Goal: Task Accomplishment & Management: Manage account settings

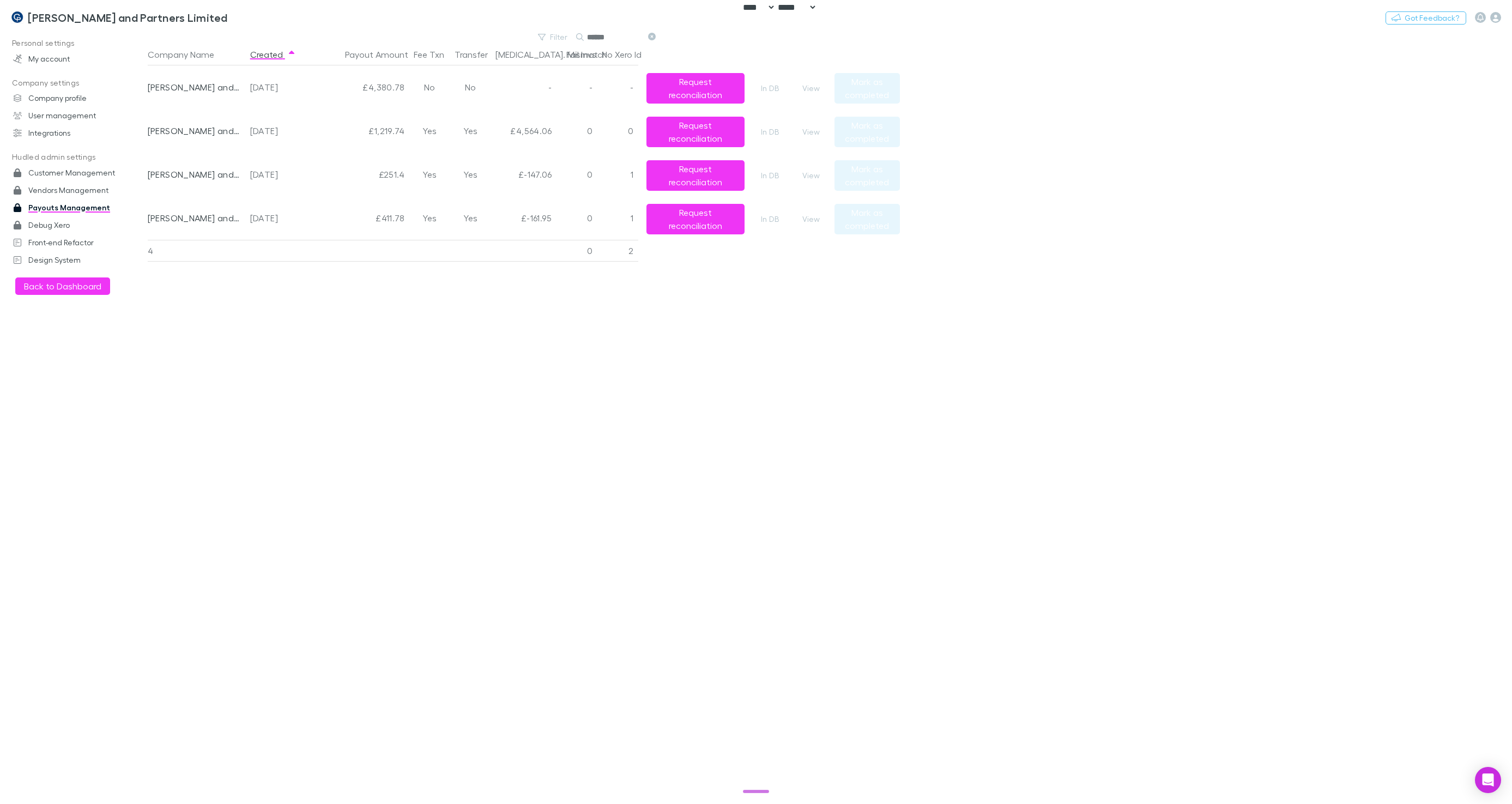
select select "****"
drag, startPoint x: 100, startPoint y: 19, endPoint x: 129, endPoint y: 19, distance: 29.0
click at [99, 19] on h3 "Coates and Partners Limited" at bounding box center [127, 18] width 200 height 13
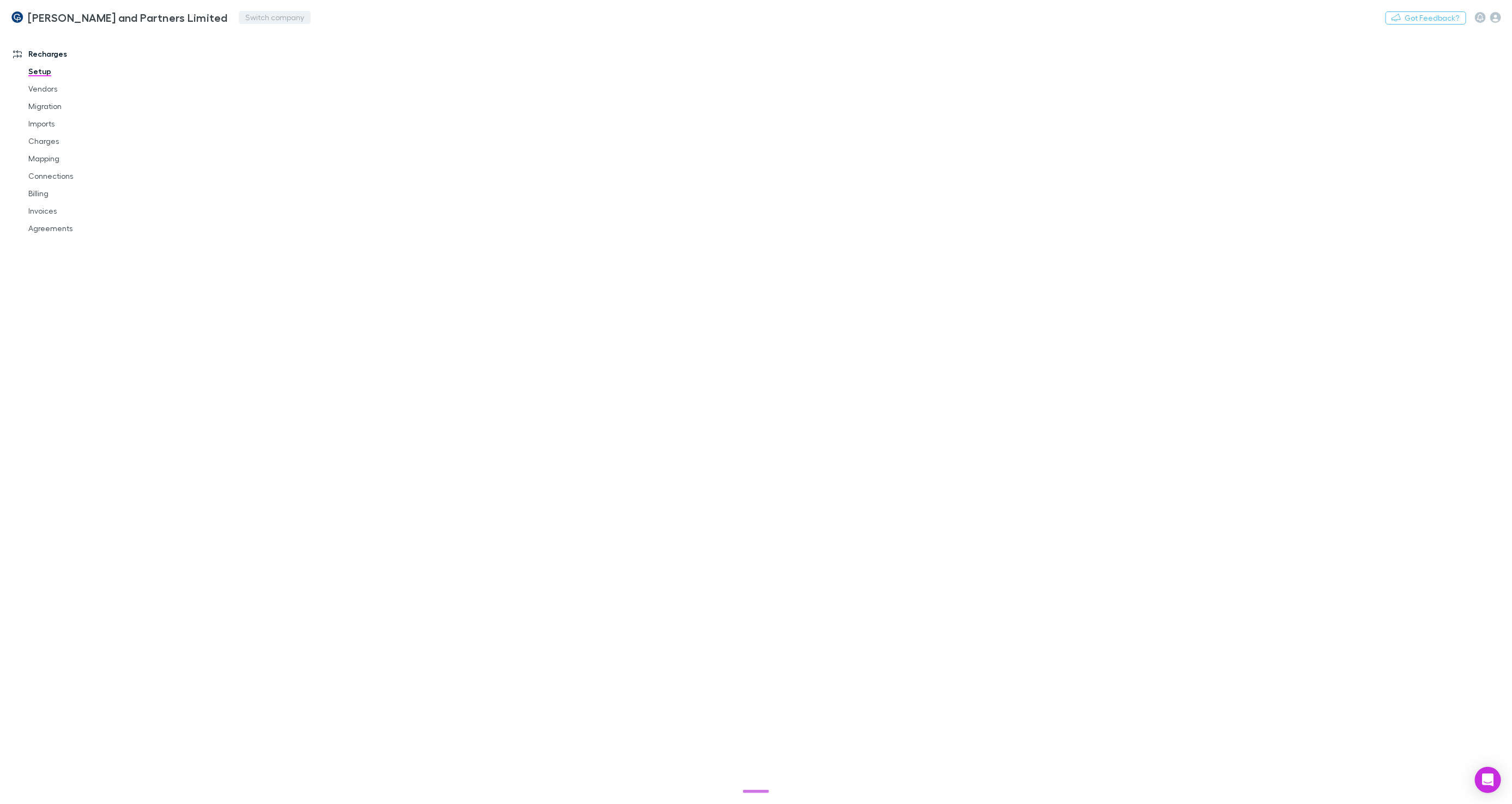
click at [239, 18] on button "Switch company" at bounding box center [275, 18] width 72 height 13
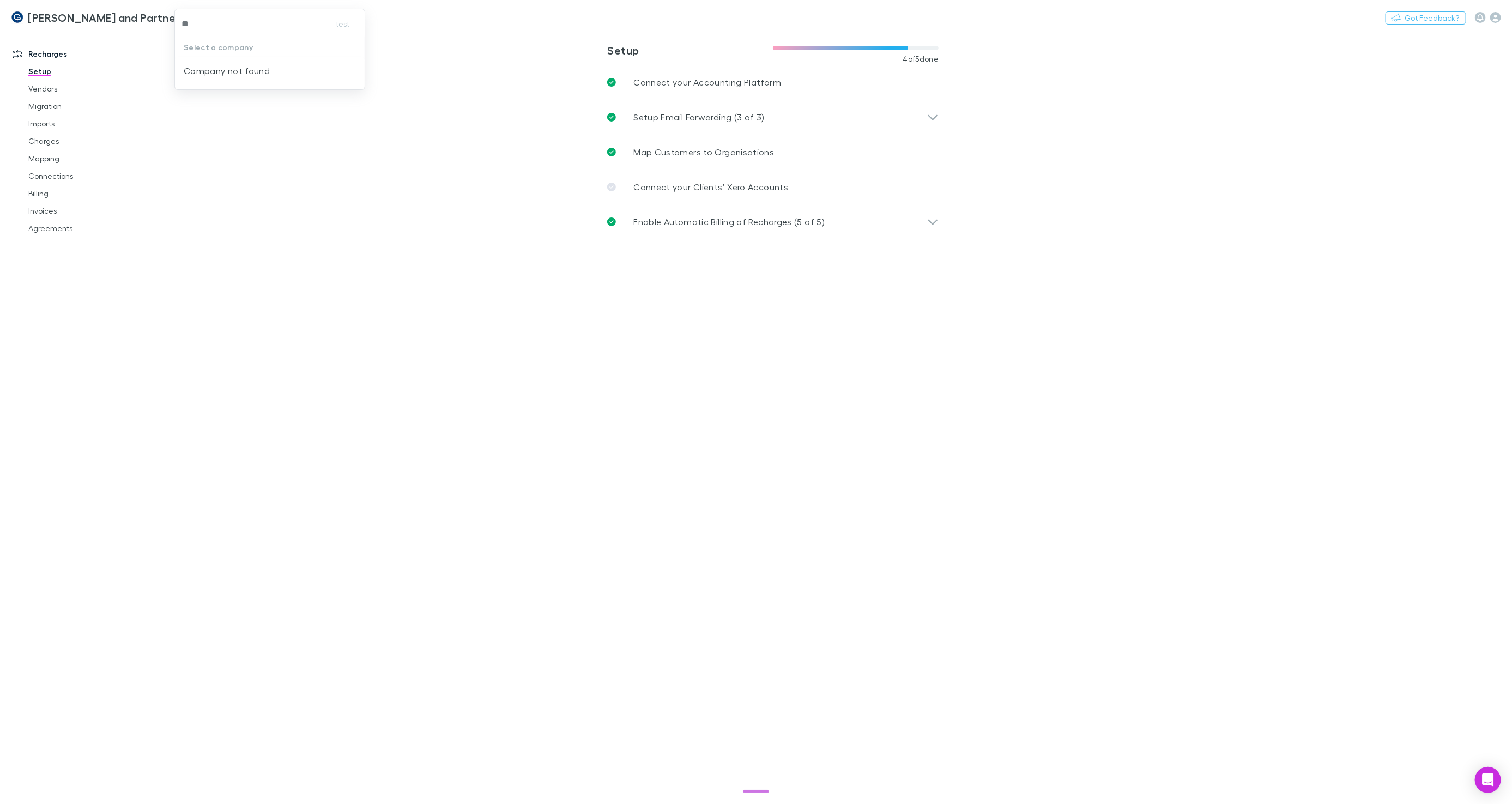
type input "*"
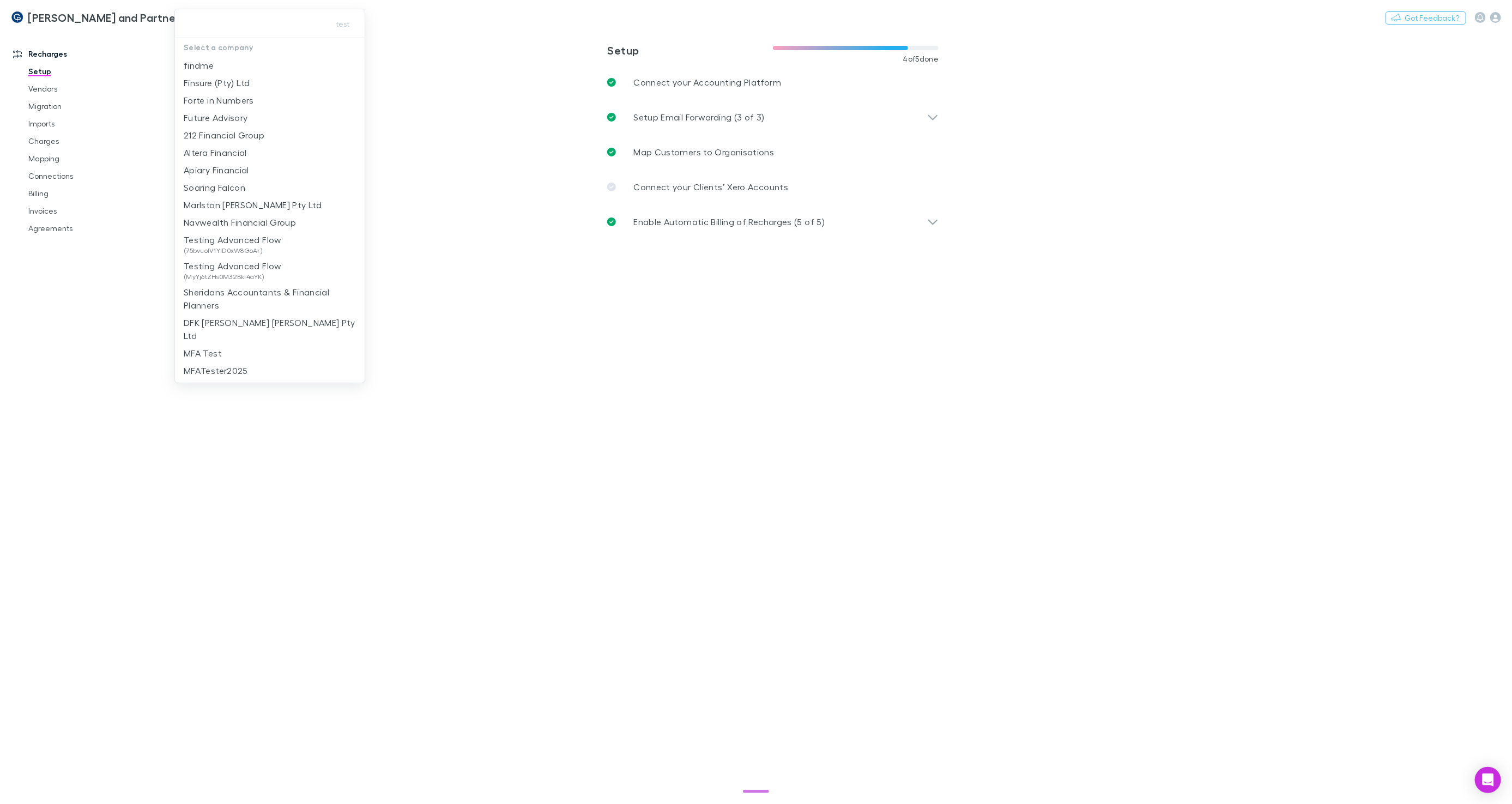
type input "*"
type input "****"
click at [235, 67] on li "Recharger (Test)" at bounding box center [269, 70] width 190 height 26
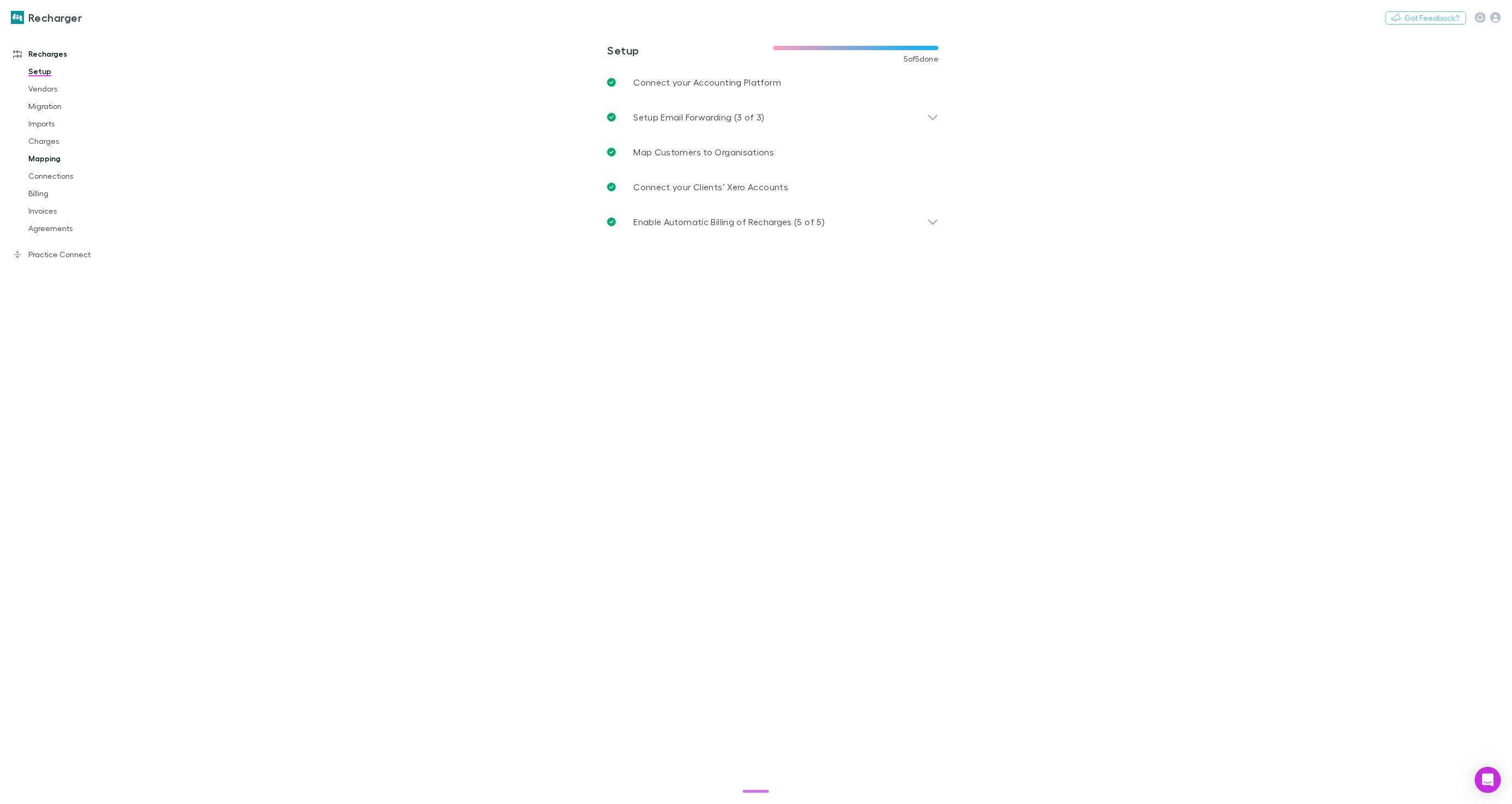
click at [52, 157] on link "Mapping" at bounding box center [82, 158] width 128 height 18
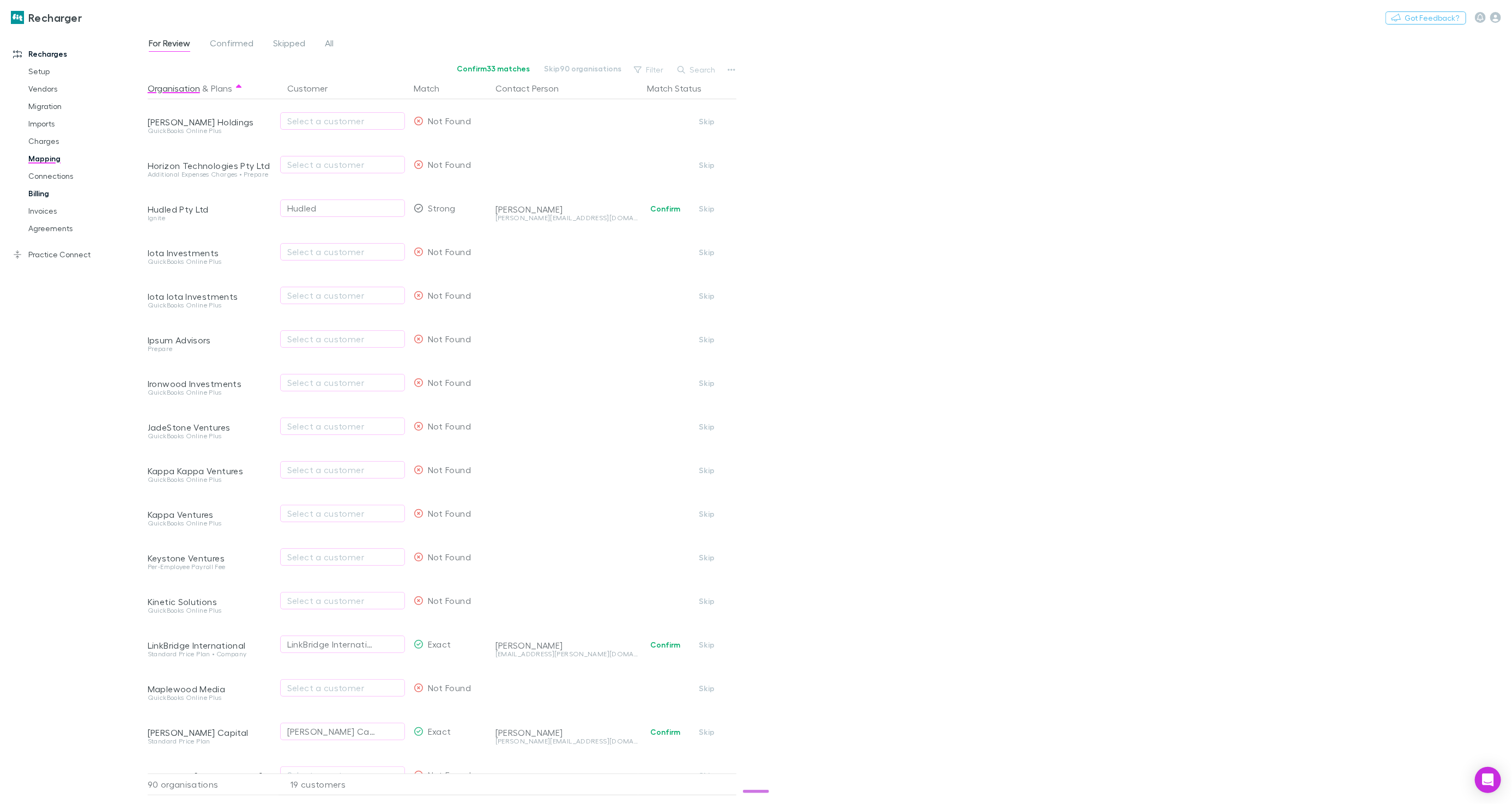
click at [48, 198] on link "Billing" at bounding box center [82, 194] width 128 height 18
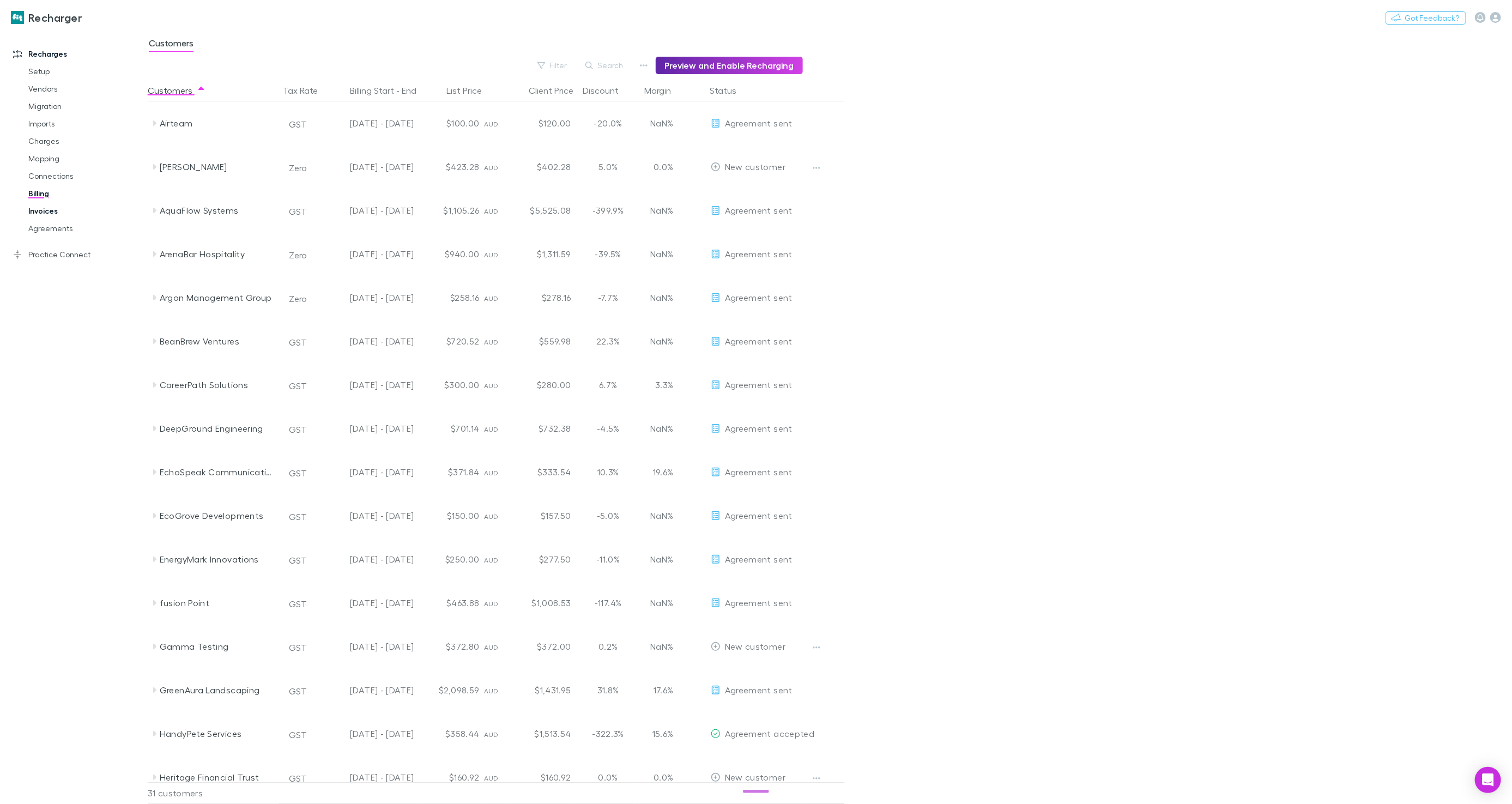
click at [49, 211] on link "Invoices" at bounding box center [82, 211] width 128 height 18
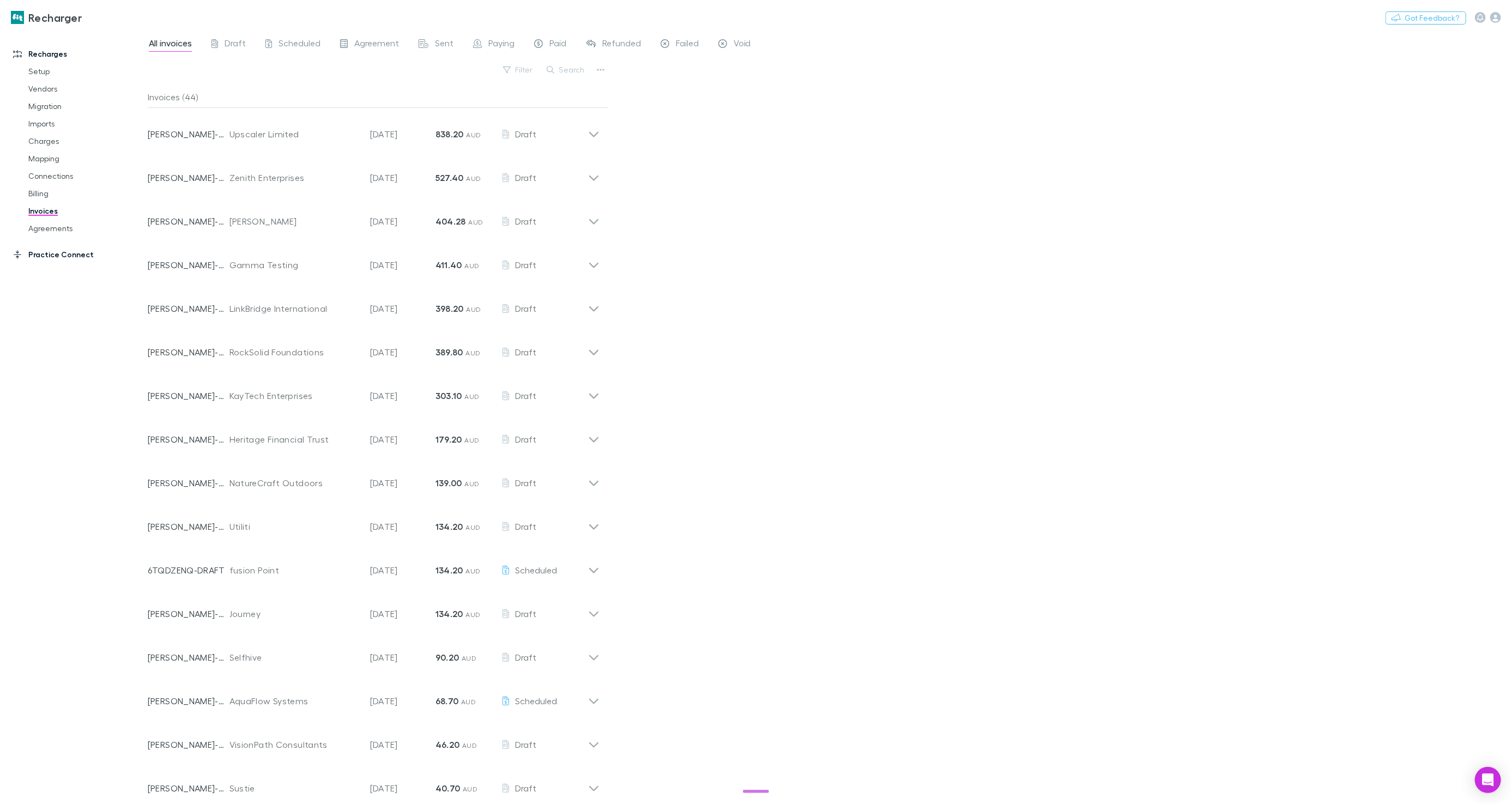
click at [68, 256] on link "Practice Connect" at bounding box center [74, 255] width 143 height 18
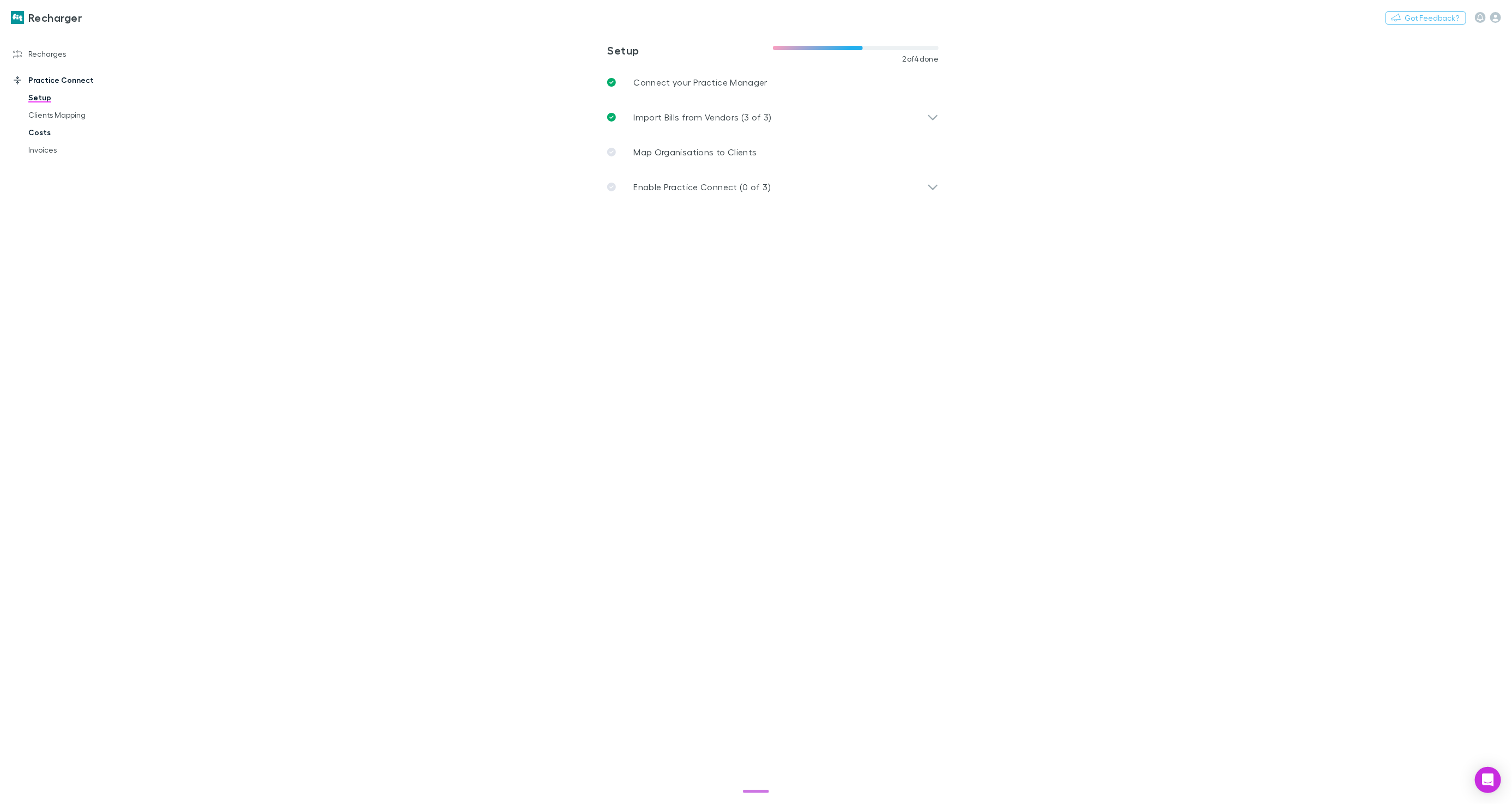
click at [45, 130] on link "Costs" at bounding box center [82, 133] width 128 height 18
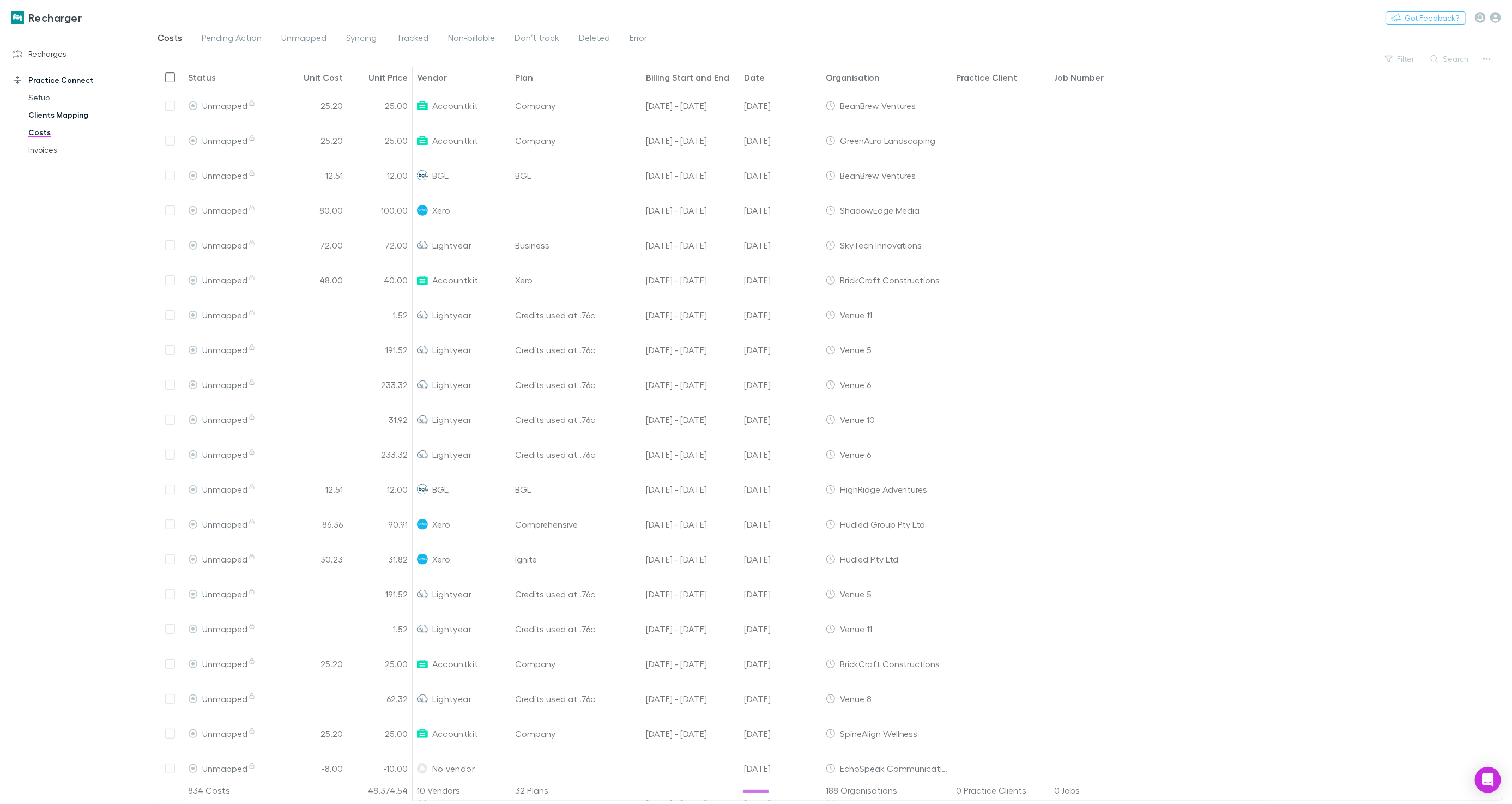
click at [85, 118] on link "Clients Mapping" at bounding box center [82, 115] width 128 height 18
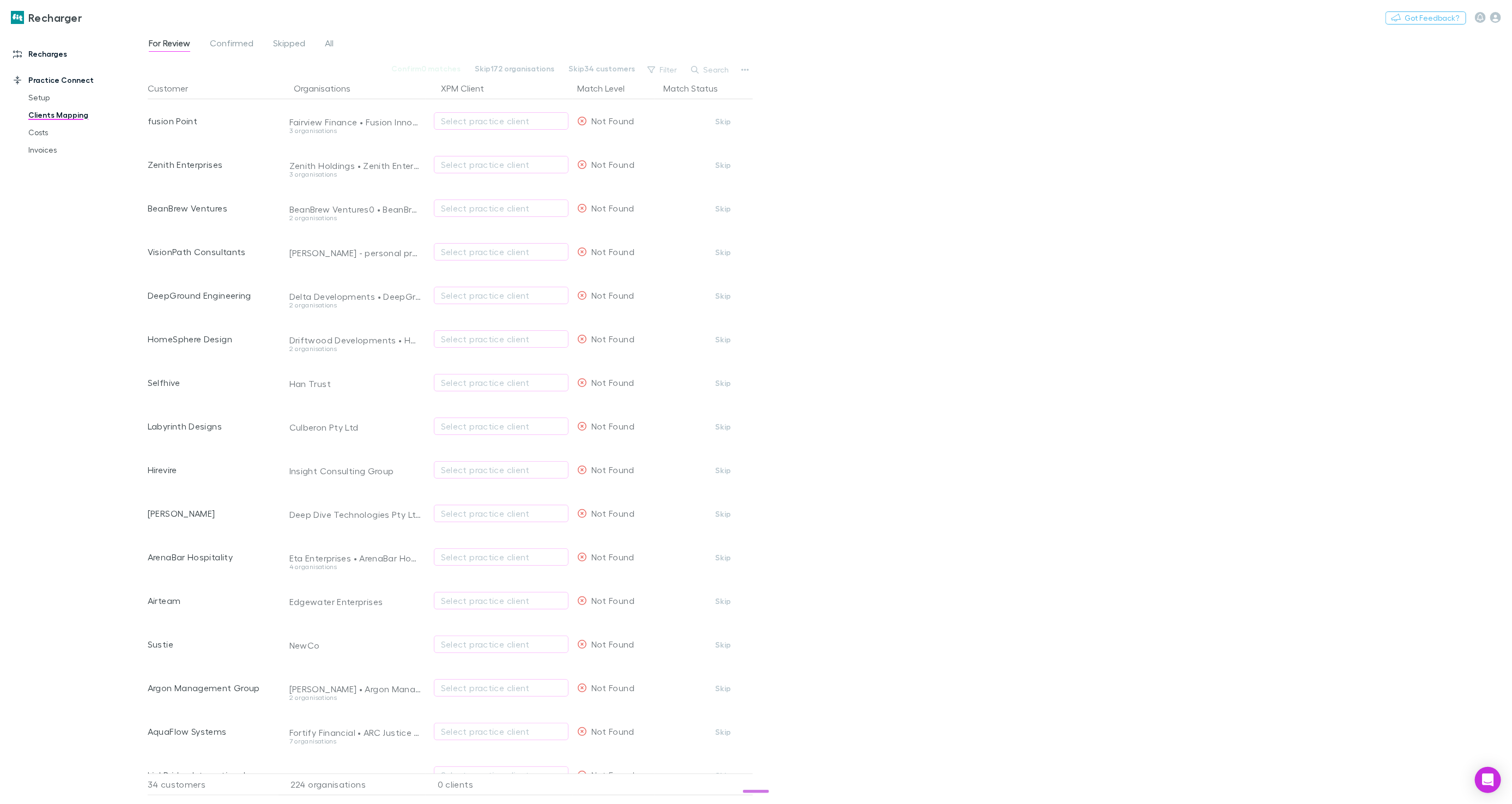
click at [62, 53] on link "Recharges" at bounding box center [74, 54] width 143 height 18
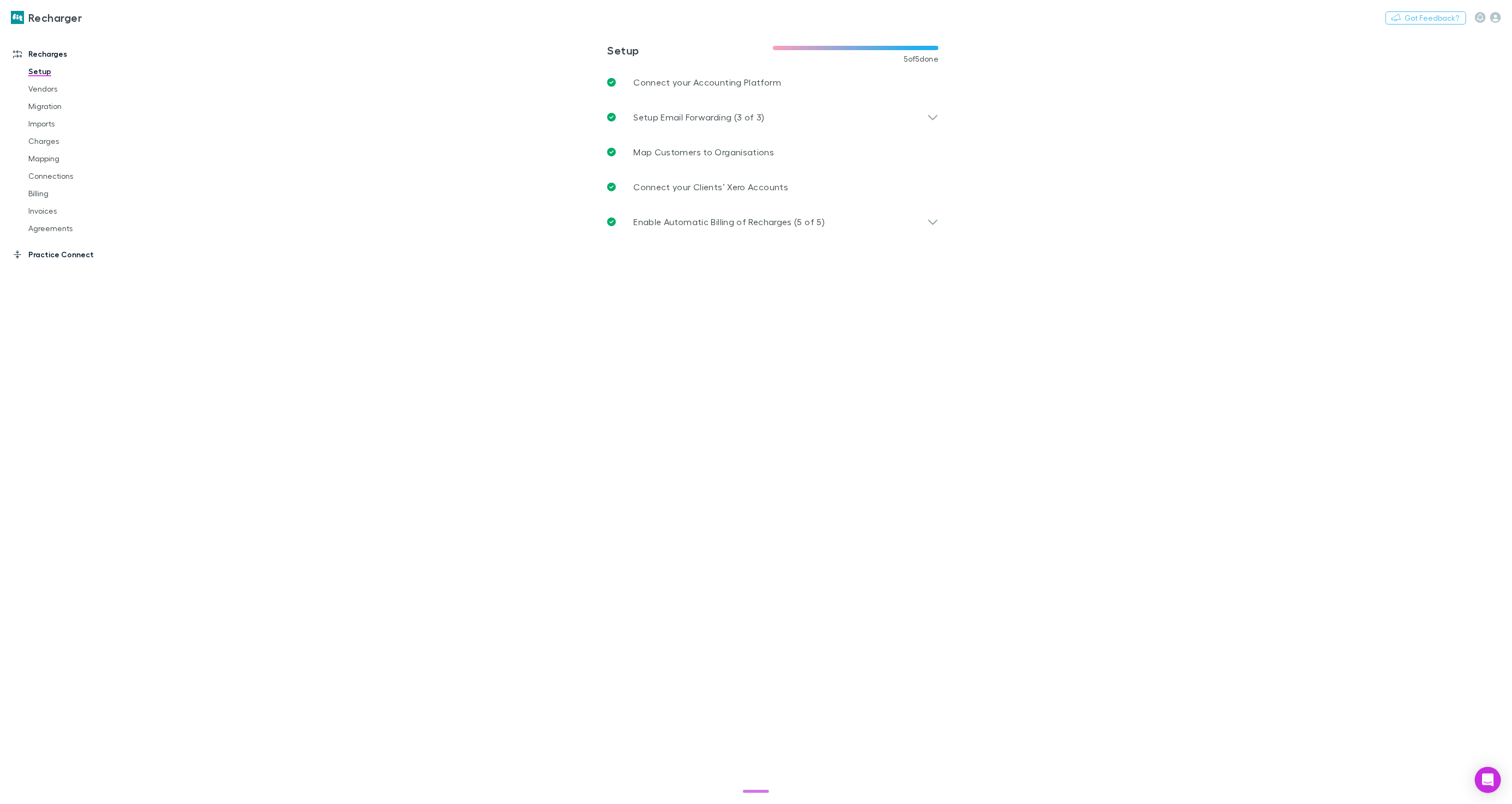
click at [65, 251] on link "Practice Connect" at bounding box center [74, 255] width 143 height 18
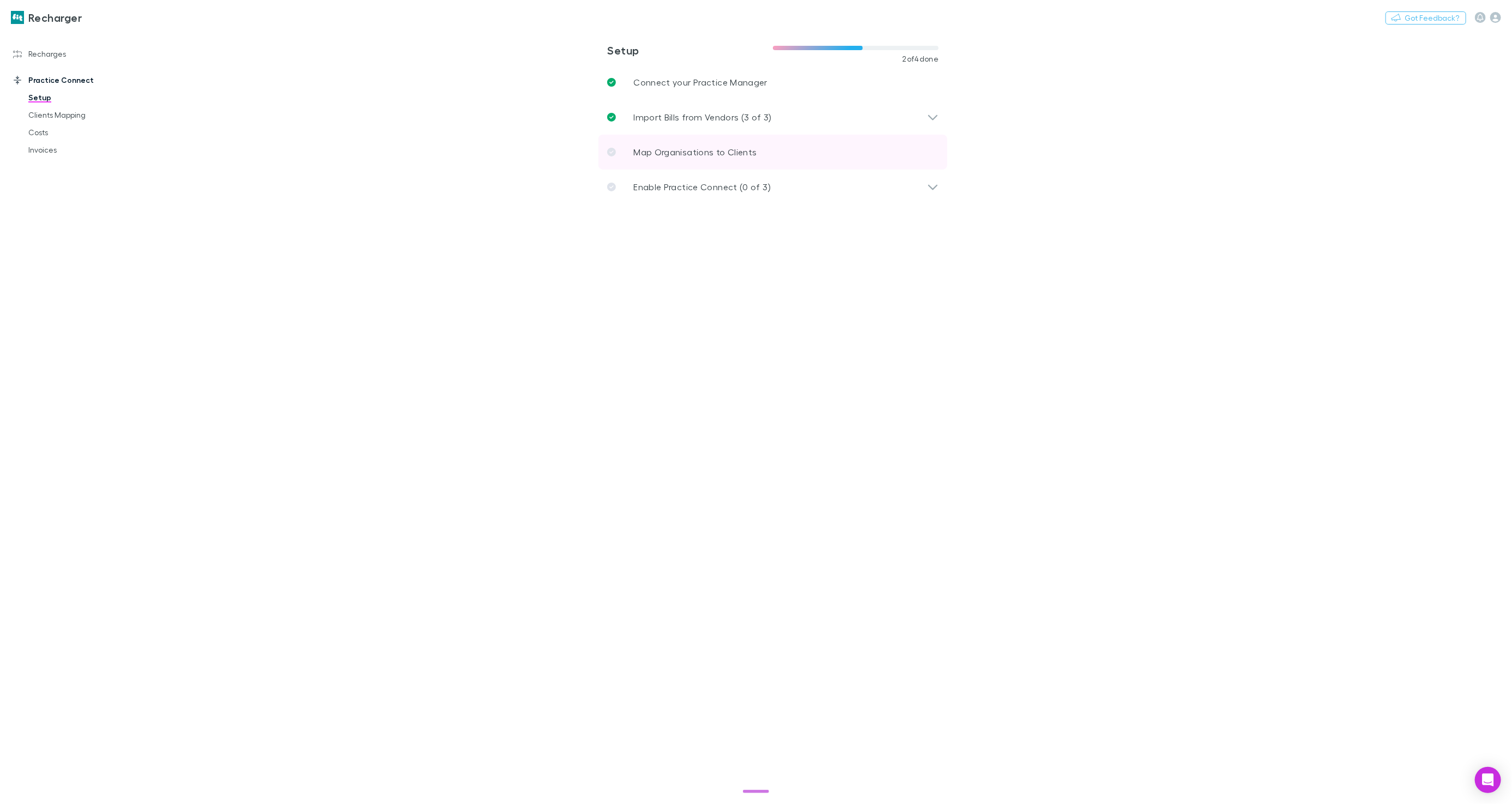
click at [658, 146] on p "Map Organisations to Clients" at bounding box center [695, 152] width 123 height 13
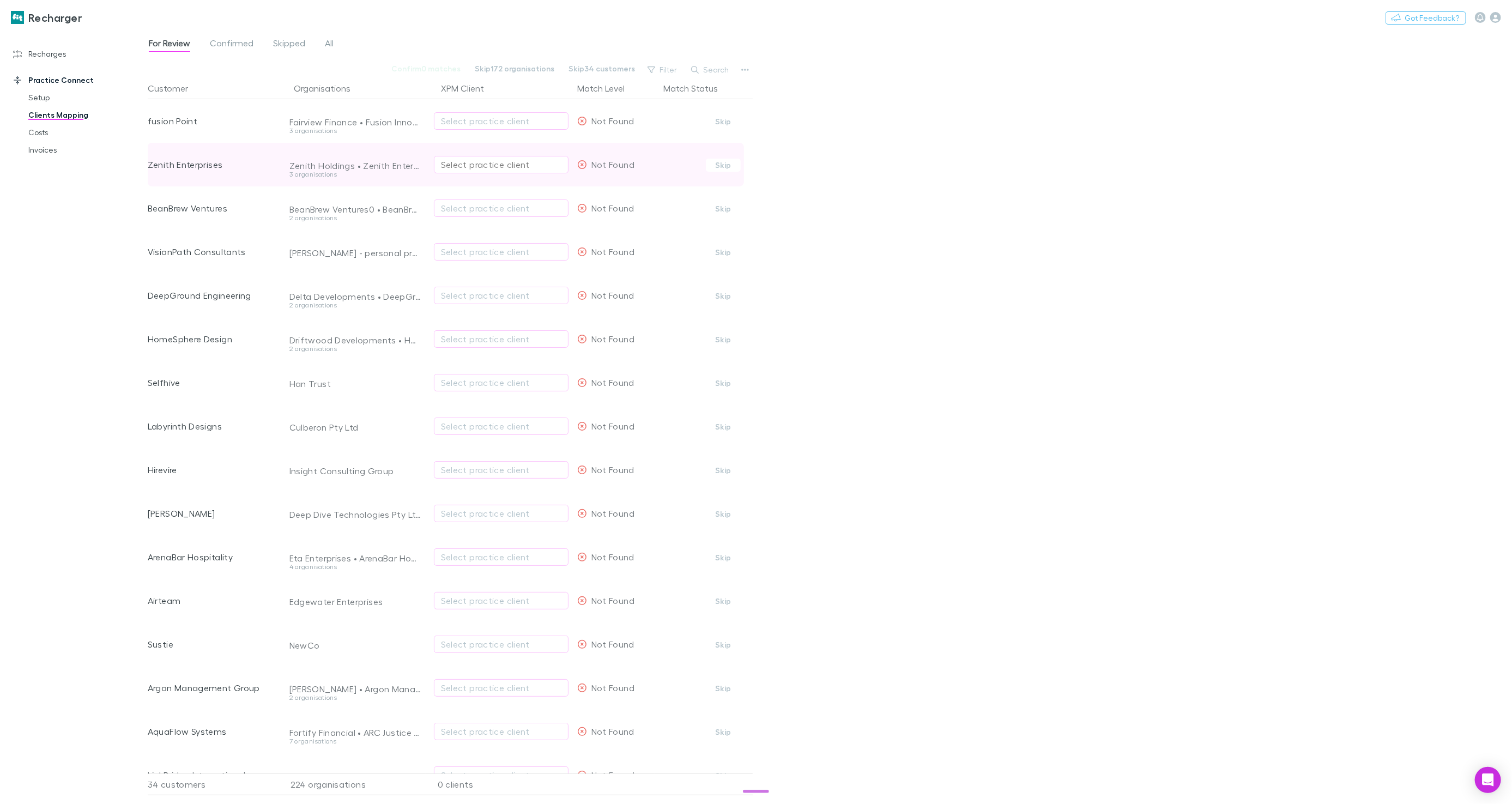
click at [539, 170] on div "Select practice client" at bounding box center [501, 164] width 120 height 13
type input "****"
click at [37, 50] on div at bounding box center [756, 402] width 1512 height 804
click at [45, 55] on link "Recharges" at bounding box center [74, 54] width 143 height 18
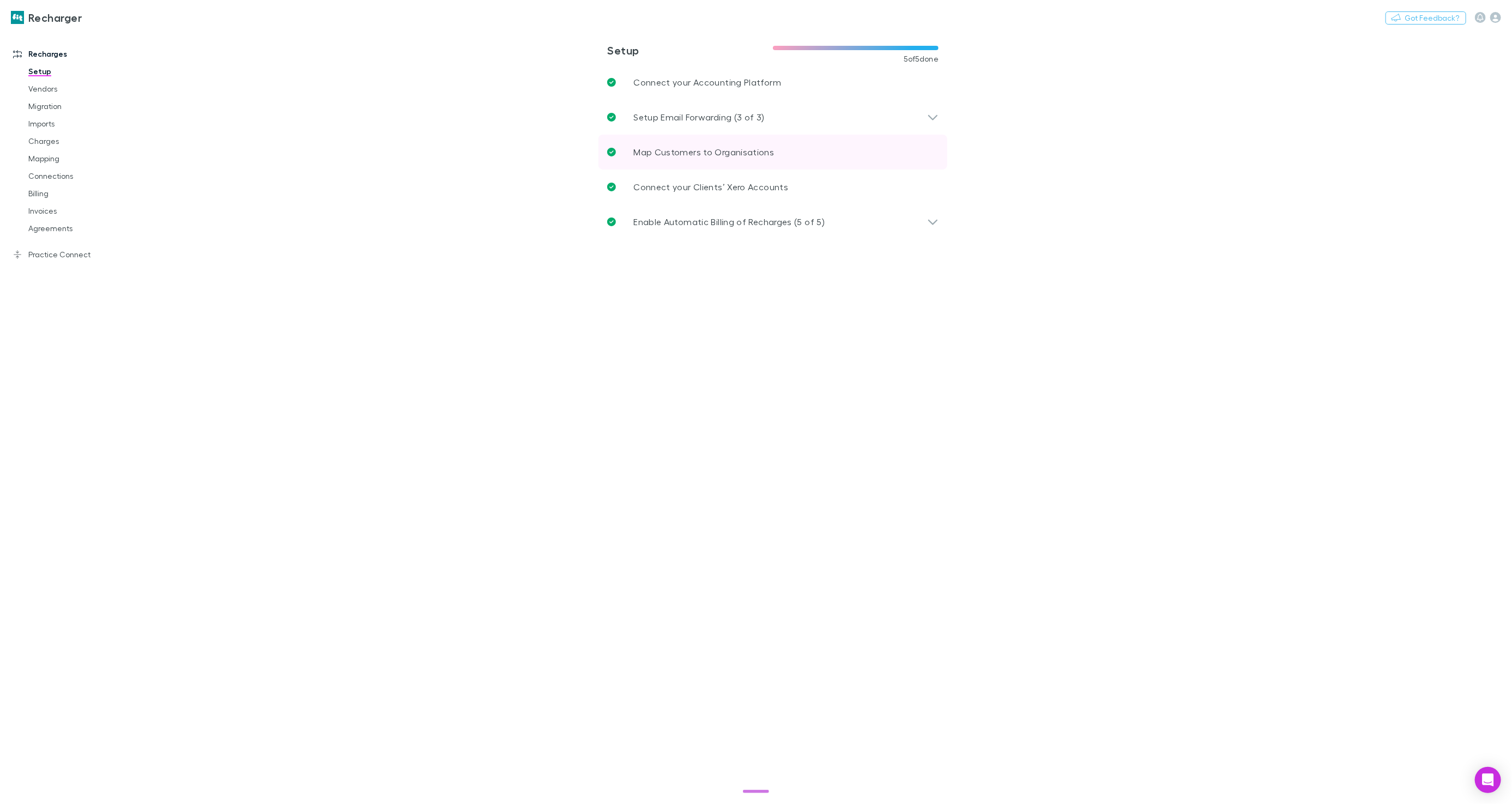
click at [785, 151] on link "Map Customers to Organisations" at bounding box center [773, 151] width 349 height 35
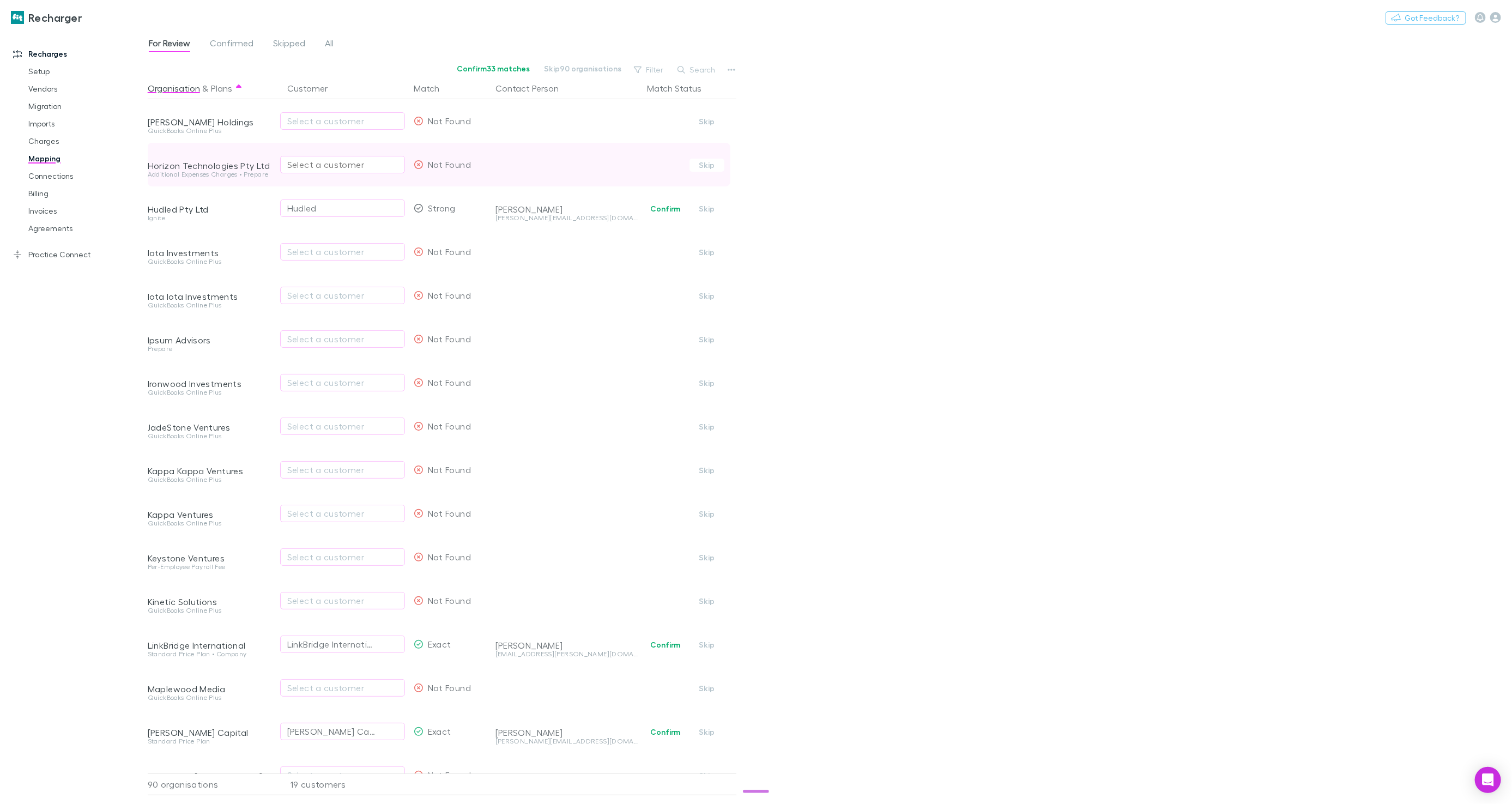
click at [305, 162] on div "Select a customer" at bounding box center [342, 164] width 111 height 13
type input "***"
click at [413, 209] on link "How to fix?" at bounding box center [406, 211] width 49 height 11
type input "****"
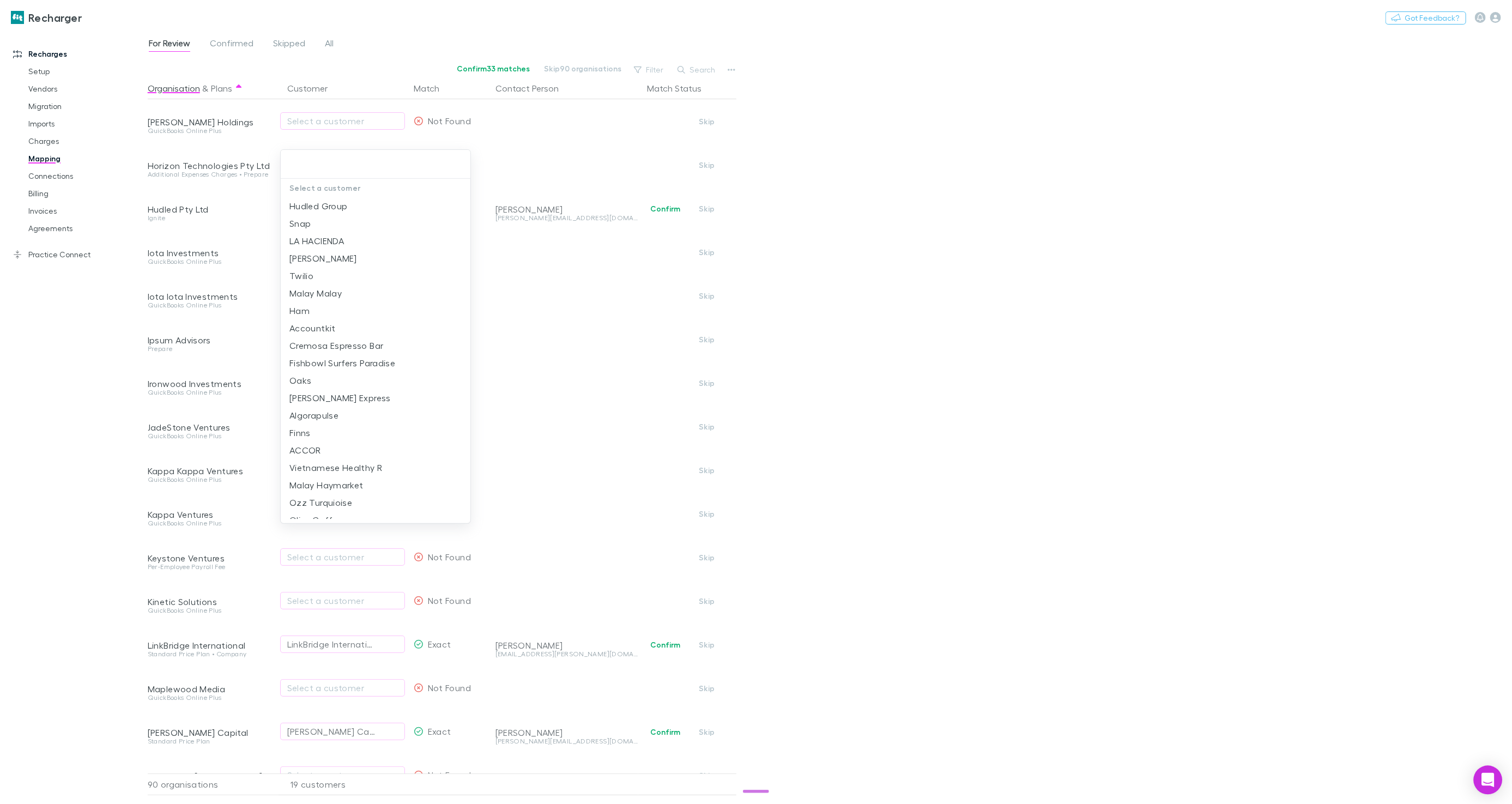
click at [1486, 778] on icon "Open Intercom Messenger" at bounding box center [1487, 780] width 12 height 14
click at [1452, 738] on button "Help" at bounding box center [1464, 735] width 73 height 43
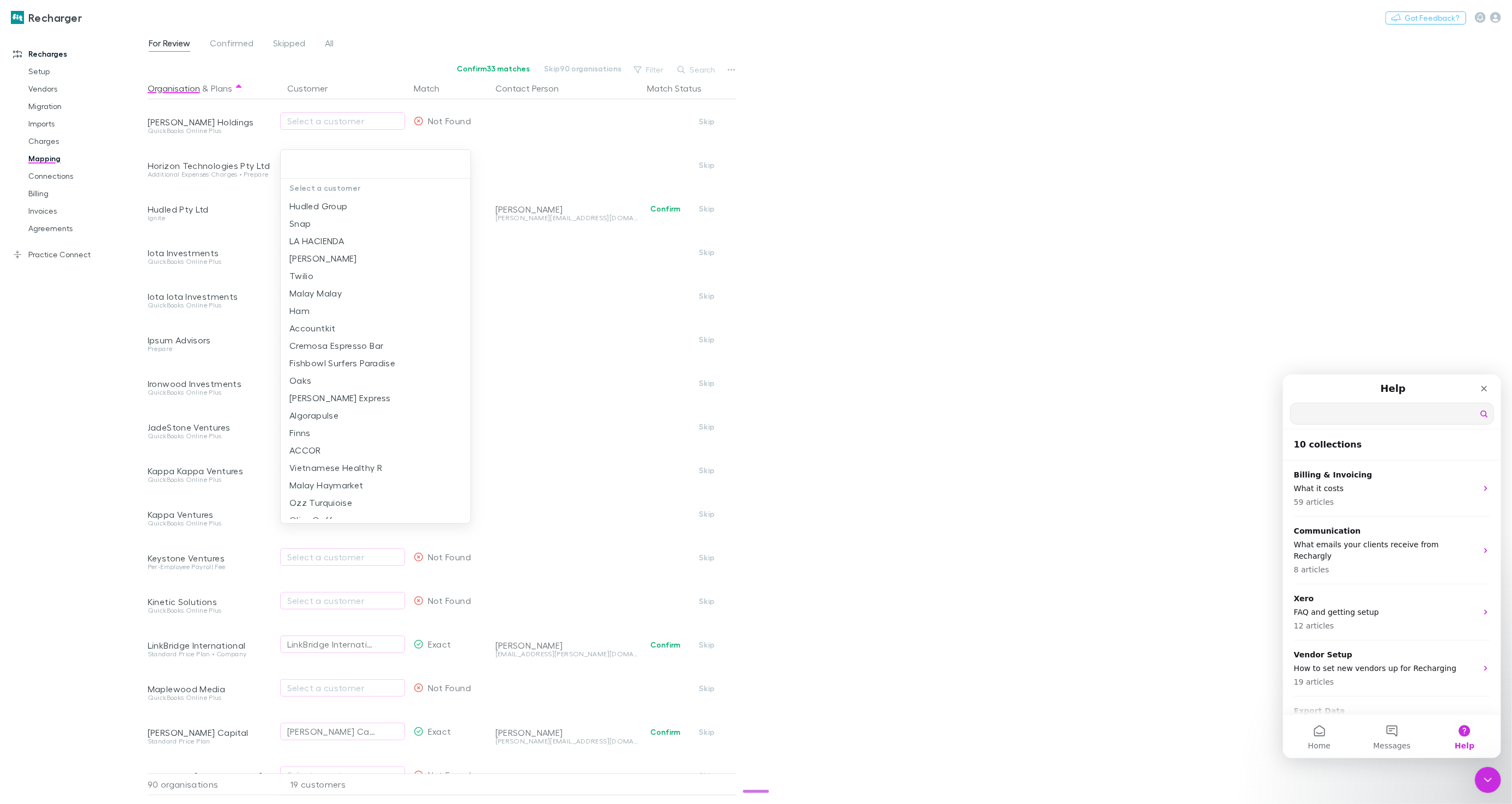
click at [1332, 411] on input "Search for help" at bounding box center [1391, 413] width 203 height 21
type input "**********"
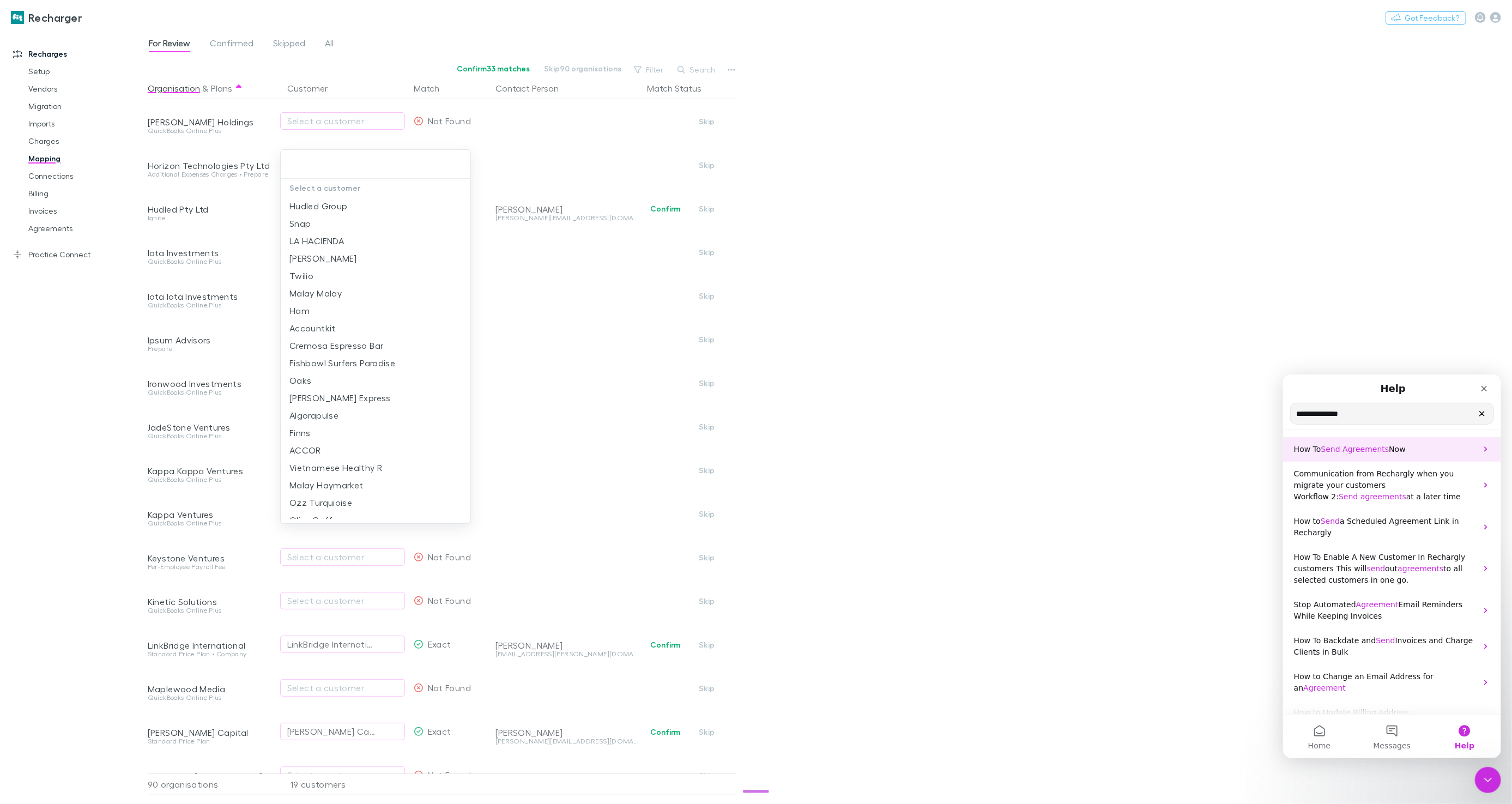
click at [1326, 442] on div "How To Send Agreements Now" at bounding box center [1391, 449] width 218 height 25
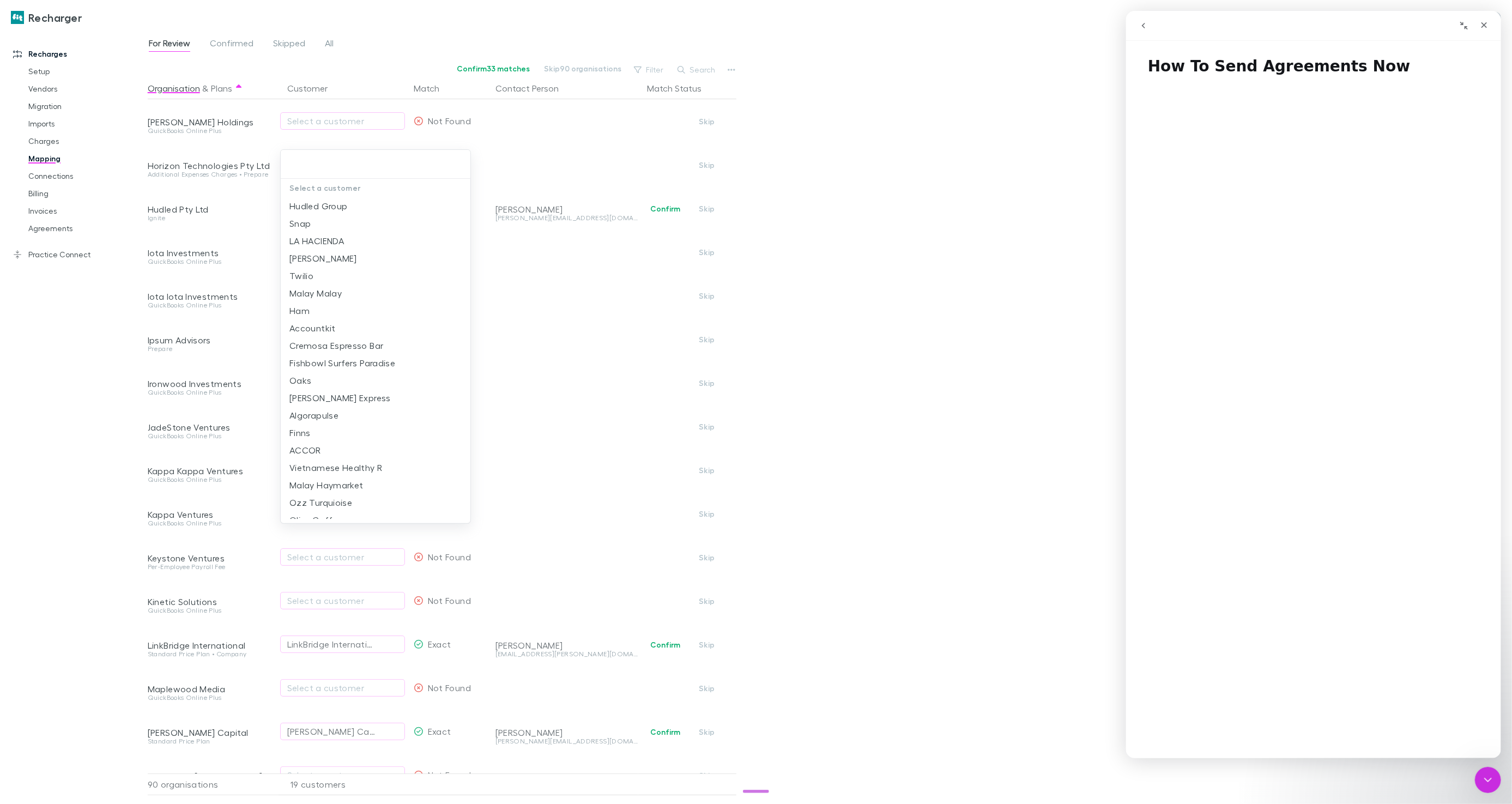
click at [1150, 29] on button "go back" at bounding box center [1143, 25] width 21 height 21
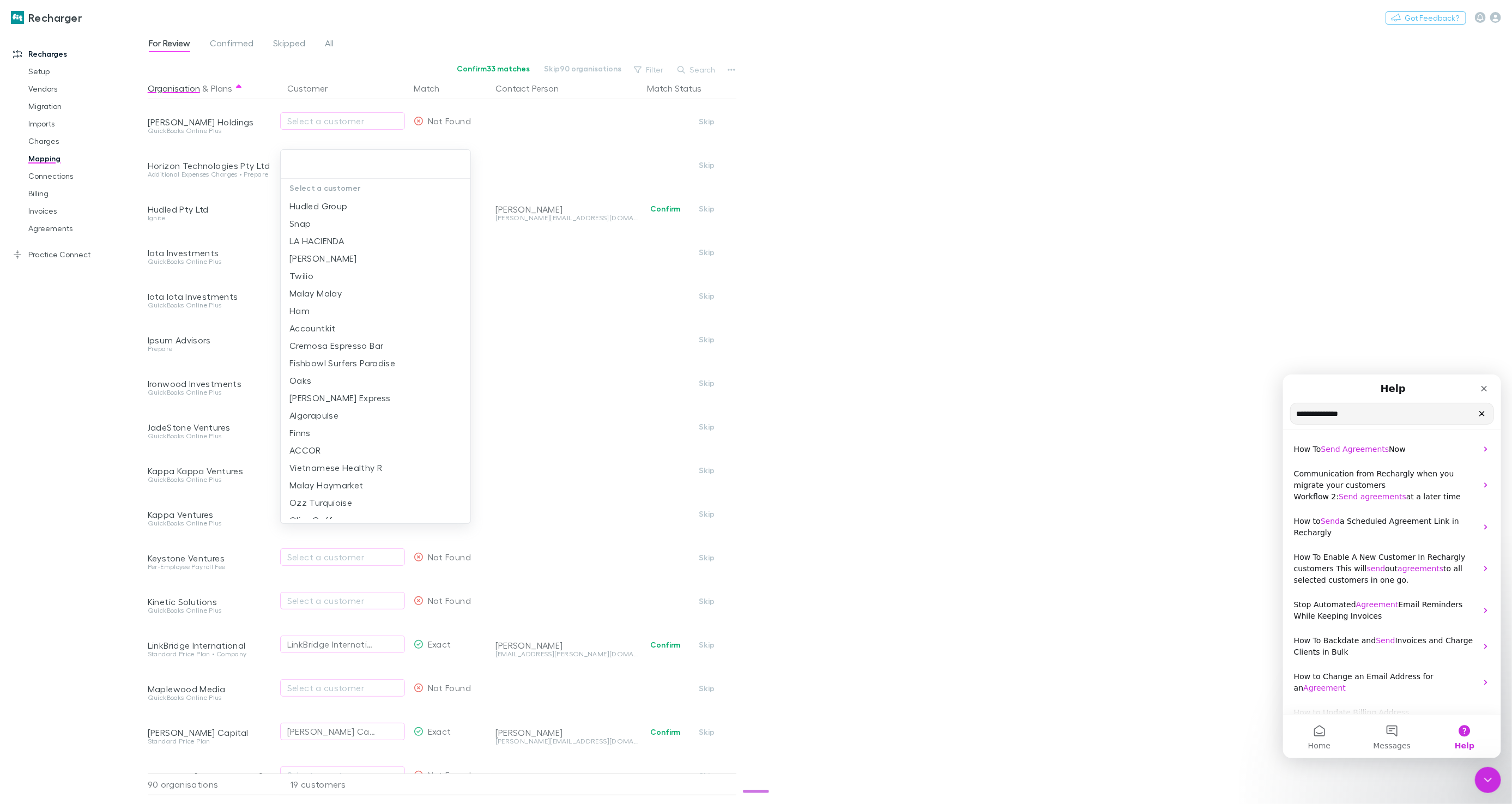
click at [1371, 414] on input "**********" at bounding box center [1391, 413] width 203 height 21
click at [1369, 454] on p "How To Send Agreements Now" at bounding box center [1385, 449] width 183 height 12
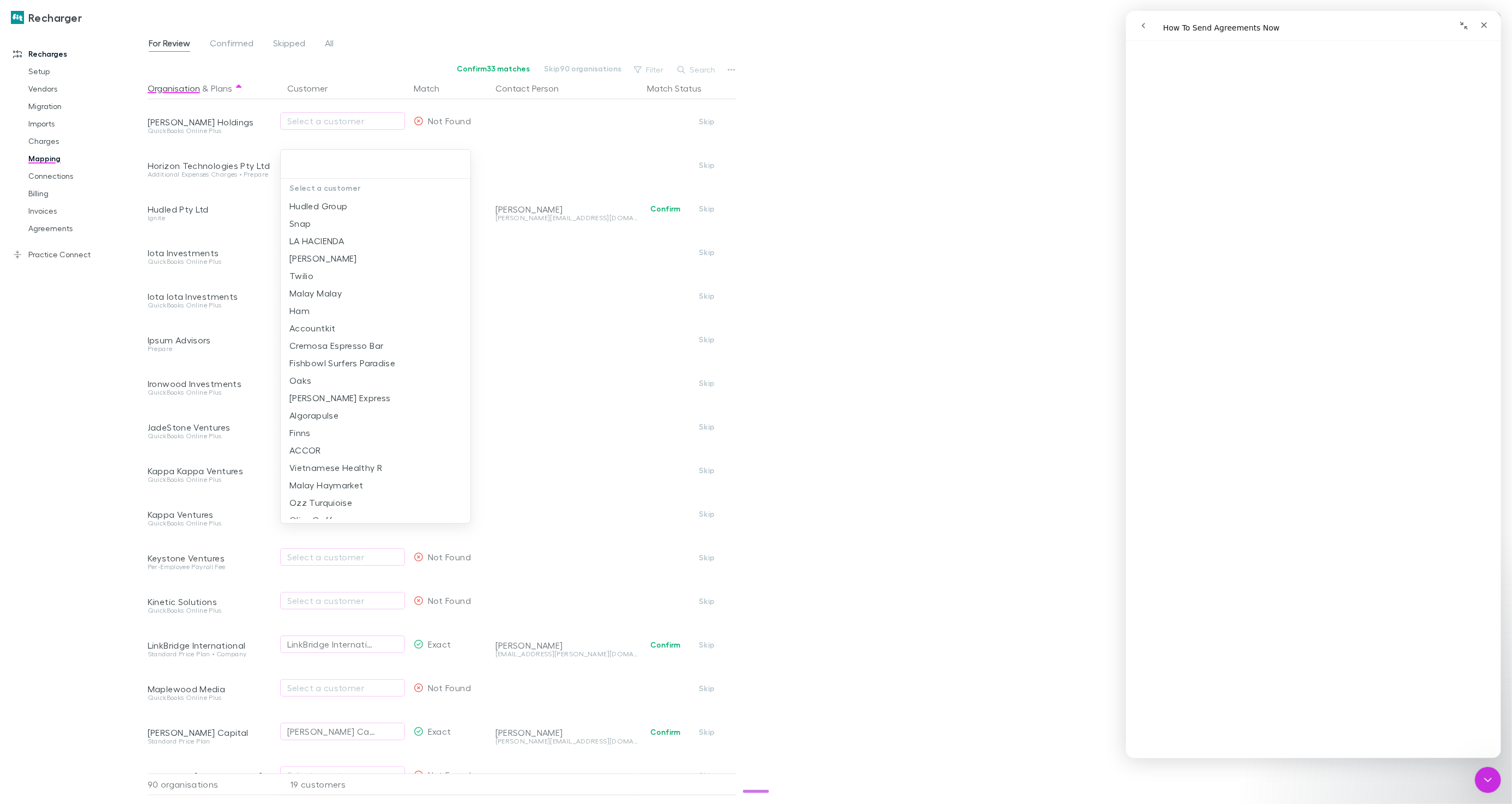
scroll to position [124, 0]
click at [66, 254] on div at bounding box center [756, 402] width 1512 height 804
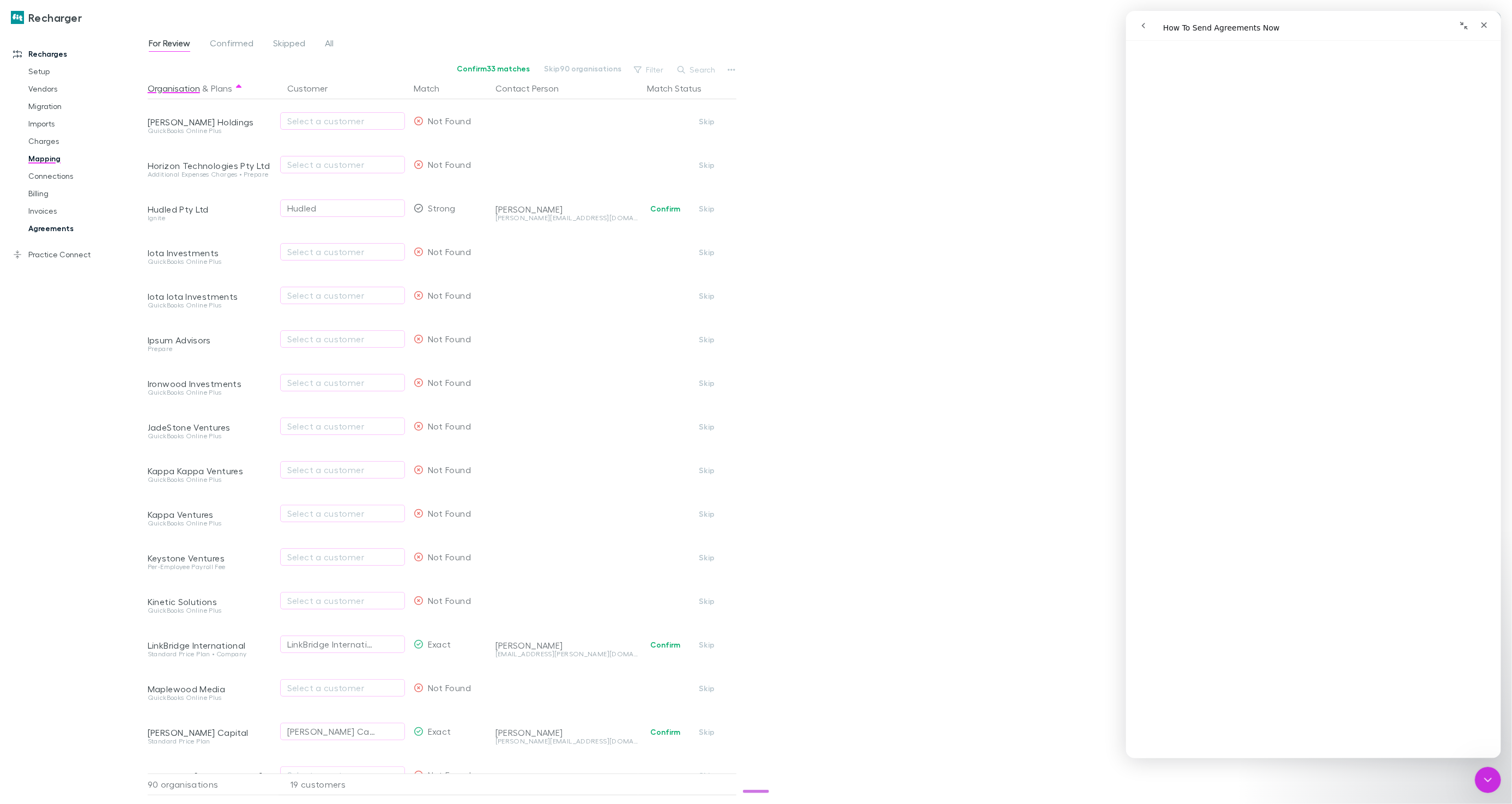
click at [59, 230] on link "Agreements" at bounding box center [82, 228] width 128 height 18
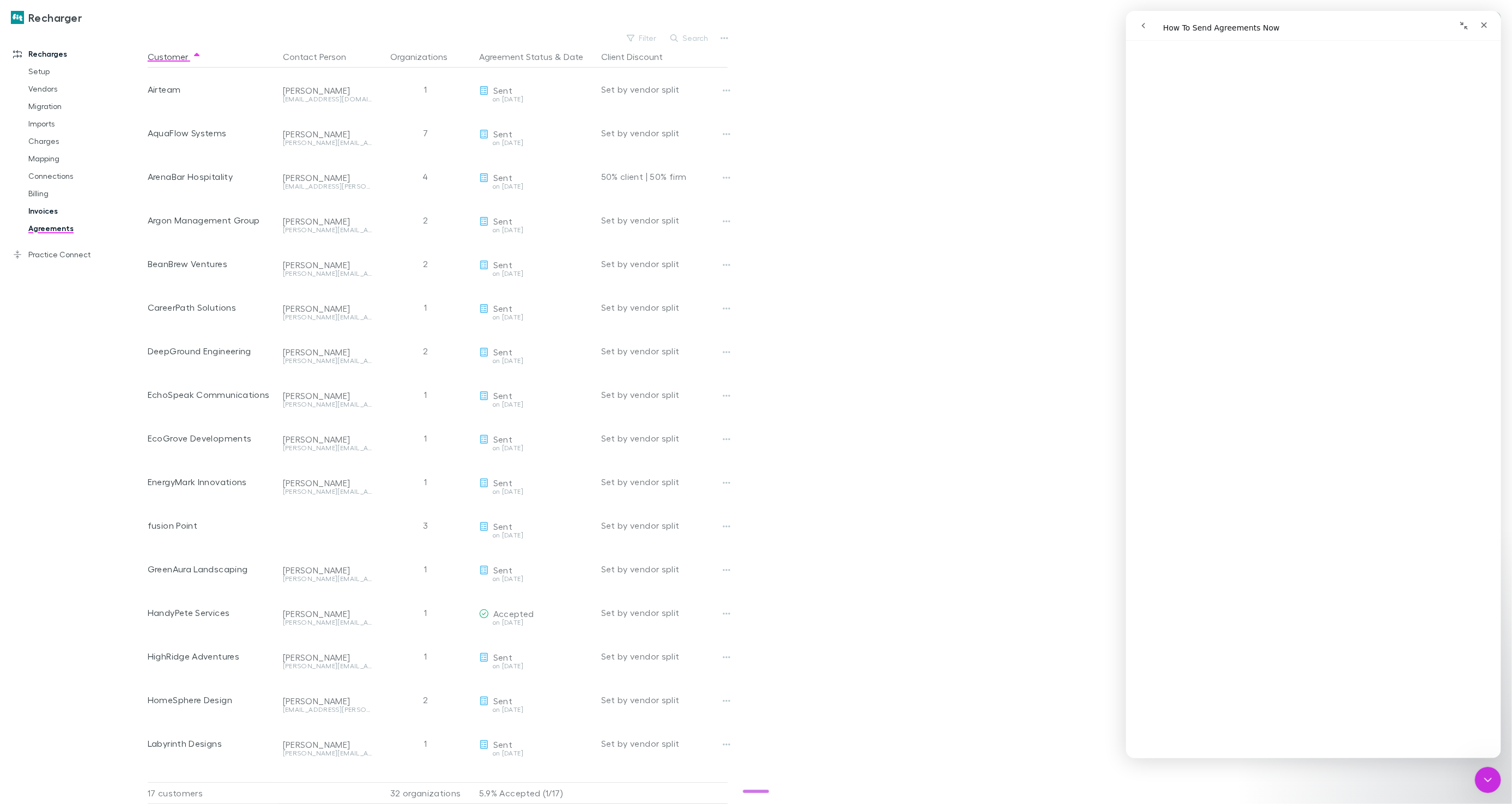
click at [49, 202] on link "Invoices" at bounding box center [82, 211] width 128 height 18
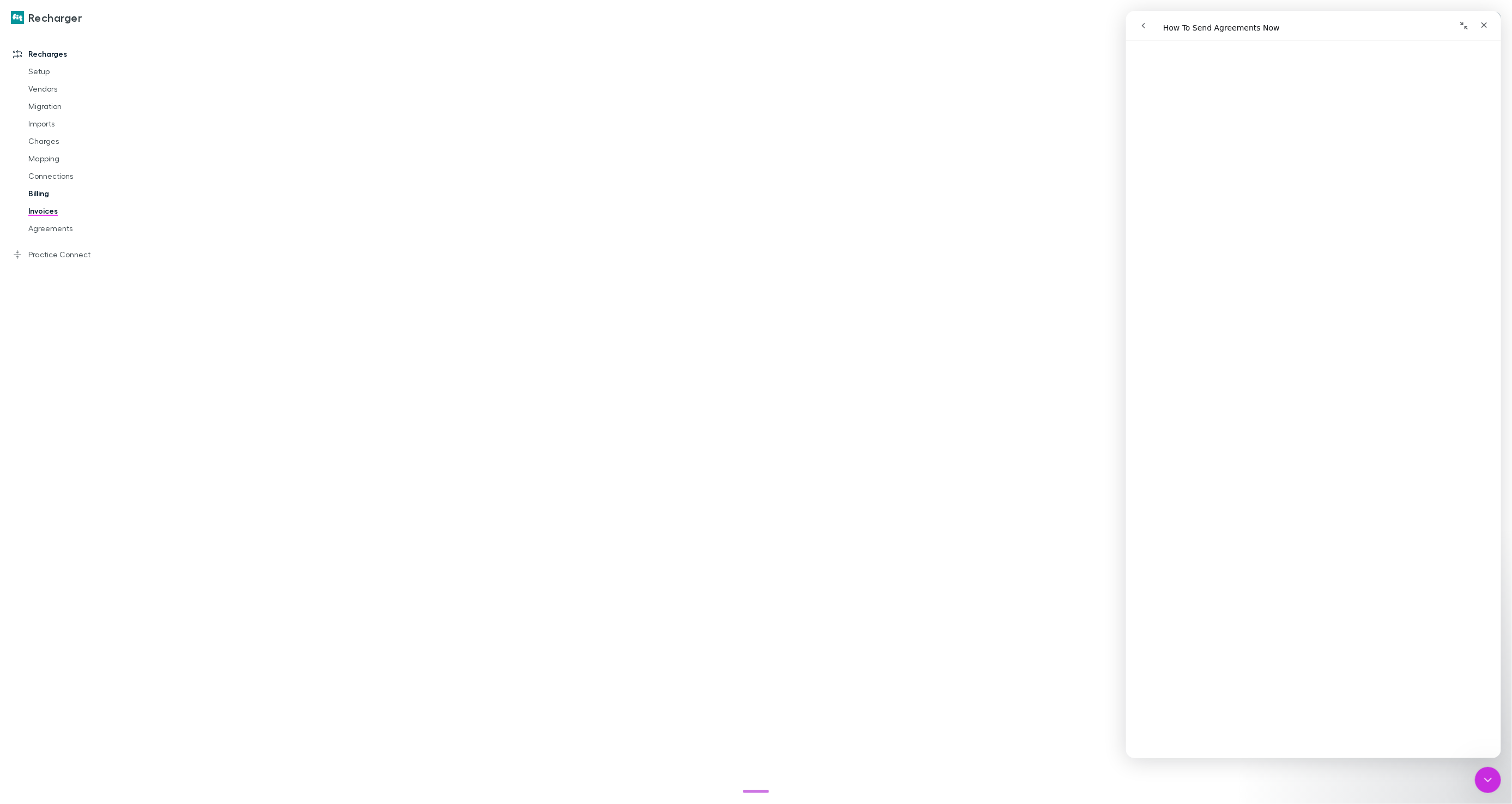
click at [48, 195] on link "Billing" at bounding box center [82, 194] width 128 height 18
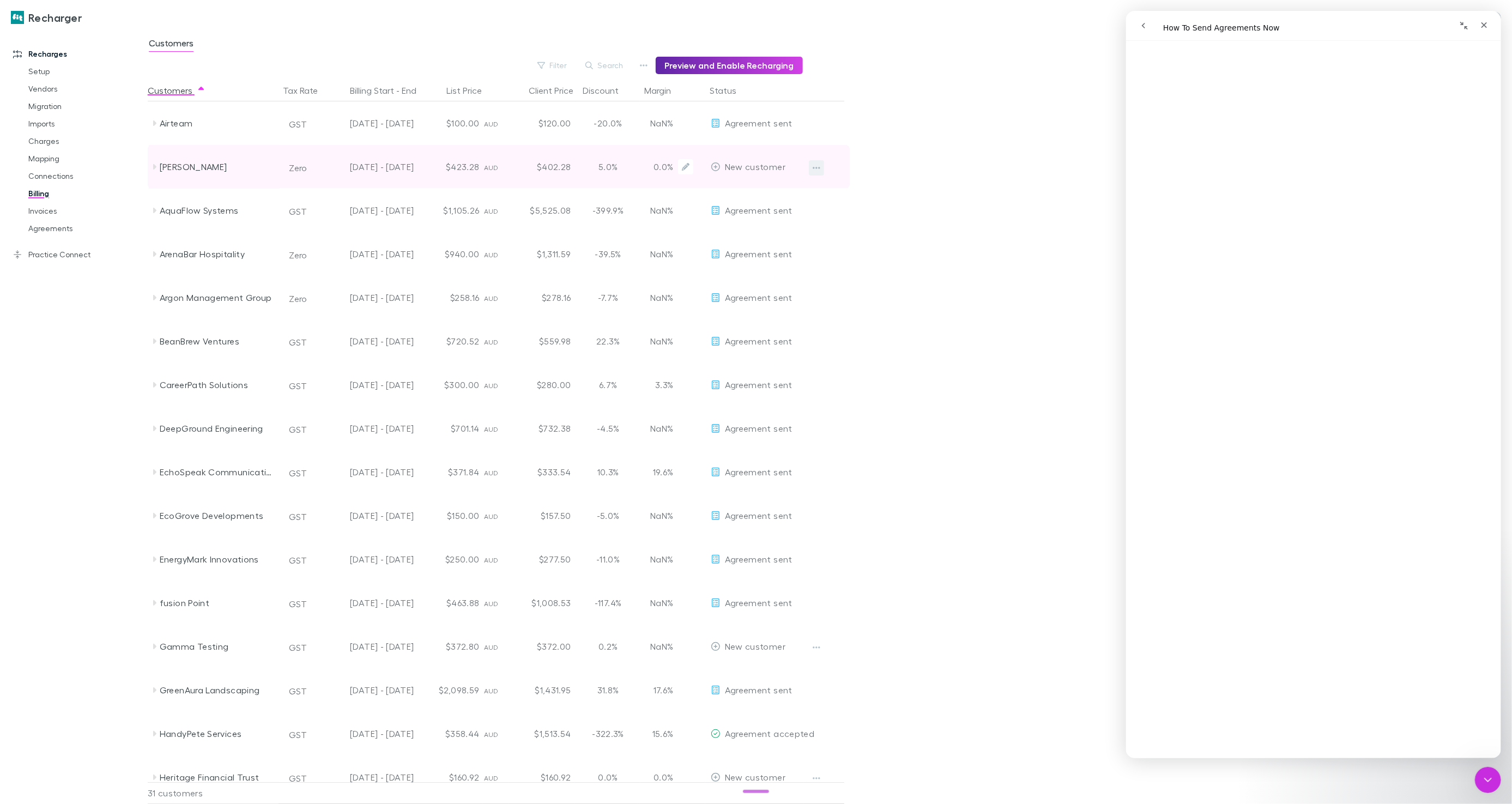
click at [816, 164] on icon "button" at bounding box center [816, 168] width 8 height 9
click at [861, 156] on div at bounding box center [756, 402] width 1512 height 804
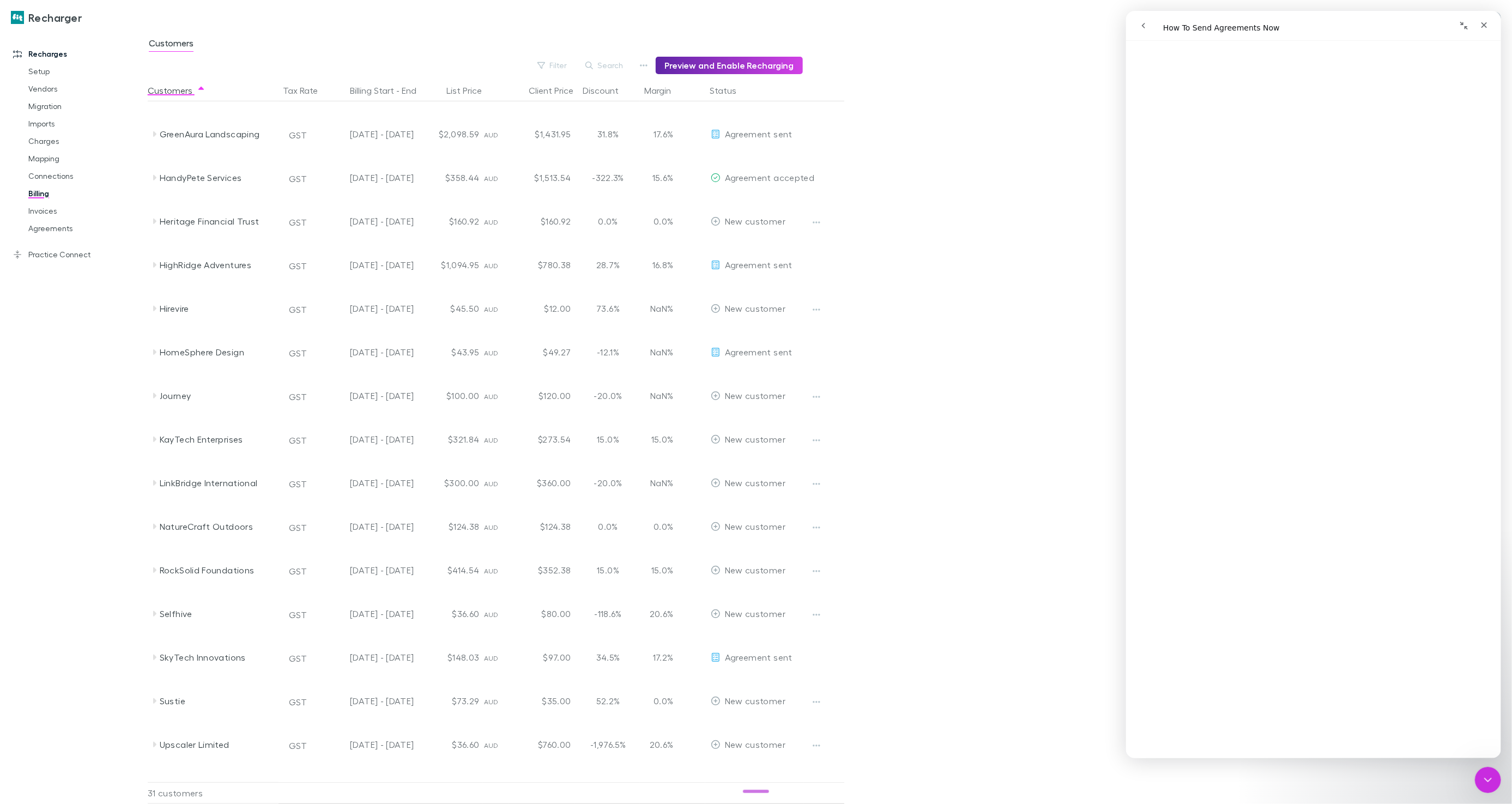
scroll to position [662, 0]
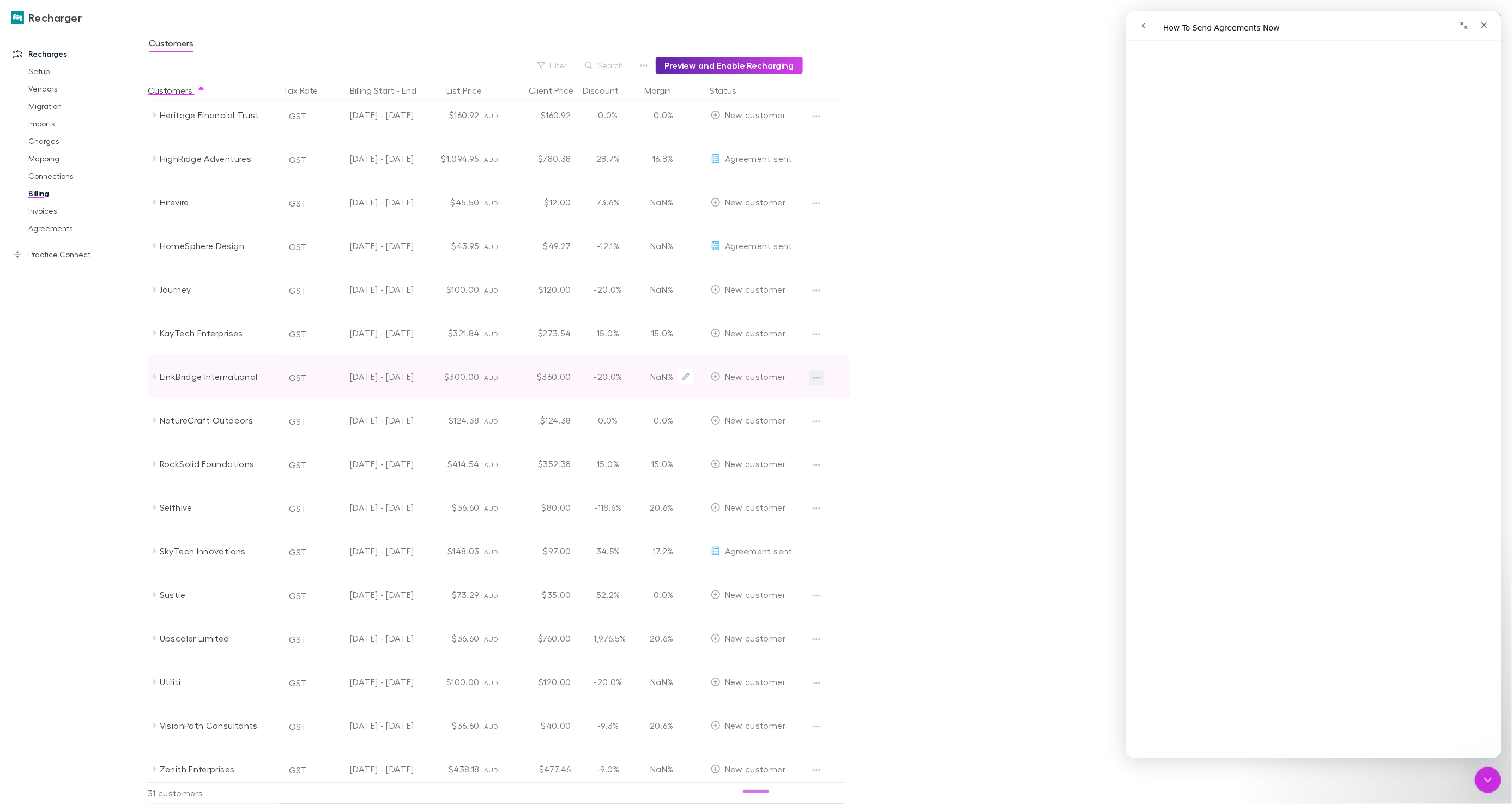
click at [815, 374] on icon "button" at bounding box center [816, 377] width 8 height 9
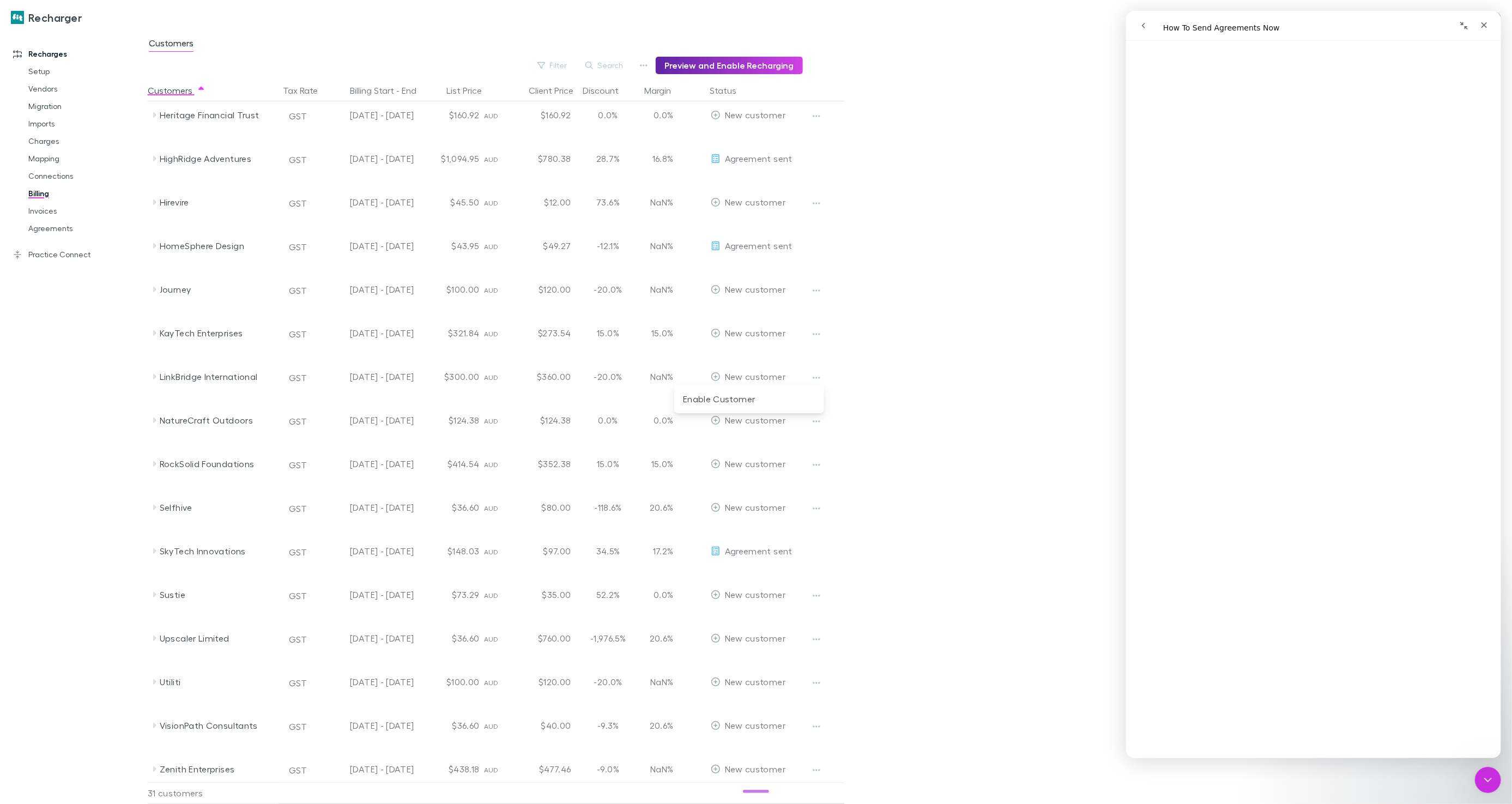
click at [902, 195] on div at bounding box center [756, 402] width 1512 height 804
click at [77, 21] on h3 "Recharger" at bounding box center [55, 18] width 53 height 13
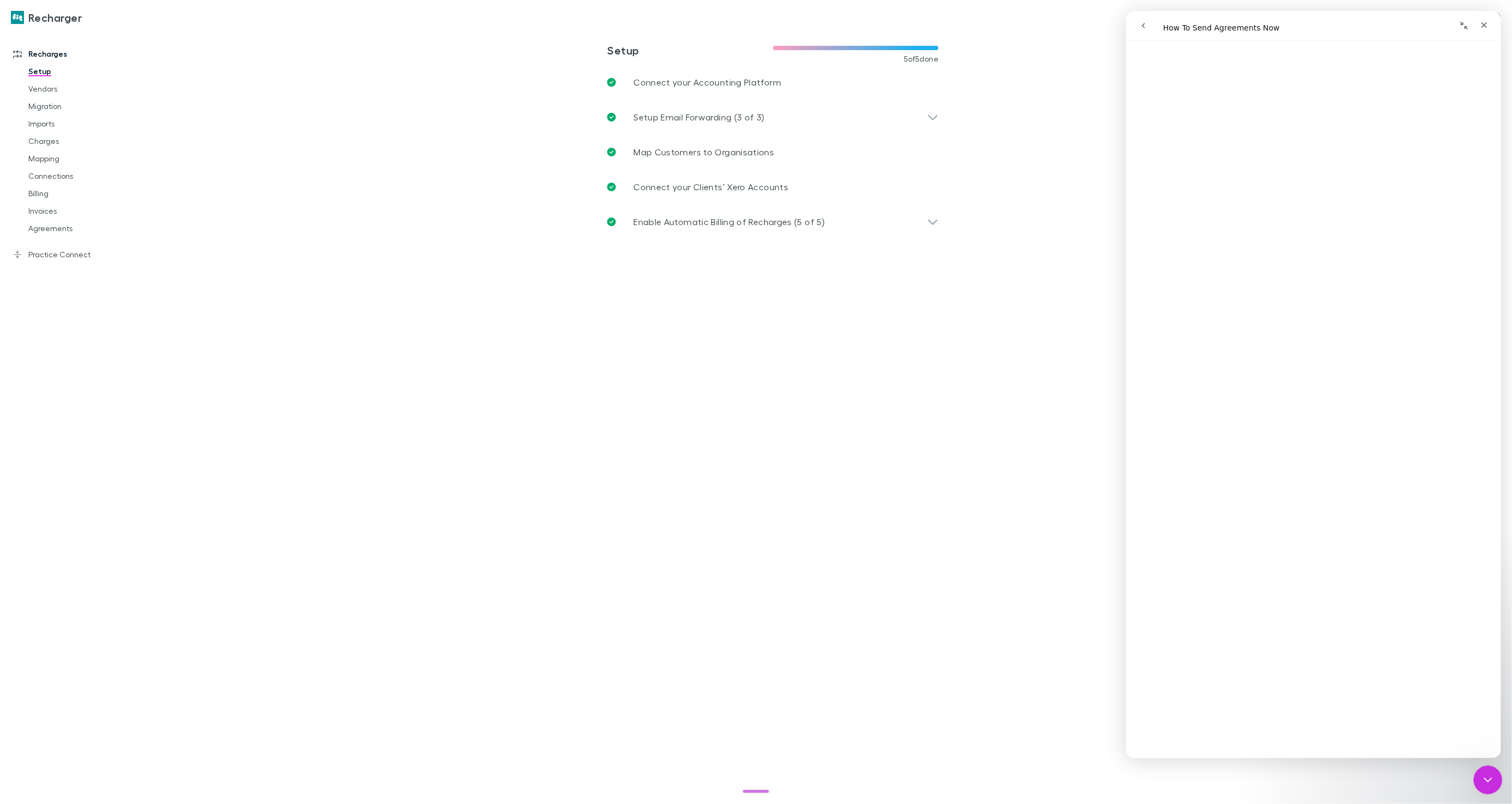
click at [1486, 781] on icon "Close Intercom Messenger" at bounding box center [1486, 778] width 13 height 13
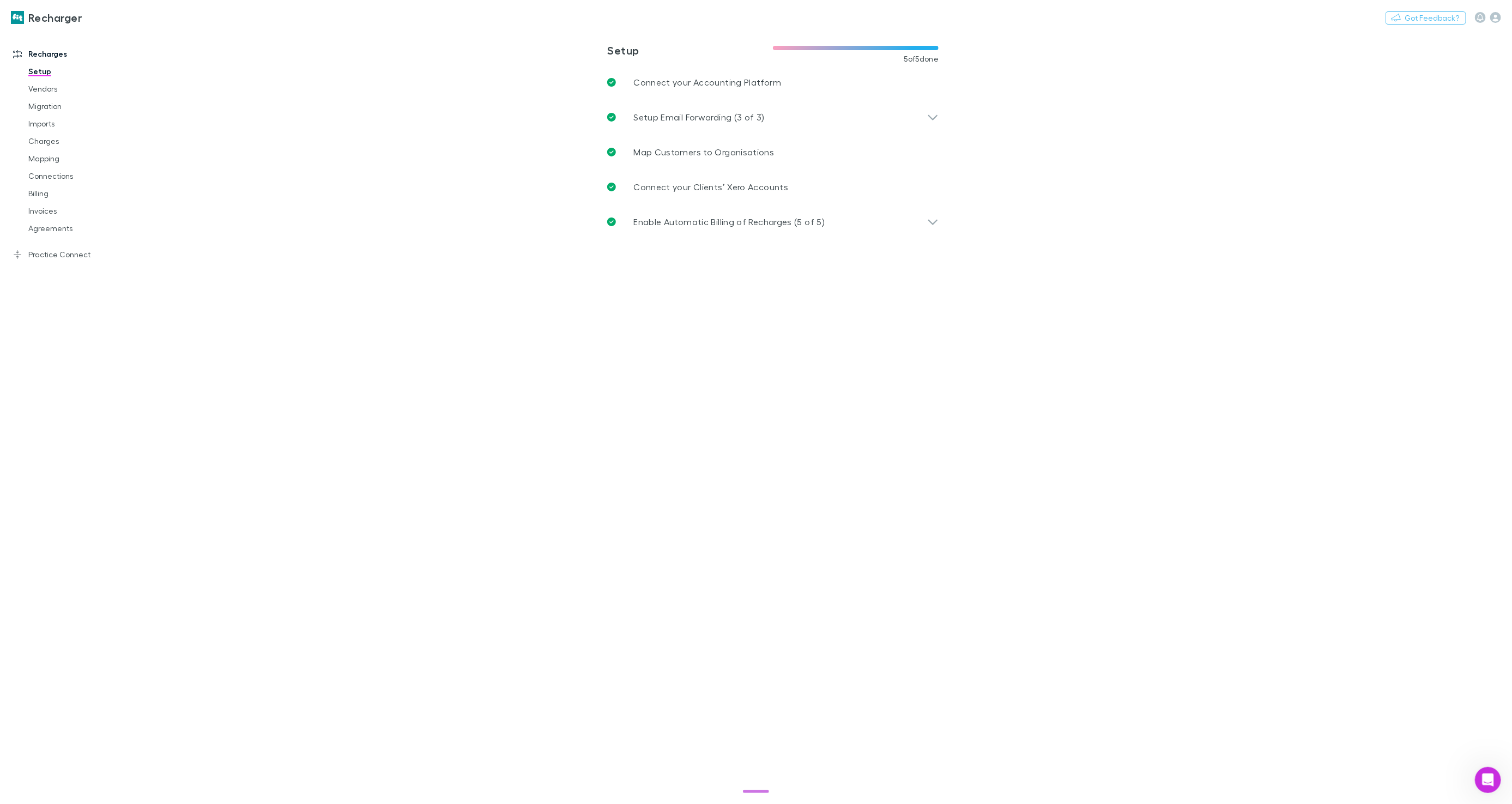
click at [748, 786] on main "**********" at bounding box center [830, 417] width 1364 height 773
click at [750, 791] on span "2/8 completed" at bounding box center [755, 785] width 69 height 13
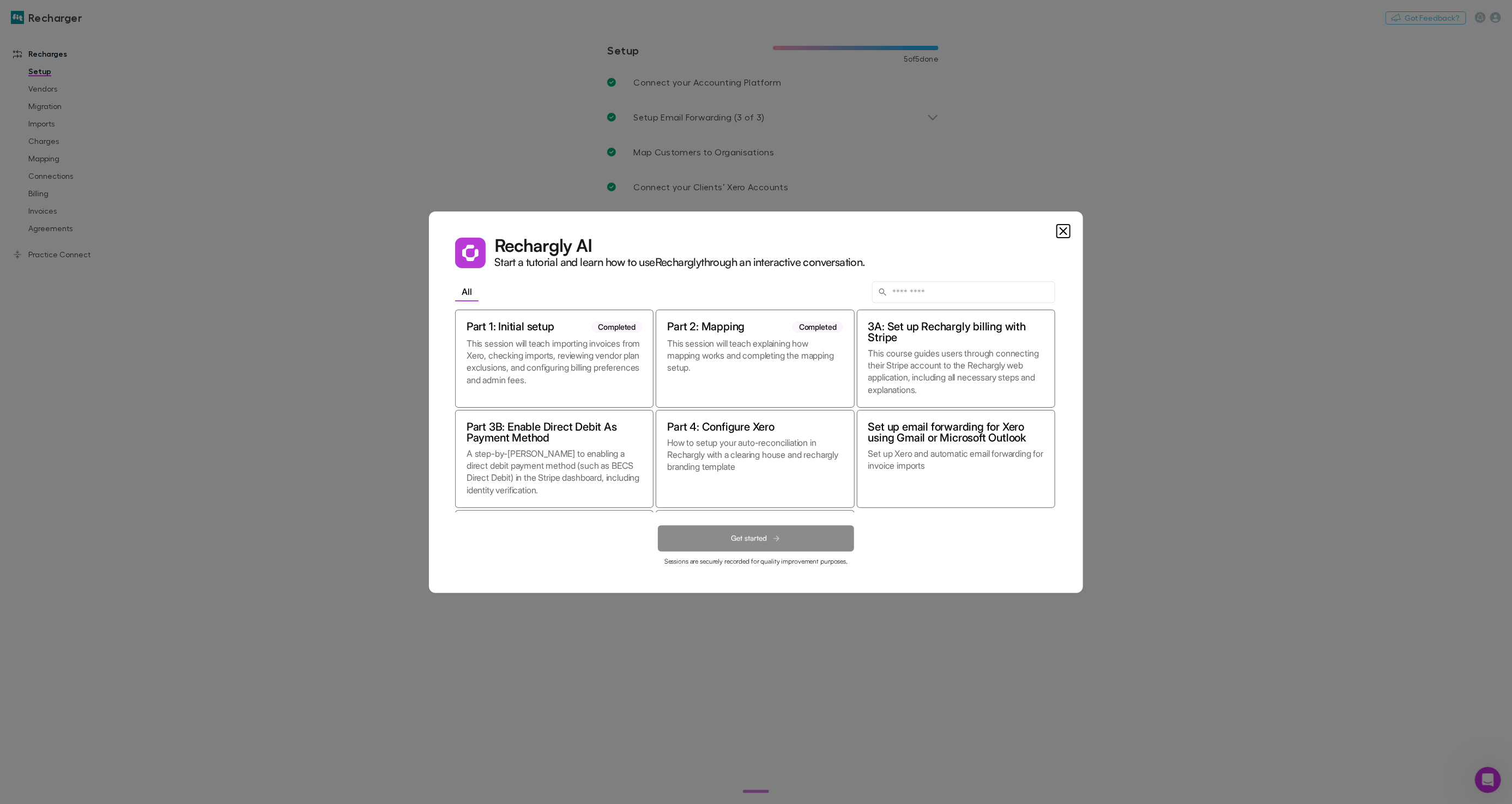
click at [1083, 431] on dialog "Rechargly AI Start a tutorial and learn how to use Rechargly through an interac…" at bounding box center [756, 402] width 654 height 381
click at [1059, 232] on icon "Close" at bounding box center [1064, 231] width 13 height 13
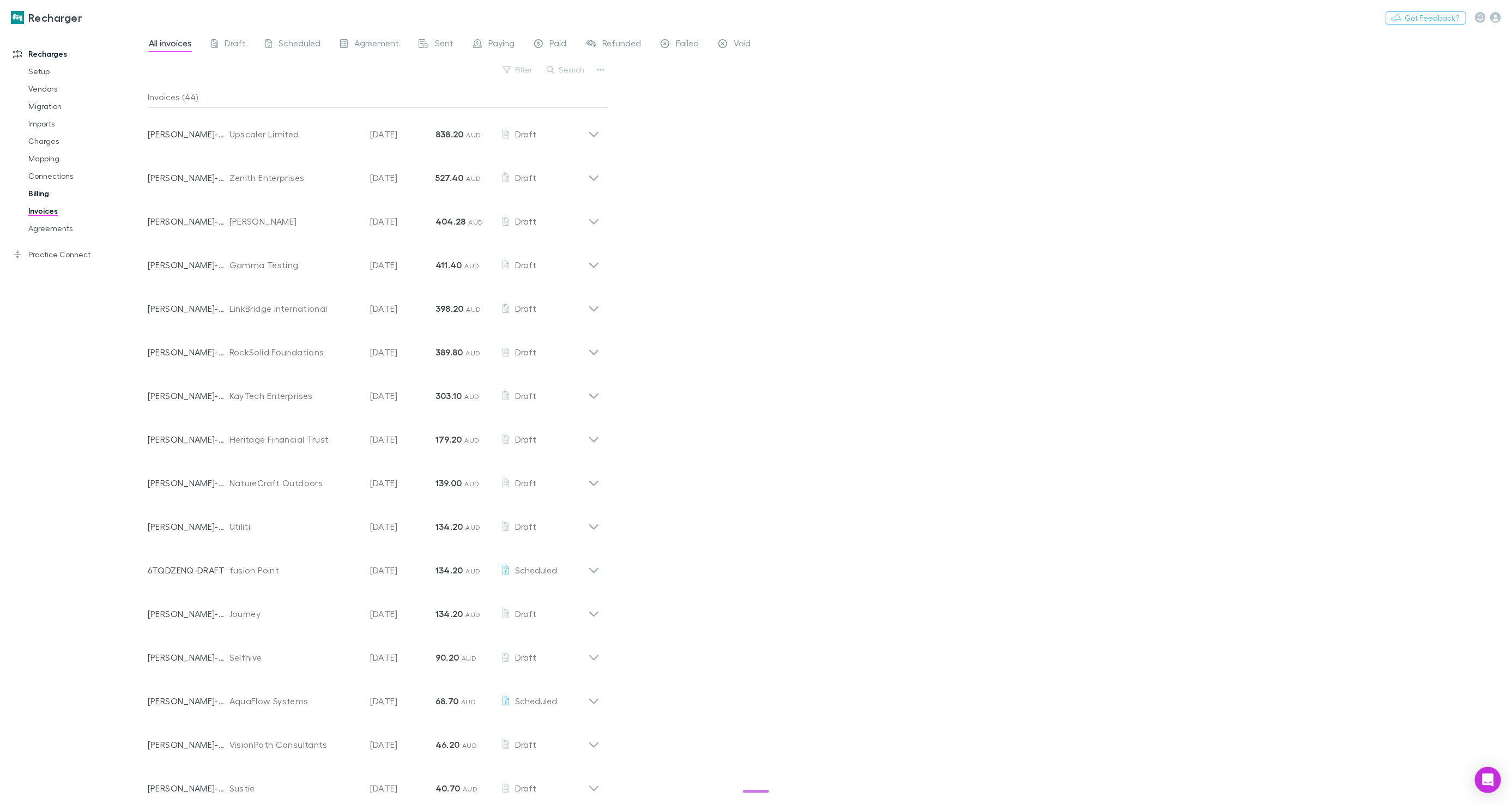
click at [50, 189] on link "Billing" at bounding box center [82, 194] width 128 height 18
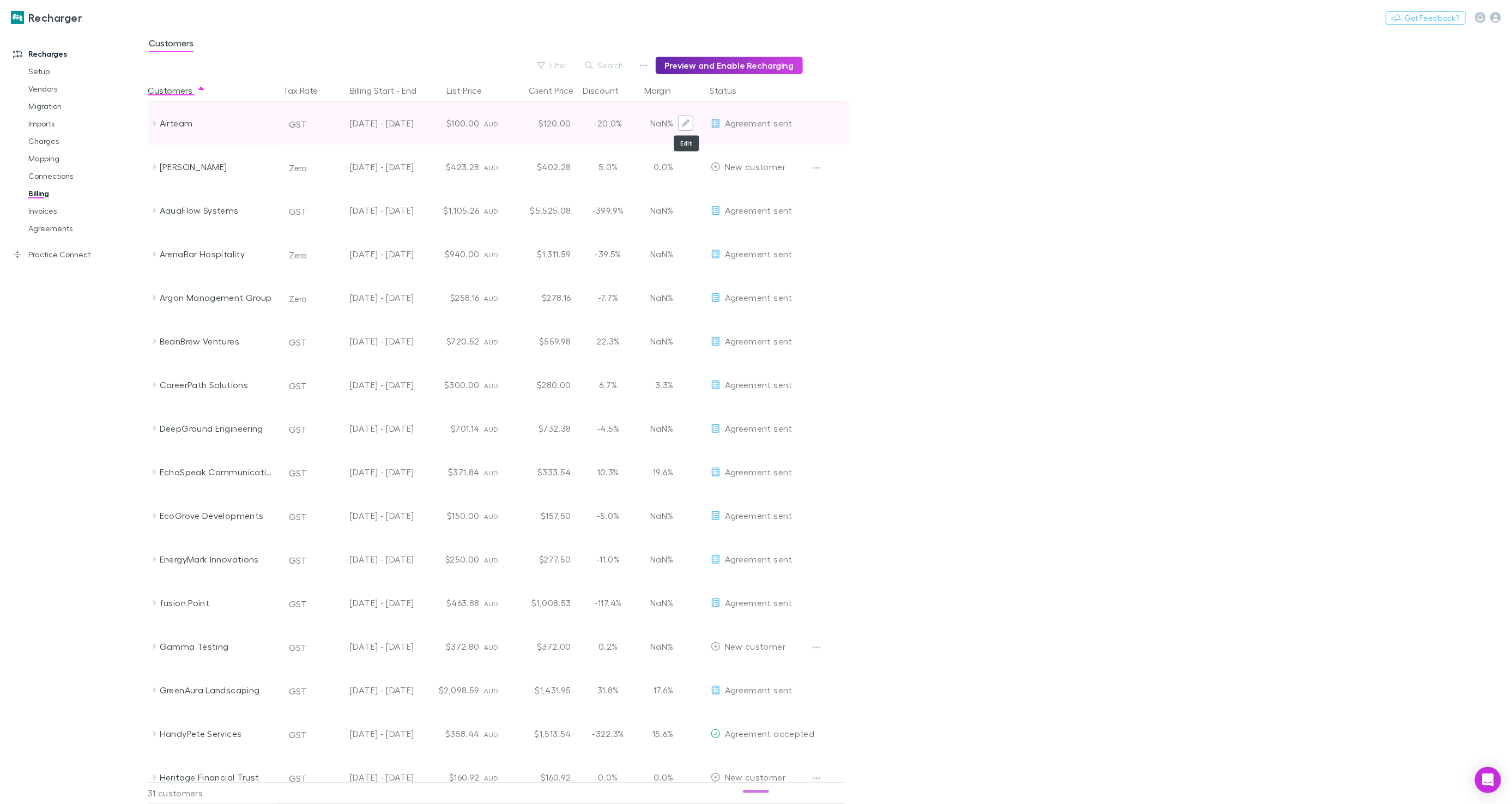
click at [680, 125] on button "Edit" at bounding box center [686, 123] width 15 height 15
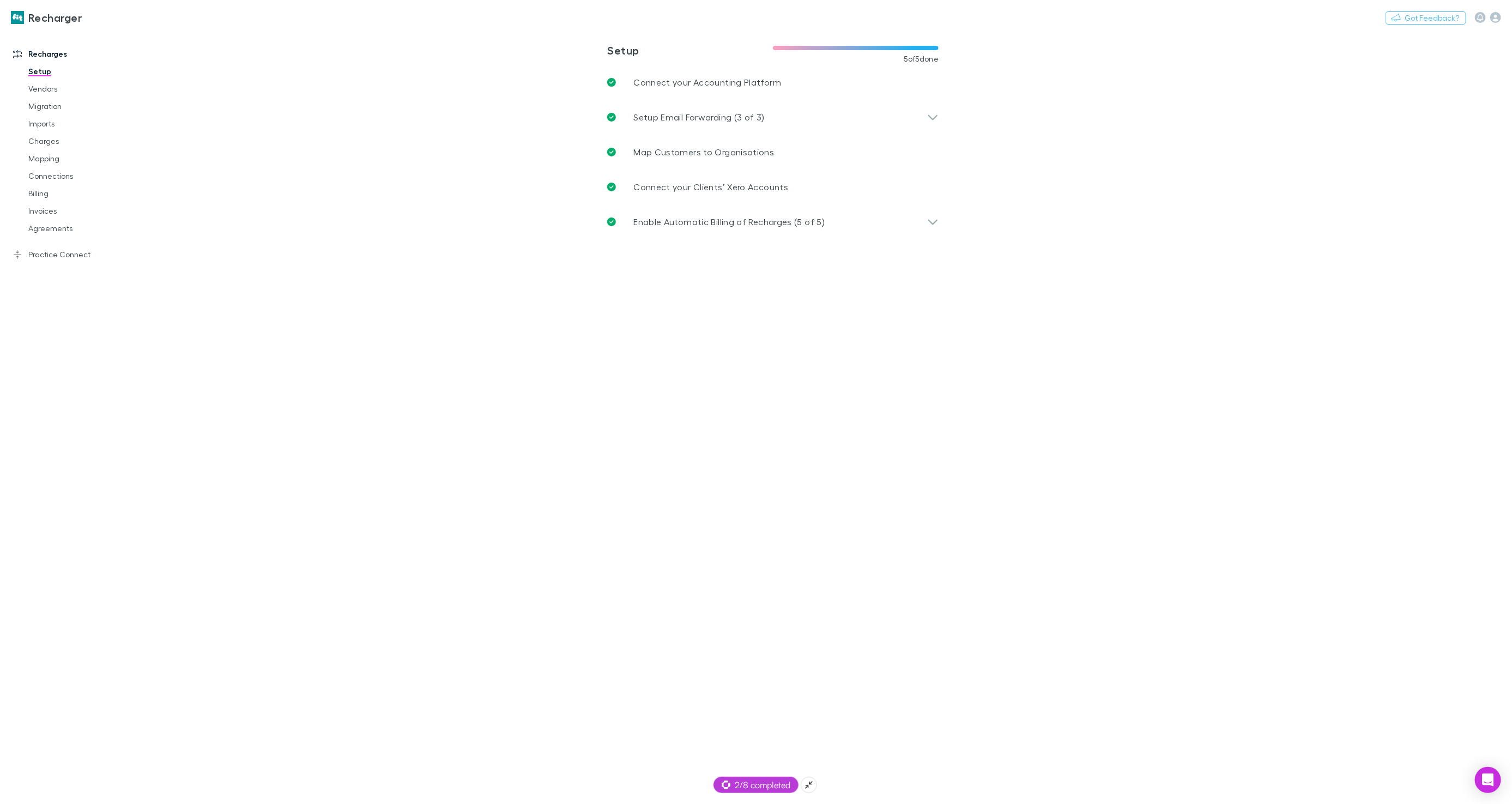
click at [753, 791] on div "2/8 completed" at bounding box center [756, 785] width 85 height 16
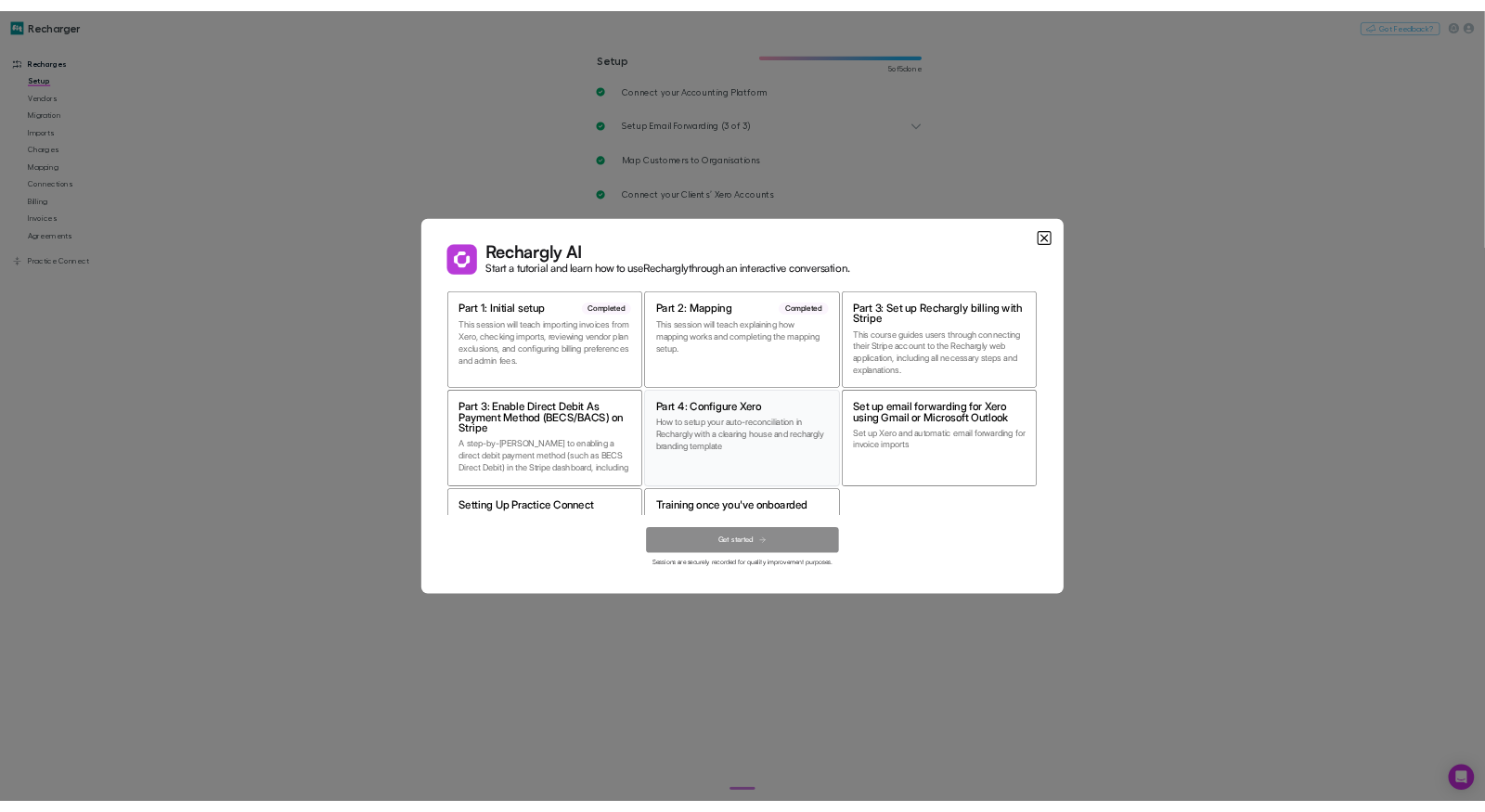
scroll to position [37, 0]
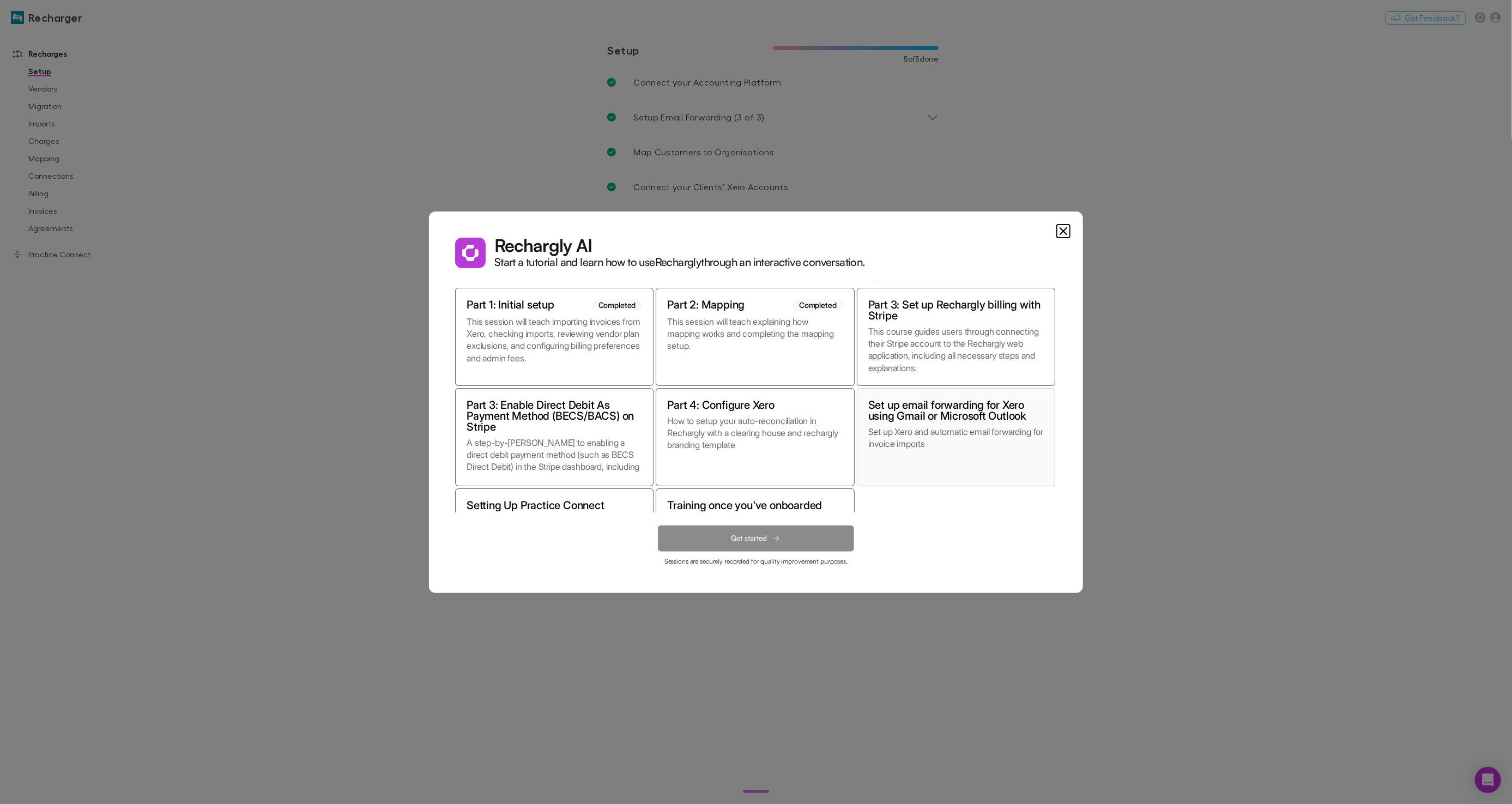
click at [920, 418] on h2 "Set up email forwarding for Xero using Gmail or Microsoft Outlook" at bounding box center [956, 410] width 176 height 22
click at [429, 211] on dialog "Rechargly AI Start a tutorial and learn how to use Rechargly through an interac…" at bounding box center [756, 402] width 654 height 381
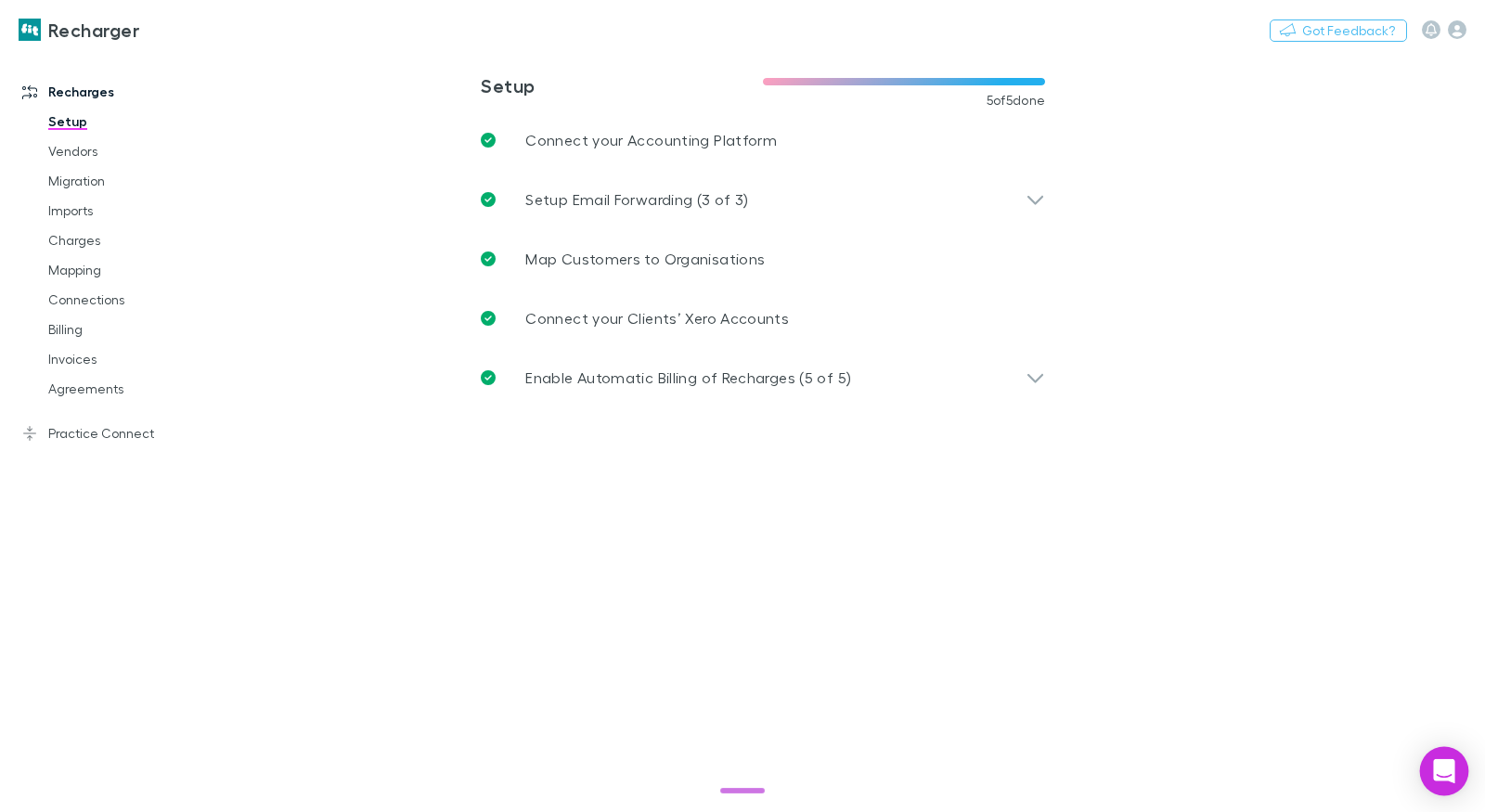
click at [1445, 762] on icon "Open Intercom Messenger" at bounding box center [1443, 771] width 21 height 24
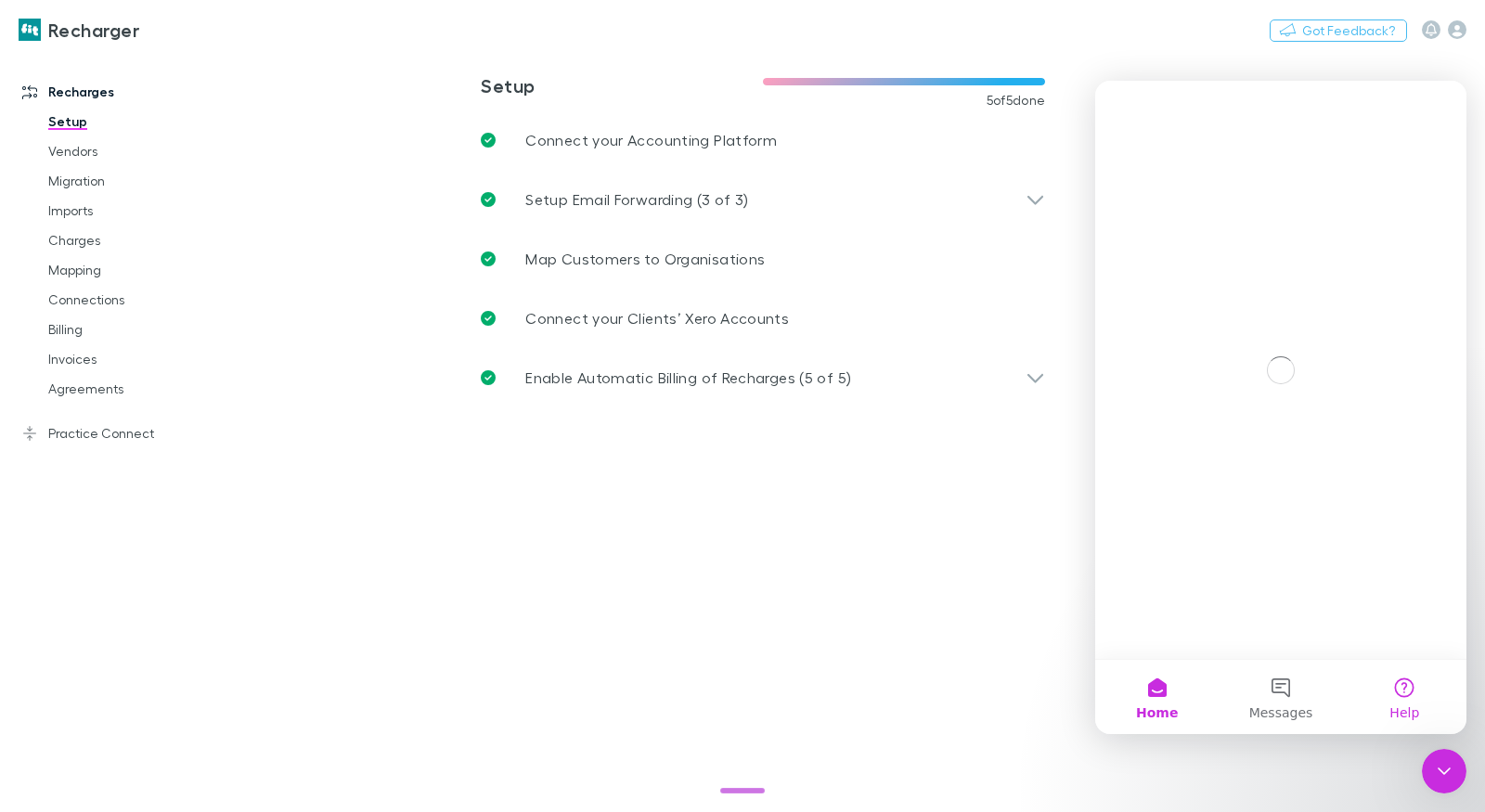
scroll to position [0, 0]
click at [1416, 706] on span "Help" at bounding box center [1404, 712] width 30 height 13
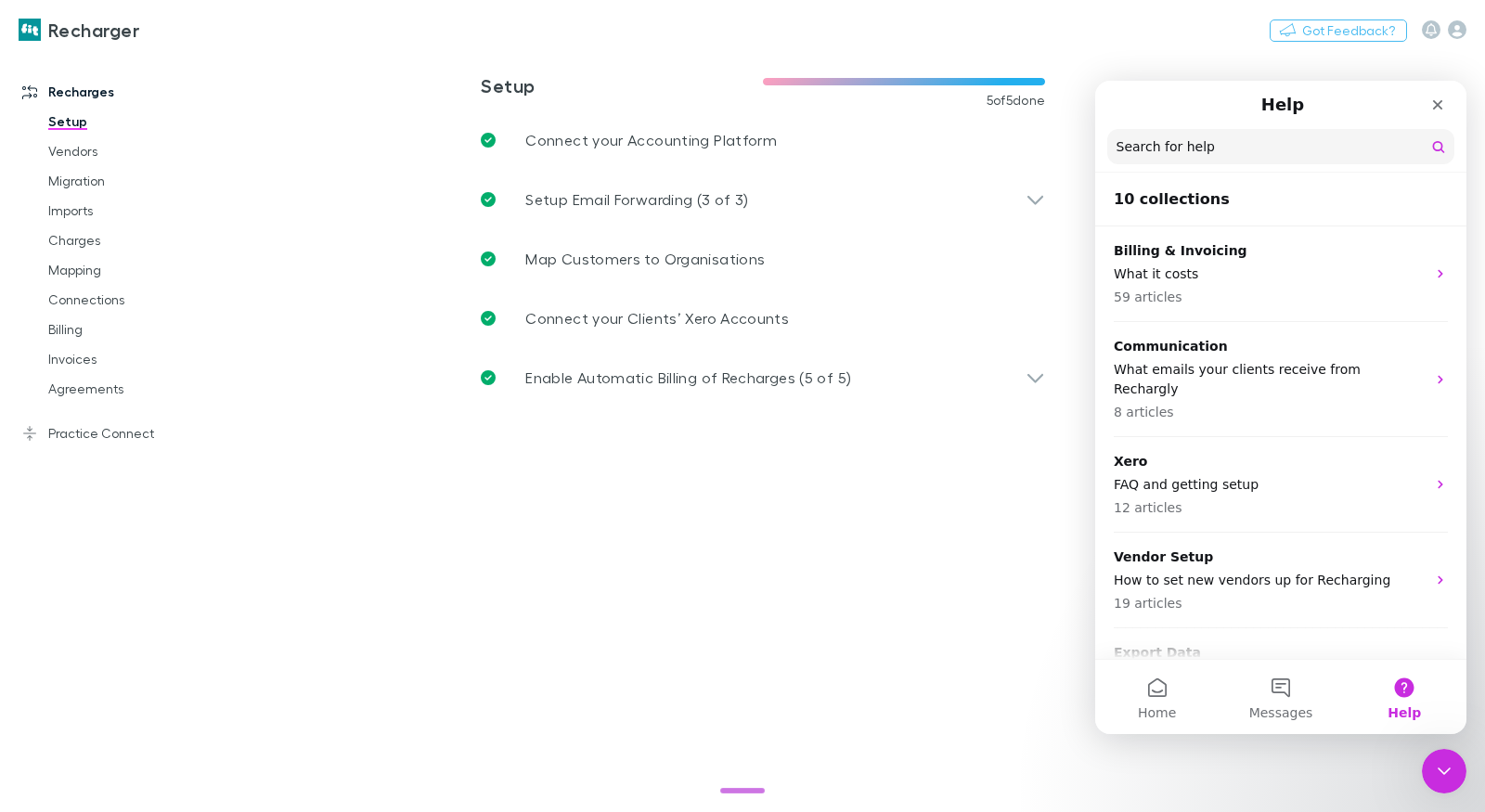
click at [1206, 160] on input "Search for help" at bounding box center [1280, 146] width 347 height 35
type input "**********"
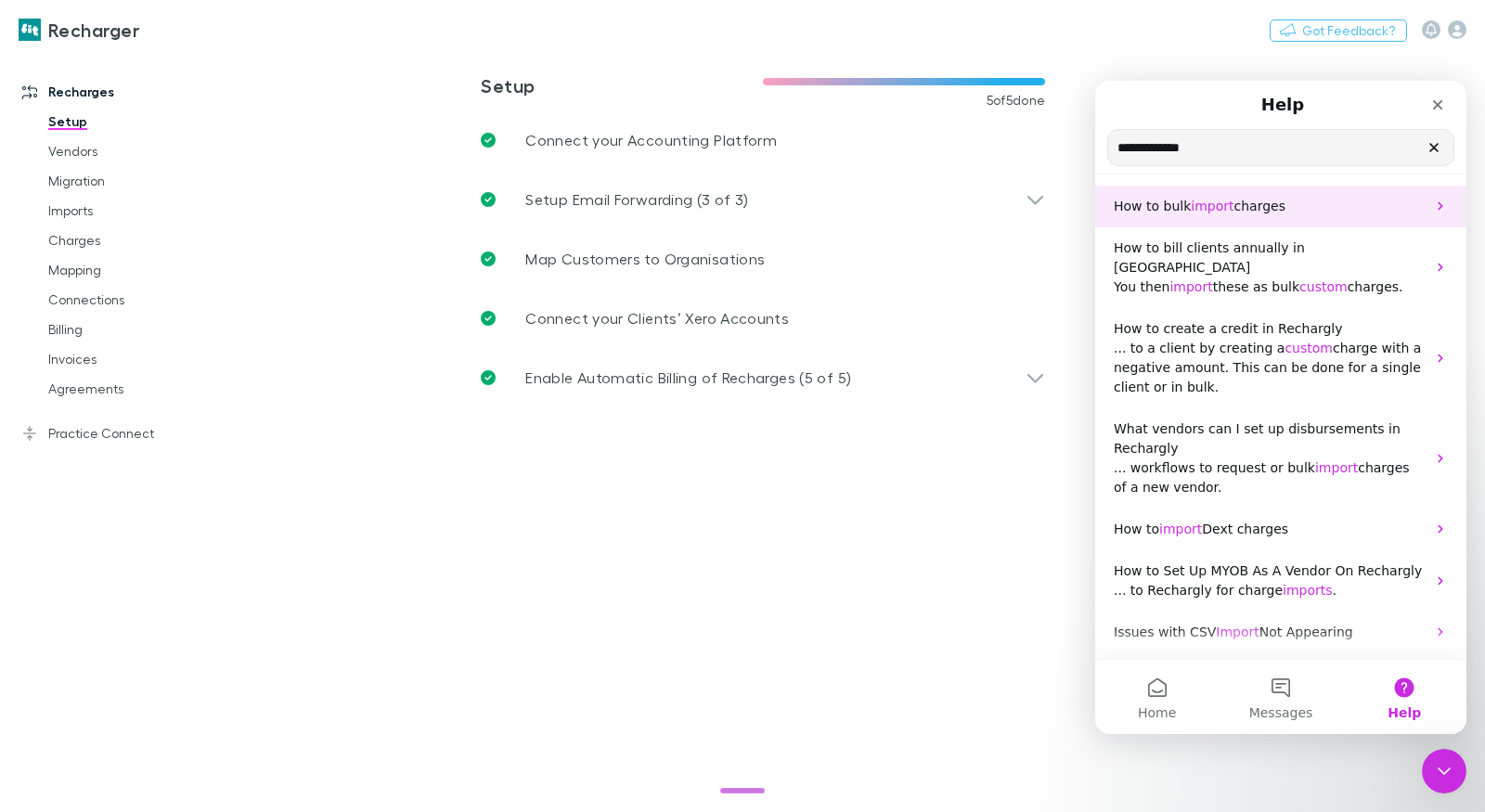
click at [1203, 214] on span "import" at bounding box center [1211, 206] width 43 height 15
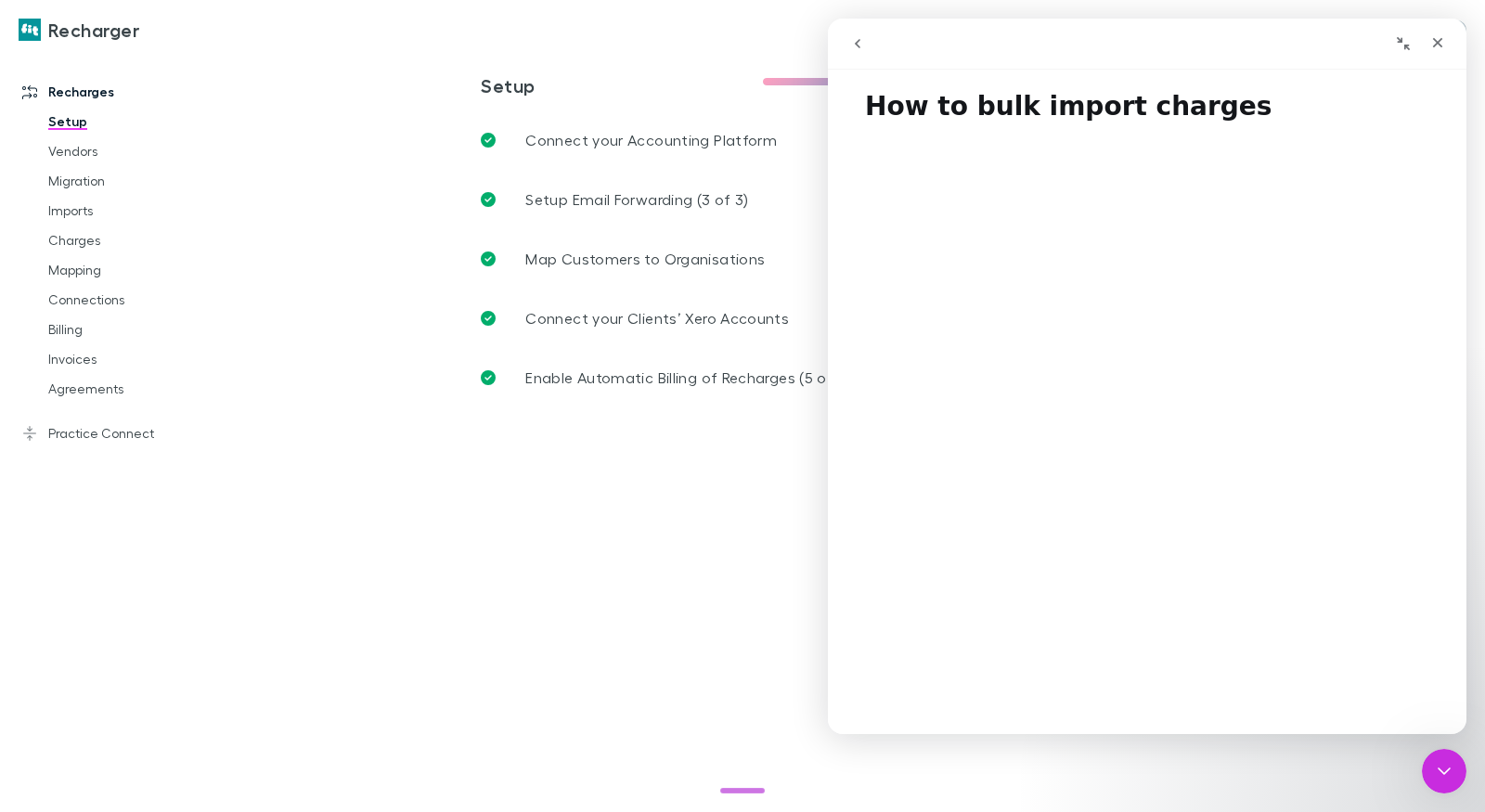
scroll to position [6, 0]
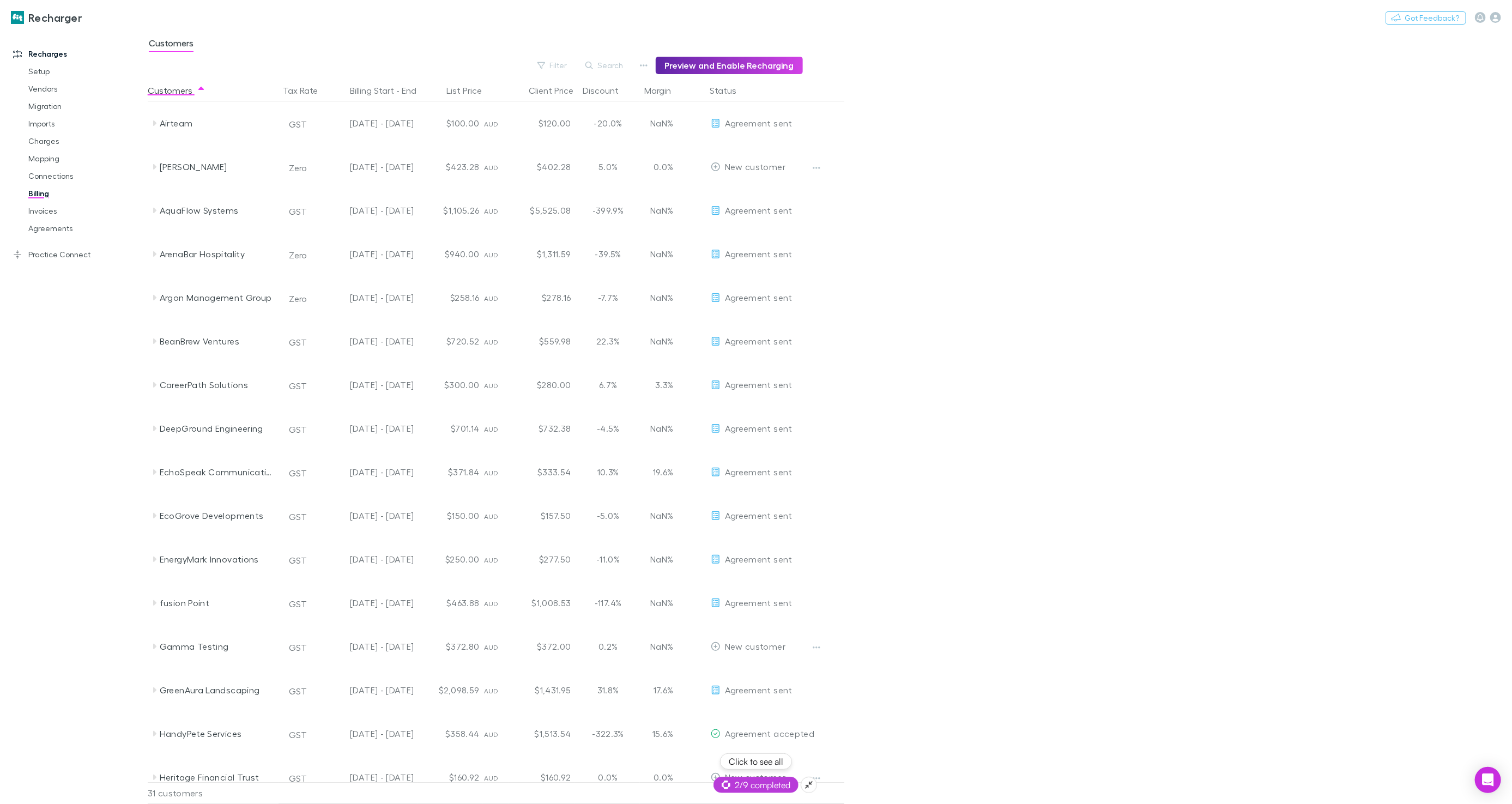
click at [763, 791] on span "2/9 completed" at bounding box center [755, 785] width 69 height 13
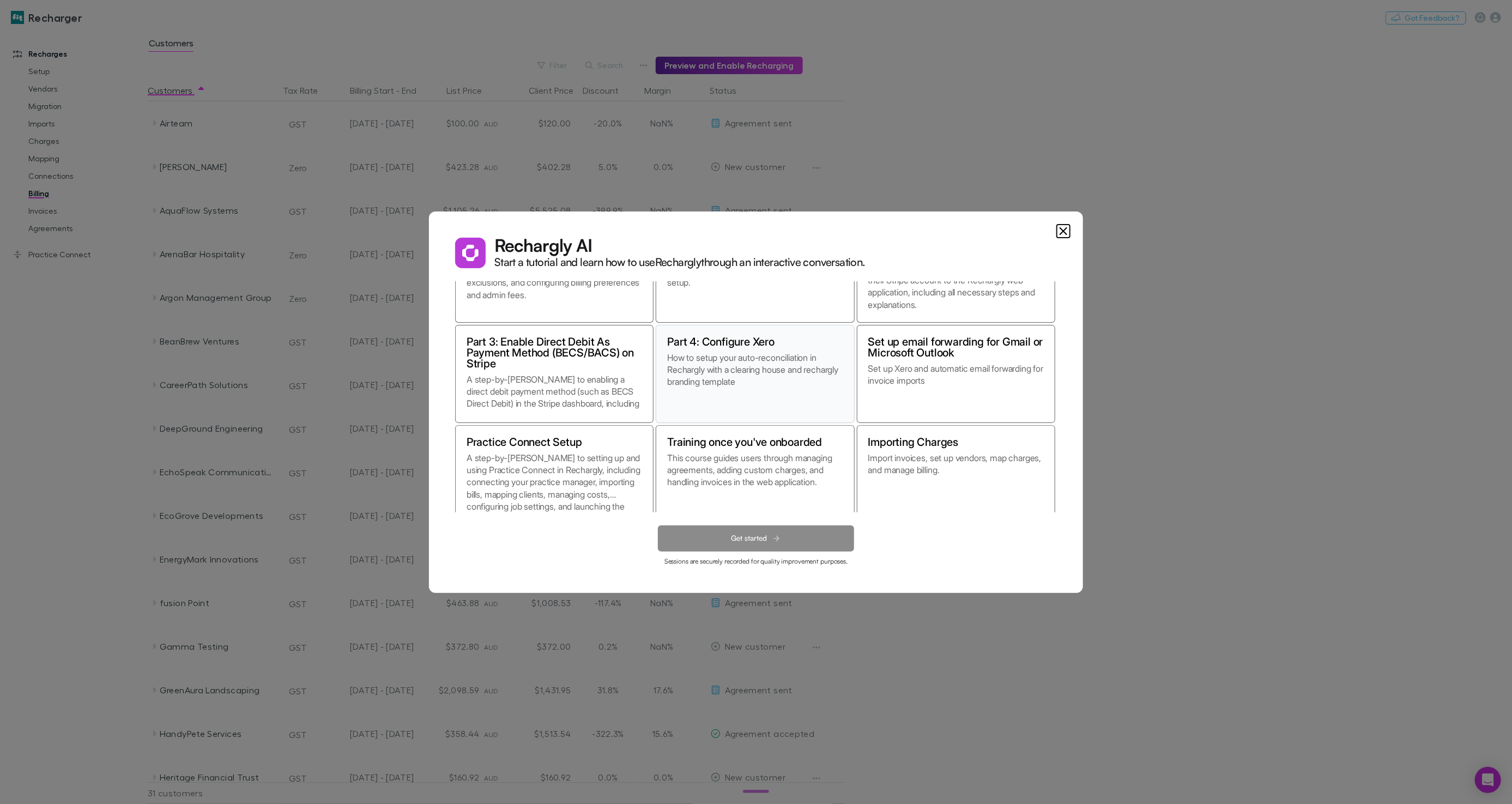
scroll to position [96, 0]
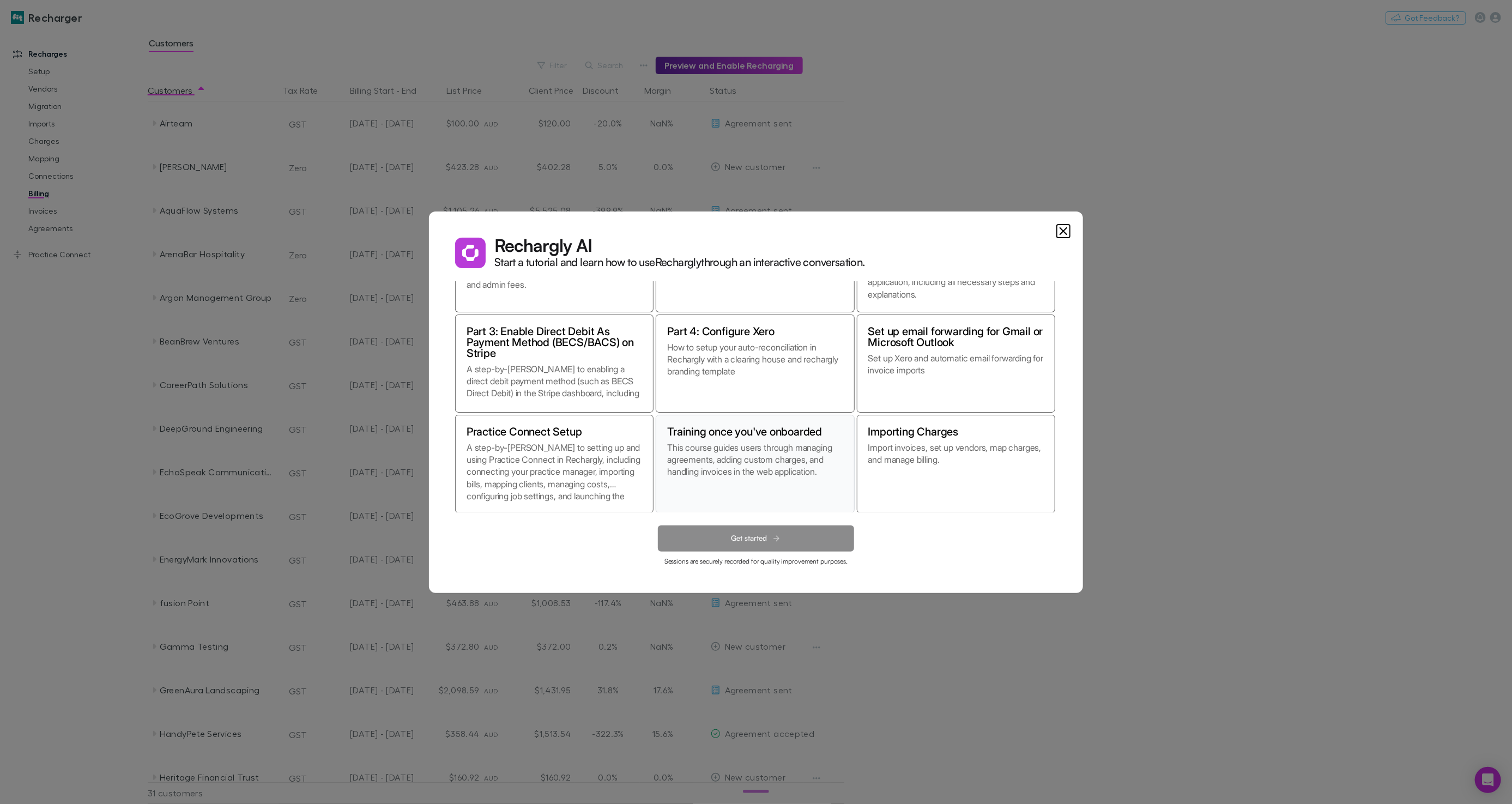
click at [770, 426] on h2 "Training once you've onboarded" at bounding box center [745, 431] width 155 height 11
click at [725, 538] on button "Get started" at bounding box center [756, 538] width 196 height 26
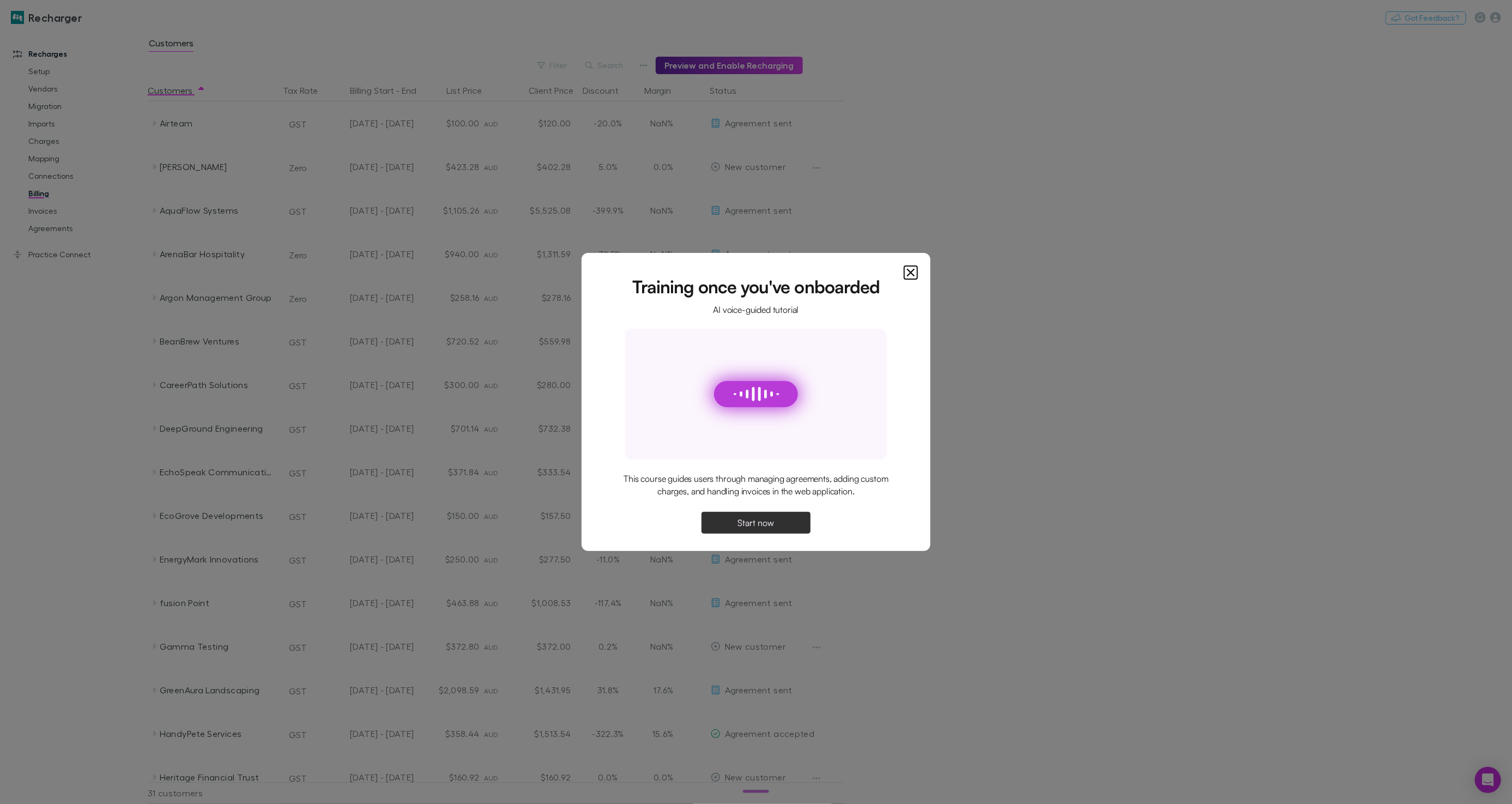
click at [751, 525] on span "Start now" at bounding box center [756, 522] width 36 height 9
click at [734, 517] on button "Continue" at bounding box center [756, 522] width 109 height 22
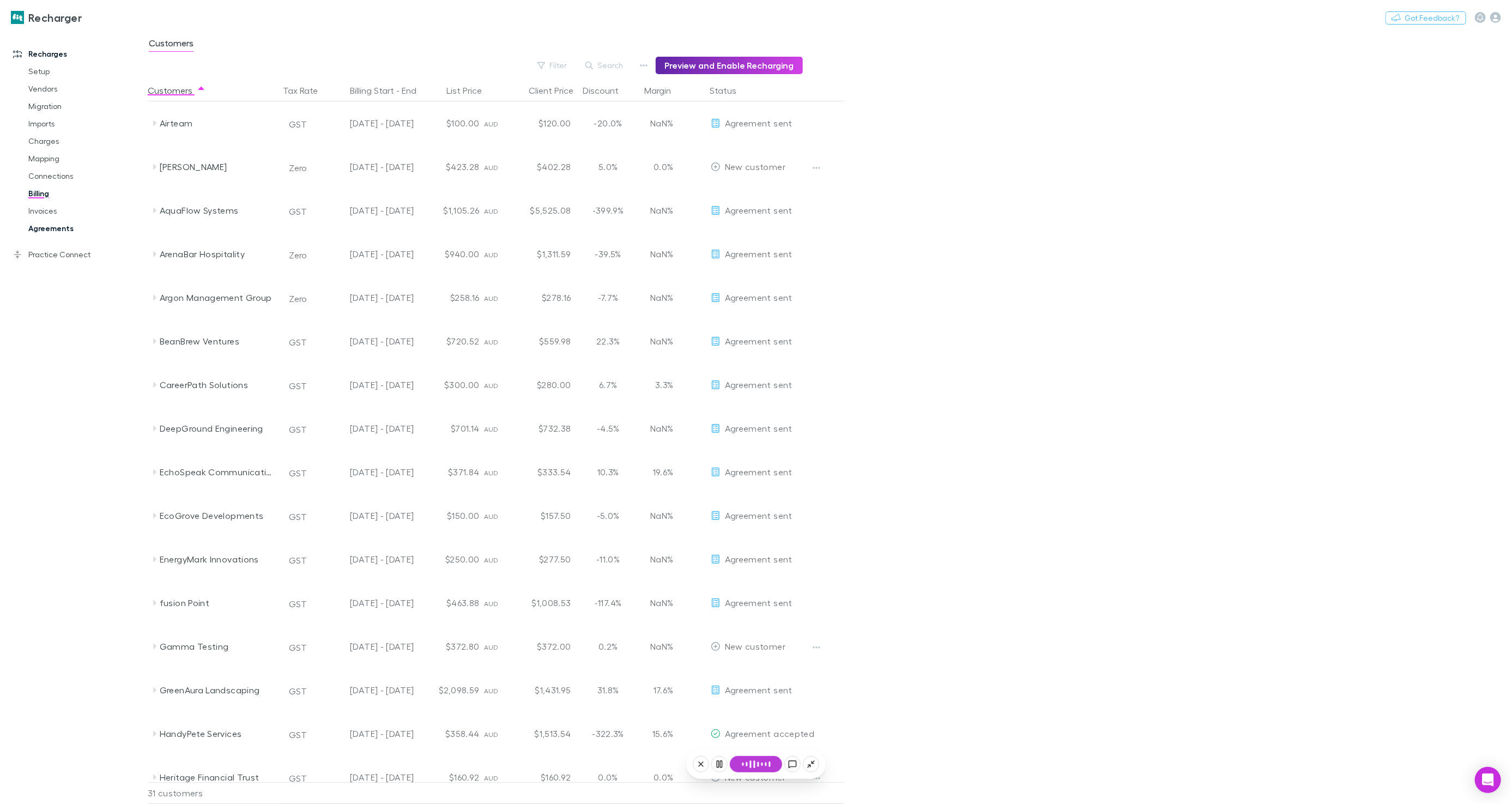
click at [71, 227] on link "Agreements" at bounding box center [82, 228] width 128 height 18
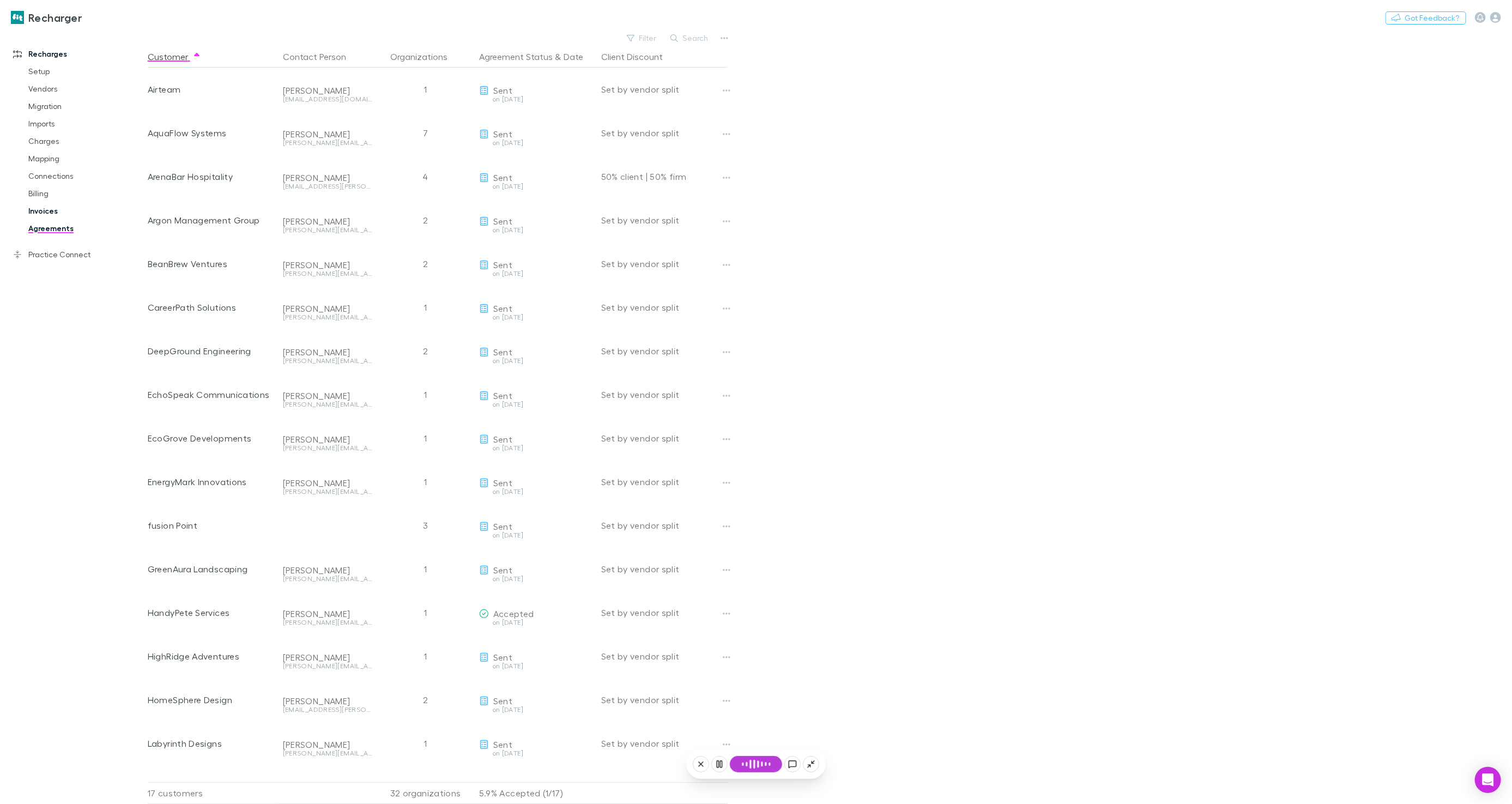
click at [48, 206] on link "Invoices" at bounding box center [82, 211] width 128 height 18
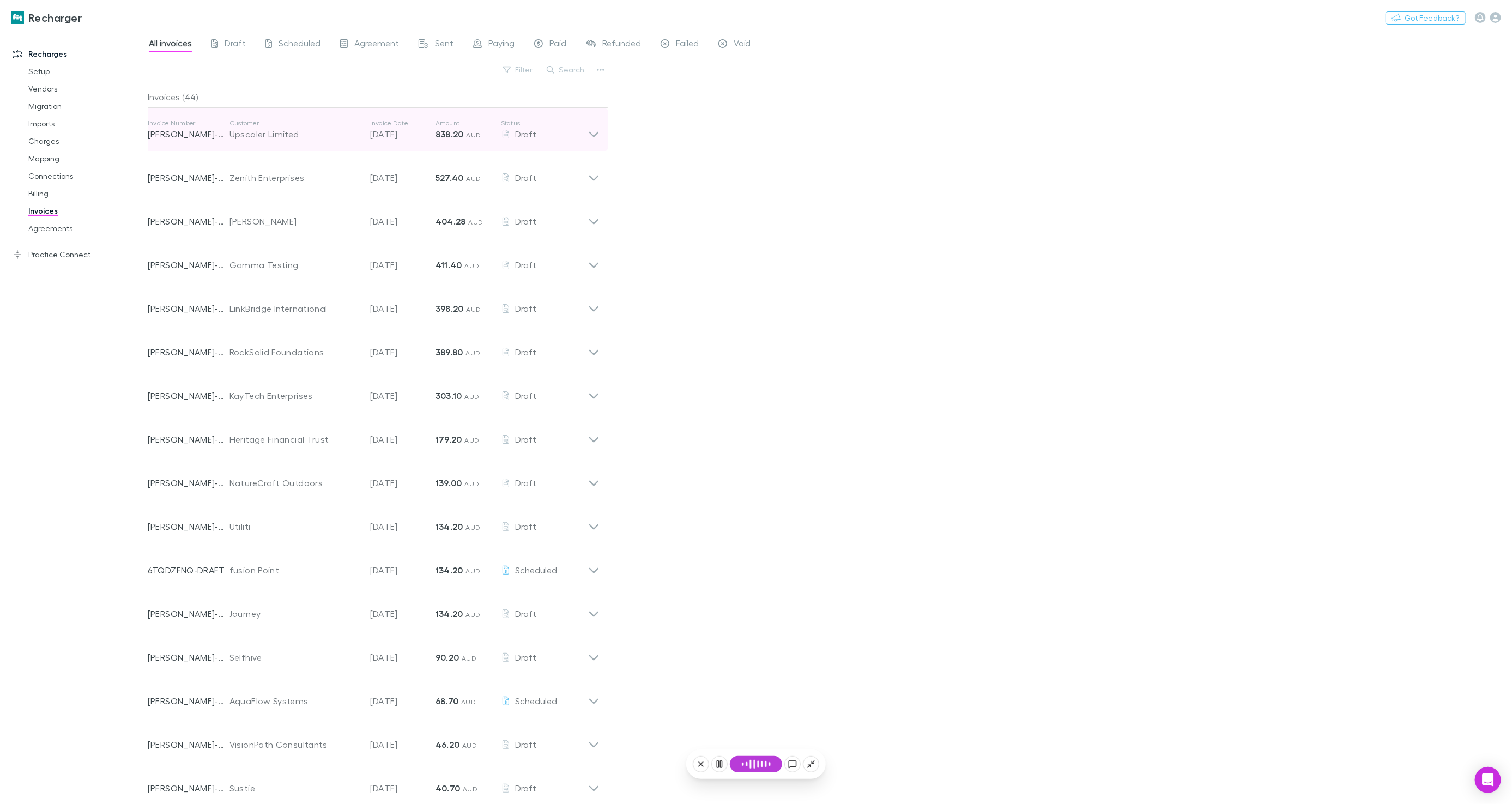
click at [285, 126] on p "Customer" at bounding box center [294, 123] width 130 height 9
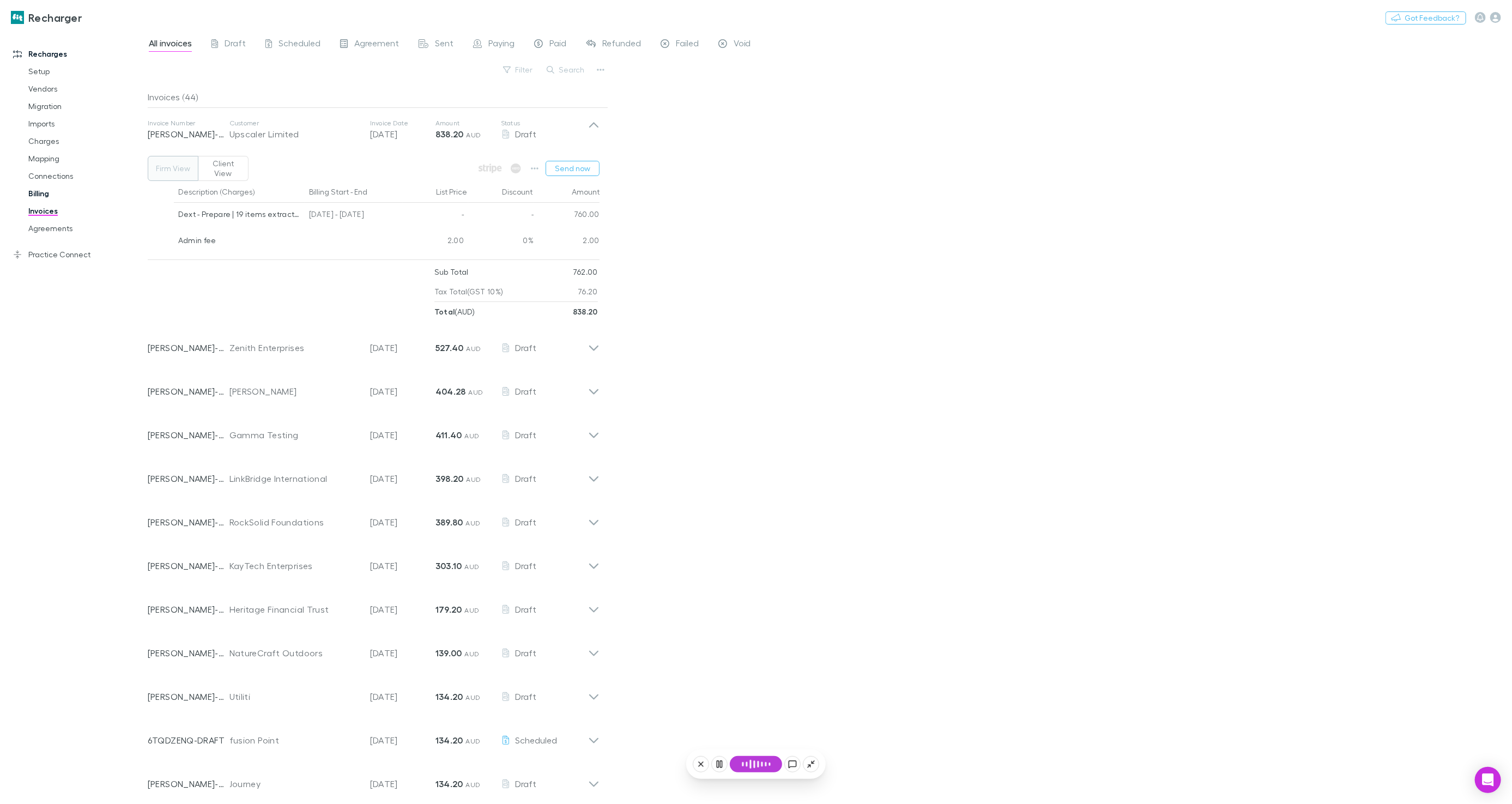
click at [53, 195] on link "Billing" at bounding box center [82, 194] width 128 height 18
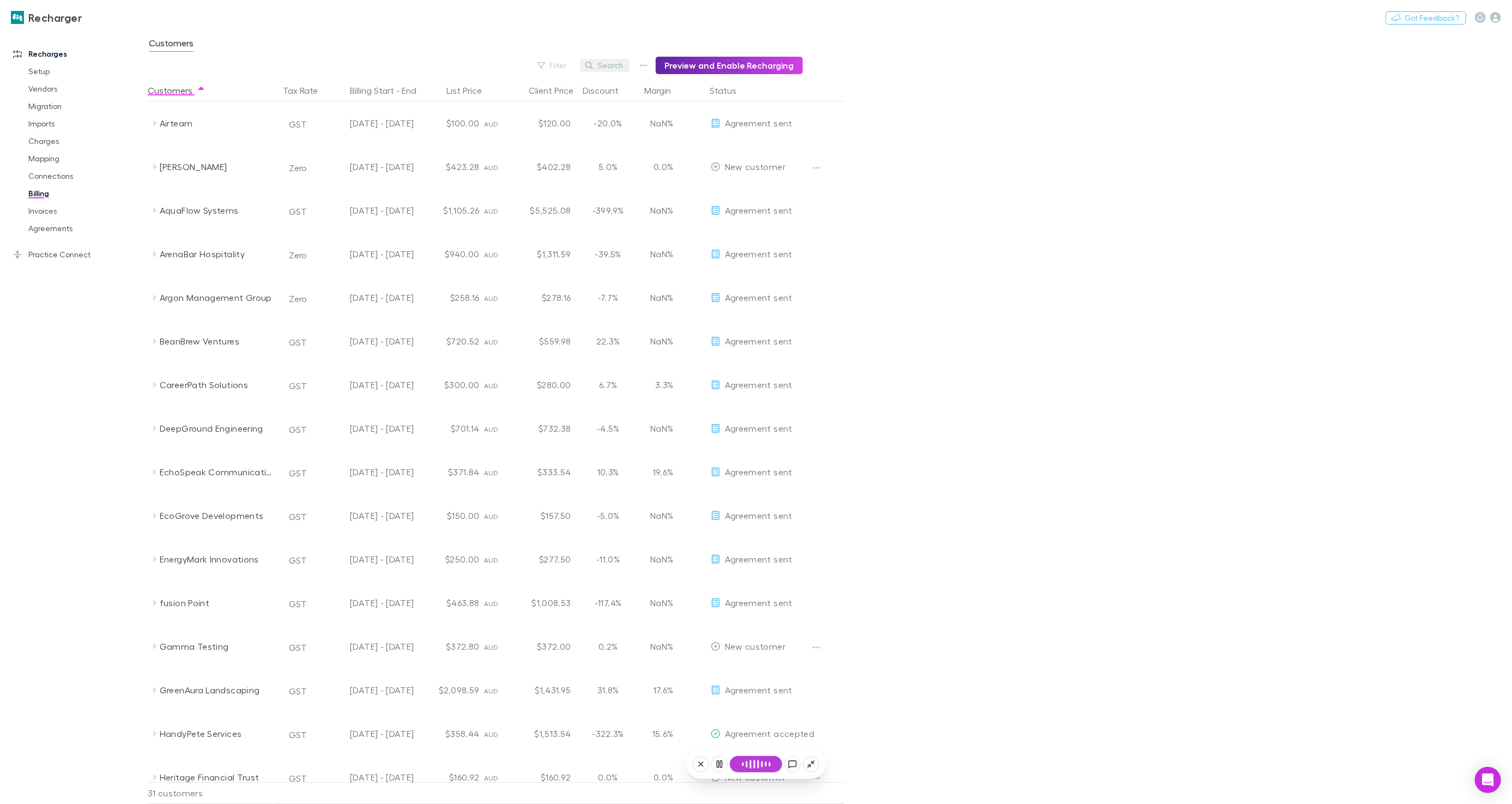
click at [623, 66] on button "Search" at bounding box center [605, 65] width 50 height 13
click at [899, 154] on main "Customers Filter Search Preview and Enable Recharging Customers Tax Rate Billin…" at bounding box center [830, 417] width 1364 height 773
click at [821, 165] on button "button" at bounding box center [816, 168] width 15 height 15
click at [883, 167] on div at bounding box center [756, 402] width 1512 height 804
click at [823, 170] on button "button" at bounding box center [816, 168] width 15 height 15
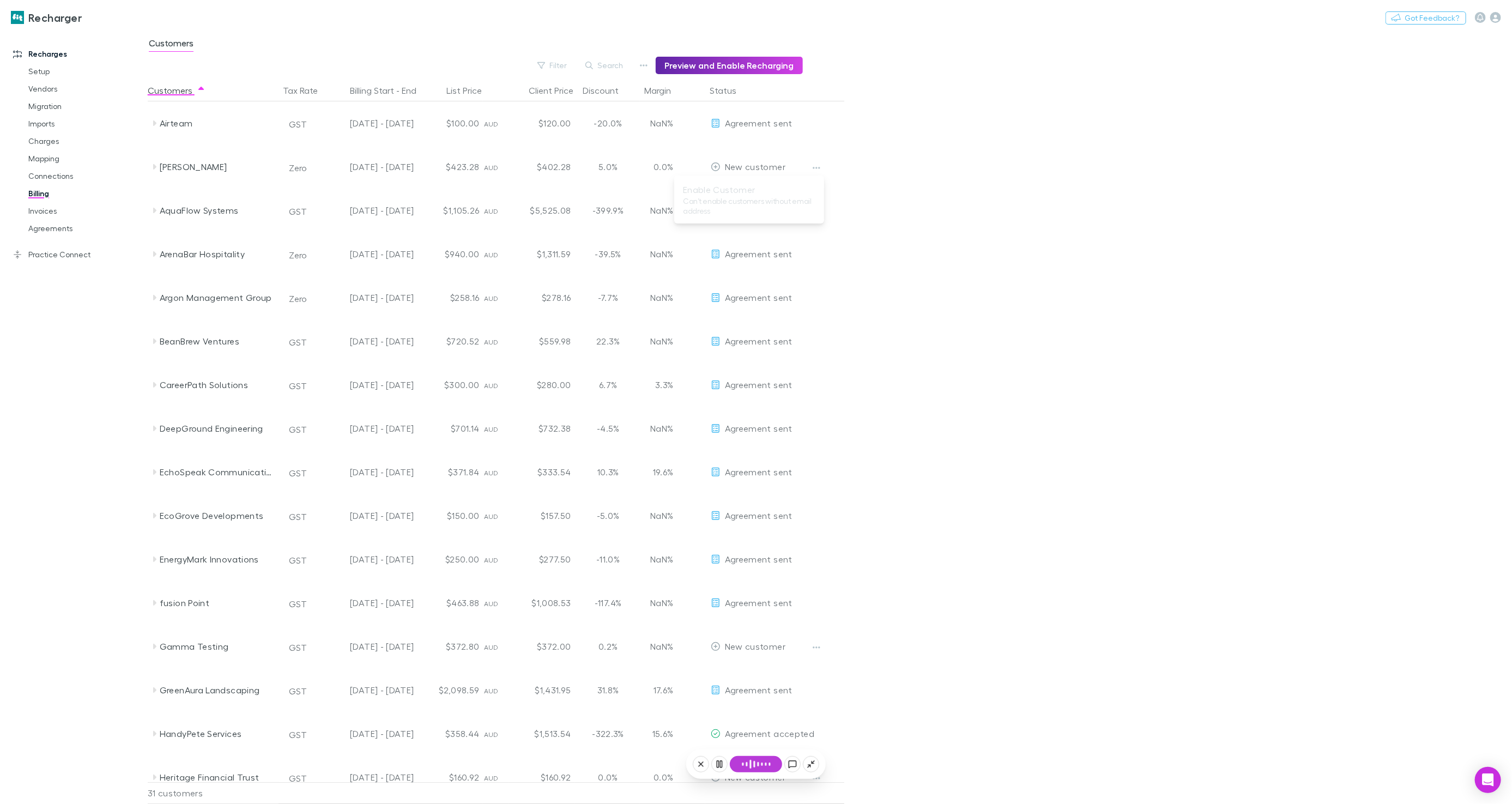
click at [929, 175] on div at bounding box center [756, 402] width 1512 height 804
click at [751, 67] on button "Preview and Enable Recharging" at bounding box center [729, 66] width 147 height 18
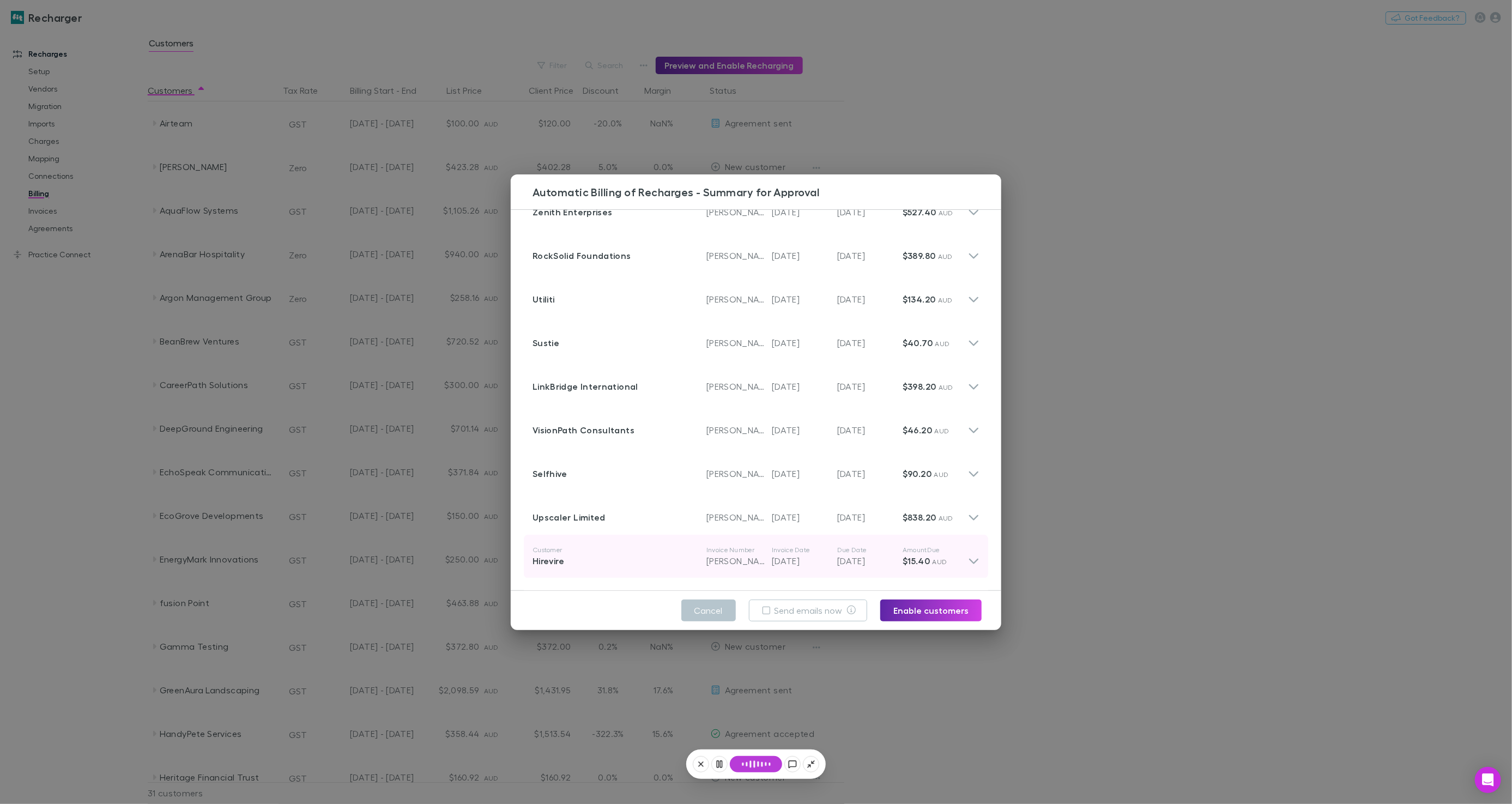
scroll to position [300, 0]
click at [703, 606] on button "Cancel" at bounding box center [708, 610] width 55 height 22
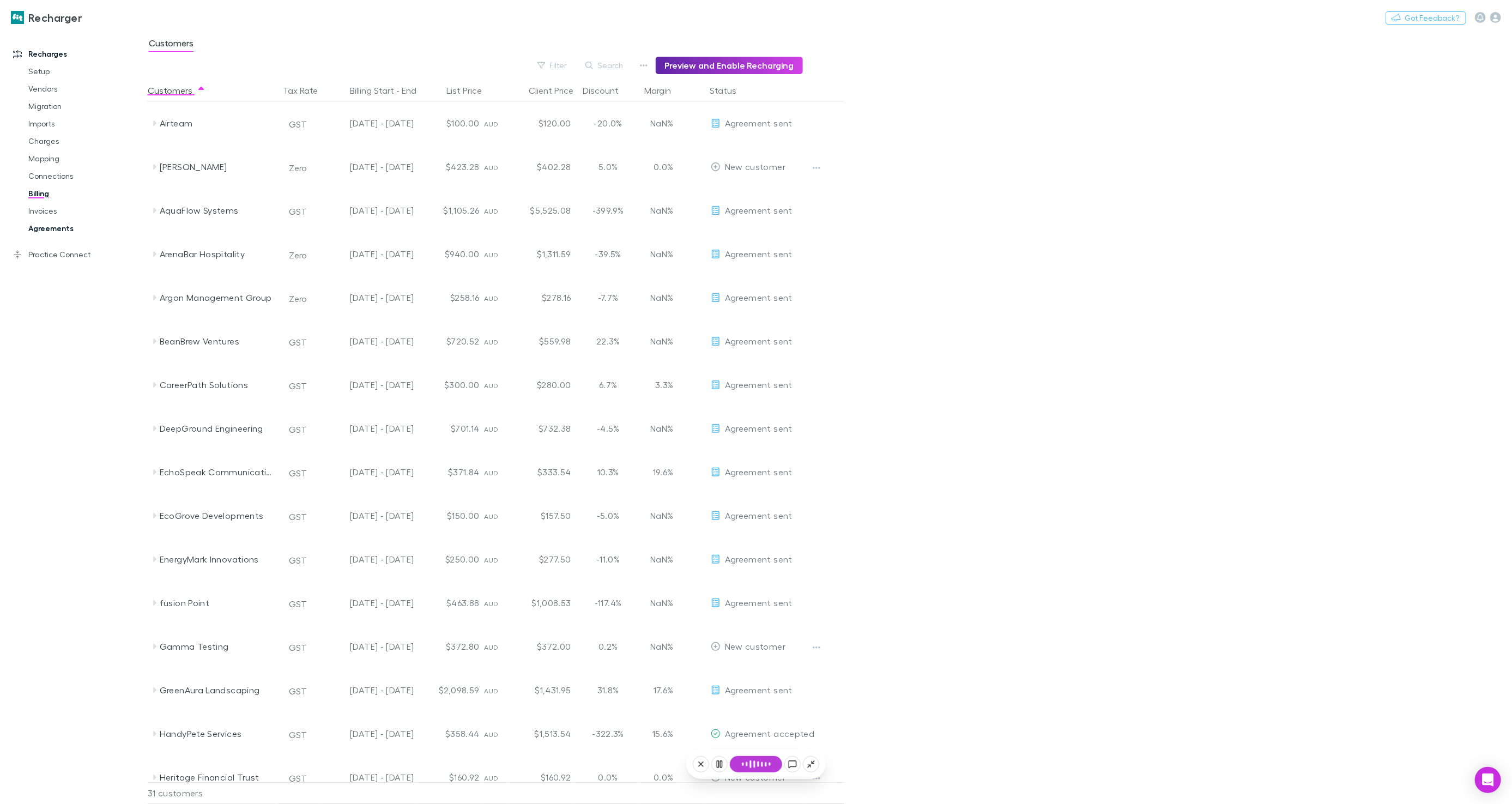
click at [70, 231] on link "Agreements" at bounding box center [82, 228] width 128 height 18
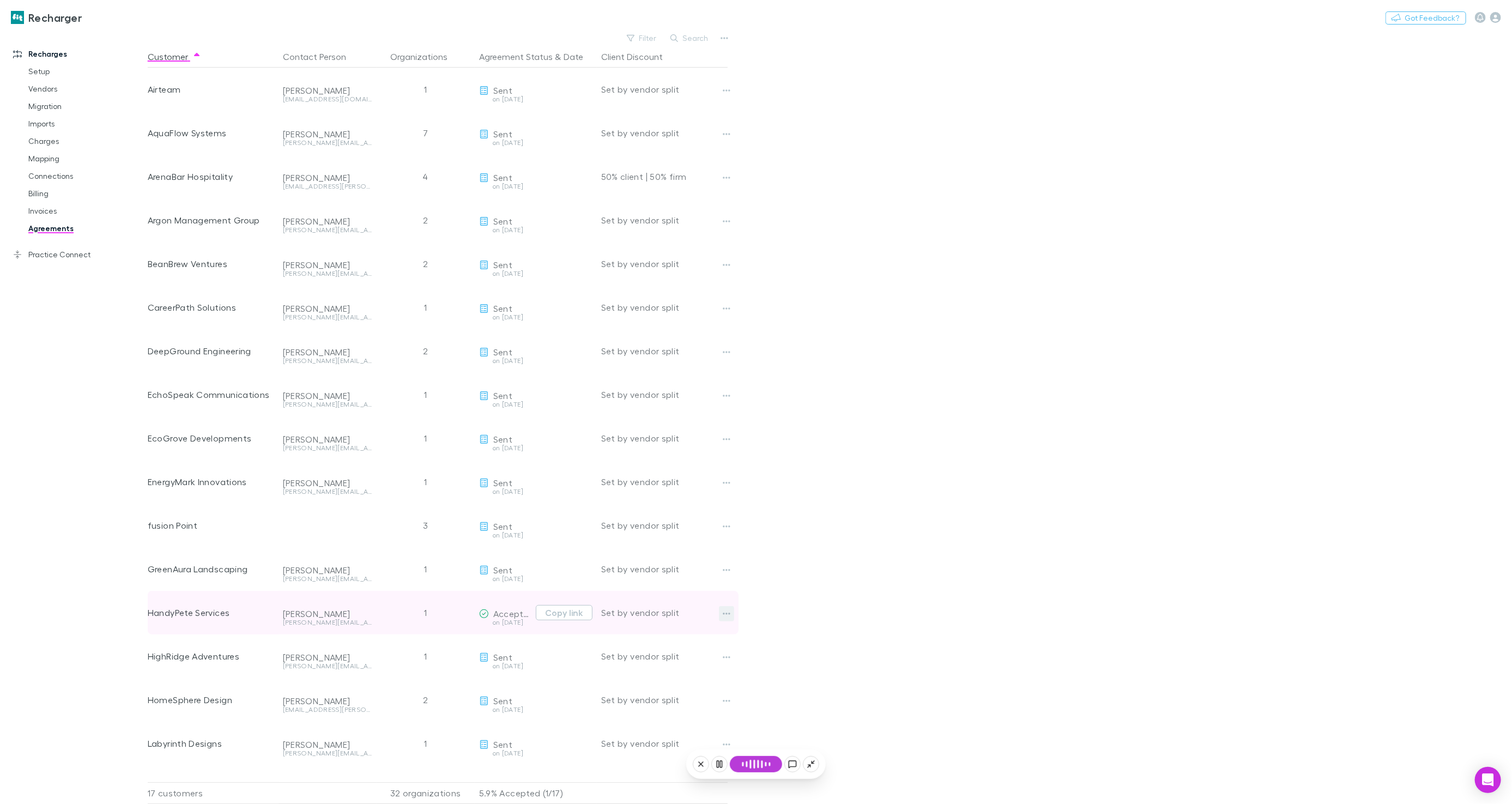
click at [728, 610] on icon "button" at bounding box center [726, 613] width 8 height 9
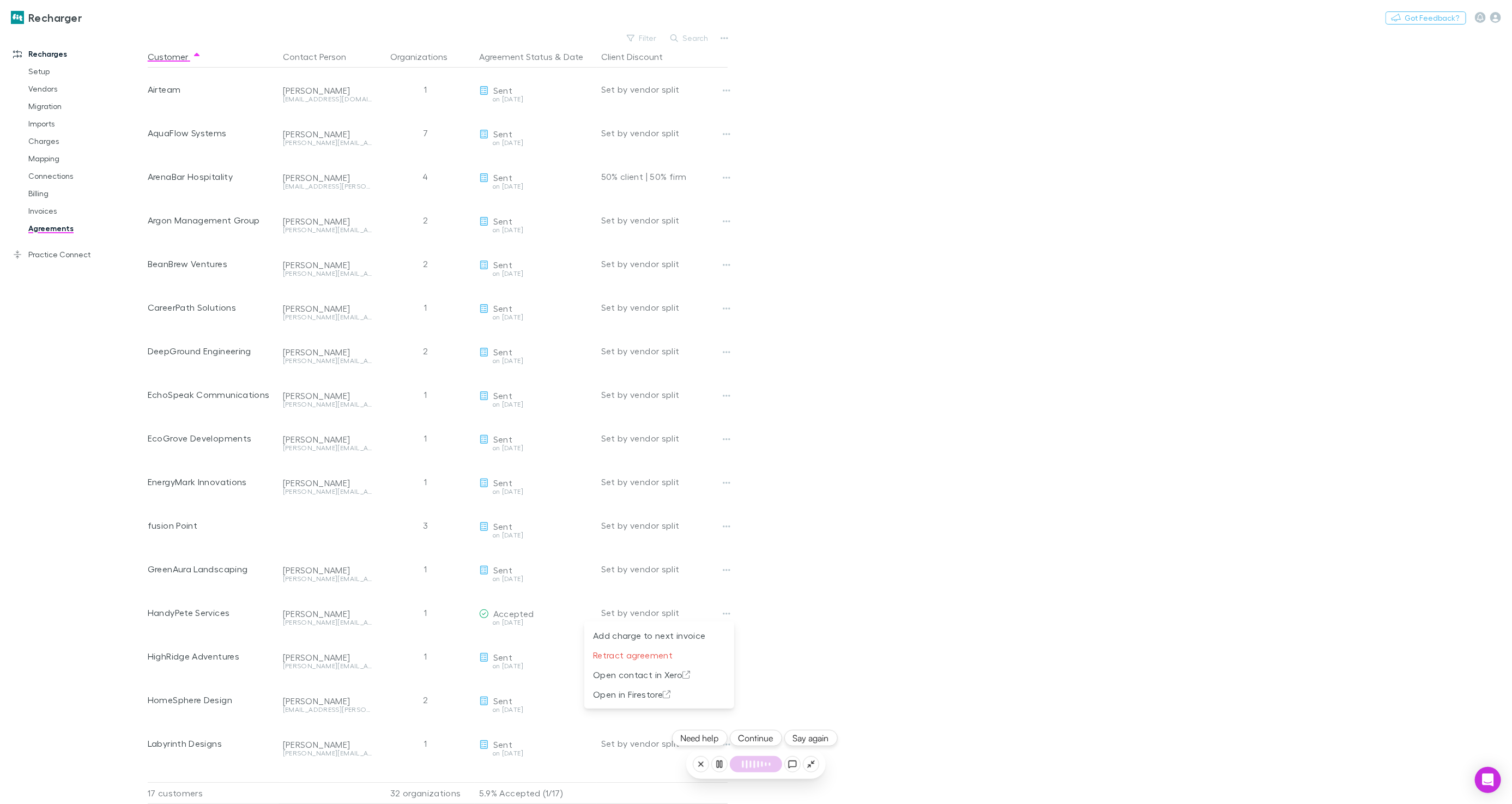
click at [796, 595] on div at bounding box center [756, 402] width 1512 height 804
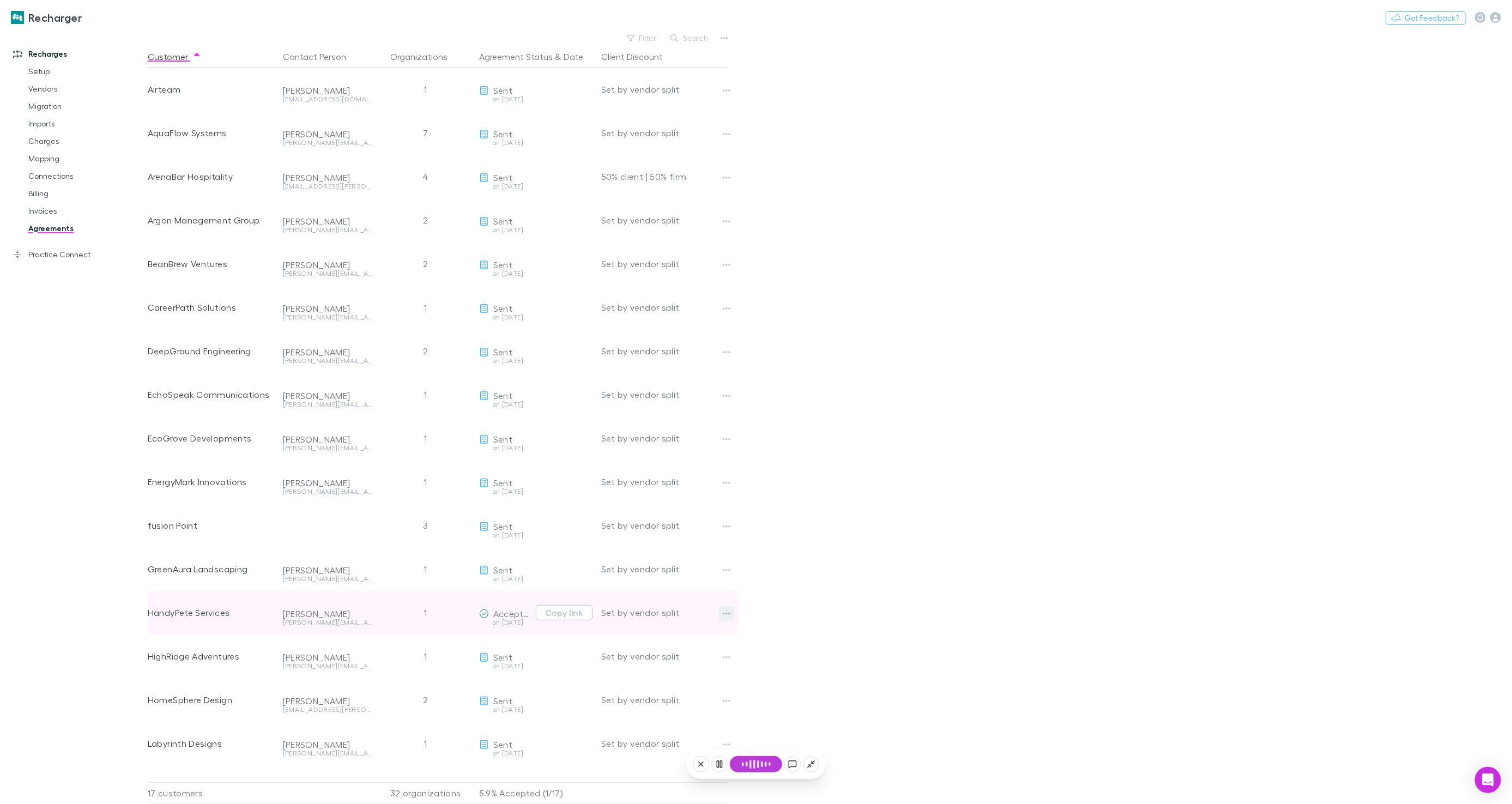
click at [724, 612] on icon "button" at bounding box center [726, 613] width 8 height 9
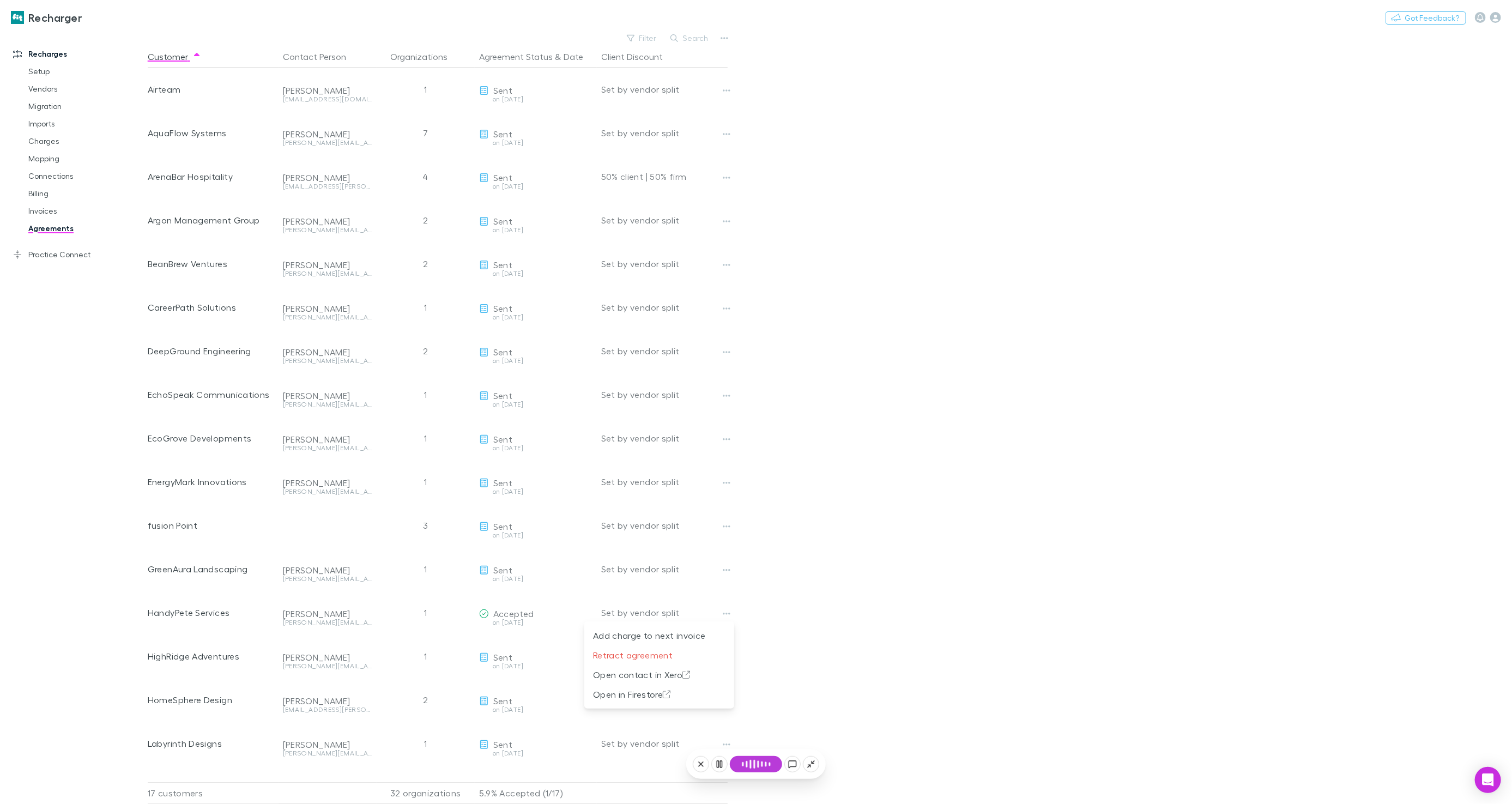
drag, startPoint x: 800, startPoint y: 588, endPoint x: 792, endPoint y: 585, distance: 8.5
click at [800, 588] on div at bounding box center [756, 402] width 1512 height 804
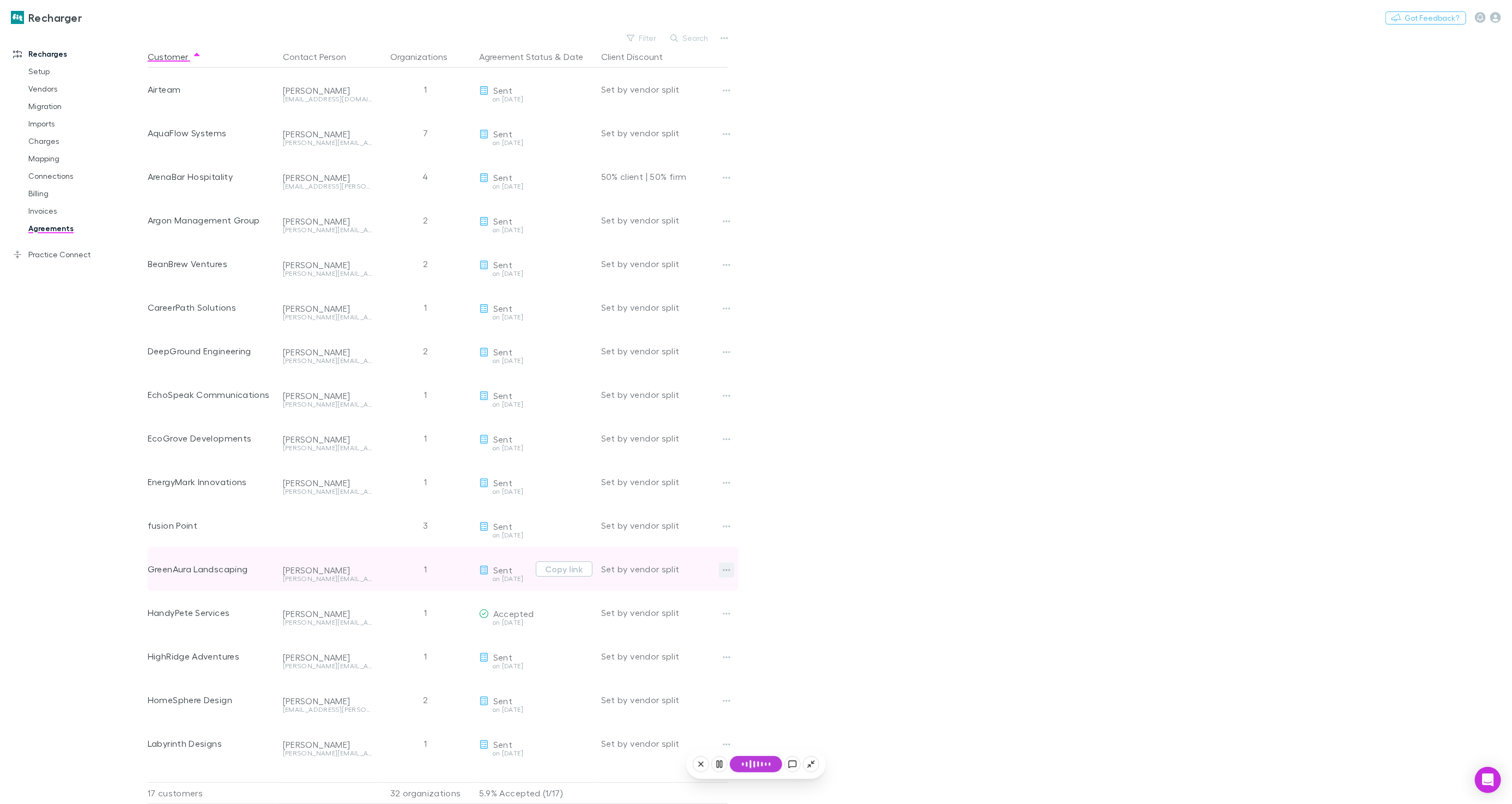
click at [728, 572] on icon "button" at bounding box center [726, 570] width 8 height 9
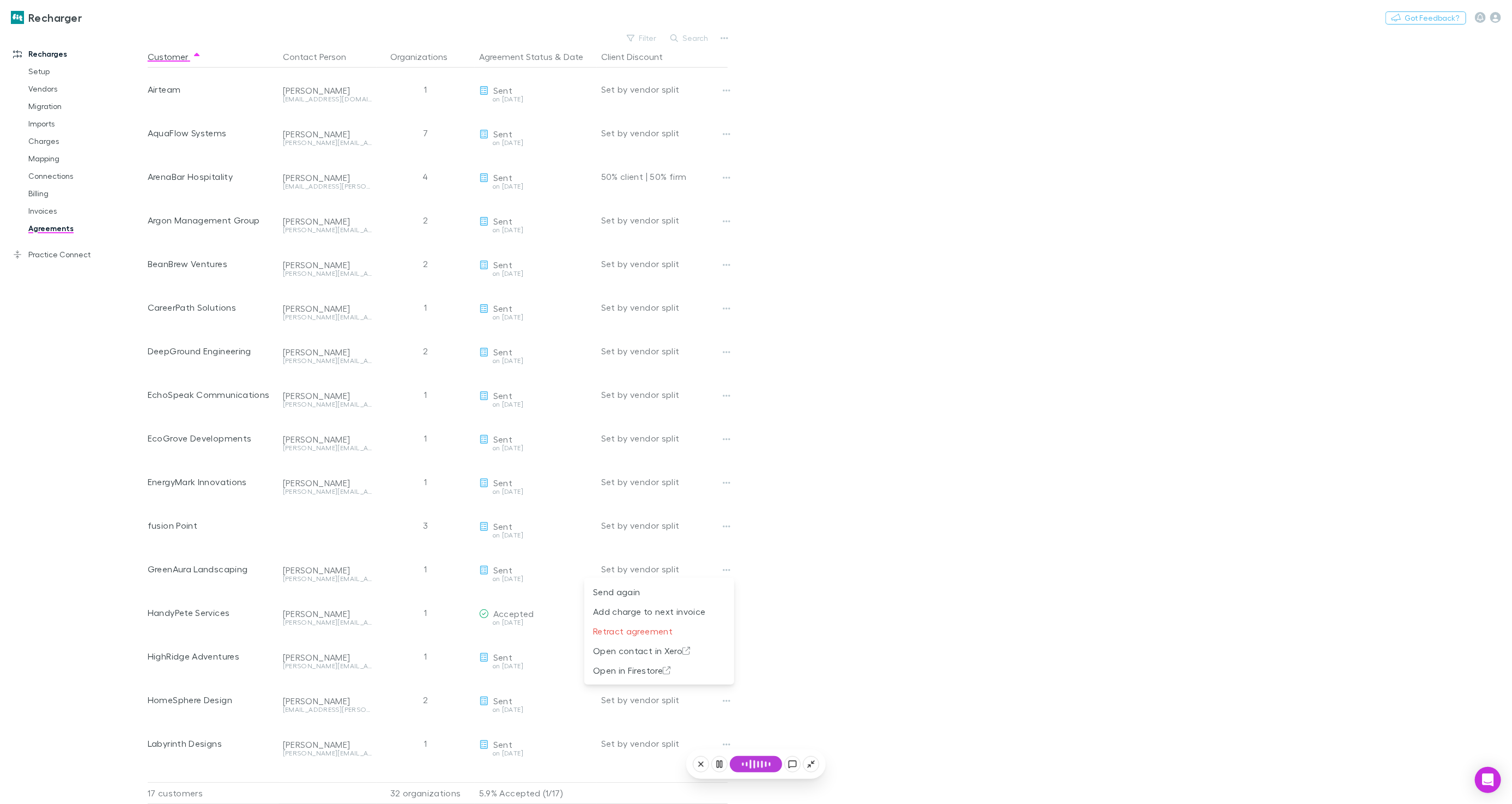
click at [801, 569] on div at bounding box center [756, 402] width 1512 height 804
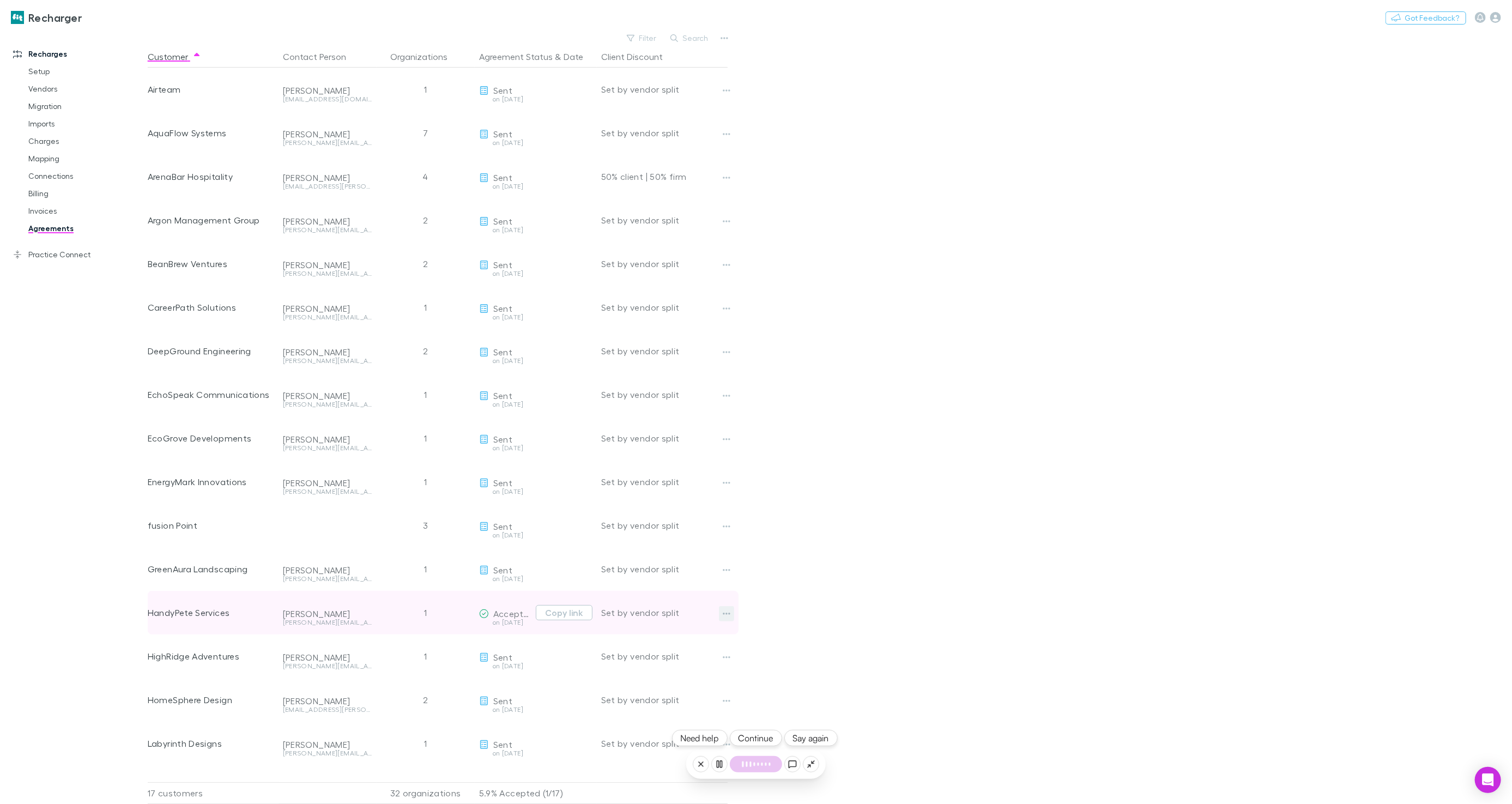
click at [726, 616] on icon "button" at bounding box center [726, 613] width 8 height 9
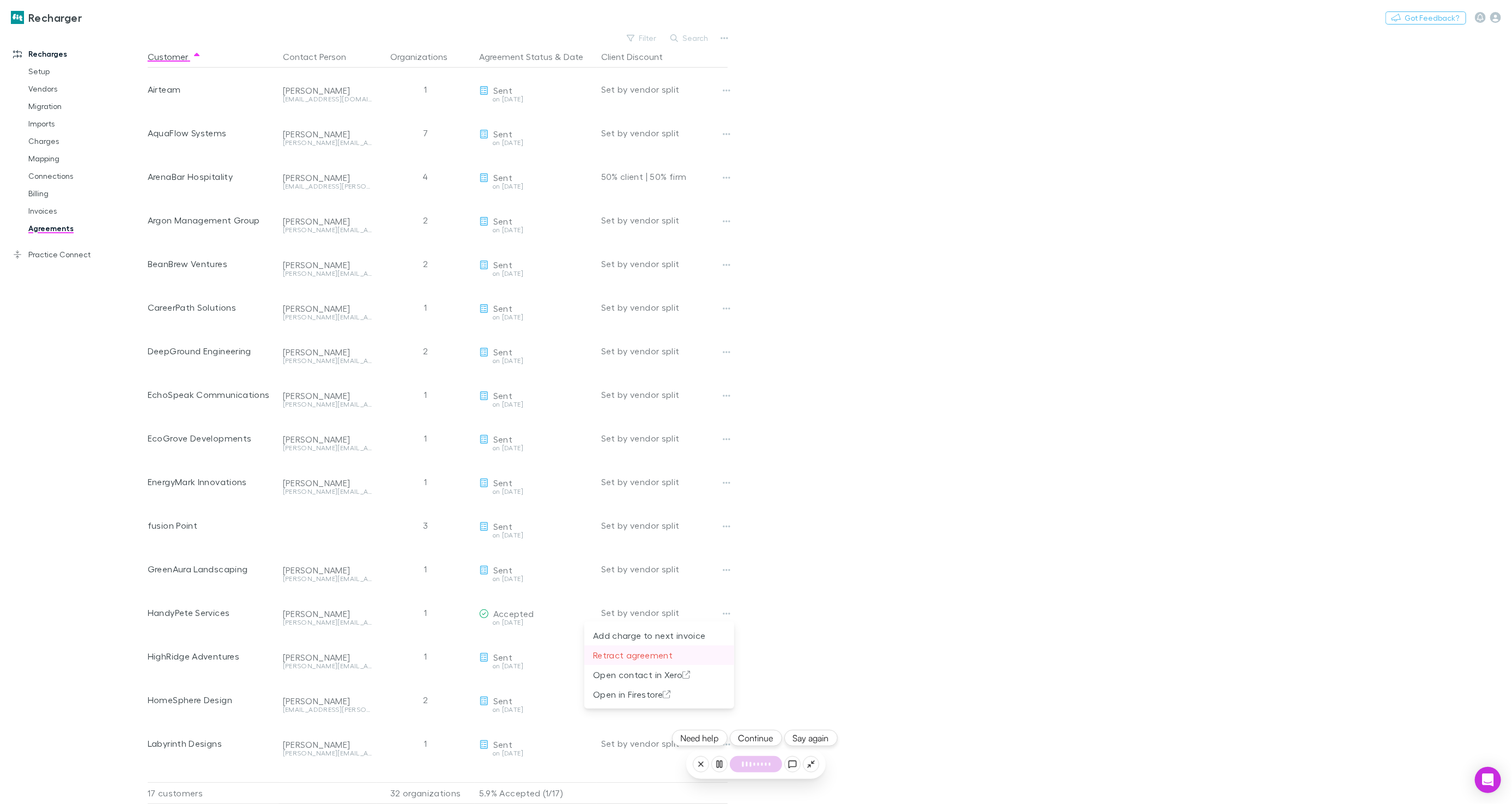
click at [656, 655] on p "Retract agreement" at bounding box center [659, 655] width 133 height 13
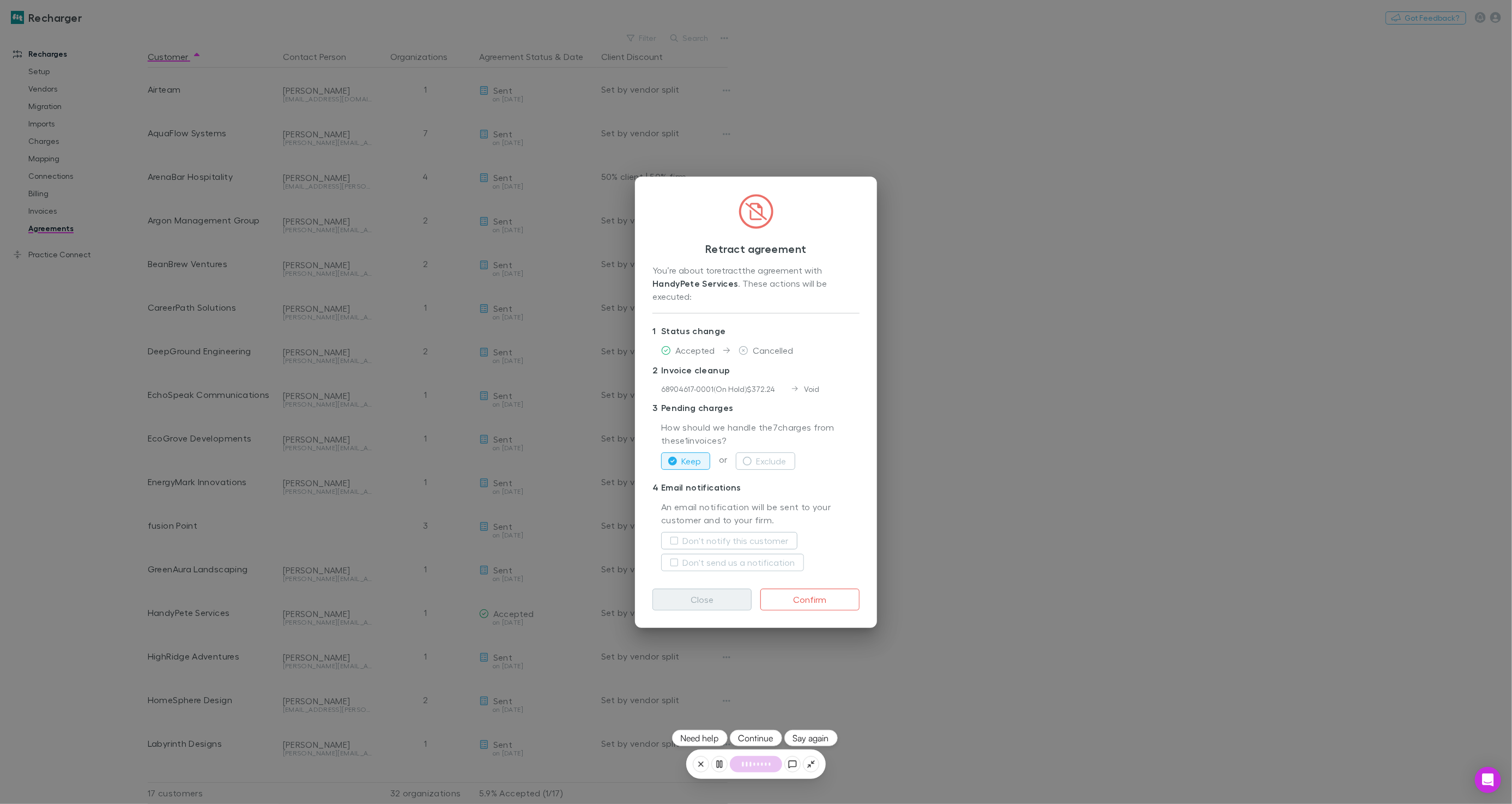
click at [679, 595] on button "Close" at bounding box center [702, 599] width 99 height 22
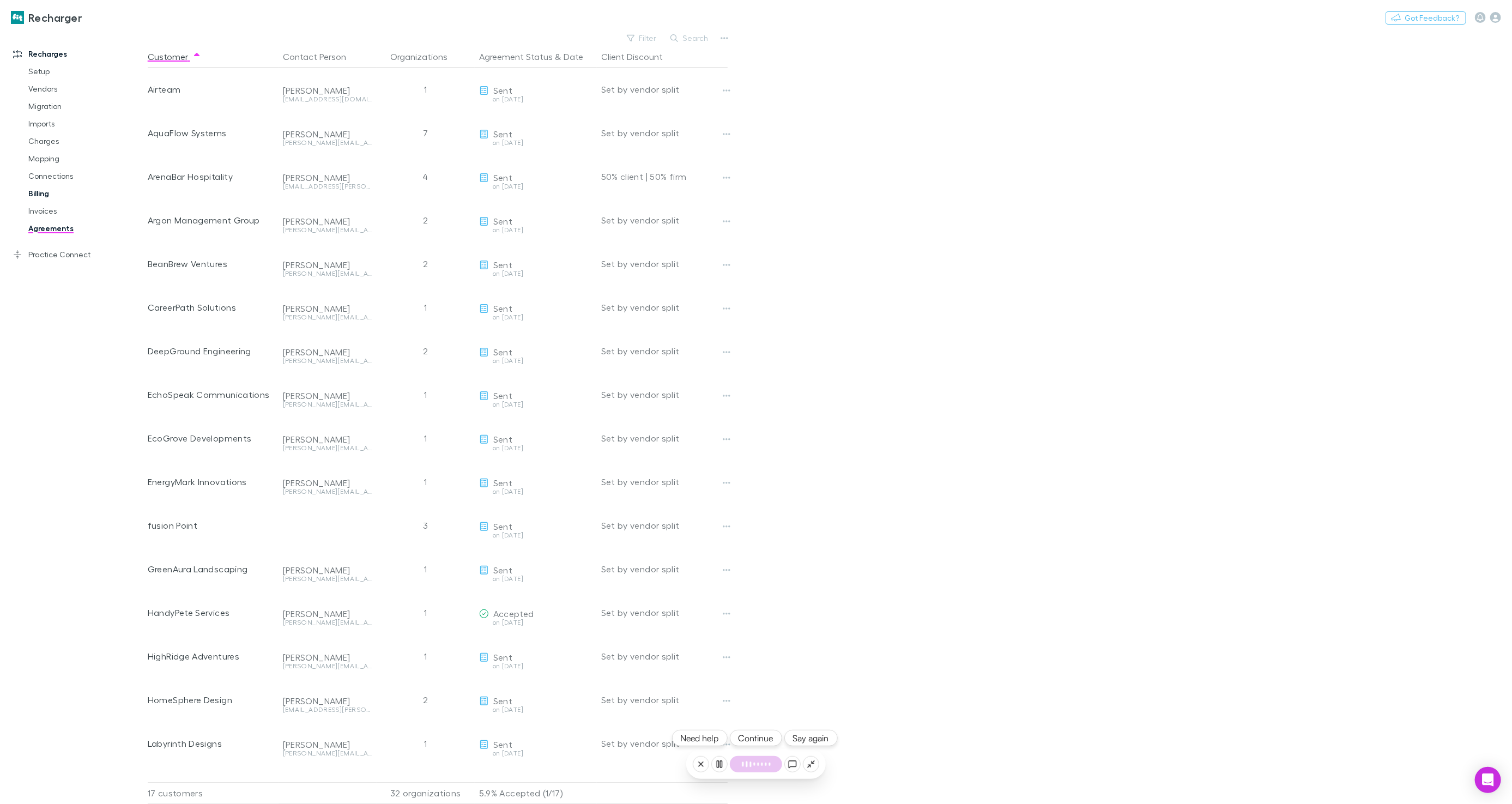
click at [48, 197] on link "Billing" at bounding box center [82, 194] width 128 height 18
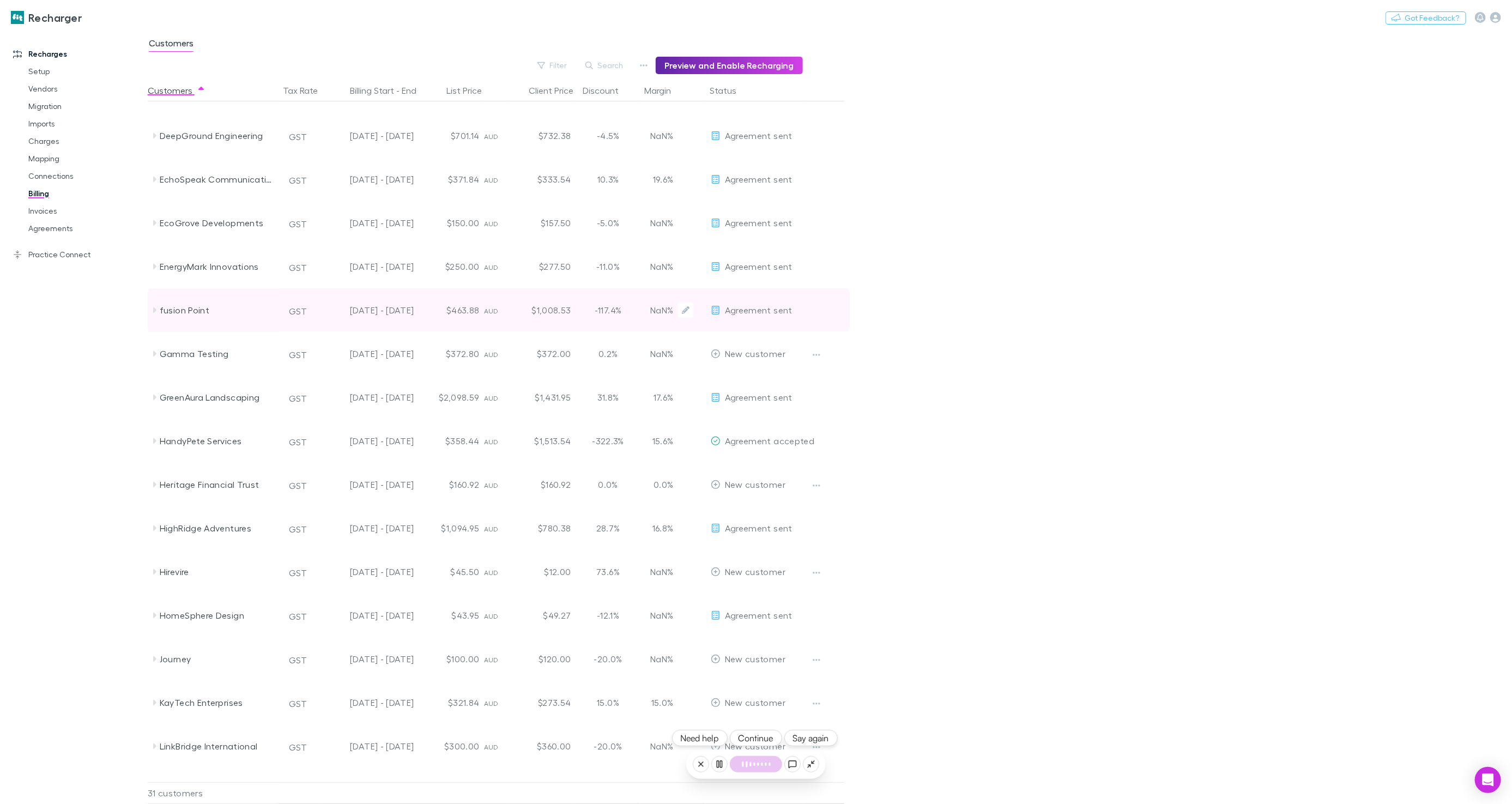
scroll to position [313, 0]
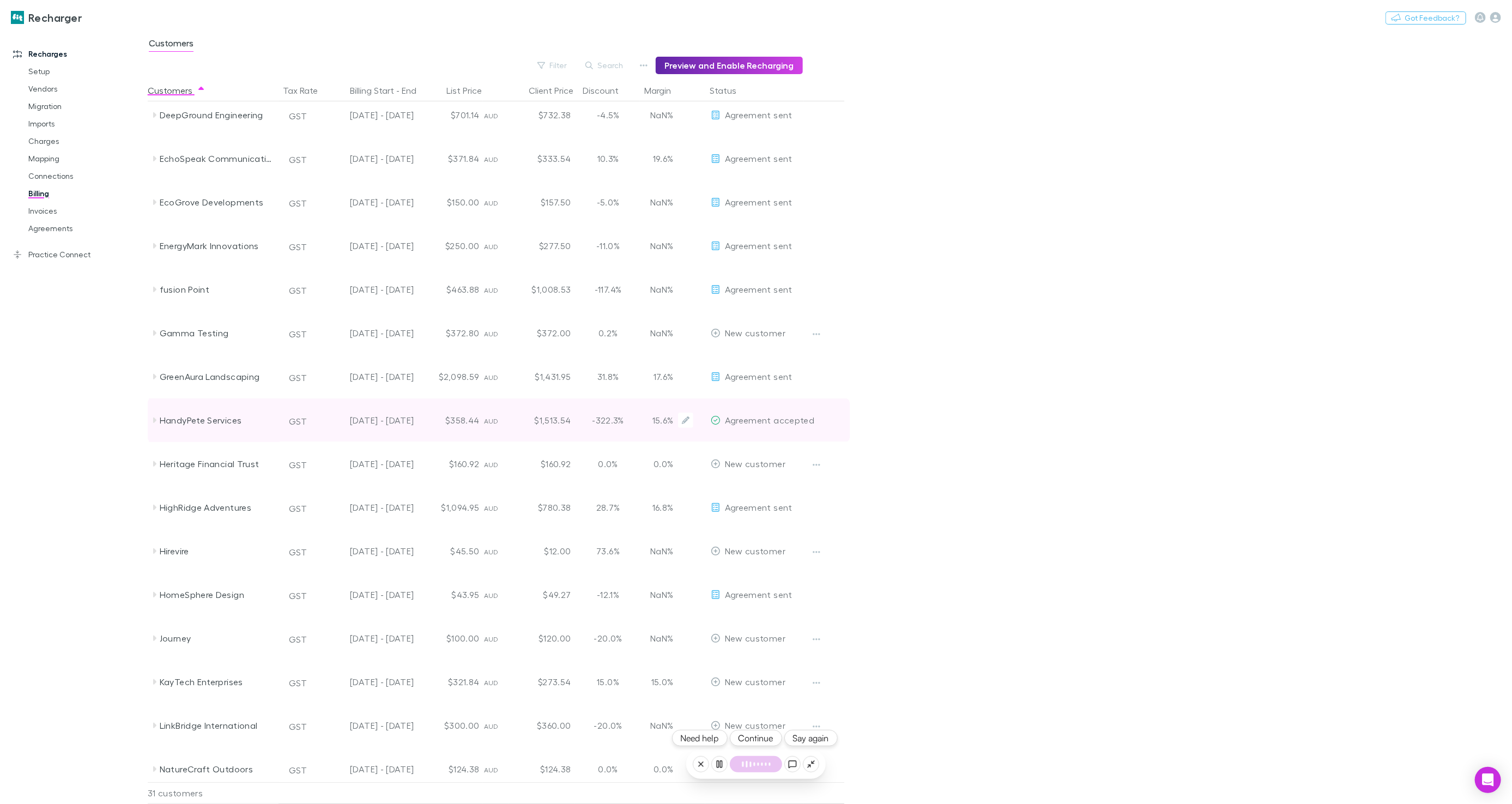
click at [792, 417] on span "Agreement accepted" at bounding box center [770, 420] width 90 height 11
click at [58, 226] on link "Agreements" at bounding box center [82, 228] width 128 height 18
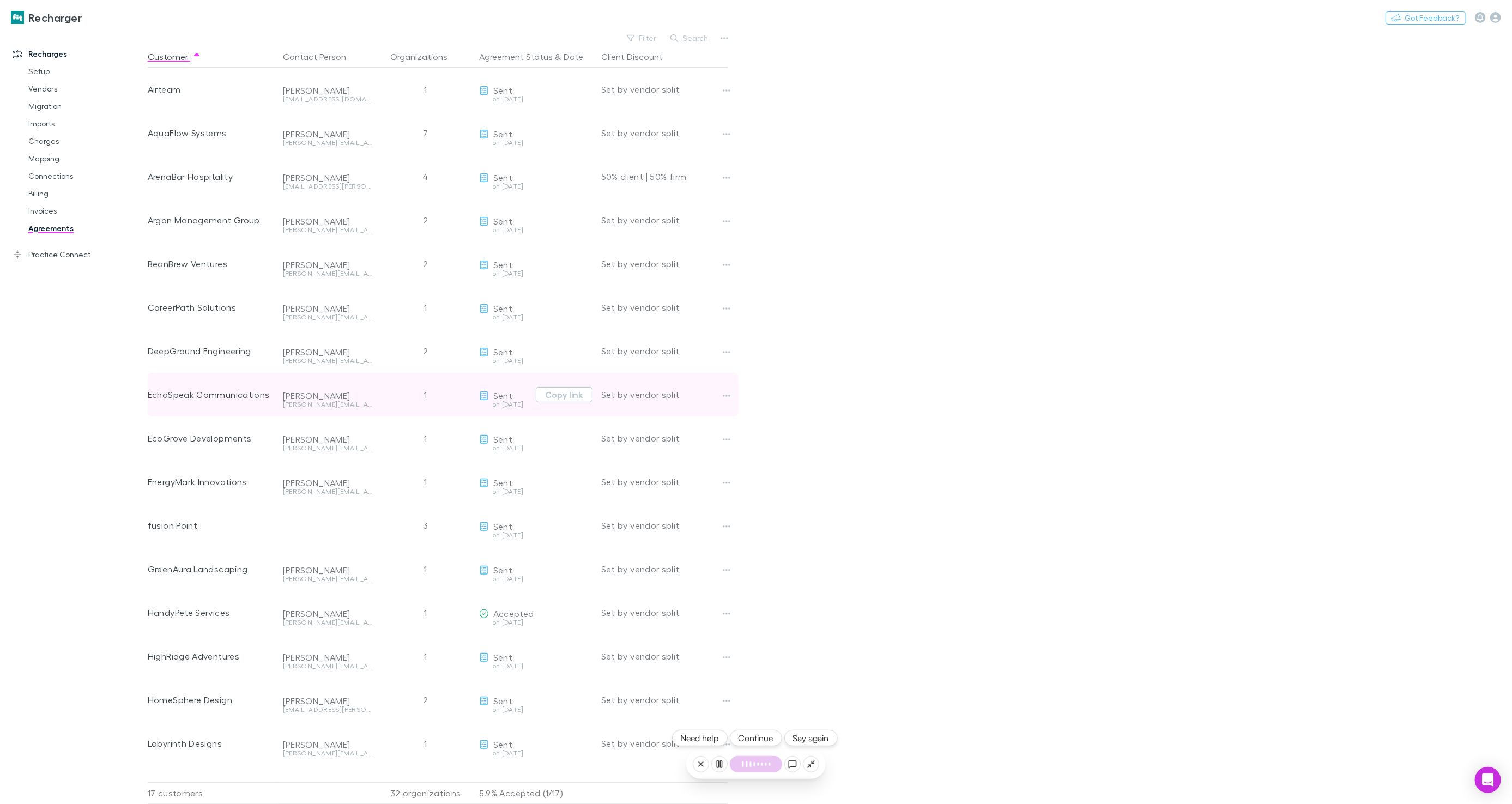
scroll to position [36, 0]
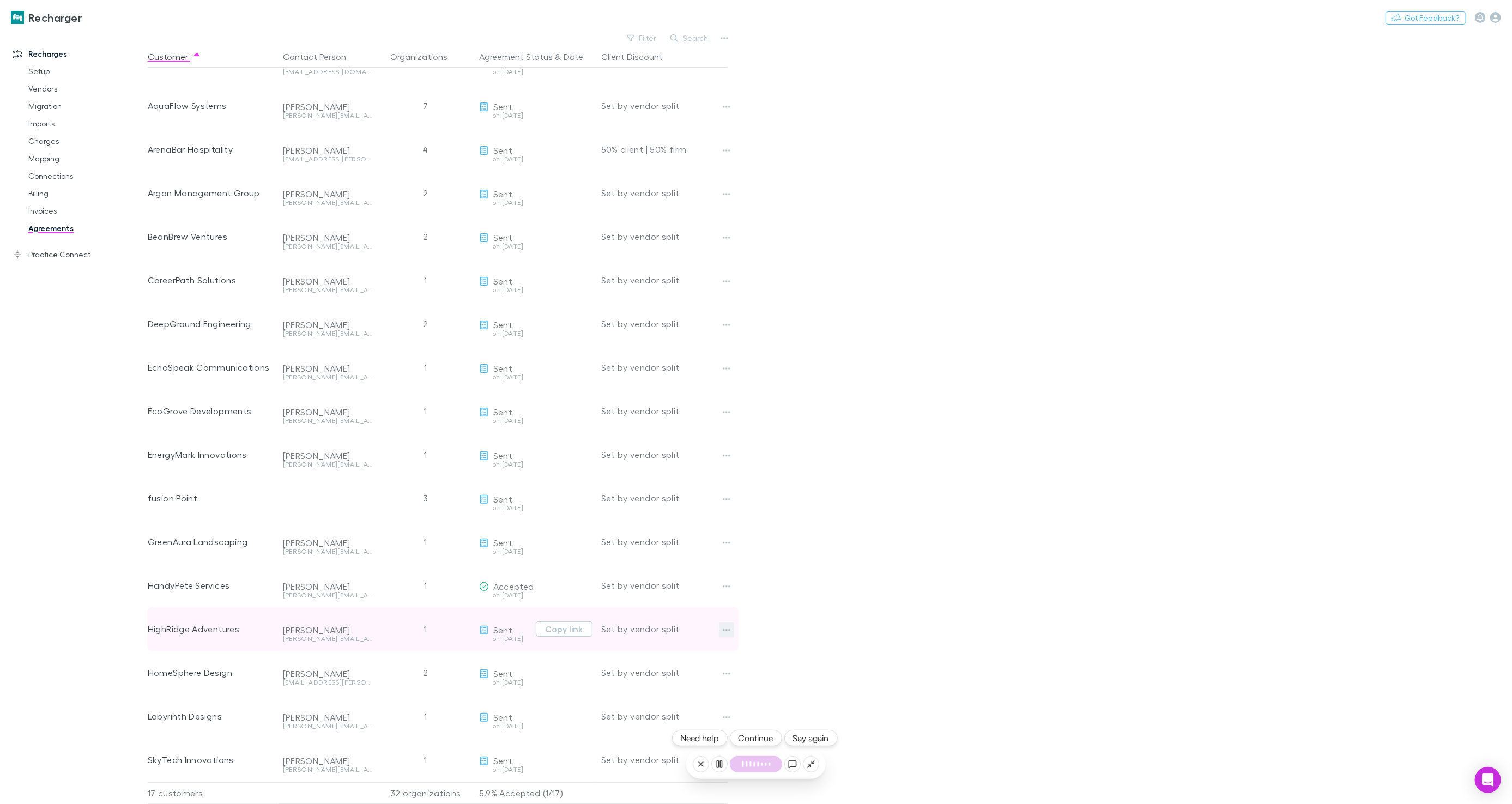
click at [732, 622] on button "button" at bounding box center [727, 630] width 15 height 15
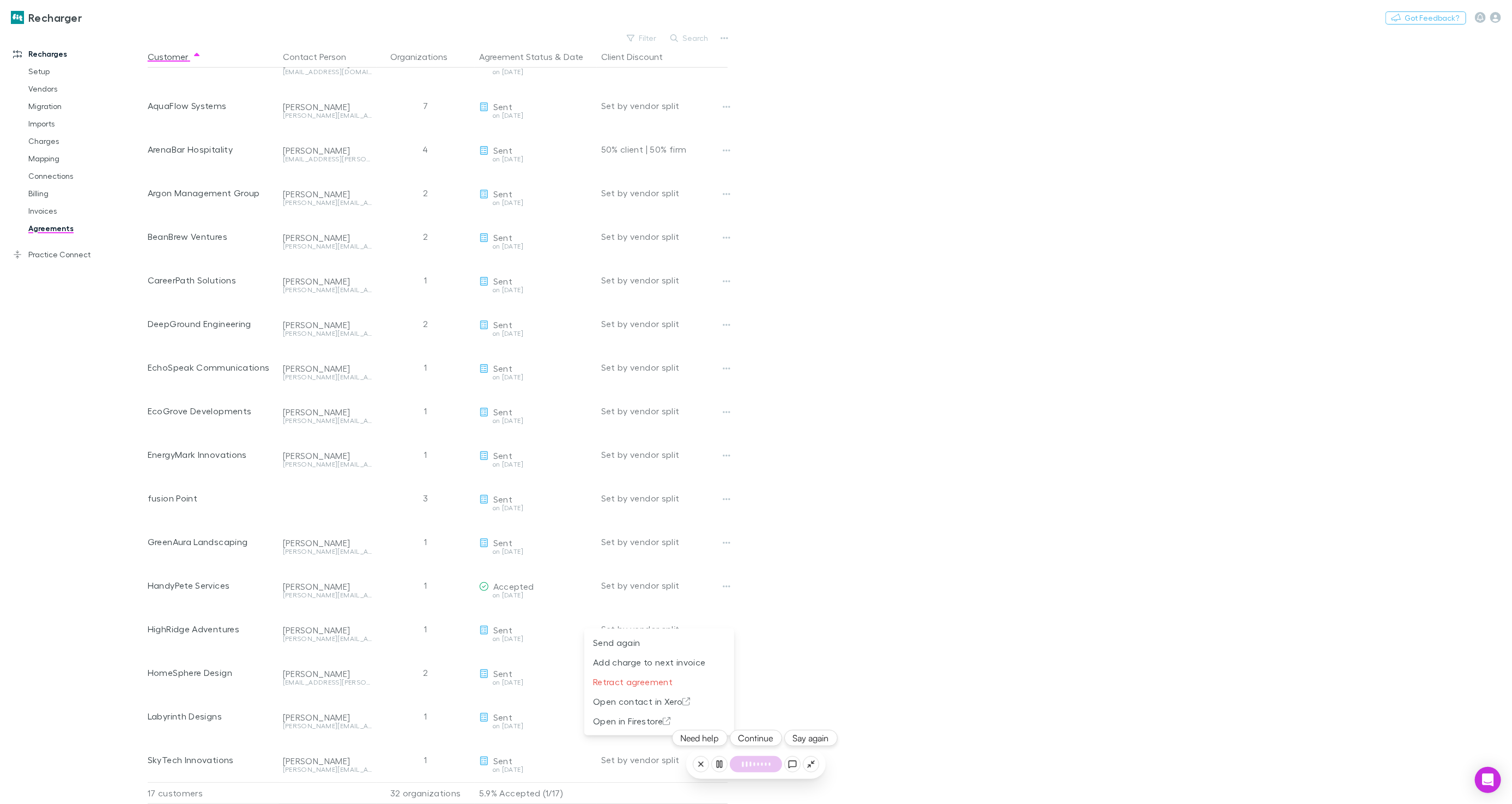
drag, startPoint x: 934, startPoint y: 374, endPoint x: 926, endPoint y: 376, distance: 8.2
click at [934, 374] on div at bounding box center [756, 402] width 1512 height 804
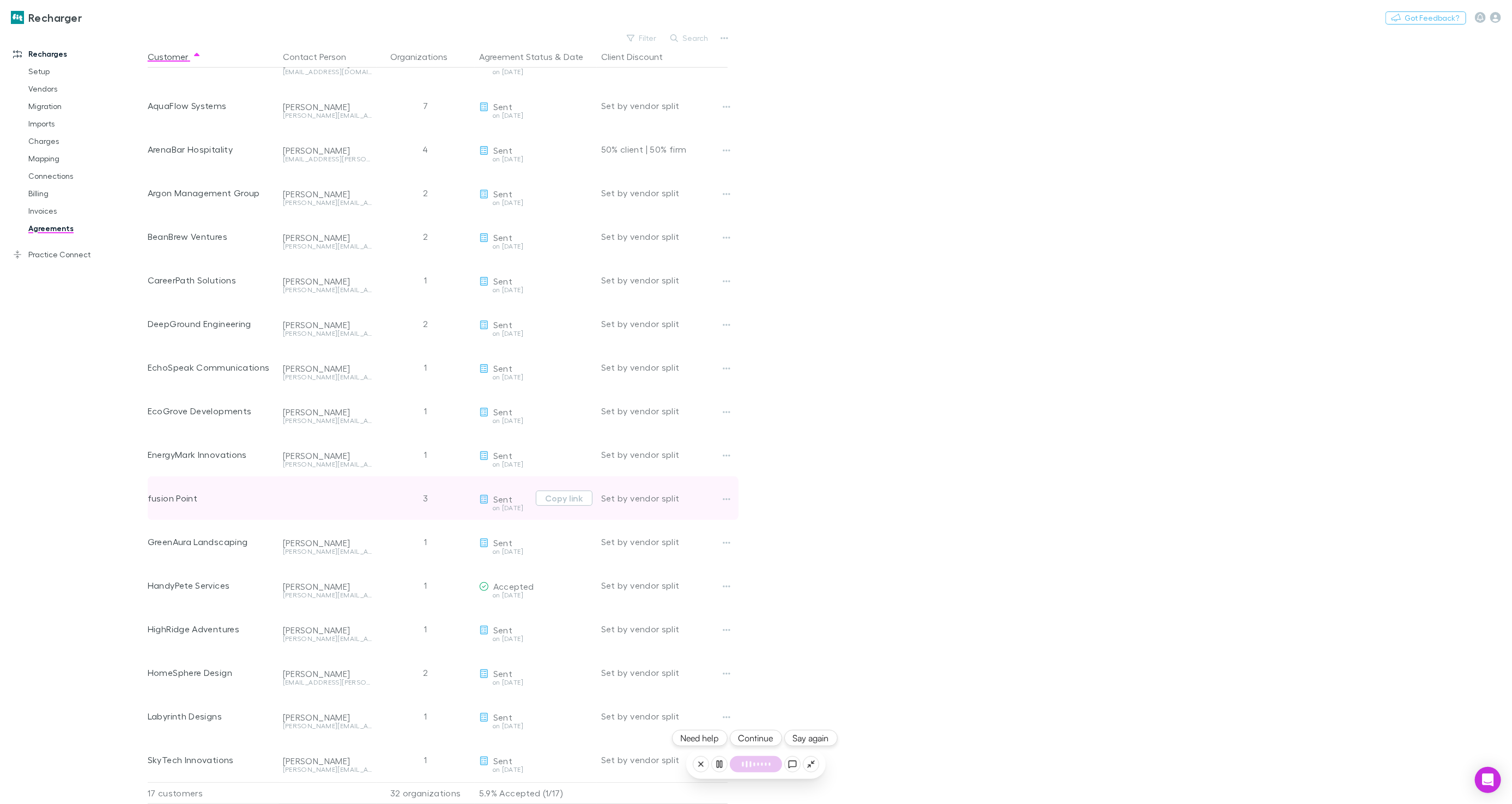
scroll to position [0, 0]
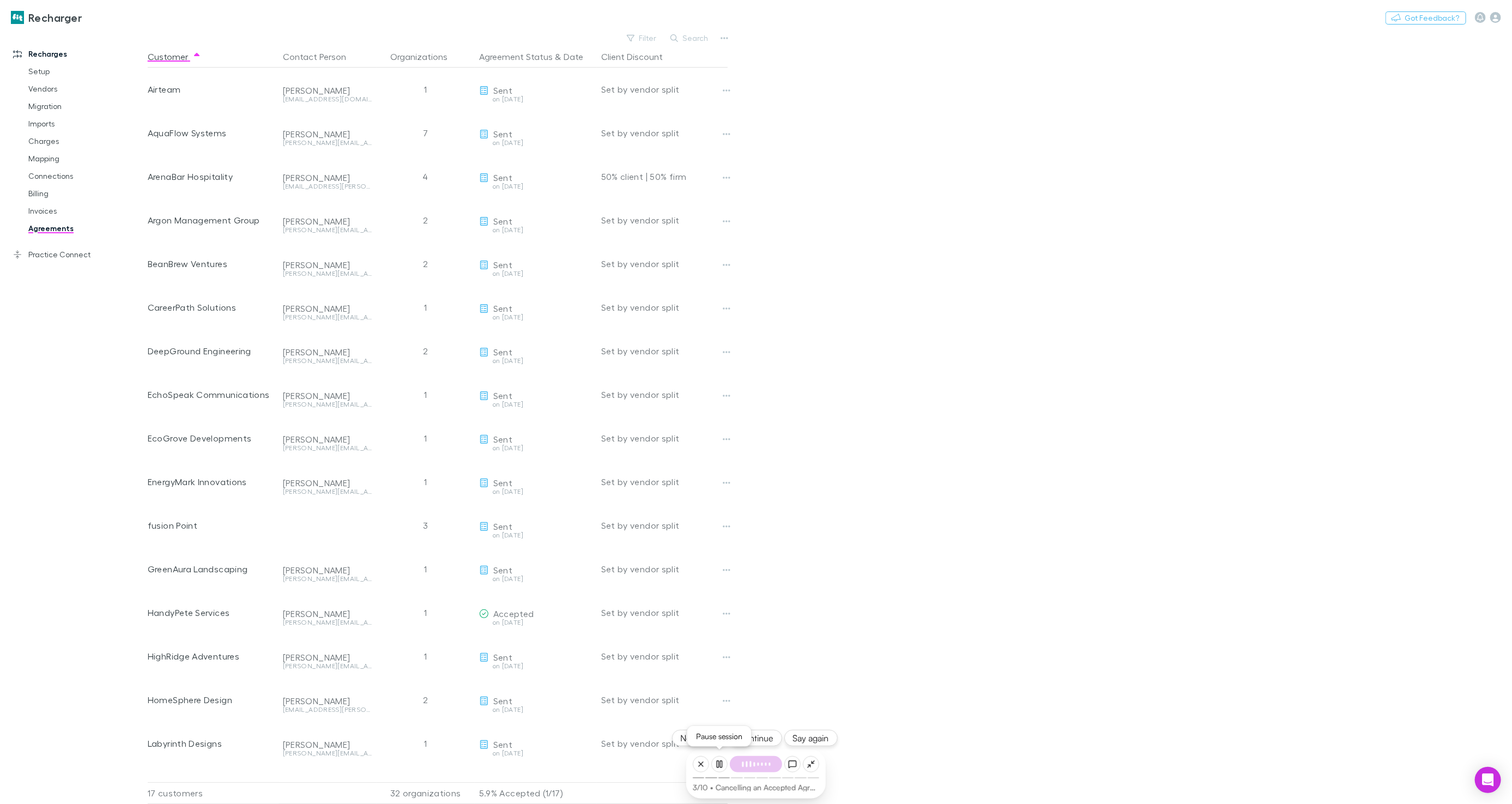
click at [721, 763] on icon at bounding box center [719, 764] width 9 height 9
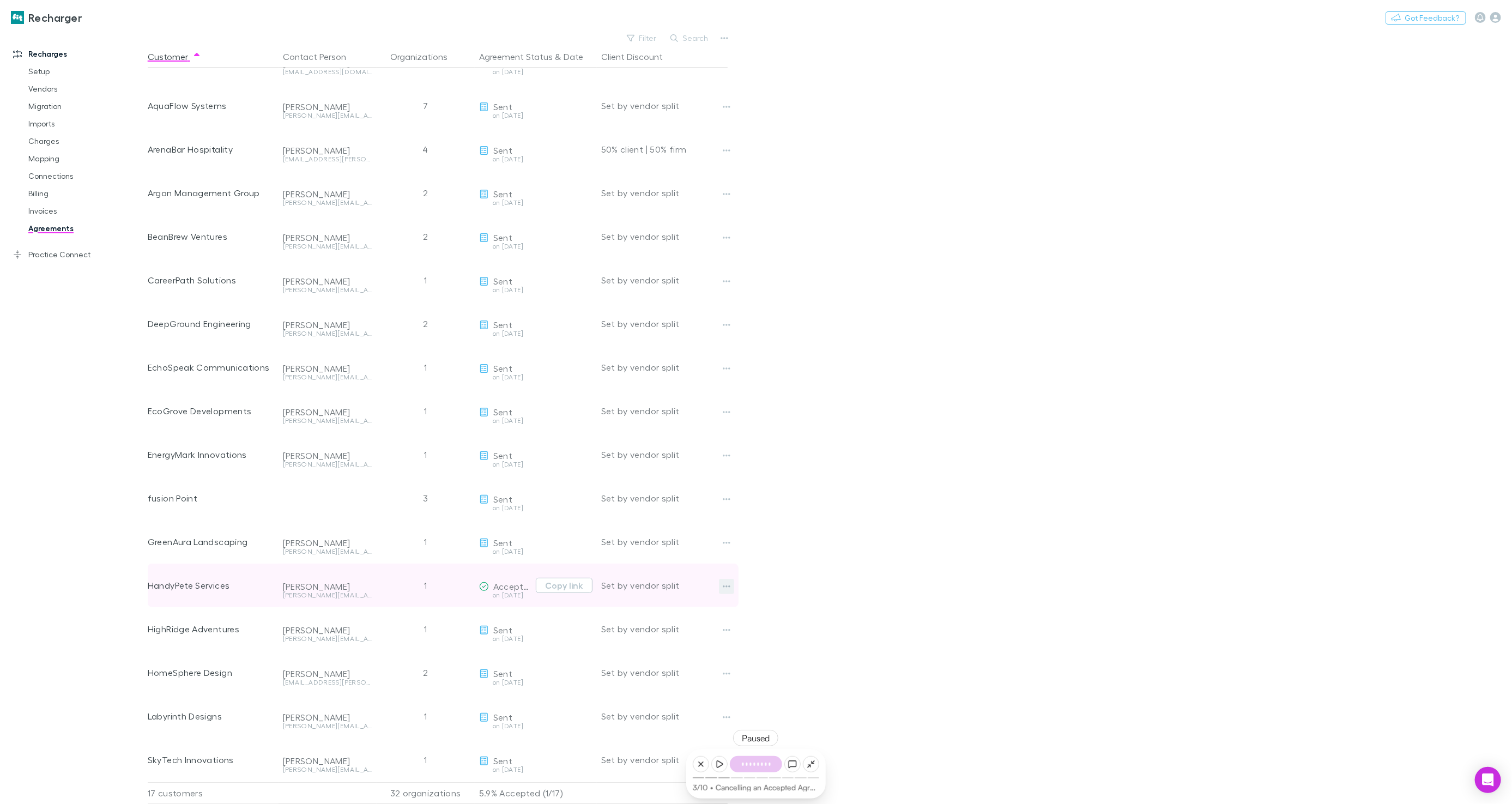
click at [724, 585] on icon "button" at bounding box center [726, 586] width 8 height 2
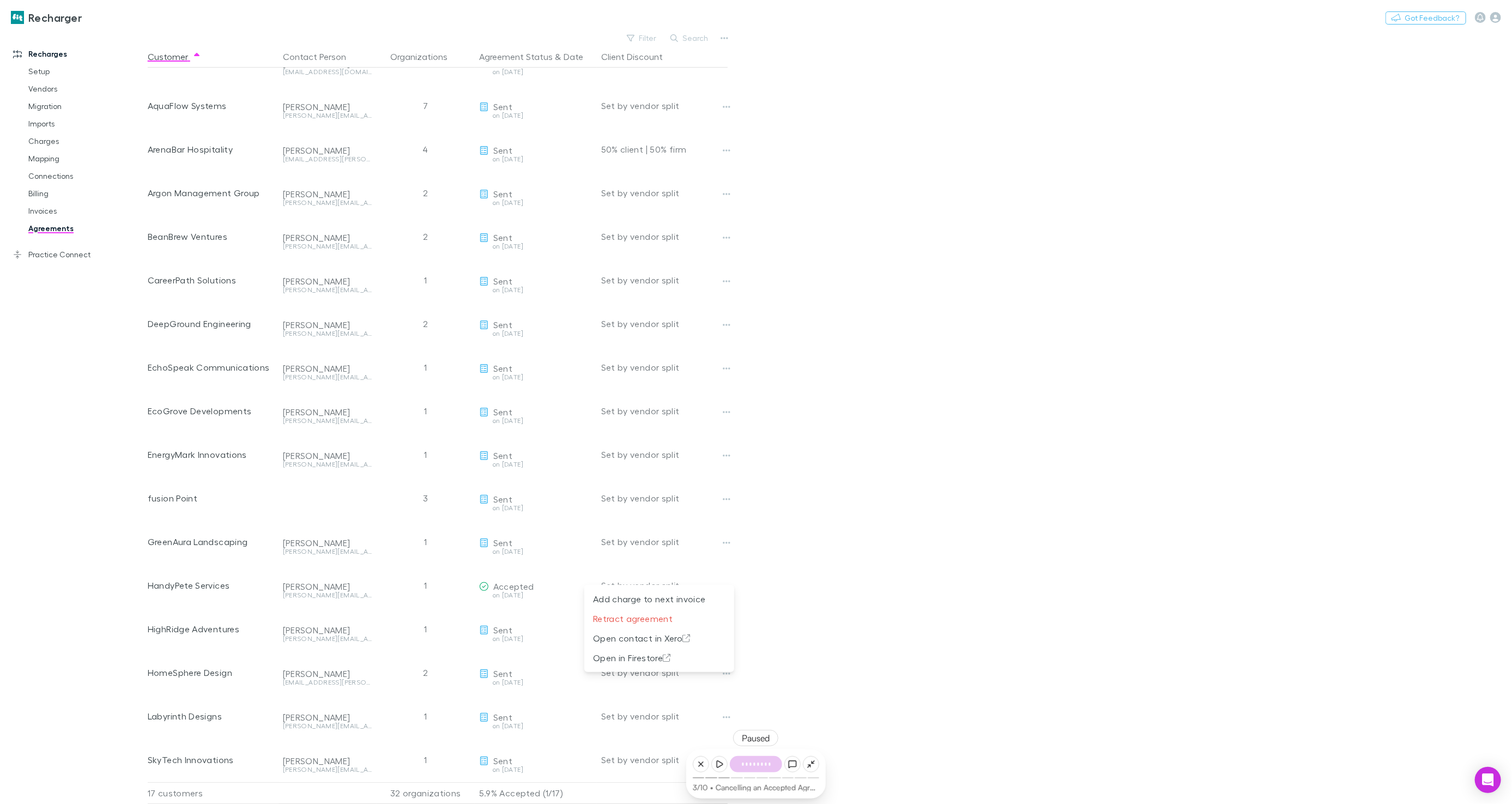
click at [96, 319] on div at bounding box center [756, 402] width 1512 height 804
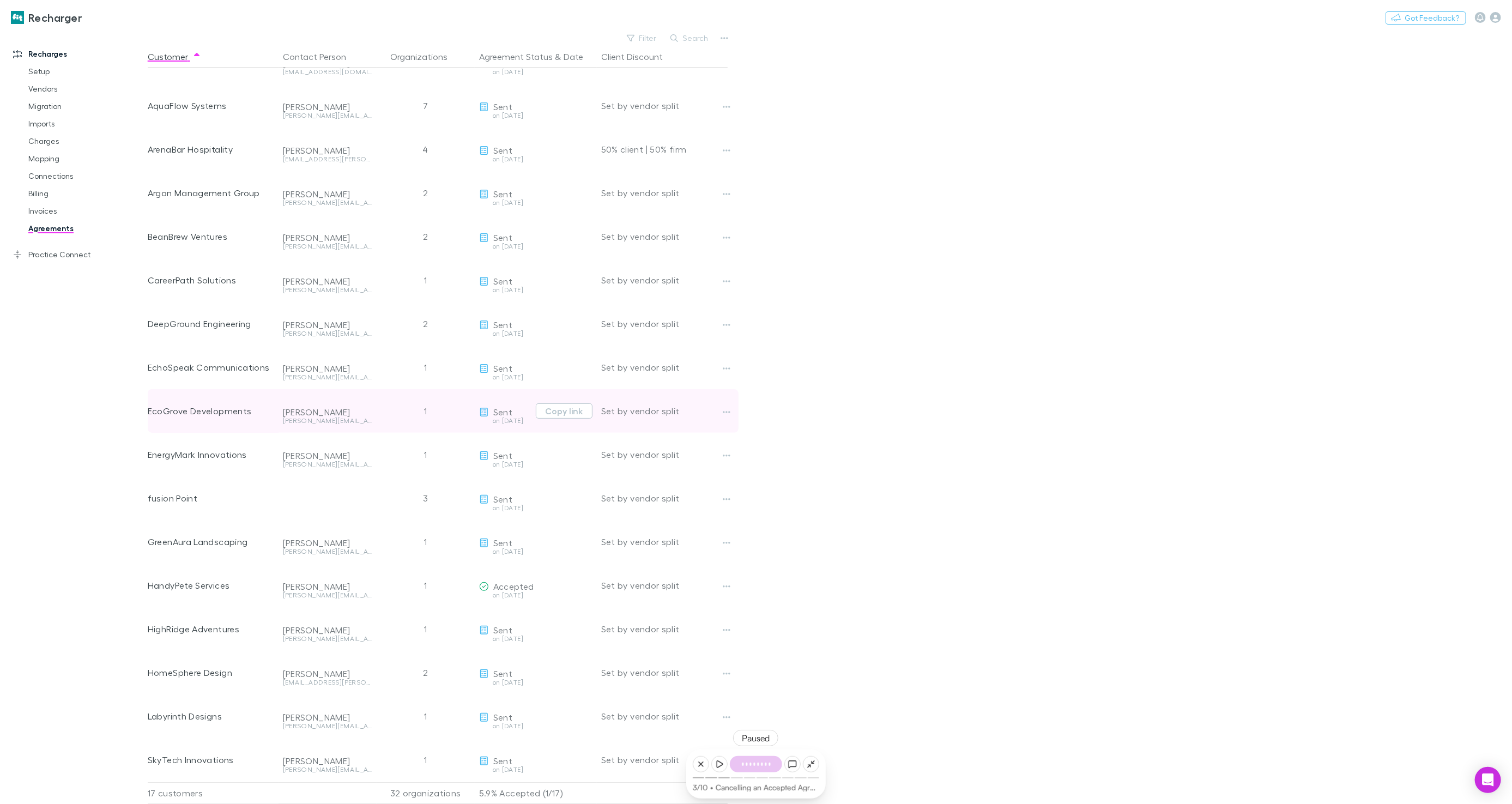
scroll to position [0, 0]
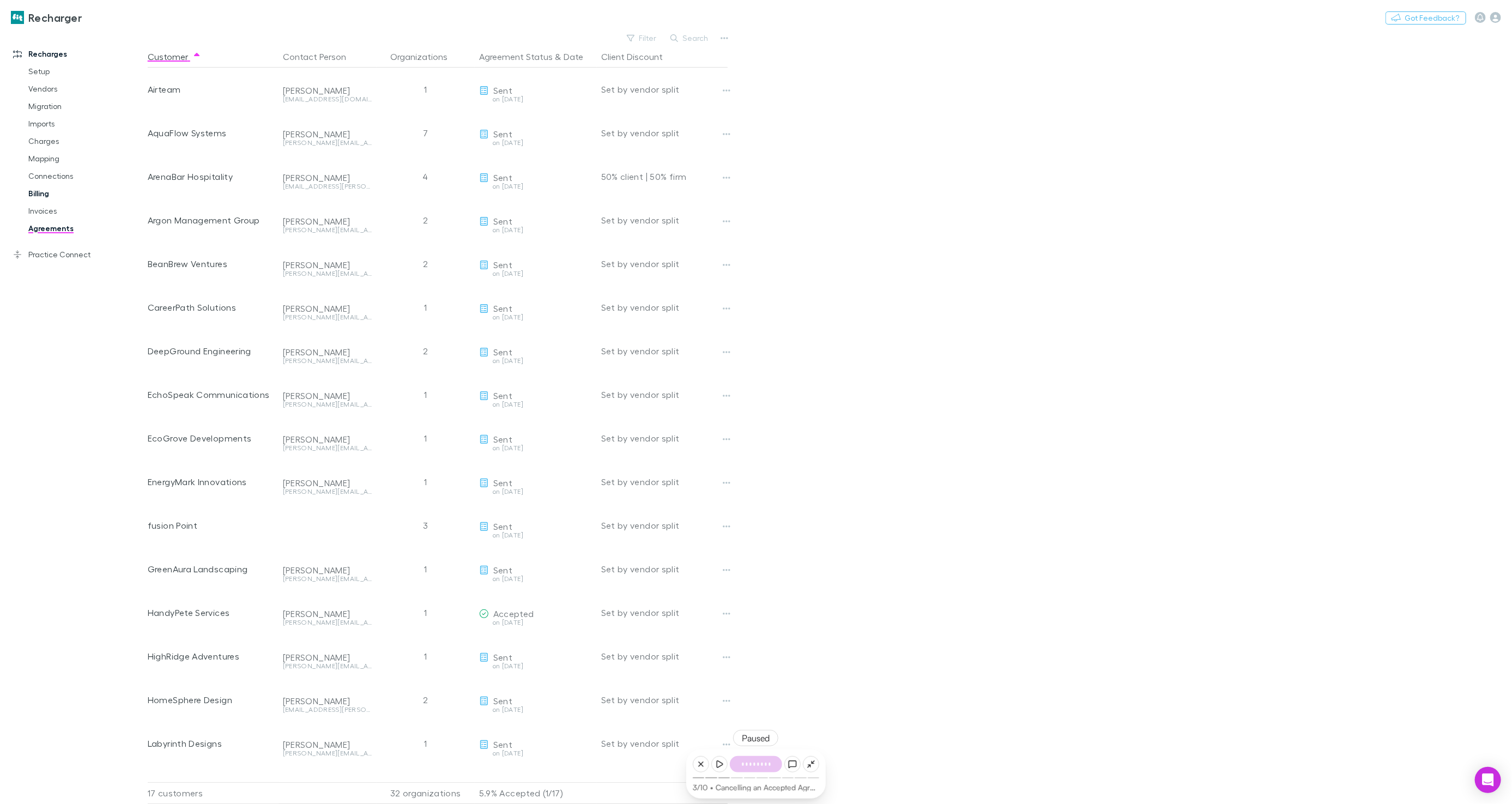
click at [40, 195] on link "Billing" at bounding box center [82, 194] width 128 height 18
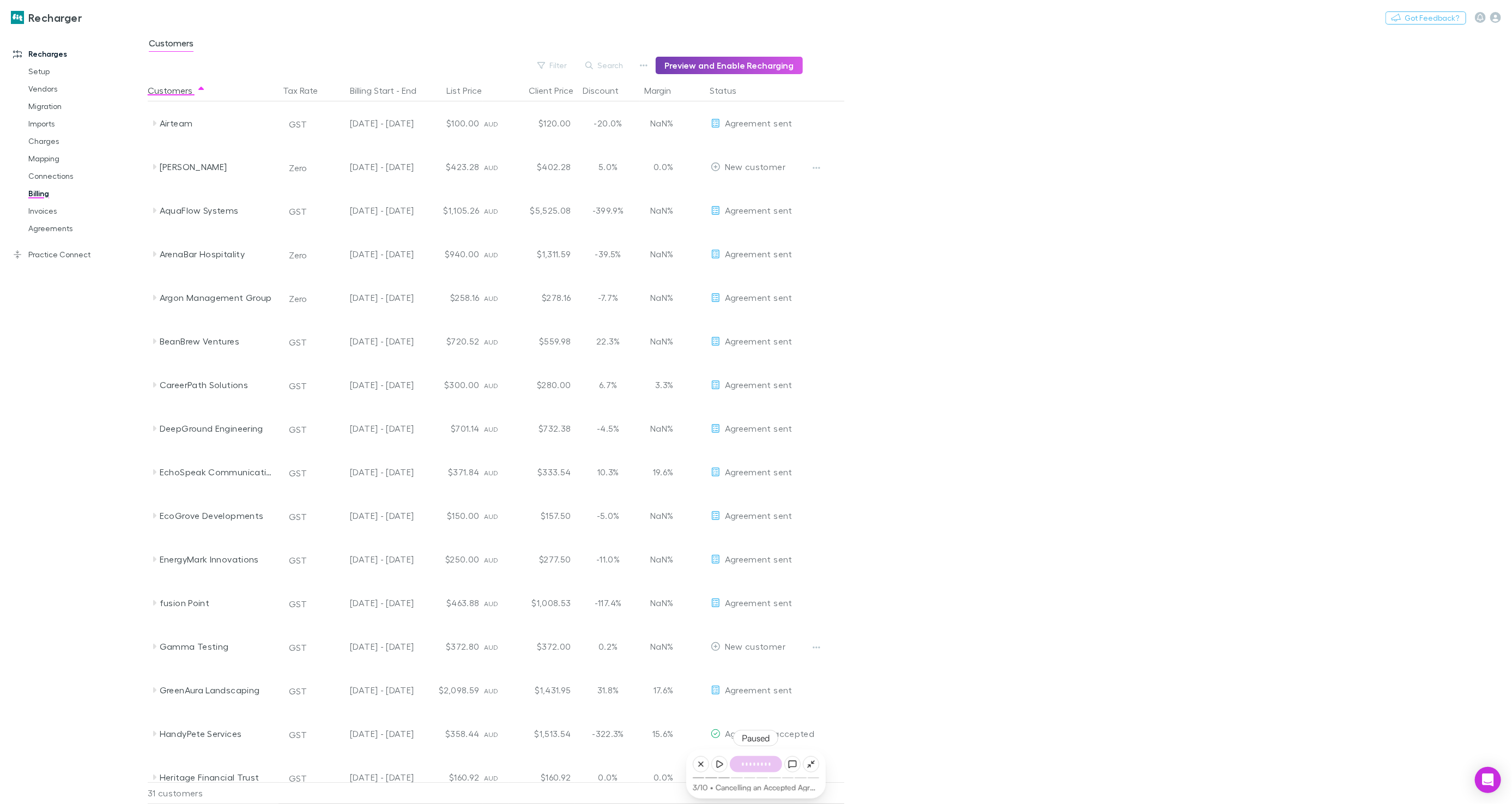
click at [674, 73] on button "Preview and Enable Recharging" at bounding box center [729, 66] width 147 height 18
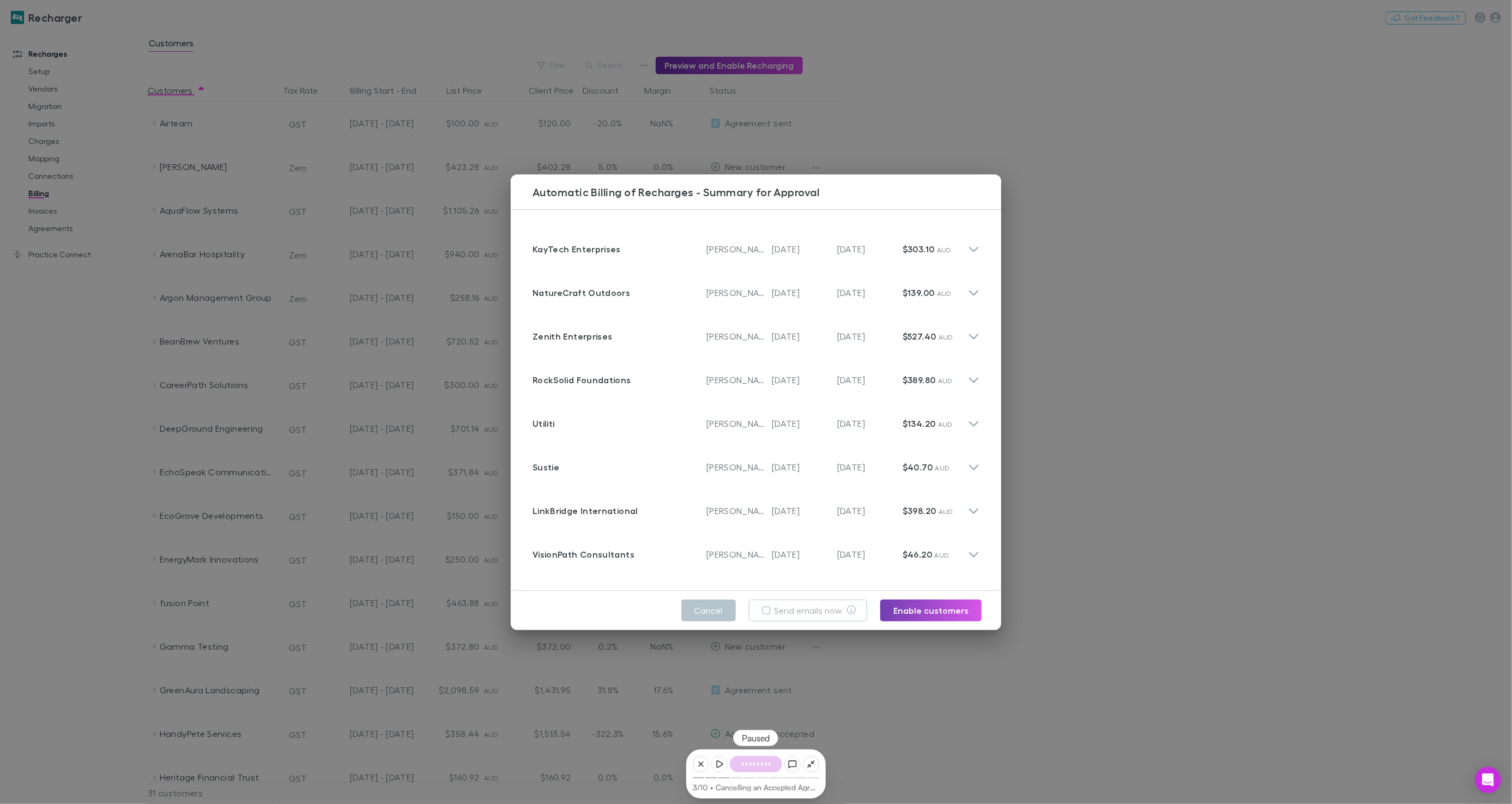
click at [941, 605] on button "Enable customers" at bounding box center [931, 610] width 102 height 22
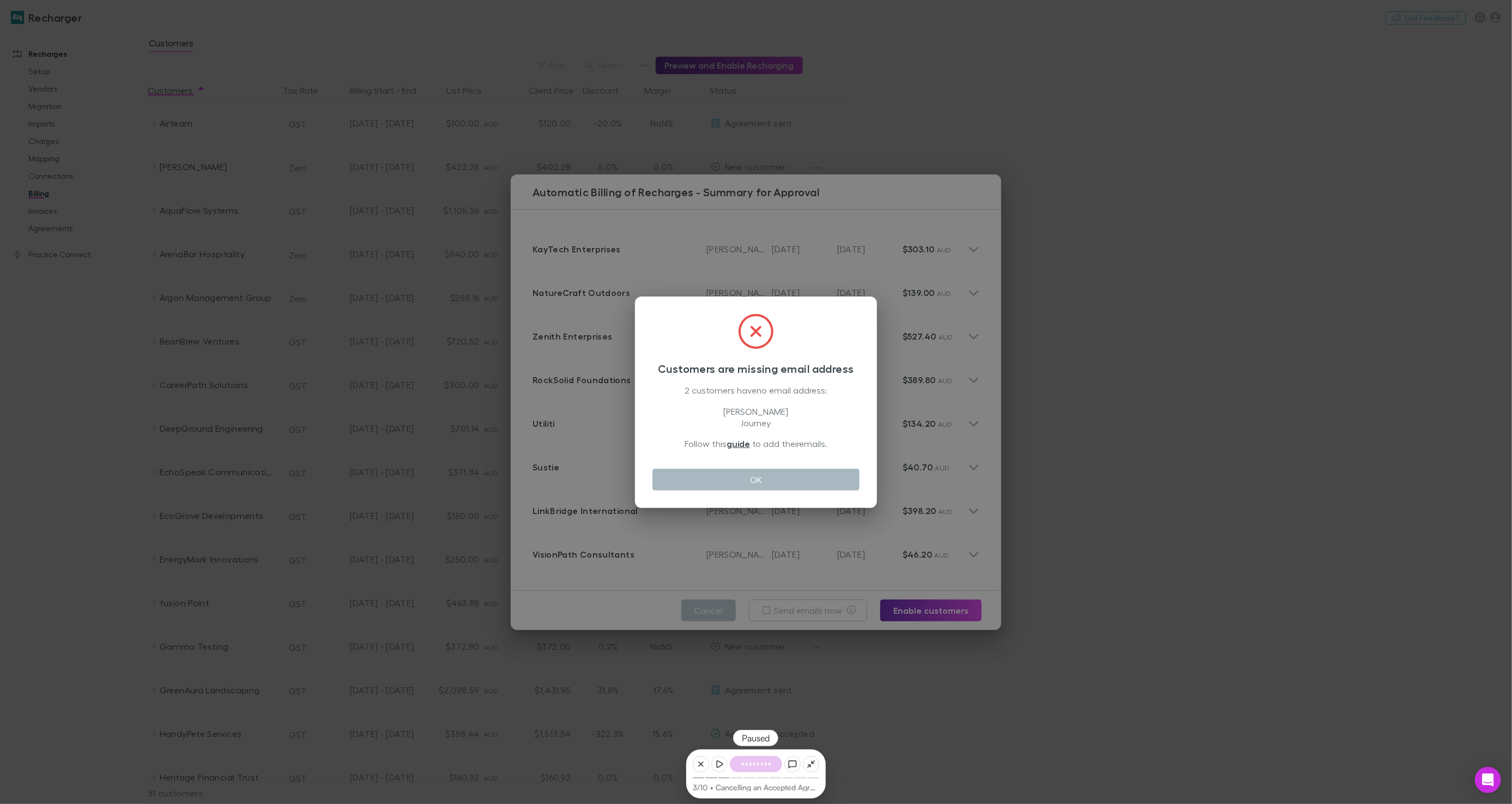
click at [799, 477] on button "OK" at bounding box center [756, 479] width 207 height 22
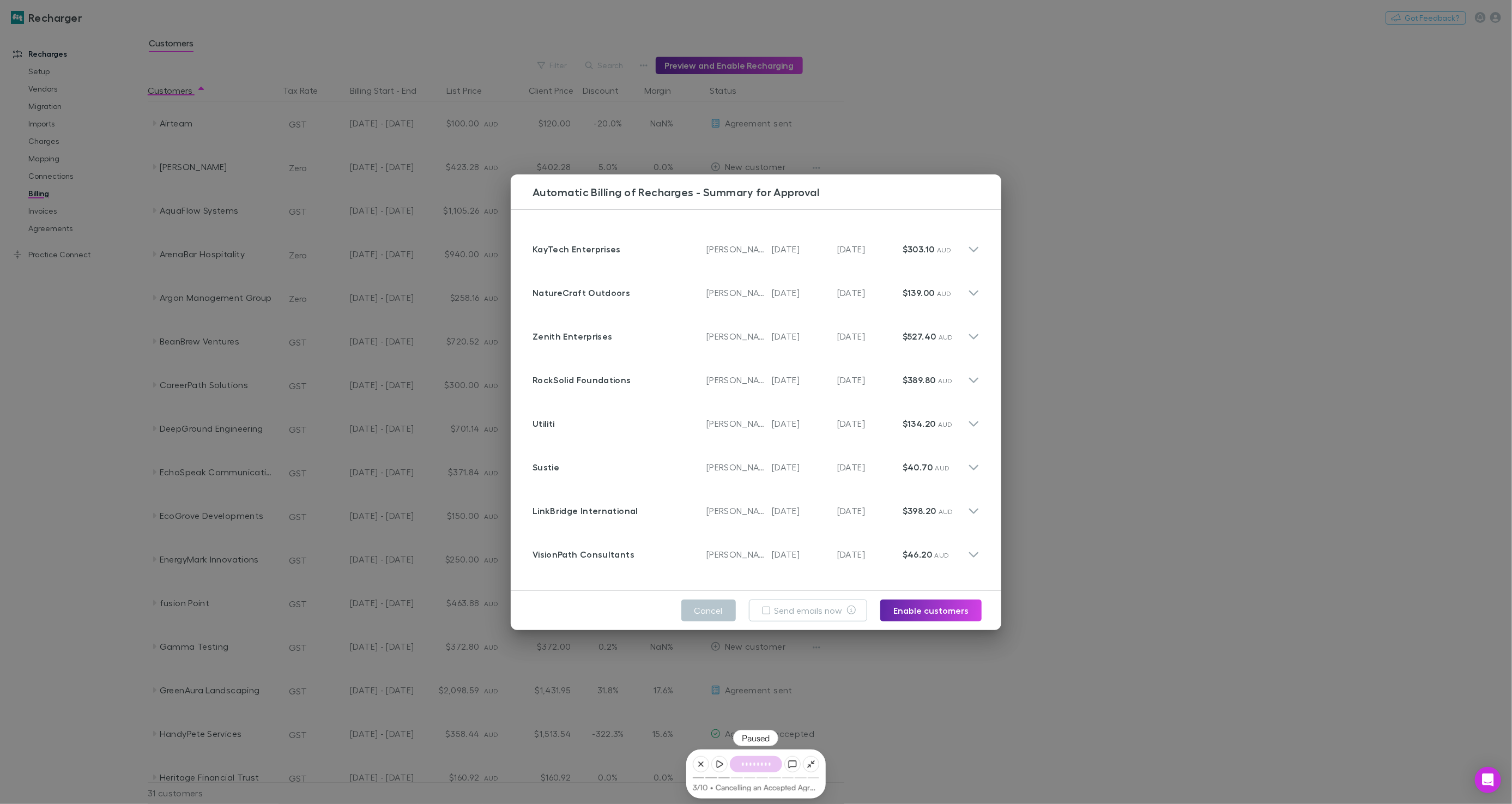
click at [1162, 312] on div "Automatic Billing of Recharges - Summary for Approval Customer KayTech Enterpri…" at bounding box center [756, 402] width 1512 height 804
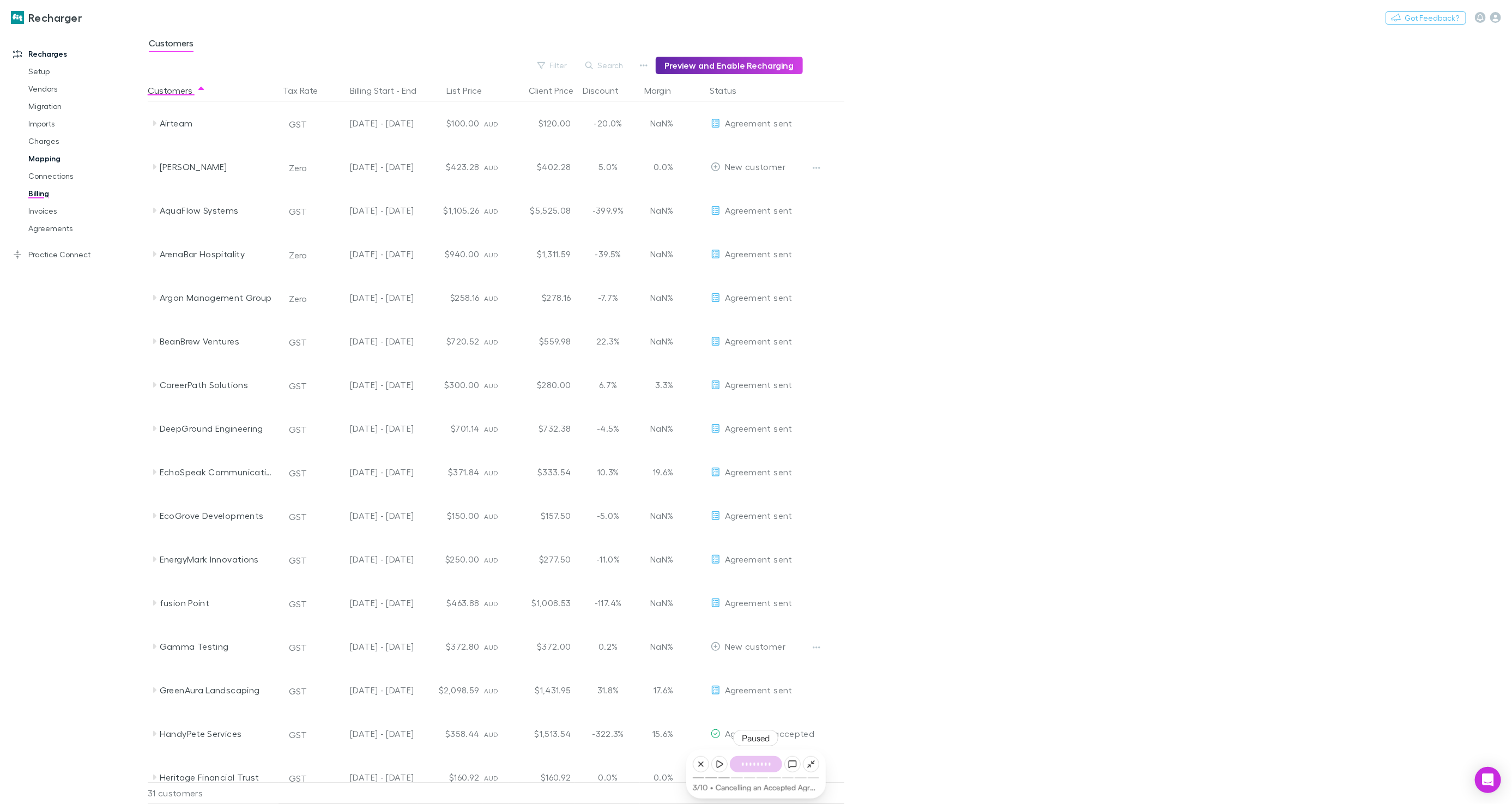
click at [45, 161] on link "Mapping" at bounding box center [82, 158] width 128 height 18
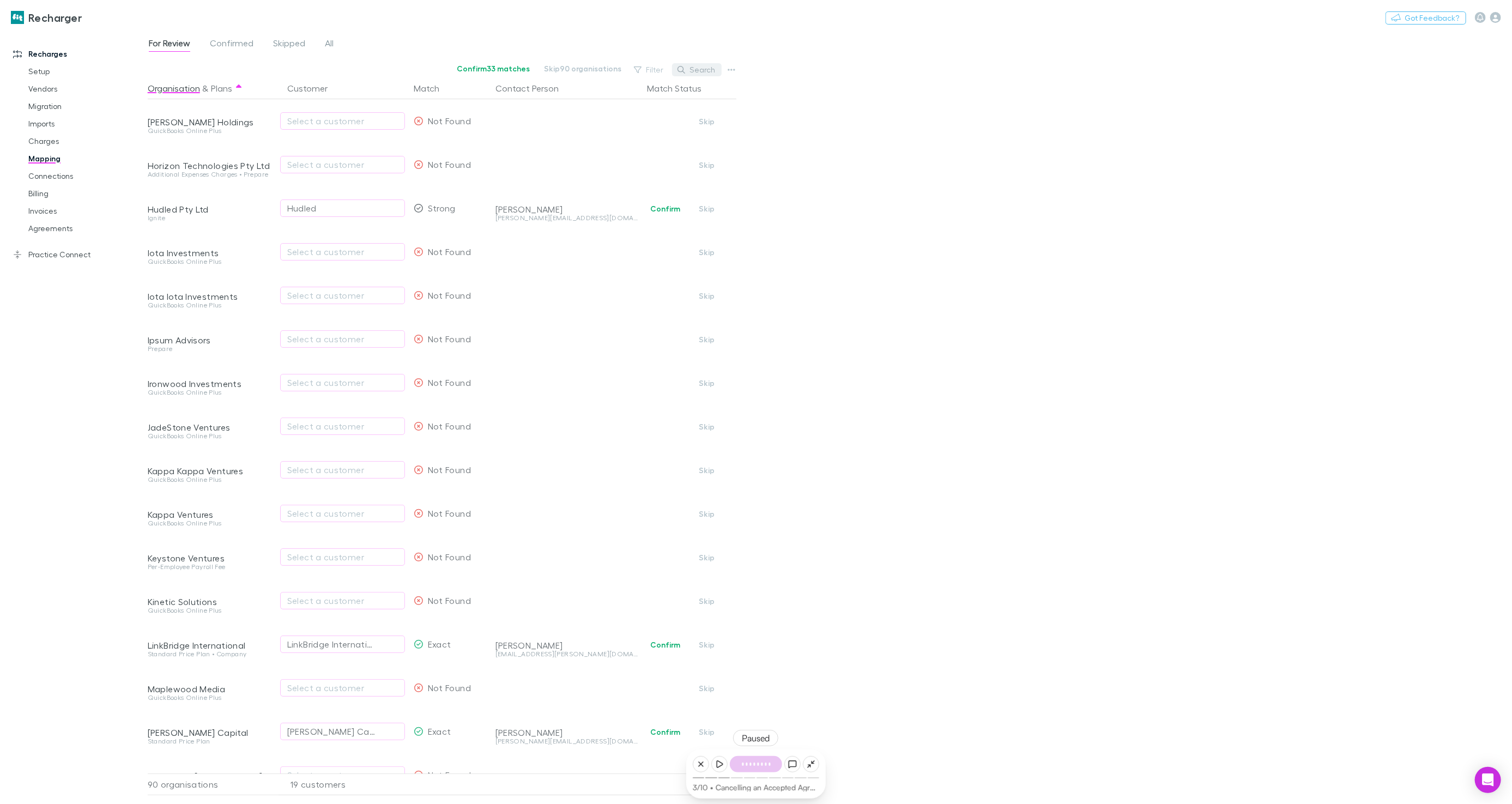
click at [685, 73] on icon "button" at bounding box center [681, 69] width 8 height 8
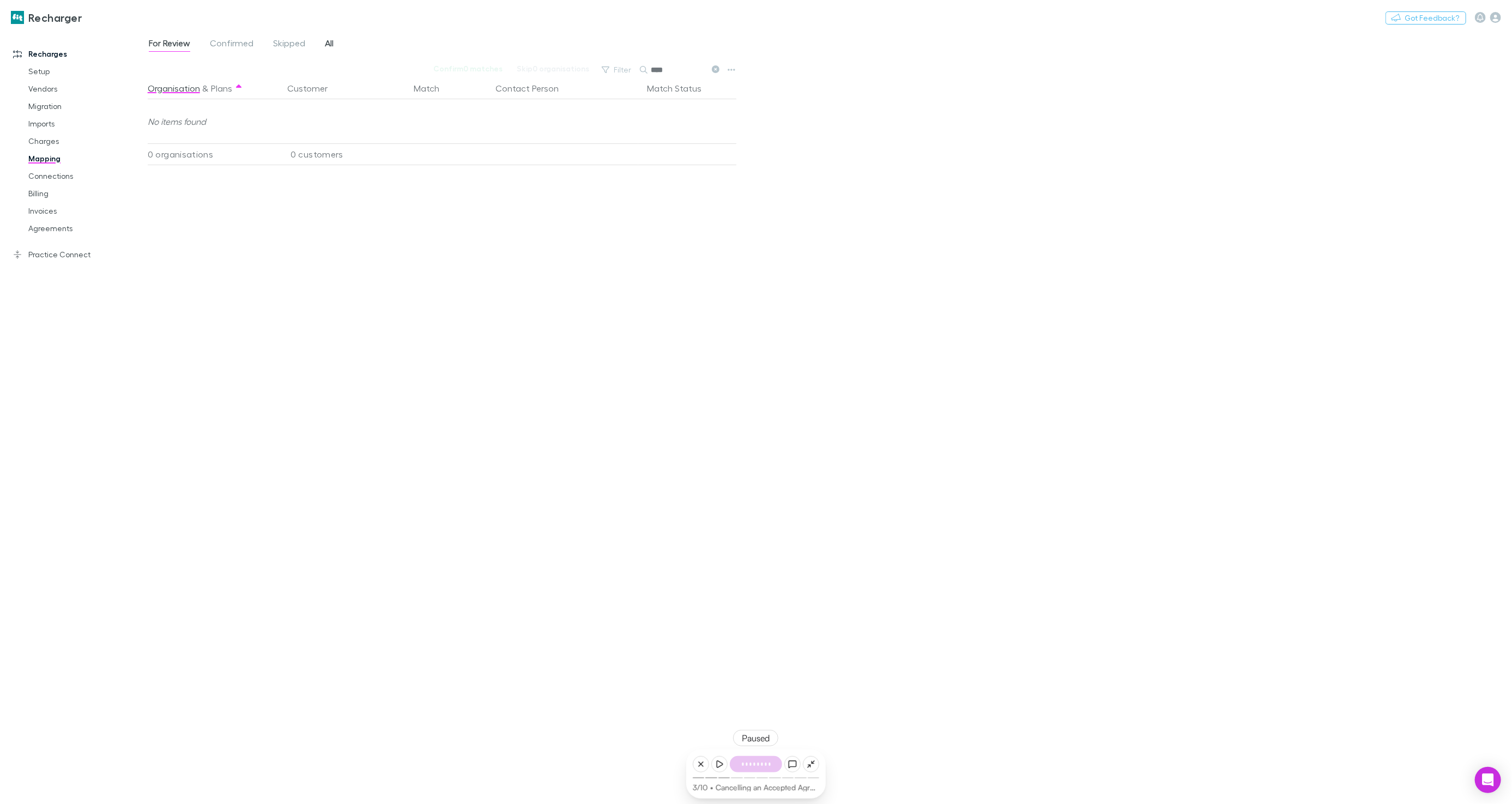
type input "****"
click at [333, 46] on span "All" at bounding box center [329, 45] width 9 height 14
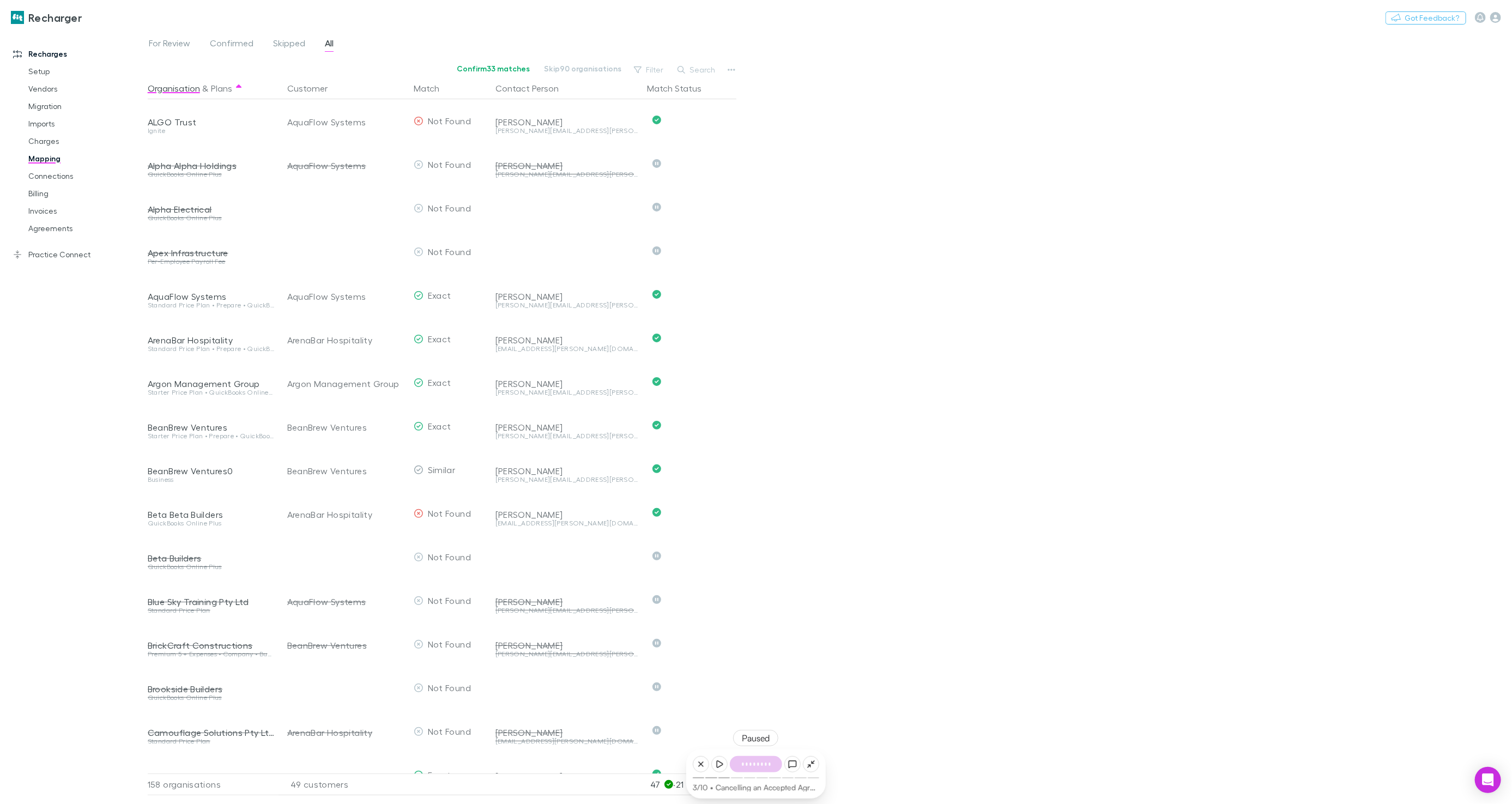
click at [698, 66] on button "Search" at bounding box center [697, 70] width 50 height 13
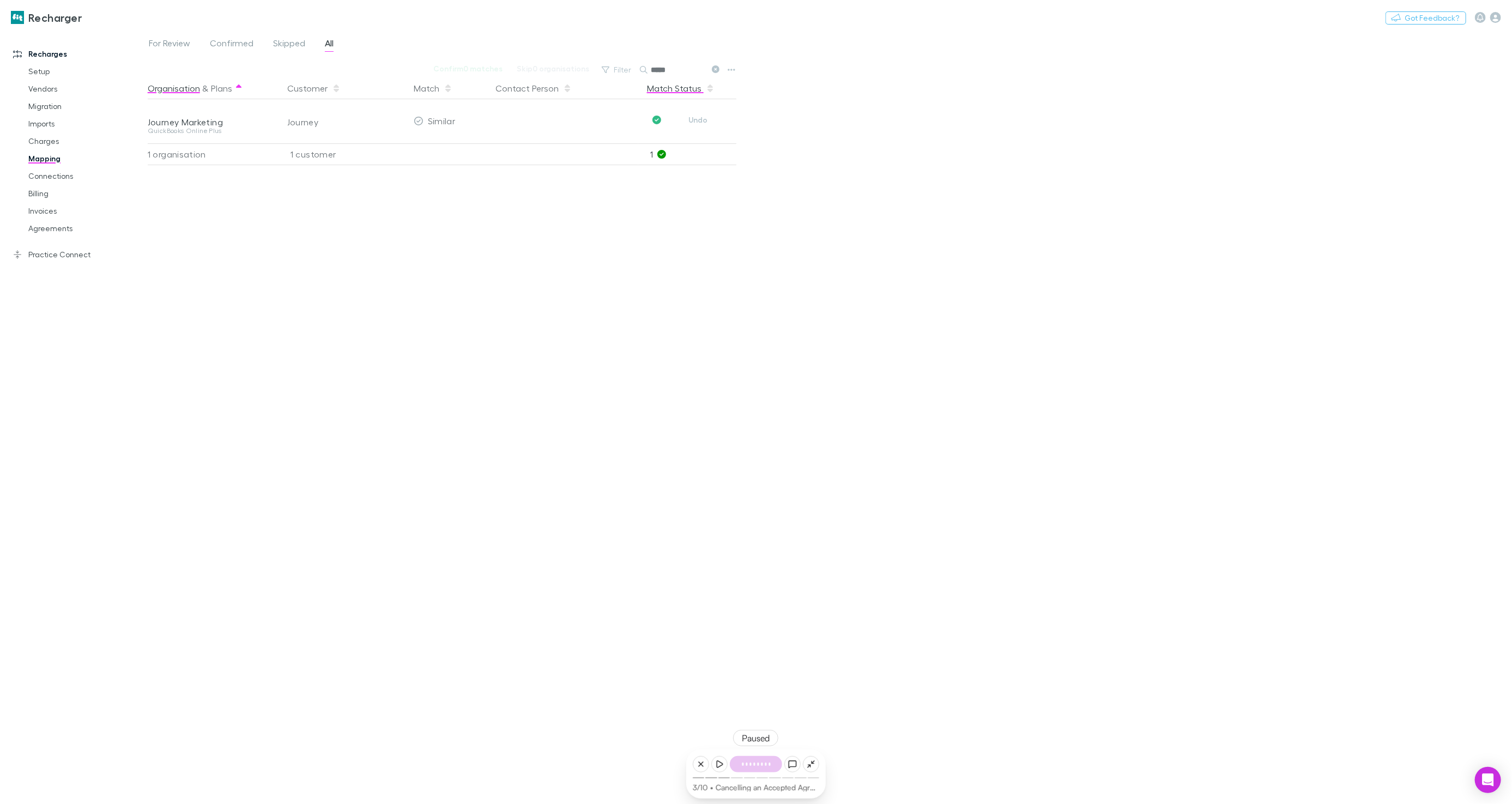
drag, startPoint x: 700, startPoint y: 124, endPoint x: 691, endPoint y: 97, distance: 28.5
click at [700, 124] on button "Undo" at bounding box center [698, 120] width 35 height 13
click at [677, 73] on input "*****" at bounding box center [678, 70] width 55 height 15
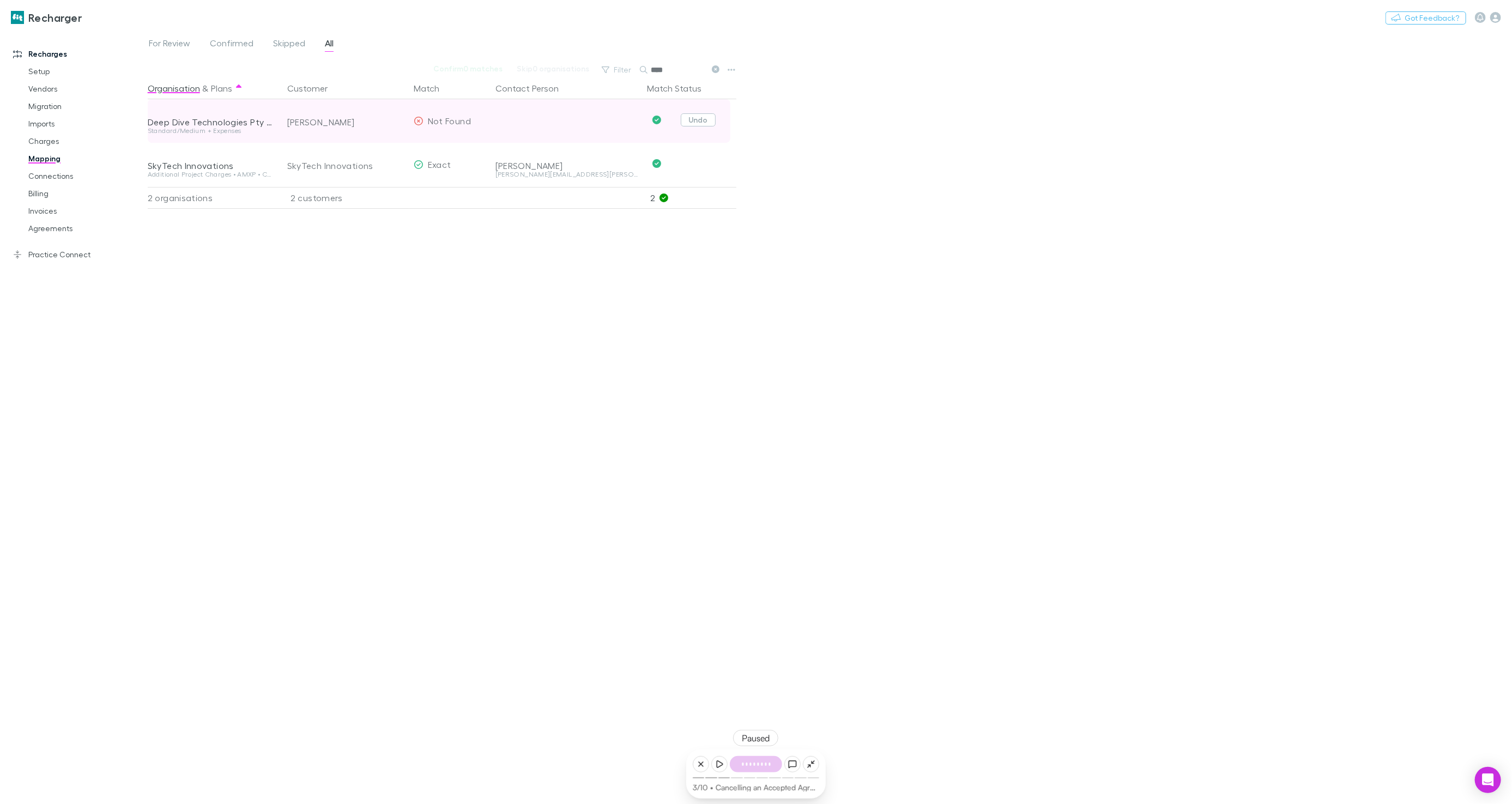
type input "****"
click at [687, 117] on button "Undo" at bounding box center [698, 120] width 35 height 13
drag, startPoint x: 363, startPoint y: 254, endPoint x: 88, endPoint y: 197, distance: 280.8
click at [357, 253] on div "Organisation & Plans Customer Match Contact Person Match Status Deep Dive Techn…" at bounding box center [444, 436] width 592 height 718
click at [34, 191] on link "Billing" at bounding box center [82, 194] width 128 height 18
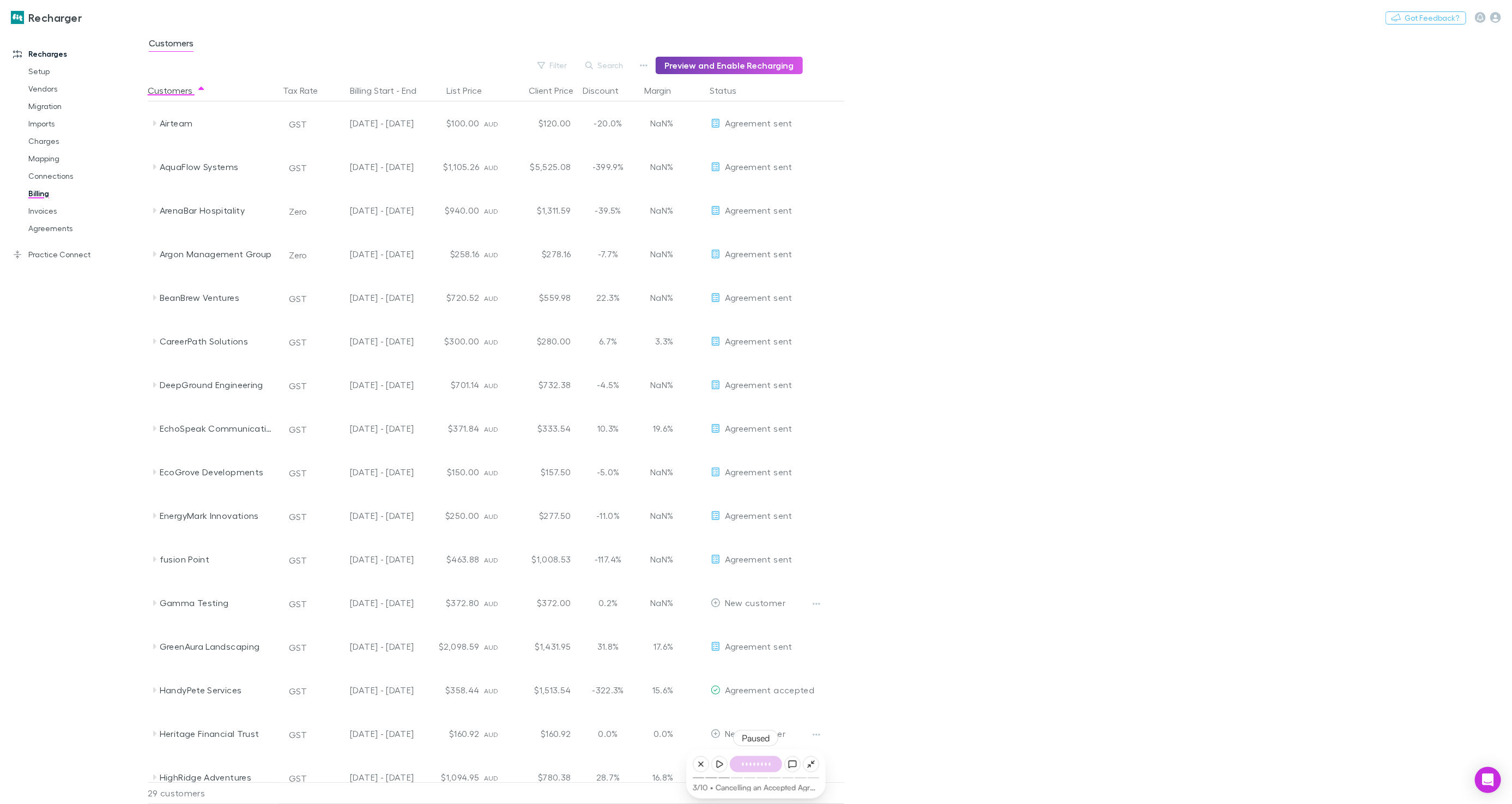
click at [728, 72] on button "Preview and Enable Recharging" at bounding box center [729, 66] width 147 height 18
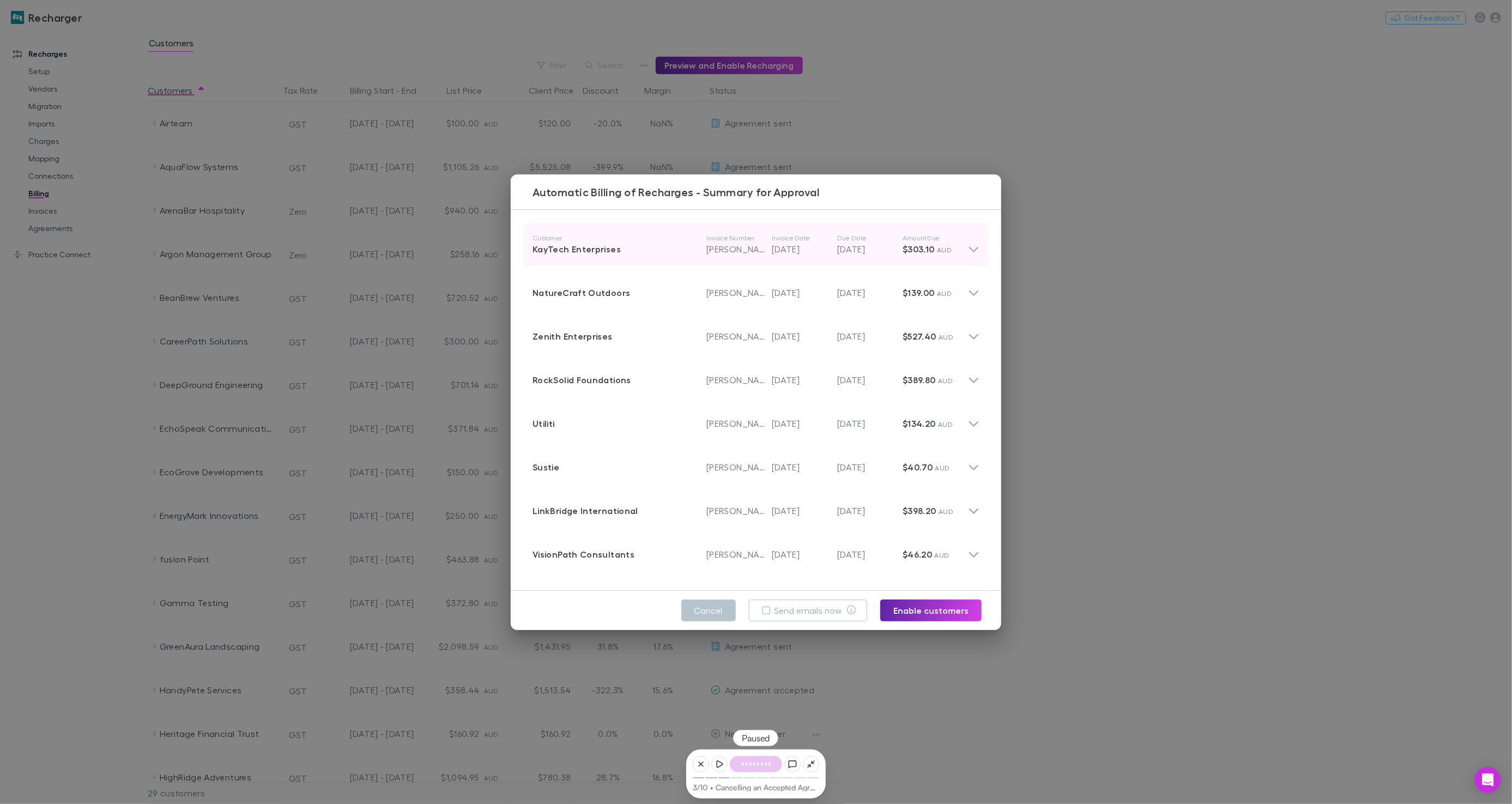
click at [981, 229] on div "Customer KayTech Enterprises Invoice Number RECH-0011 Invoice Date 29 Nov 2025 …" at bounding box center [755, 245] width 464 height 43
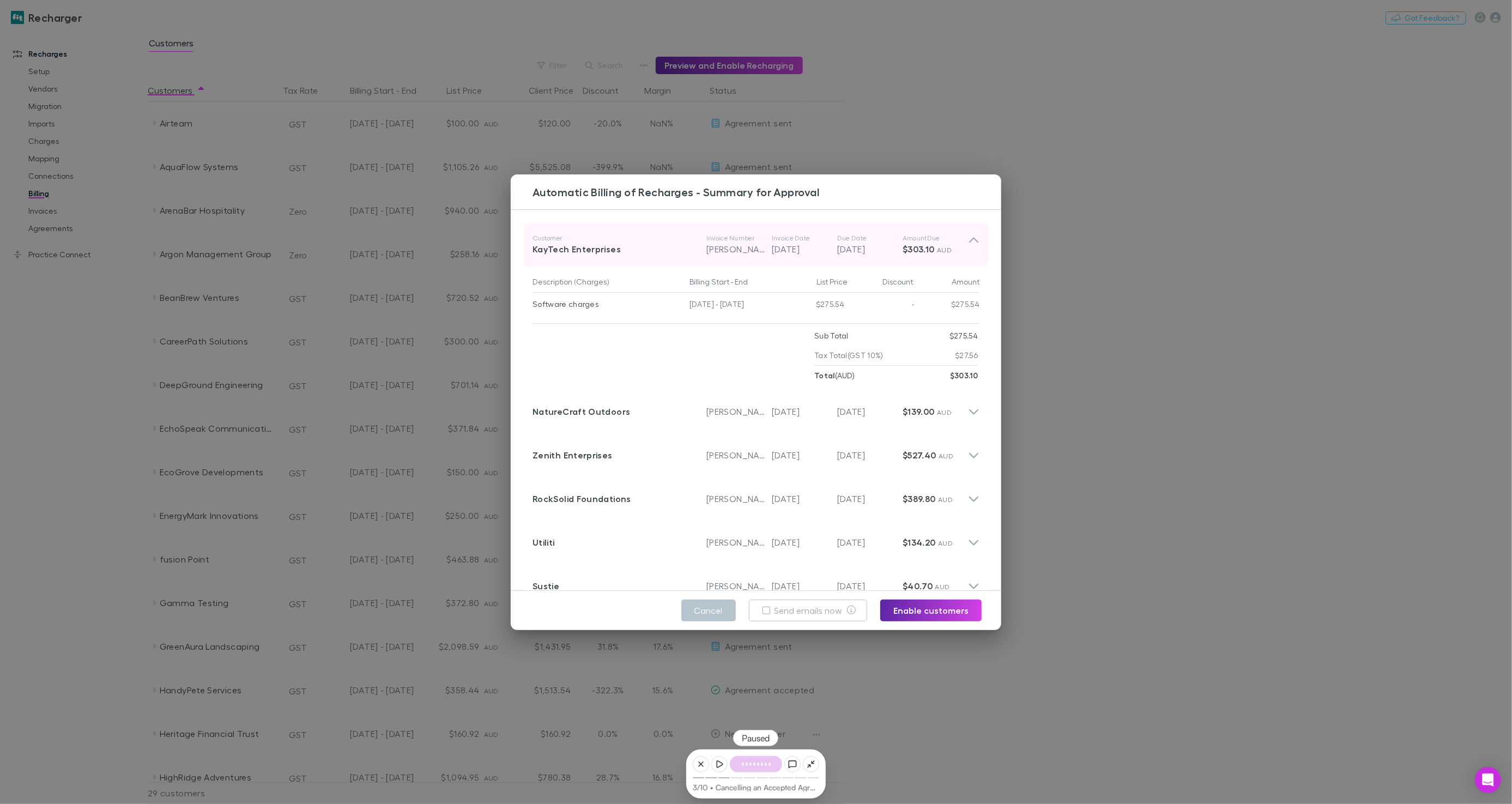
click at [978, 234] on icon at bounding box center [974, 244] width 12 height 22
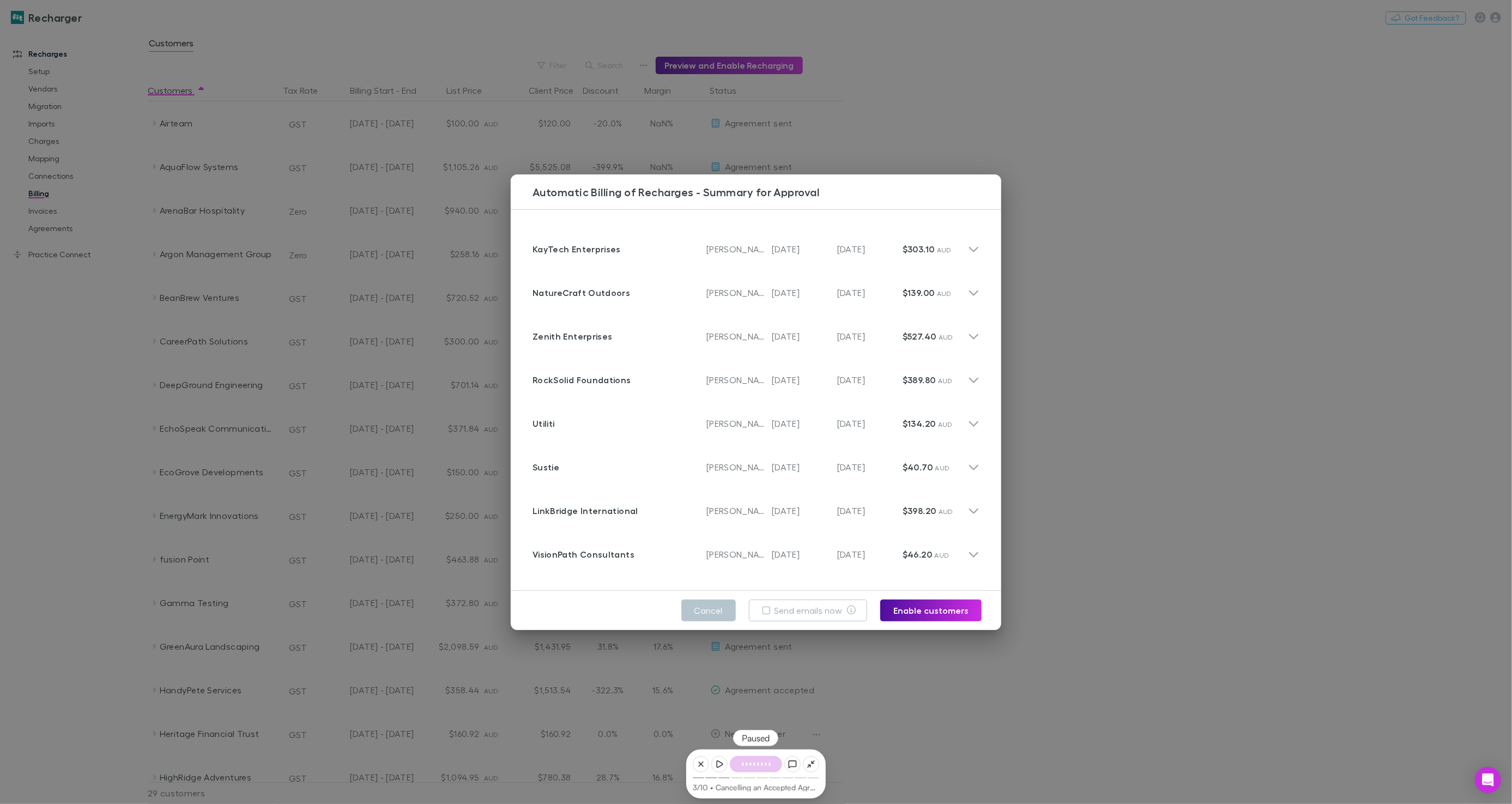
scroll to position [146, 0]
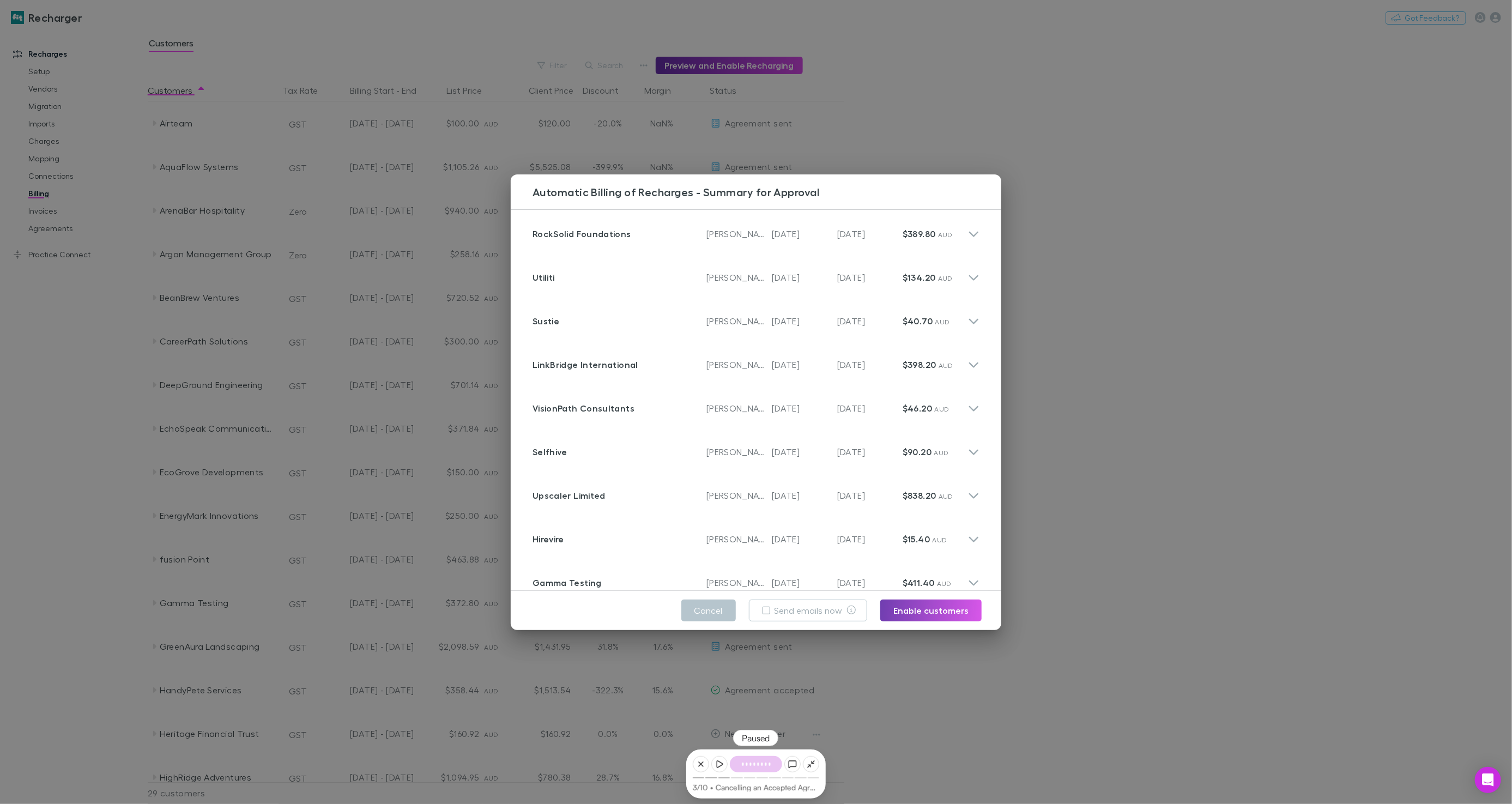
click at [954, 614] on button "Enable customers" at bounding box center [931, 610] width 102 height 22
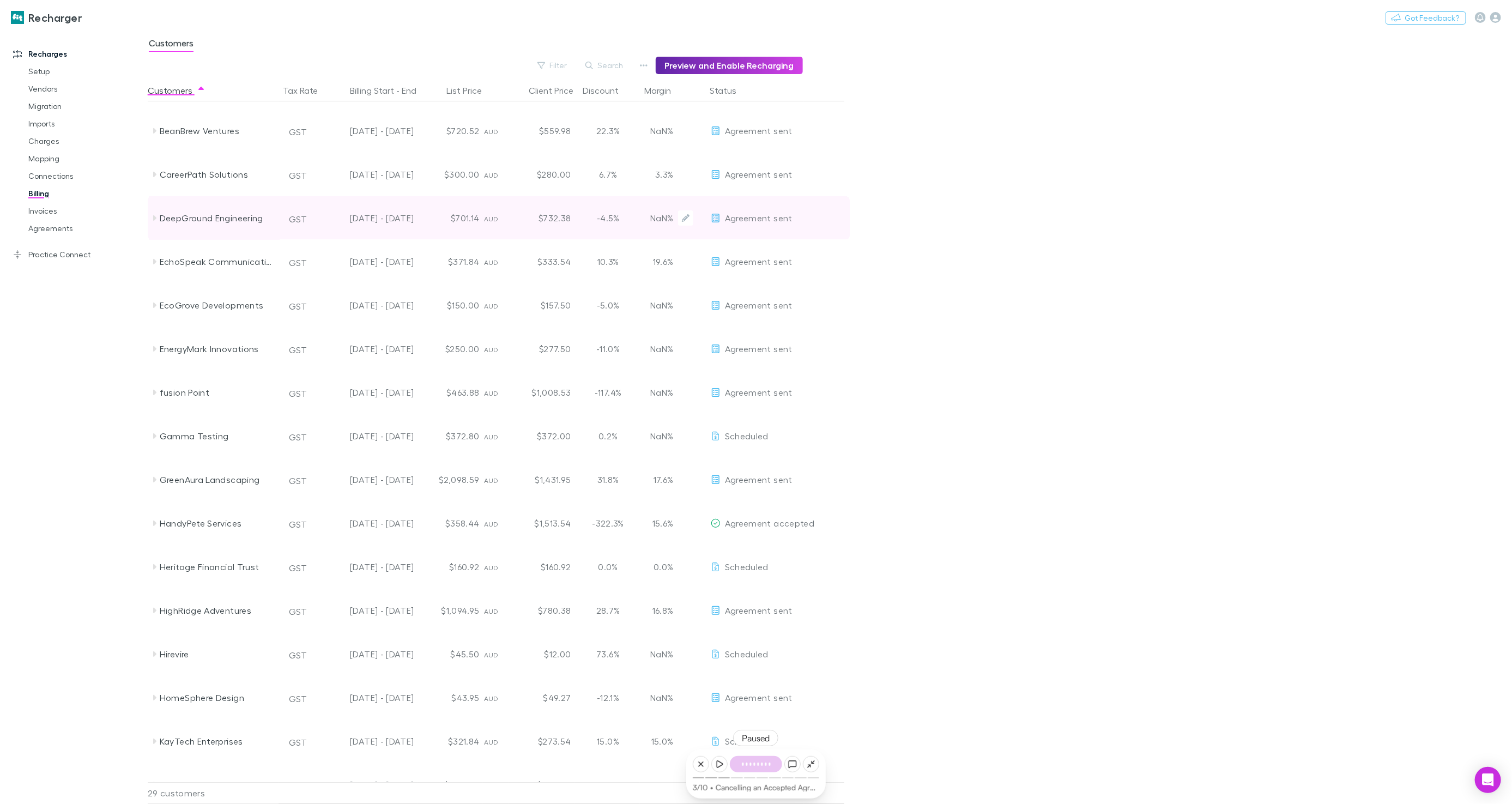
scroll to position [176, 0]
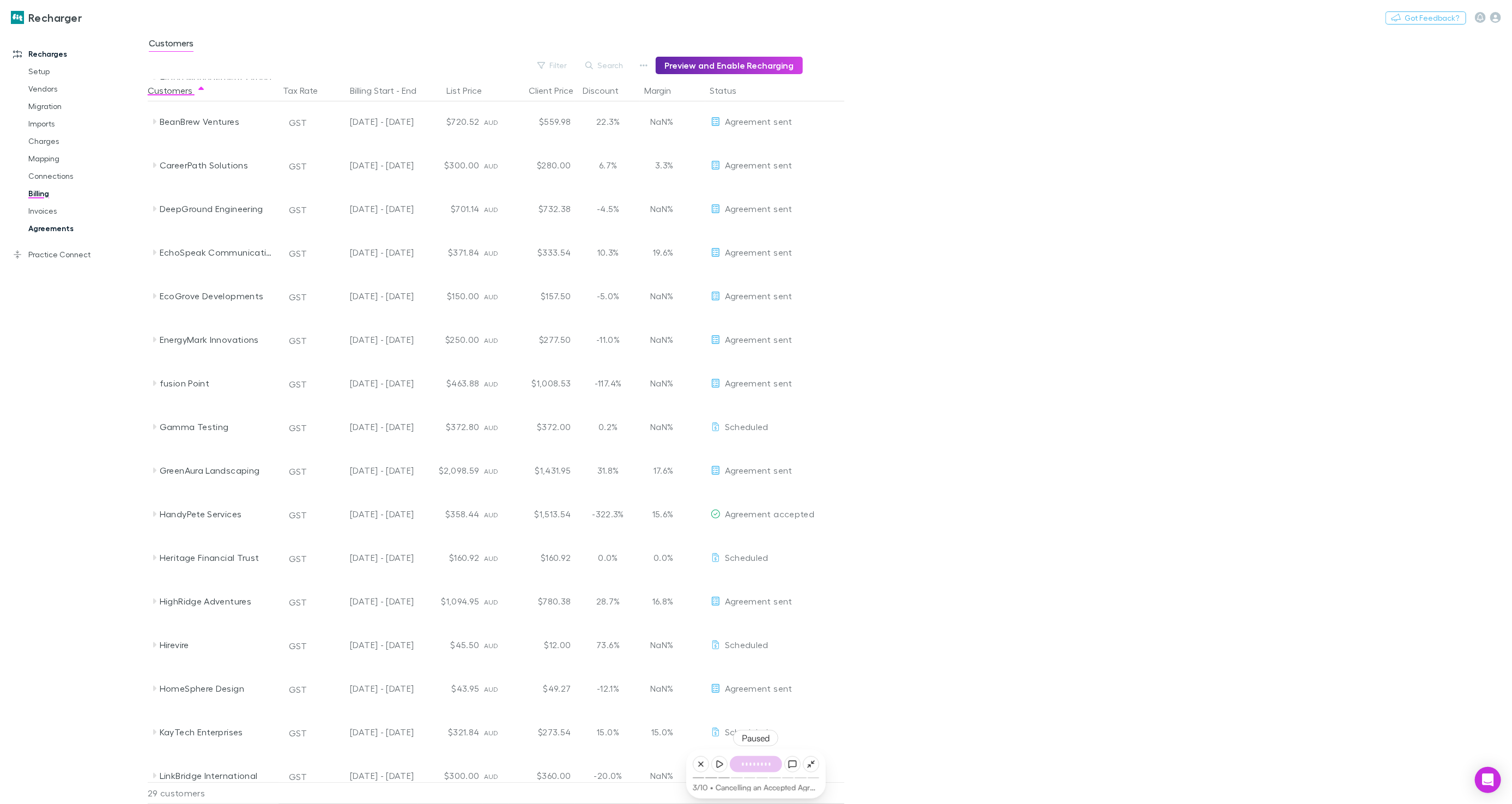
click at [66, 232] on link "Agreements" at bounding box center [82, 228] width 128 height 18
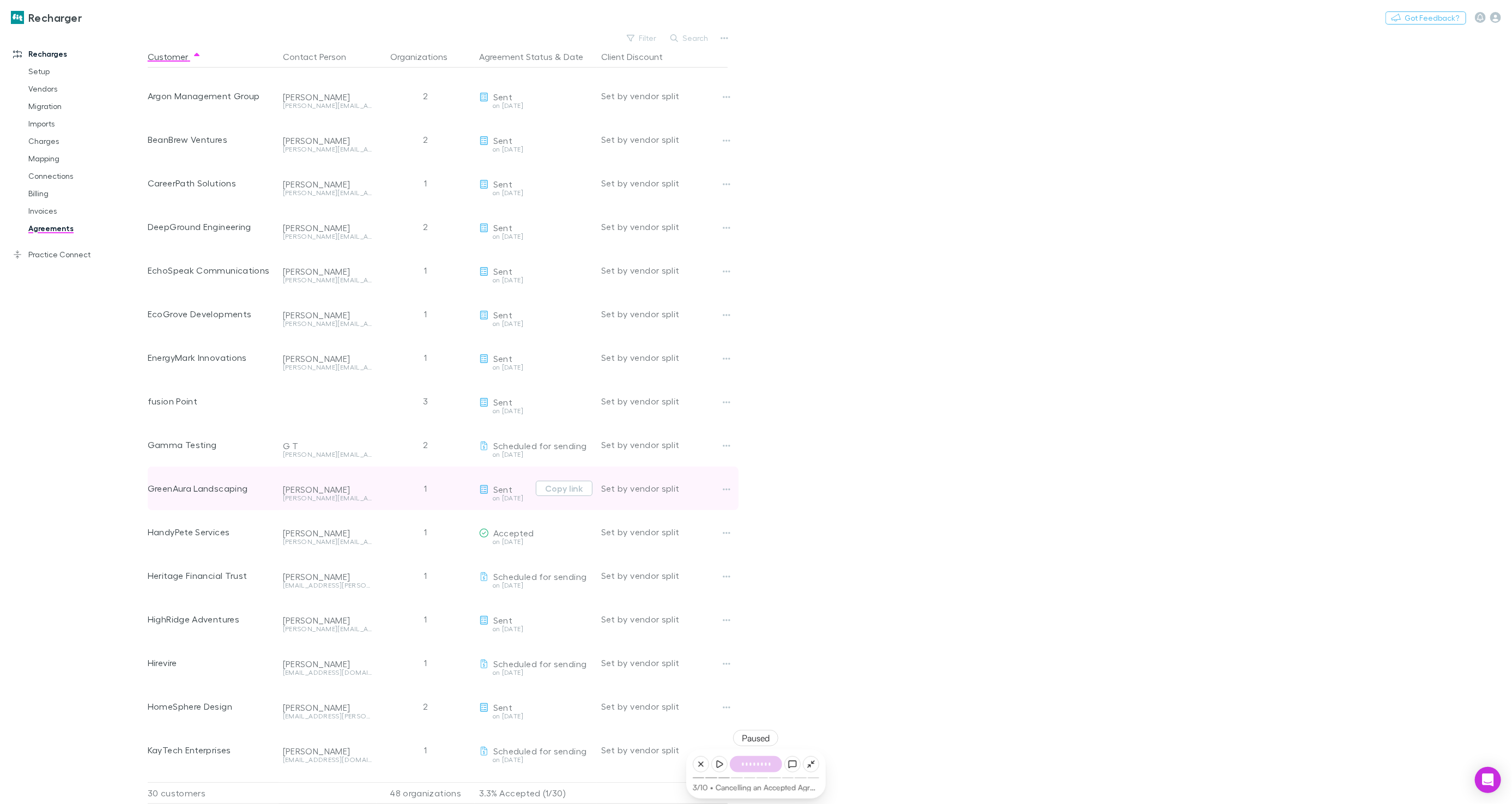
scroll to position [127, 0]
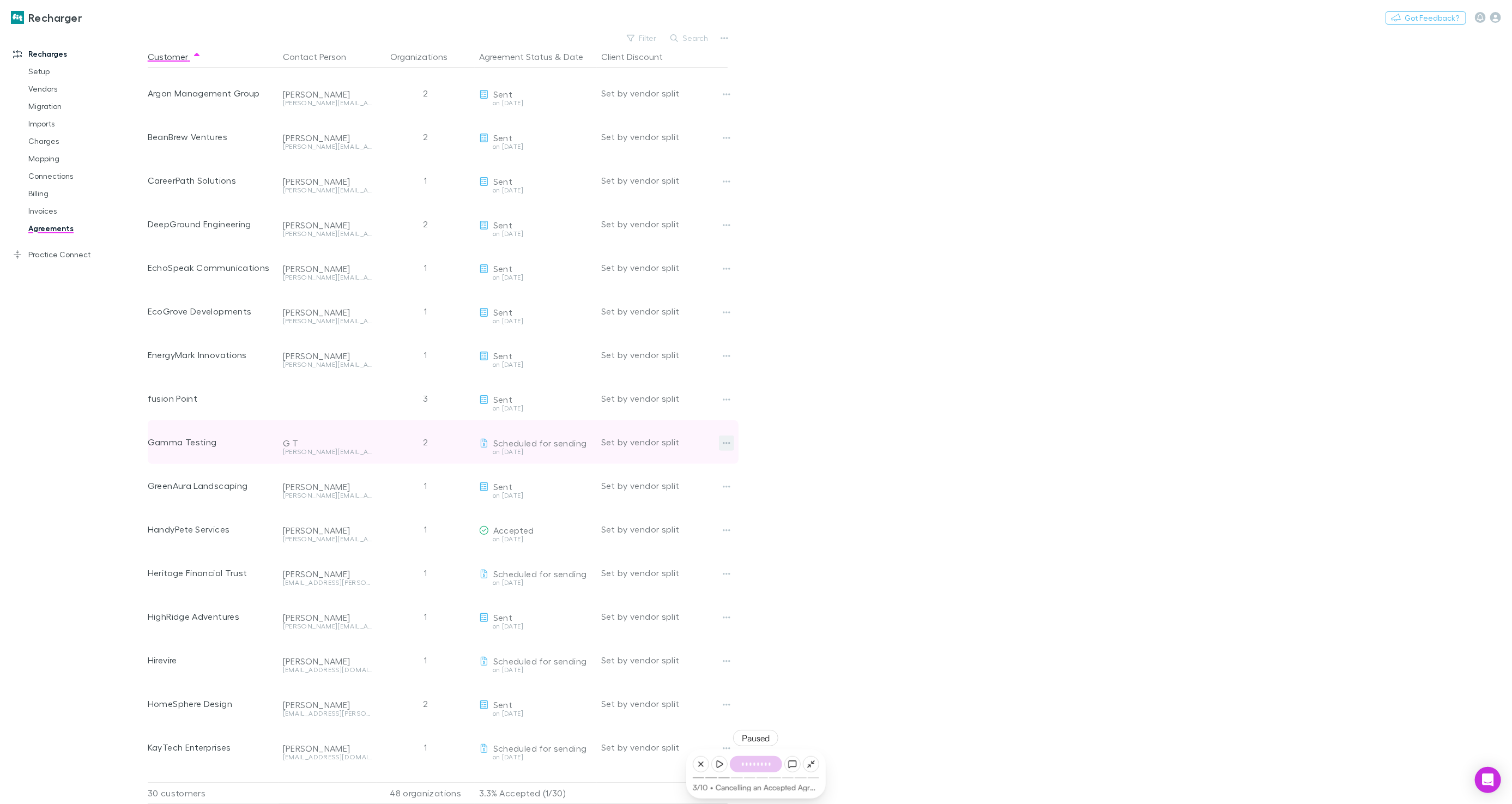
click at [727, 444] on icon "button" at bounding box center [726, 443] width 8 height 9
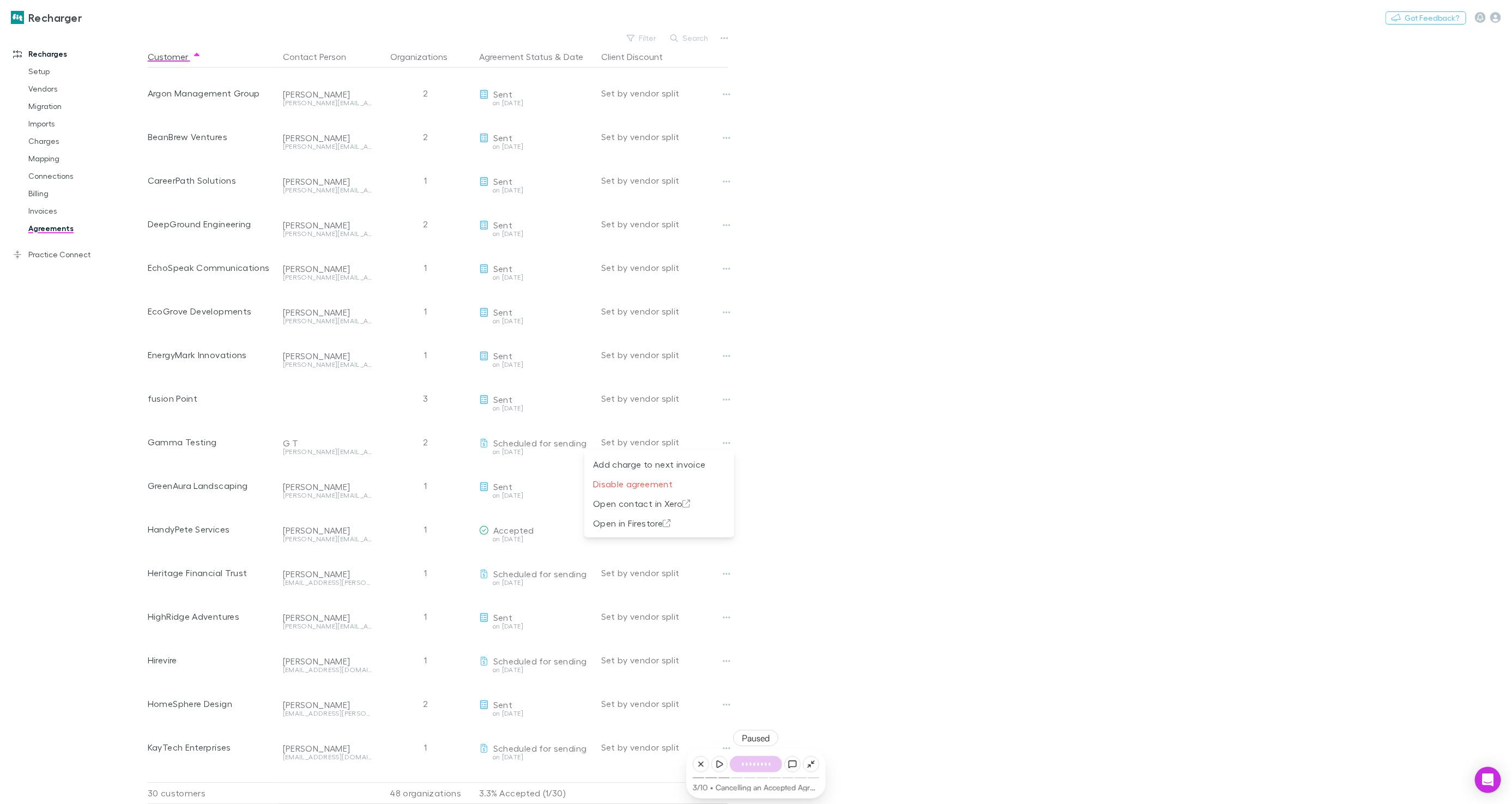
click at [806, 434] on div at bounding box center [756, 402] width 1512 height 804
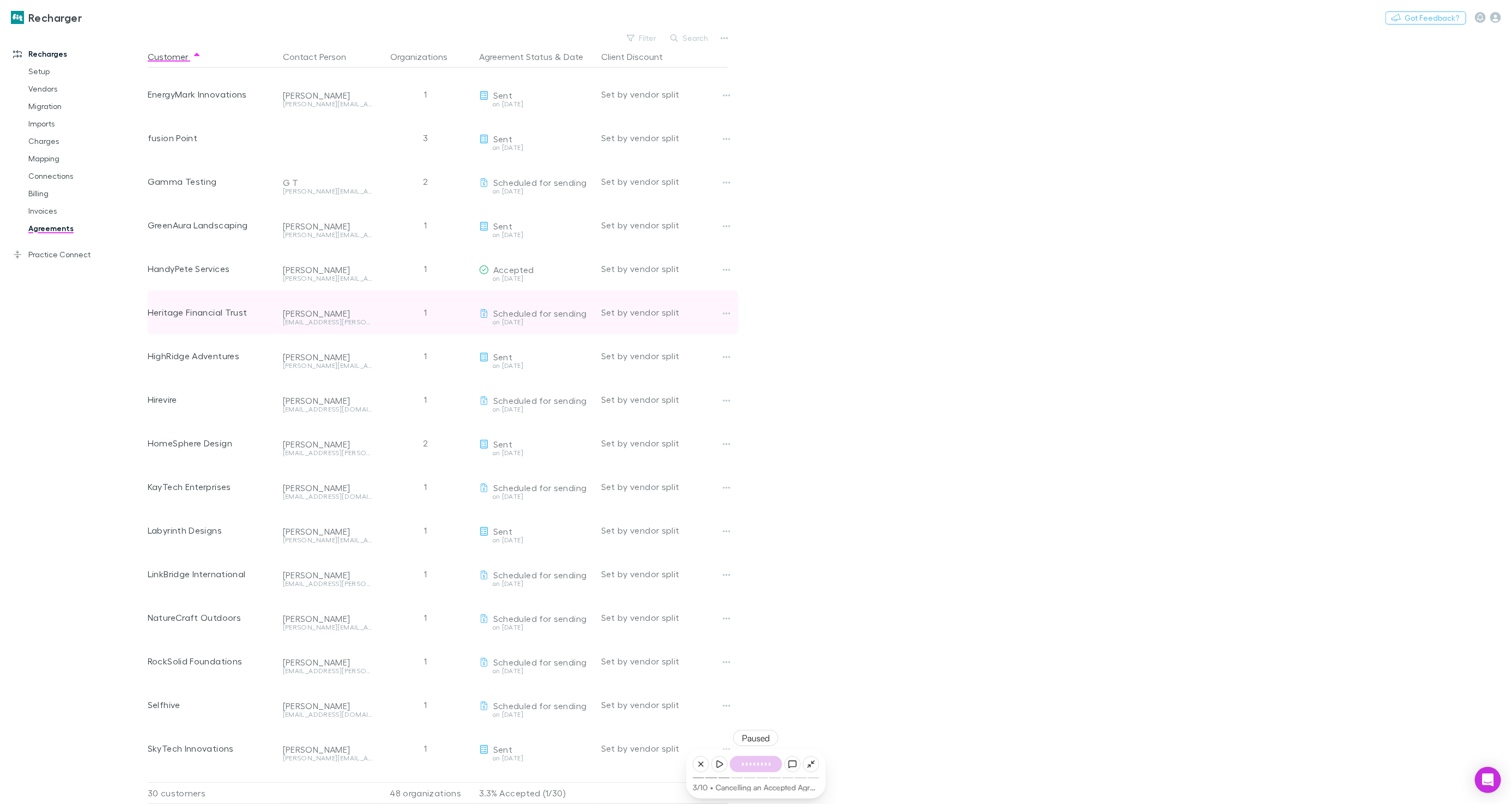
scroll to position [399, 0]
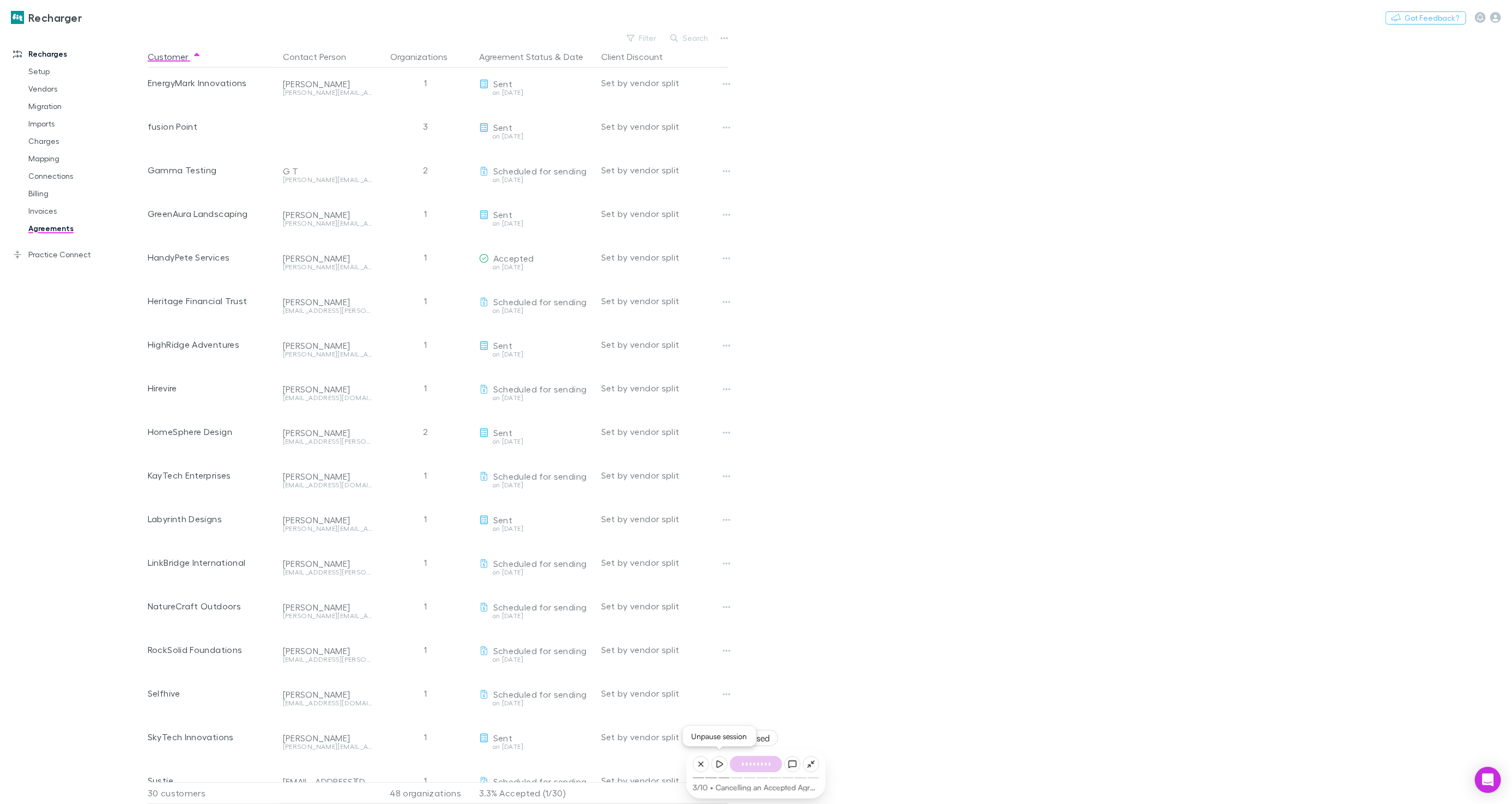
click at [716, 762] on icon at bounding box center [719, 764] width 9 height 9
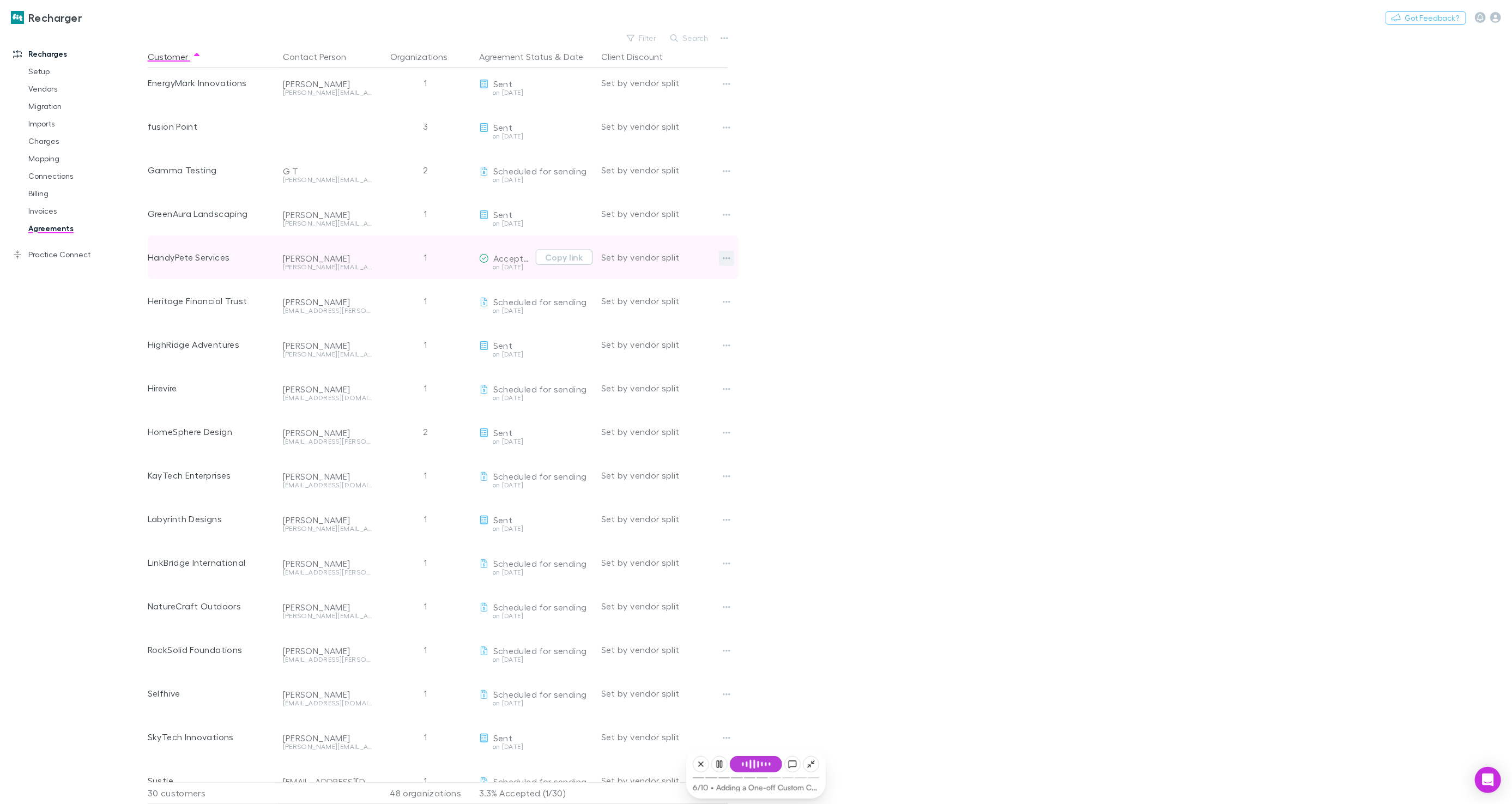
click at [728, 259] on icon "button" at bounding box center [726, 258] width 8 height 9
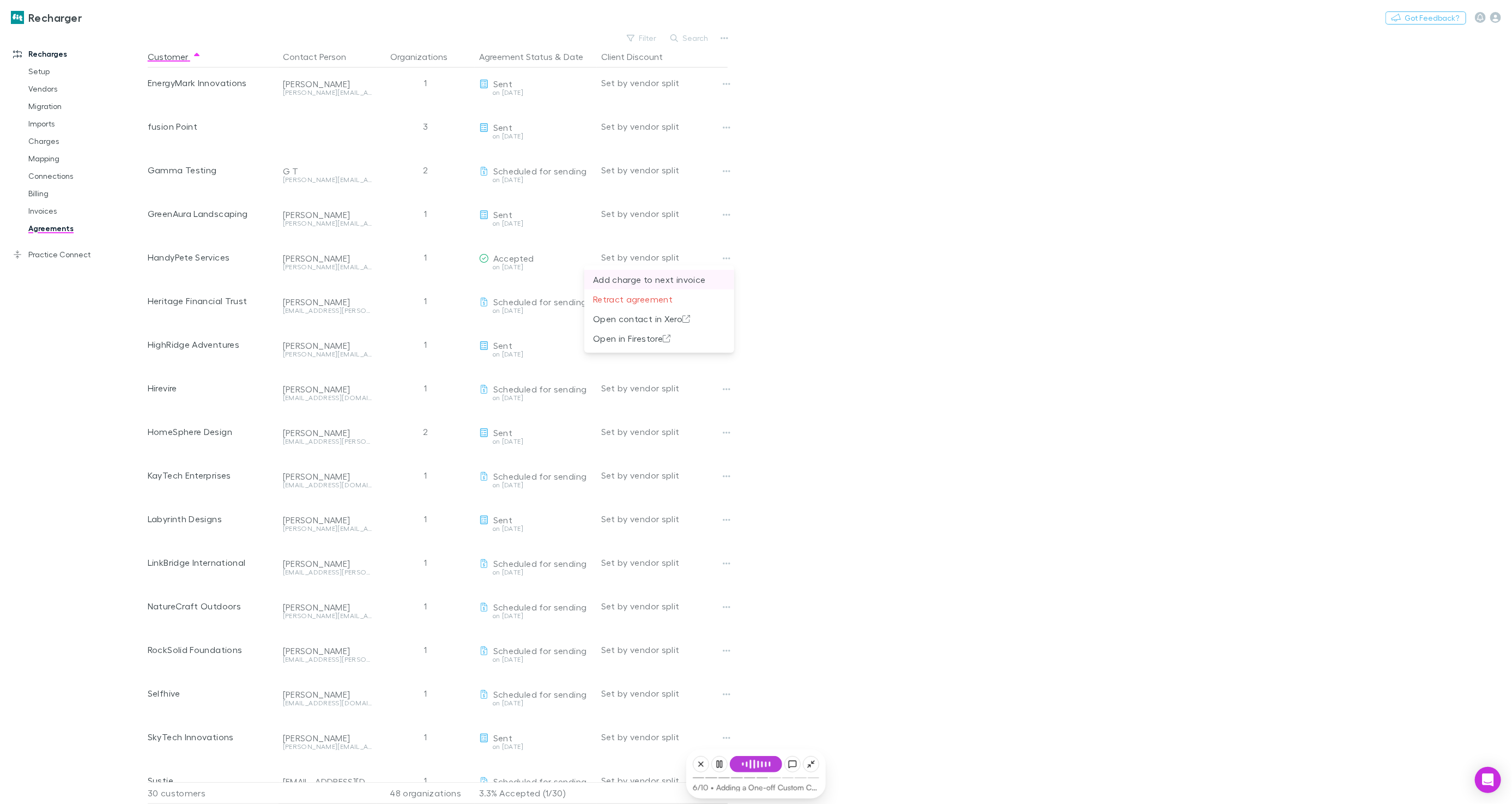
click at [701, 278] on p "Add charge to next invoice" at bounding box center [659, 279] width 133 height 13
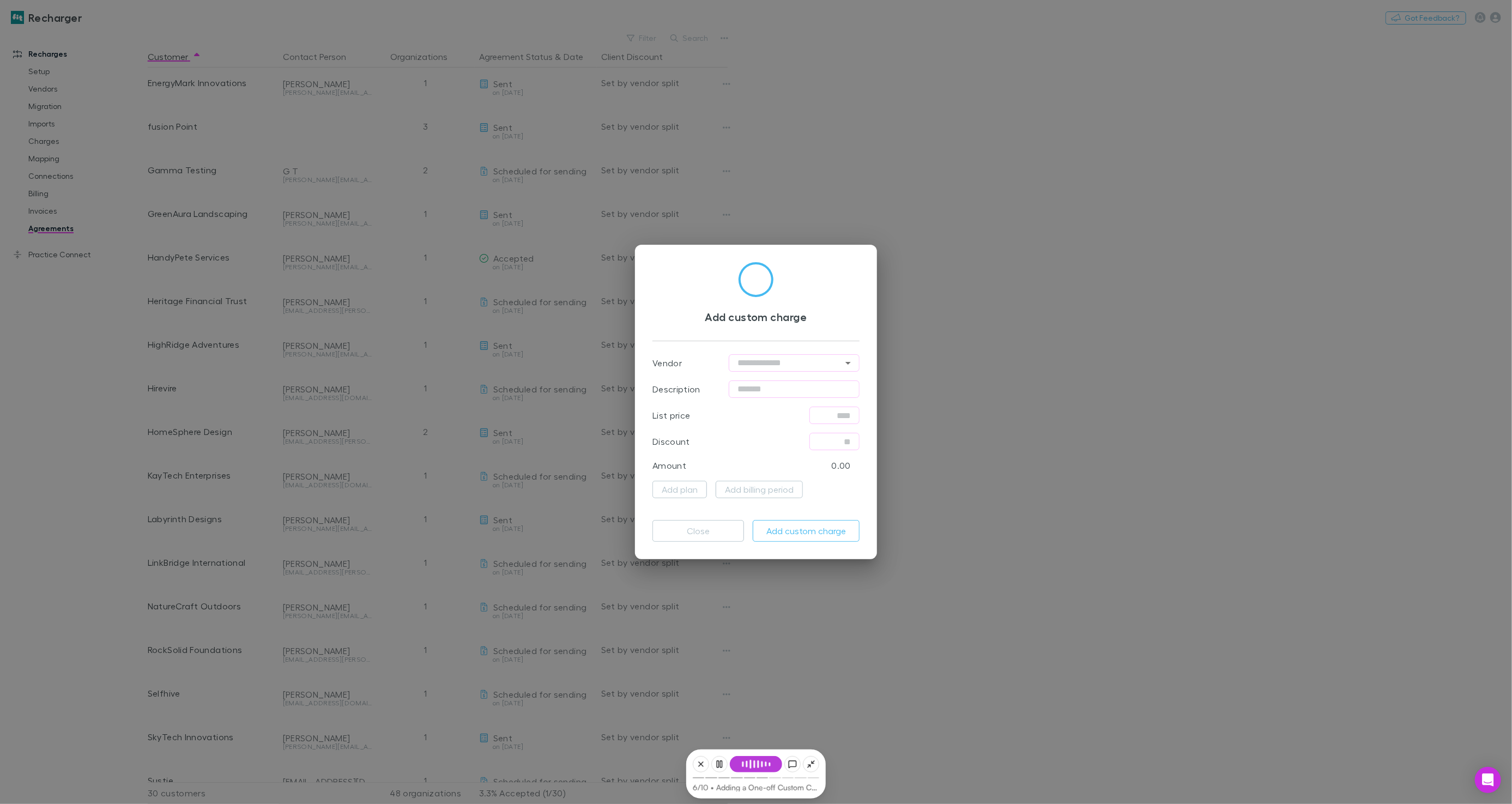
click at [955, 350] on div "Add custom charge Vendor ​ Description ​ List price ​ Discount ​ Amount 0.00 Ad…" at bounding box center [756, 402] width 1512 height 804
click at [59, 357] on div "Add custom charge Vendor ​ Description ​ List price ​ Discount ​ Amount 0.00 Ad…" at bounding box center [756, 402] width 1512 height 804
click at [706, 529] on button "Close" at bounding box center [698, 531] width 92 height 22
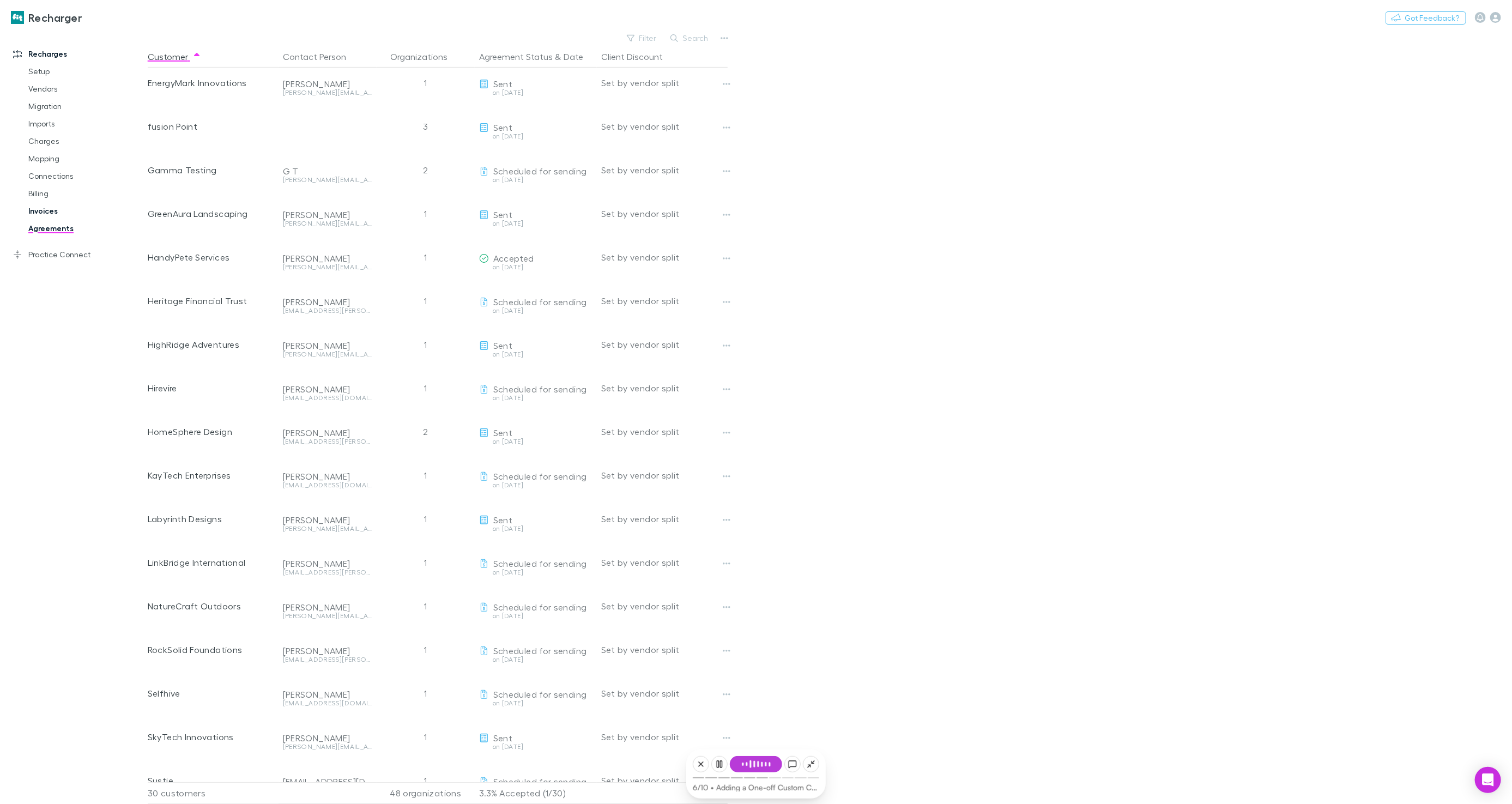
click at [45, 211] on link "Invoices" at bounding box center [82, 211] width 128 height 18
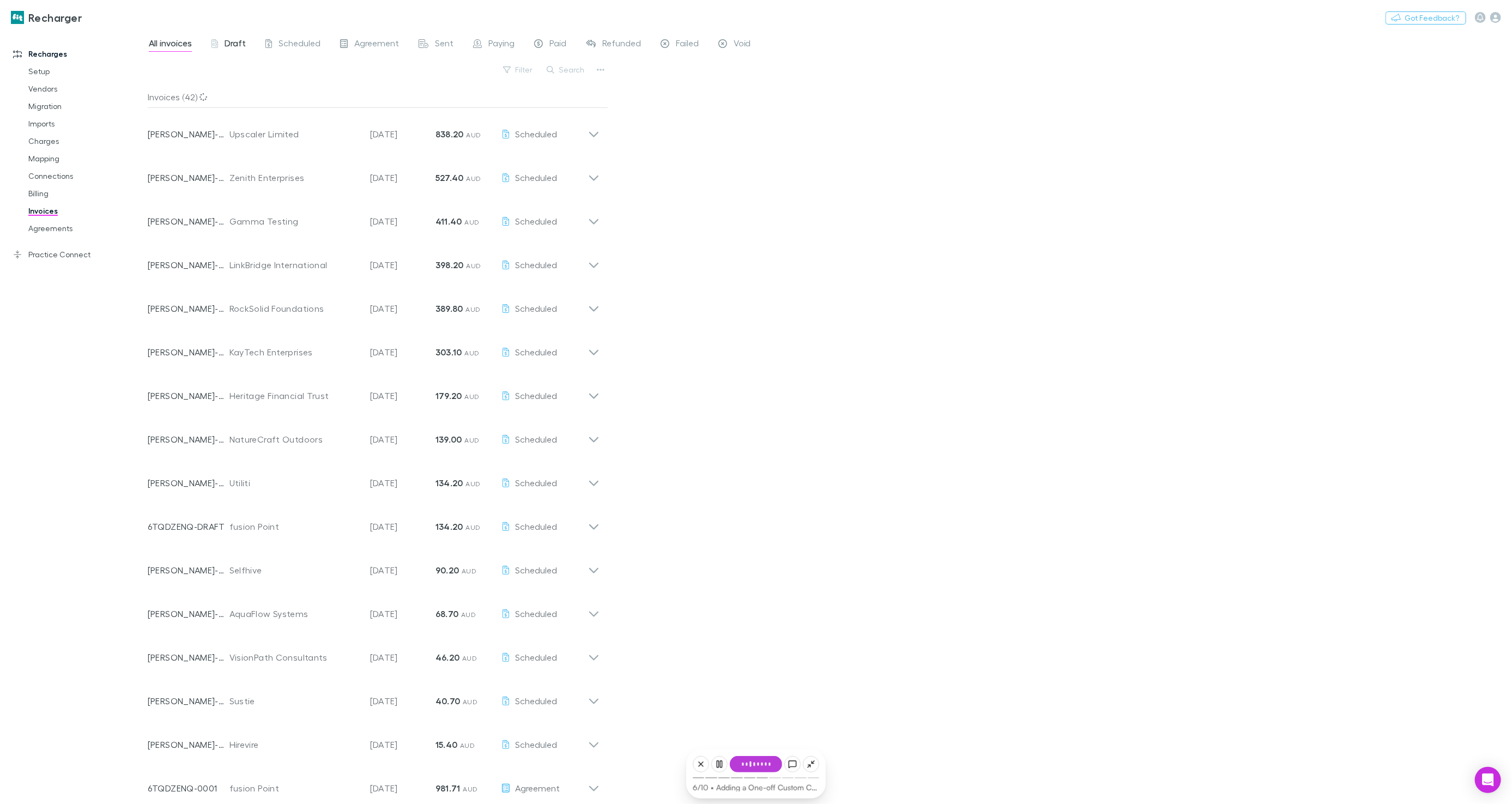
click at [237, 41] on span "Draft" at bounding box center [235, 45] width 21 height 14
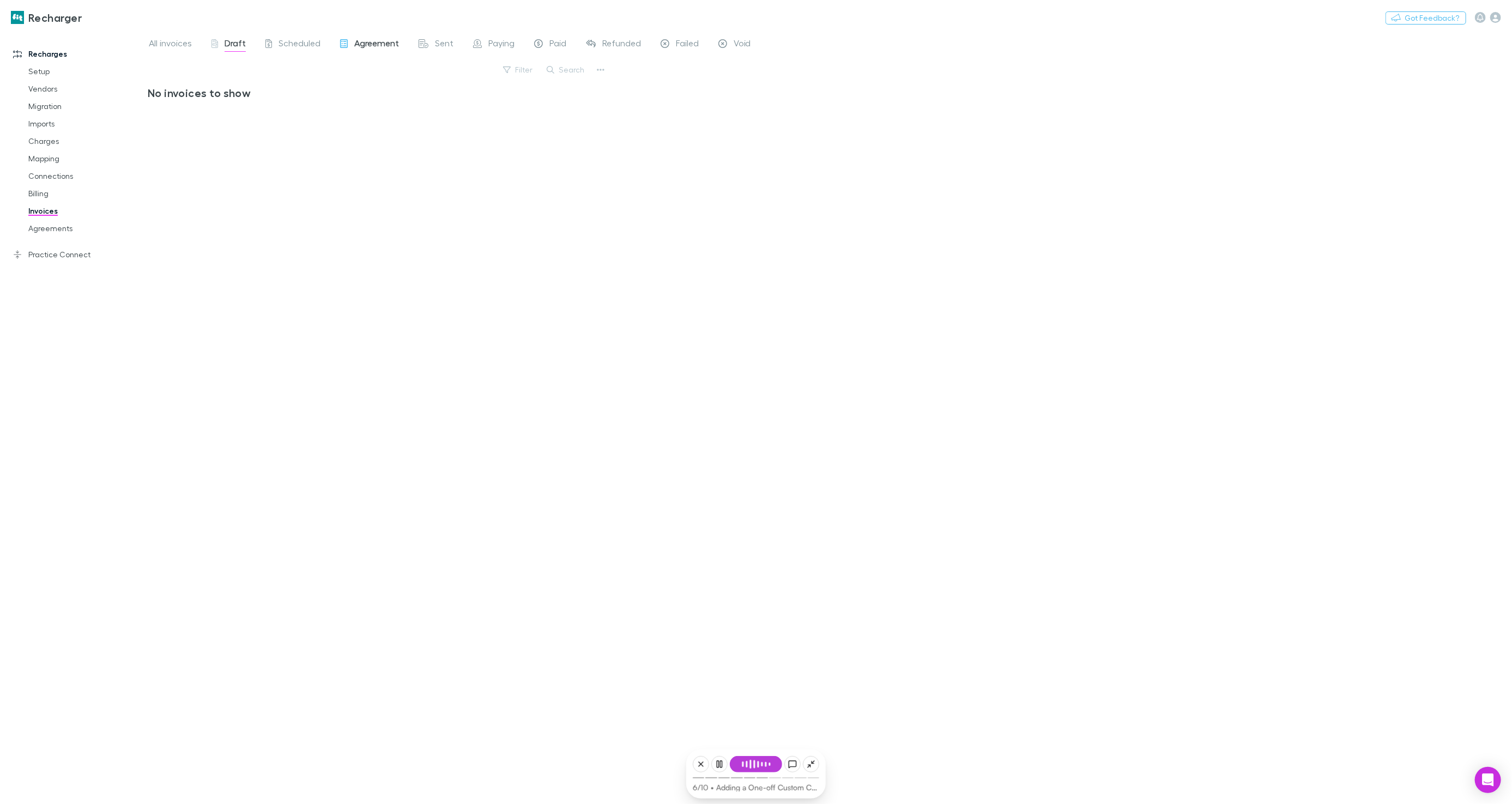
click at [356, 42] on span "Agreement" at bounding box center [377, 45] width 45 height 14
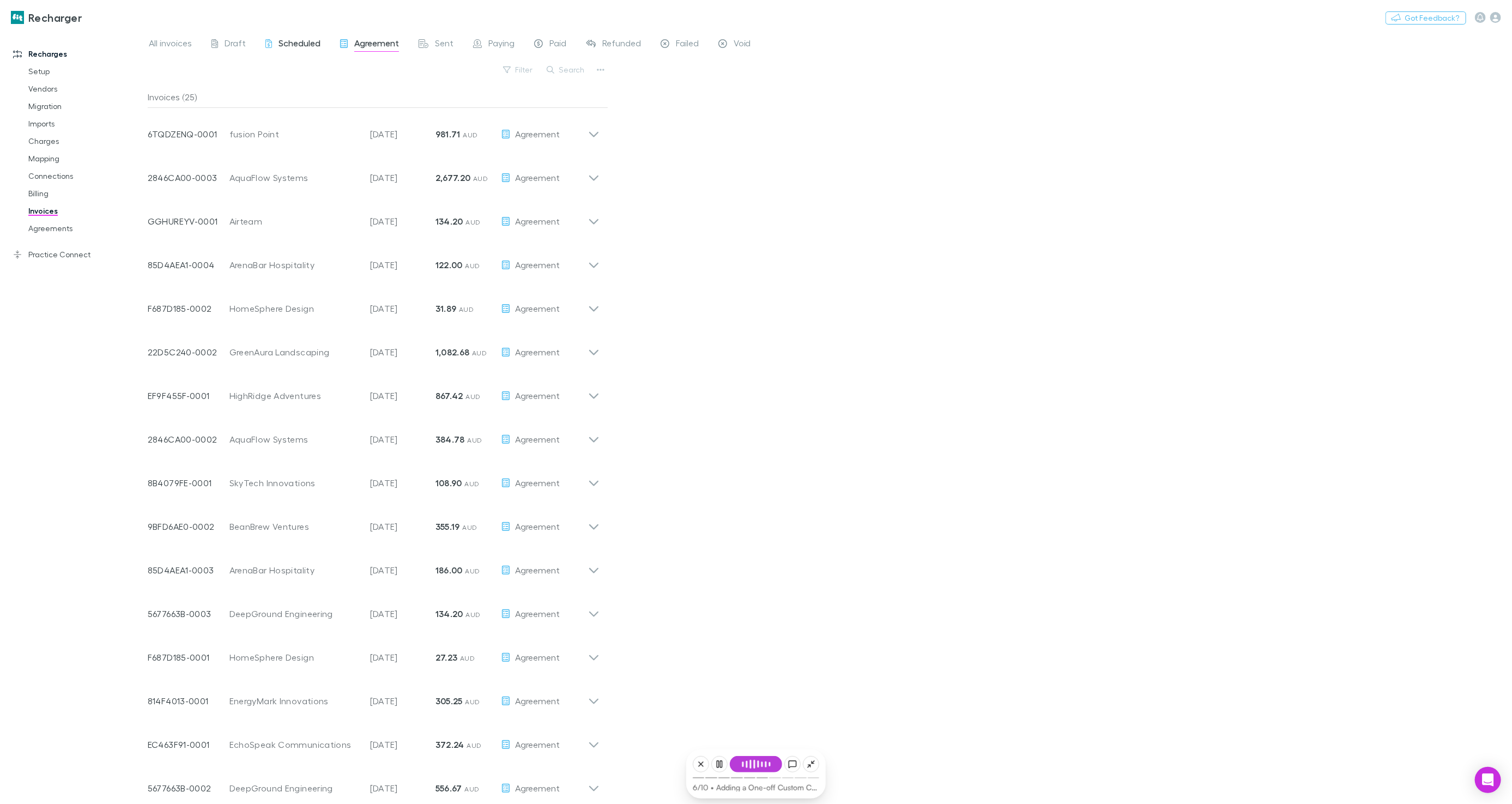
click at [297, 42] on span "Scheduled" at bounding box center [300, 45] width 42 height 14
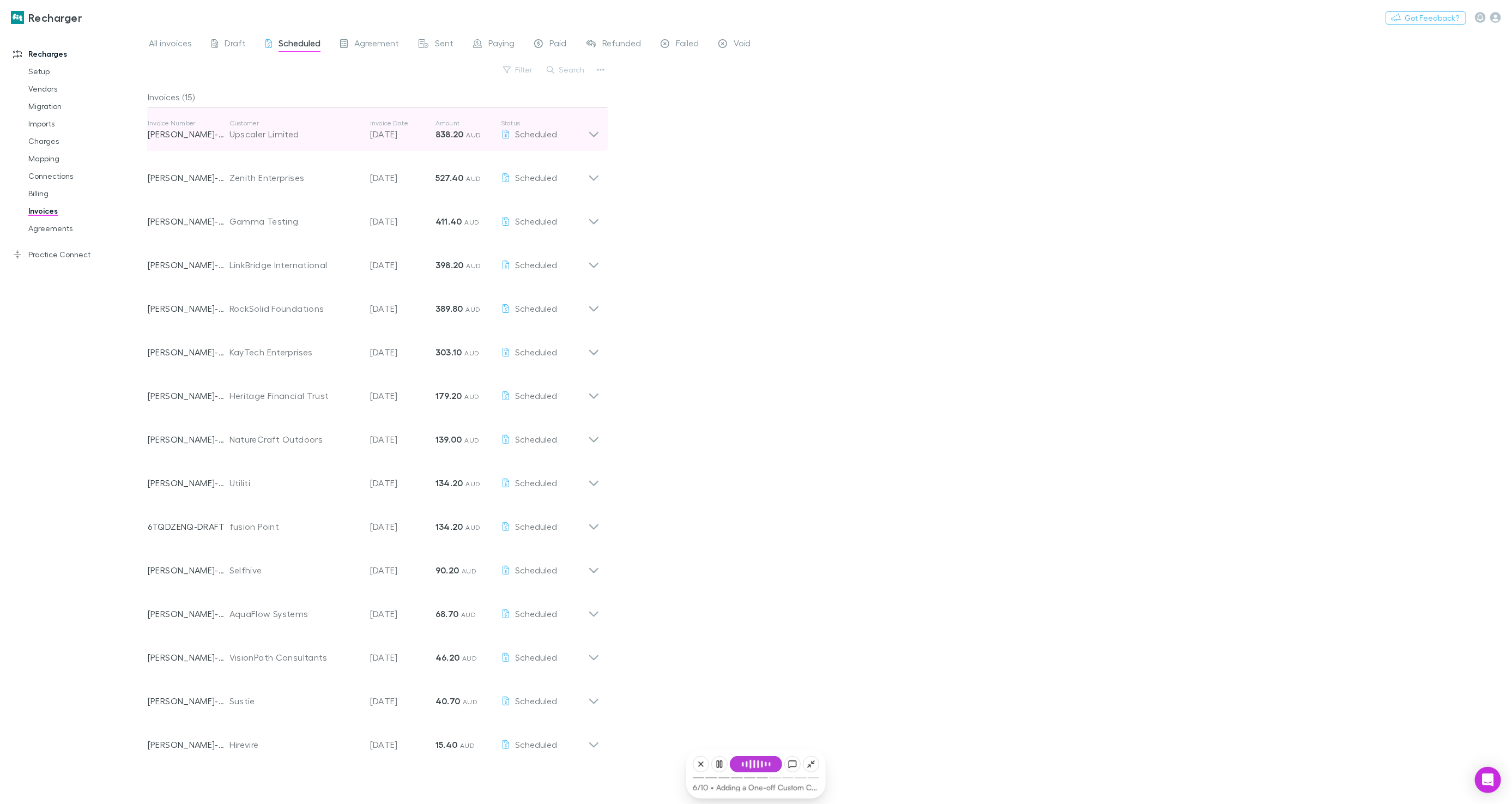
click at [534, 127] on div "Scheduled" at bounding box center [544, 134] width 87 height 13
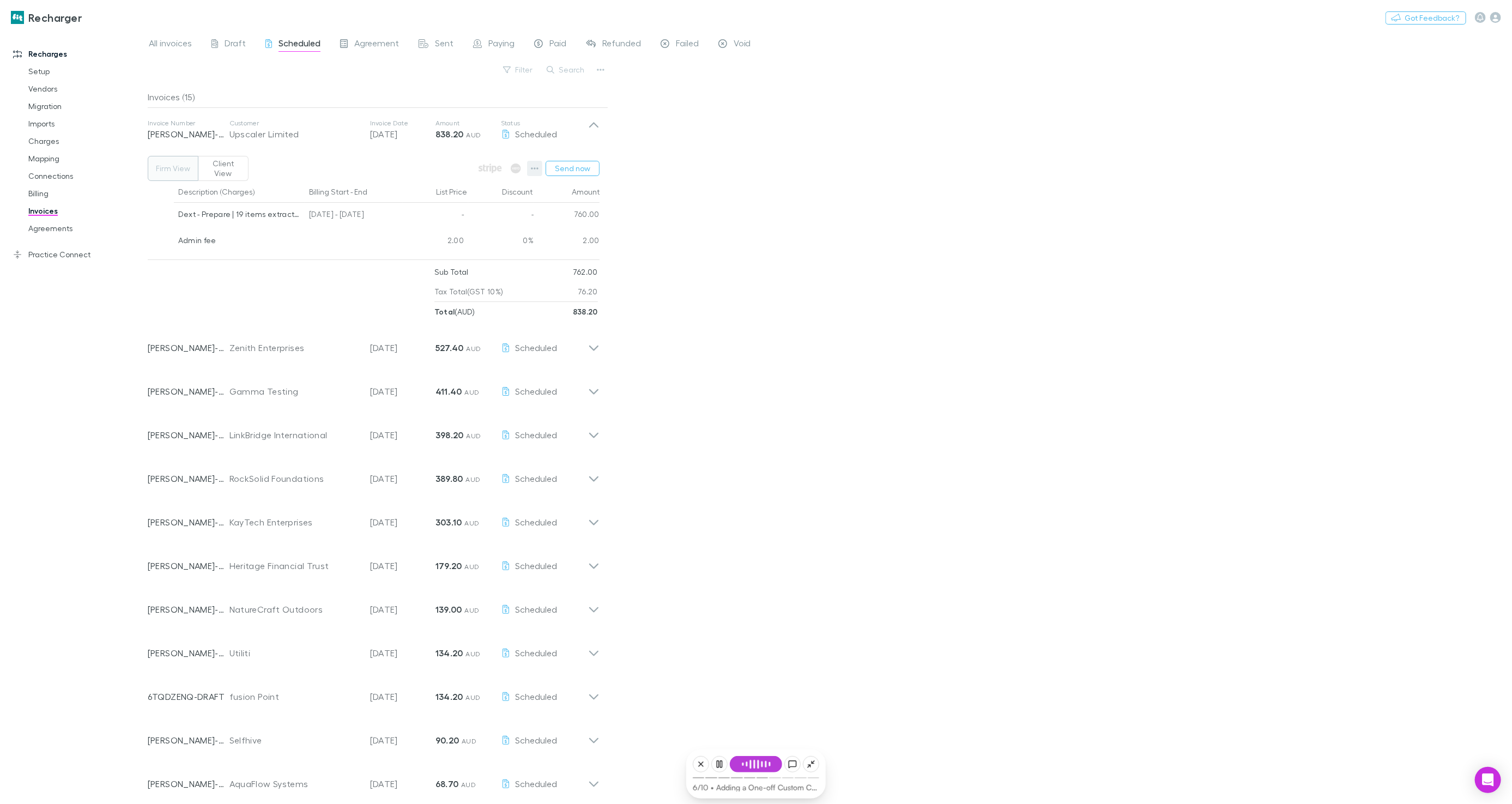
click at [534, 164] on icon "button" at bounding box center [534, 168] width 8 height 9
click at [701, 211] on div at bounding box center [756, 402] width 1512 height 804
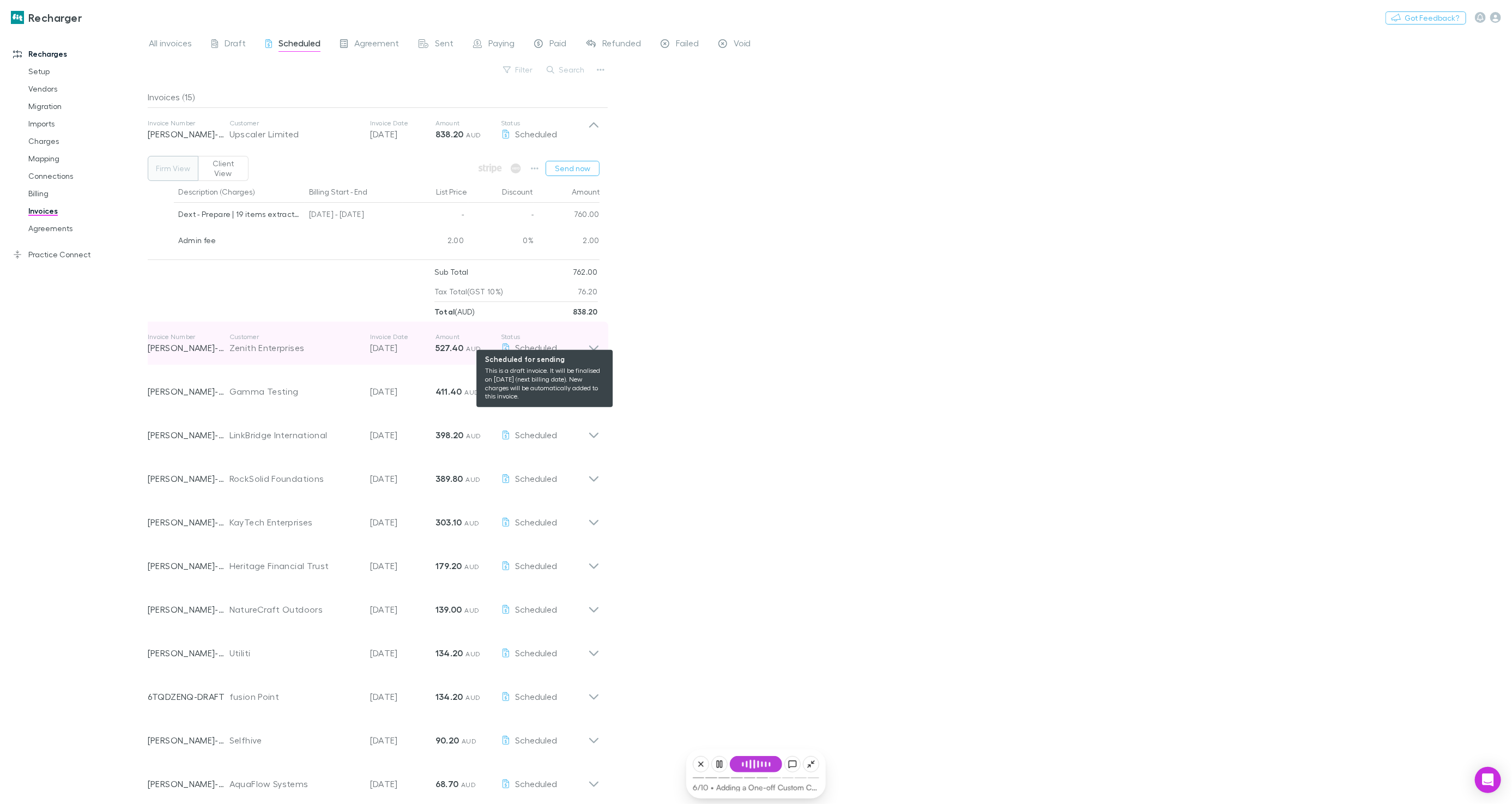
click at [558, 344] on div "Scheduled" at bounding box center [544, 347] width 87 height 13
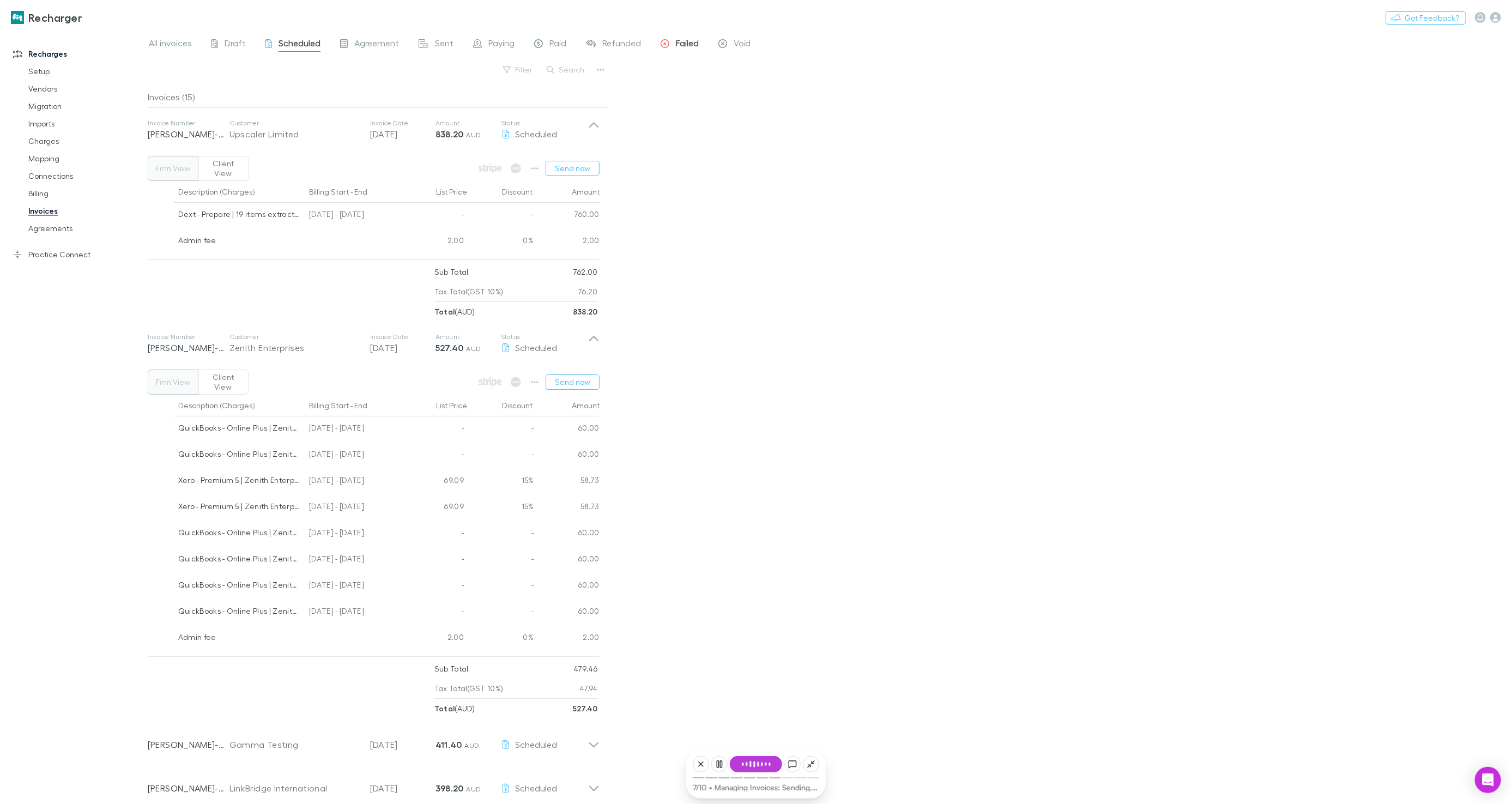
click at [672, 49] on div "Failed" at bounding box center [679, 45] width 38 height 14
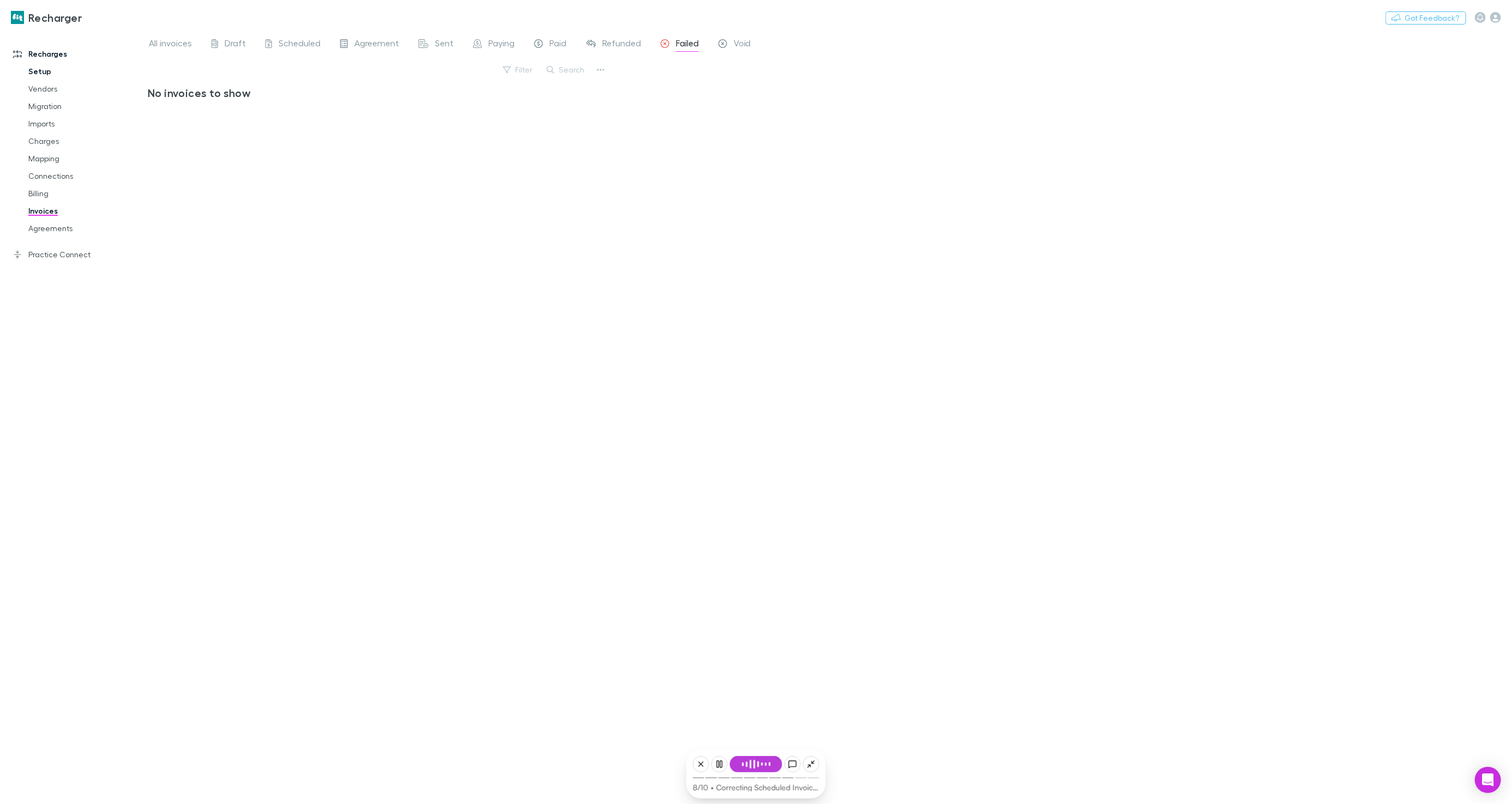
click at [43, 67] on link "Setup" at bounding box center [82, 72] width 128 height 18
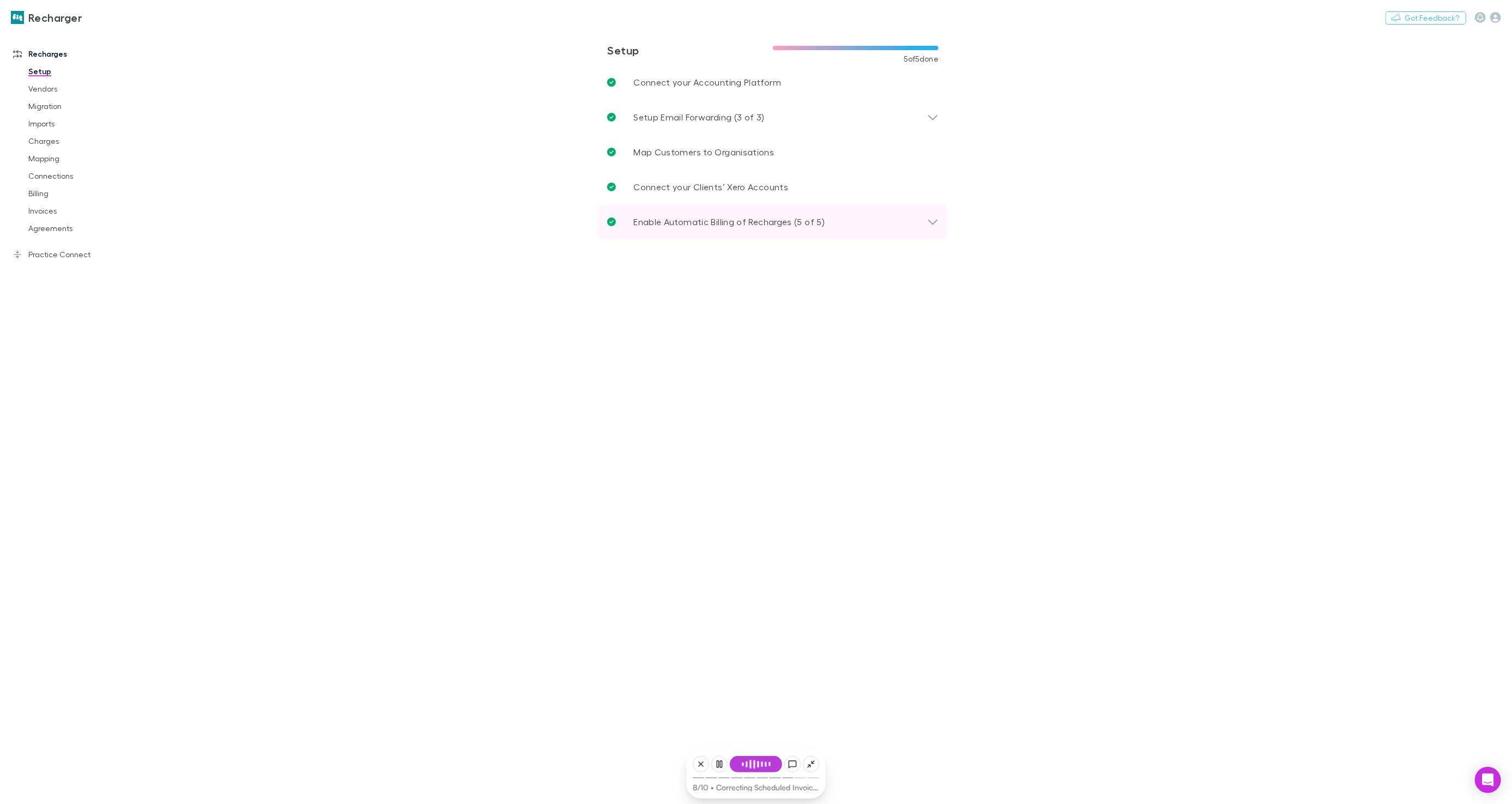
click at [667, 227] on p "Enable Automatic Billing of Recharges (5 of 5)" at bounding box center [729, 222] width 191 height 13
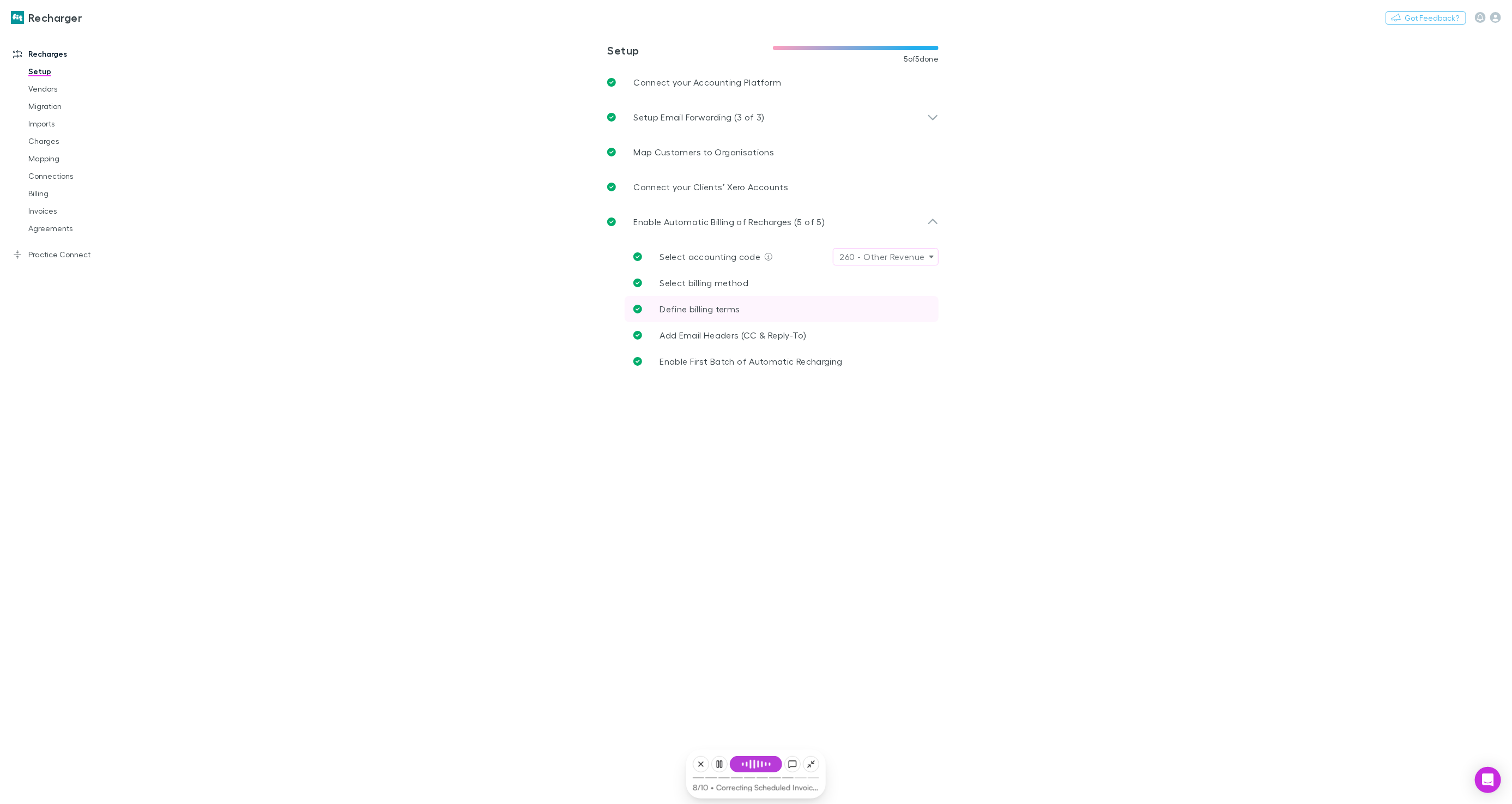
click at [732, 310] on span "Define billing terms" at bounding box center [700, 309] width 80 height 11
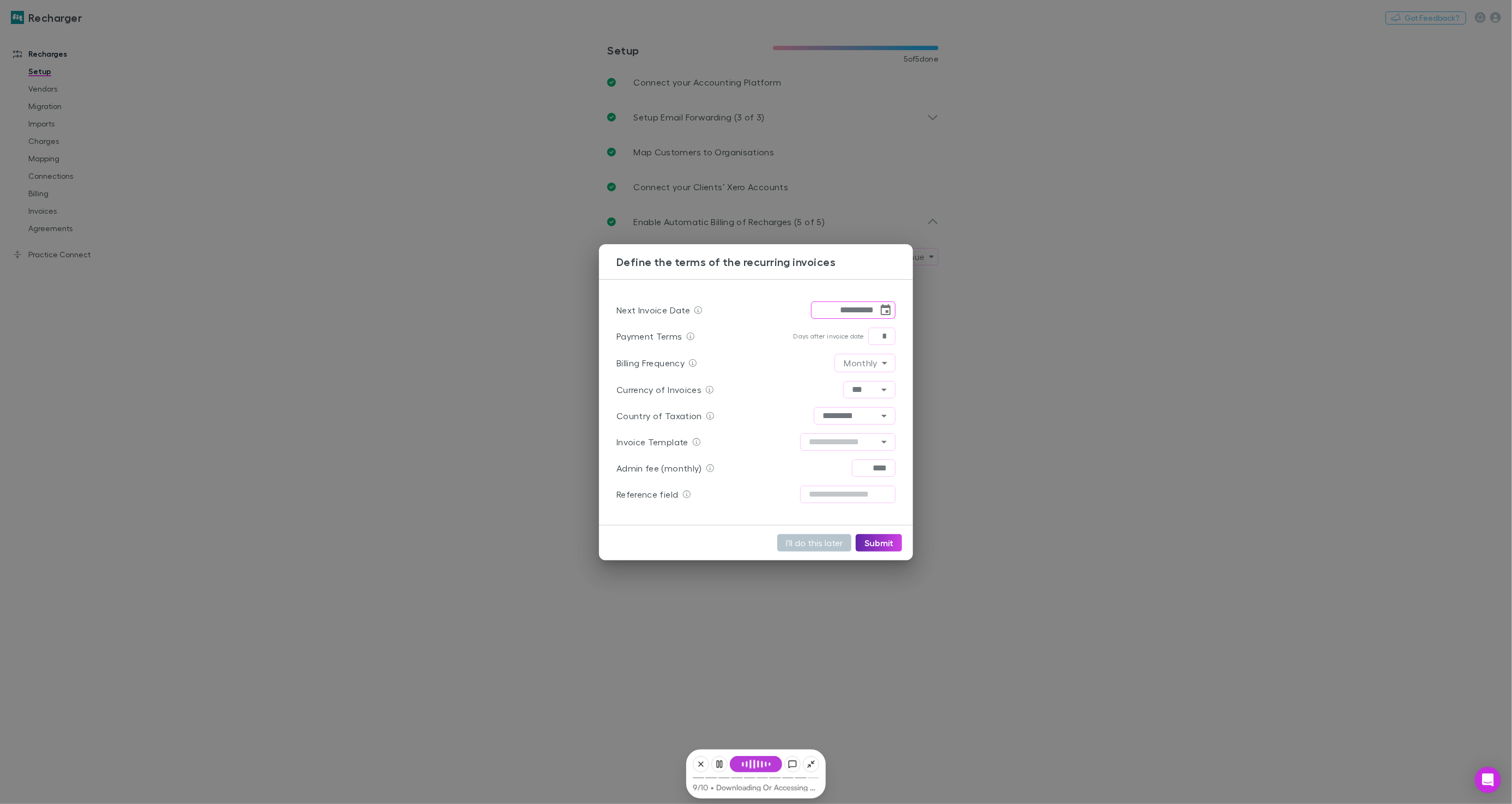
click at [520, 383] on div "**********" at bounding box center [756, 402] width 1512 height 804
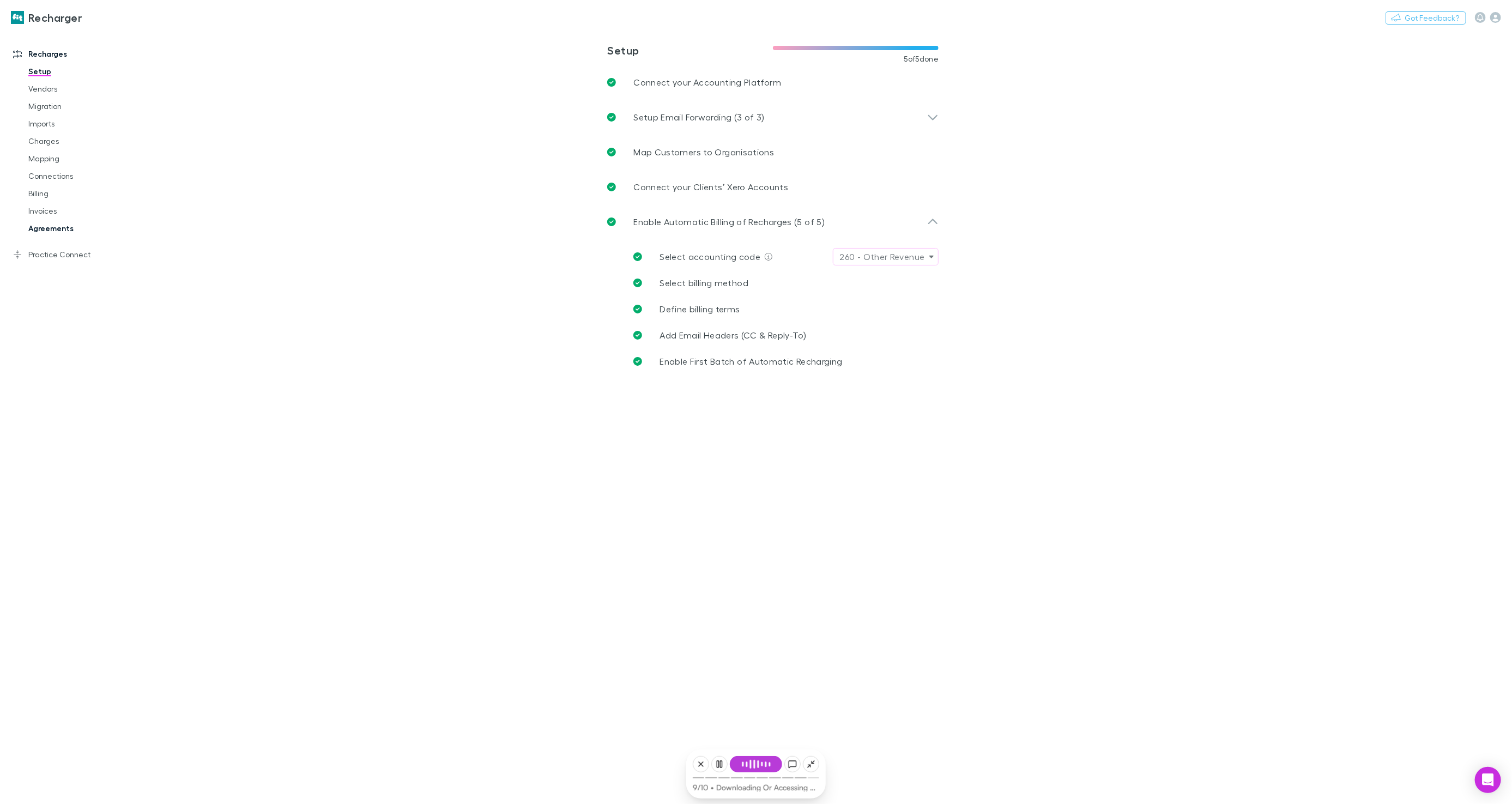
click at [52, 231] on link "Agreements" at bounding box center [82, 228] width 128 height 18
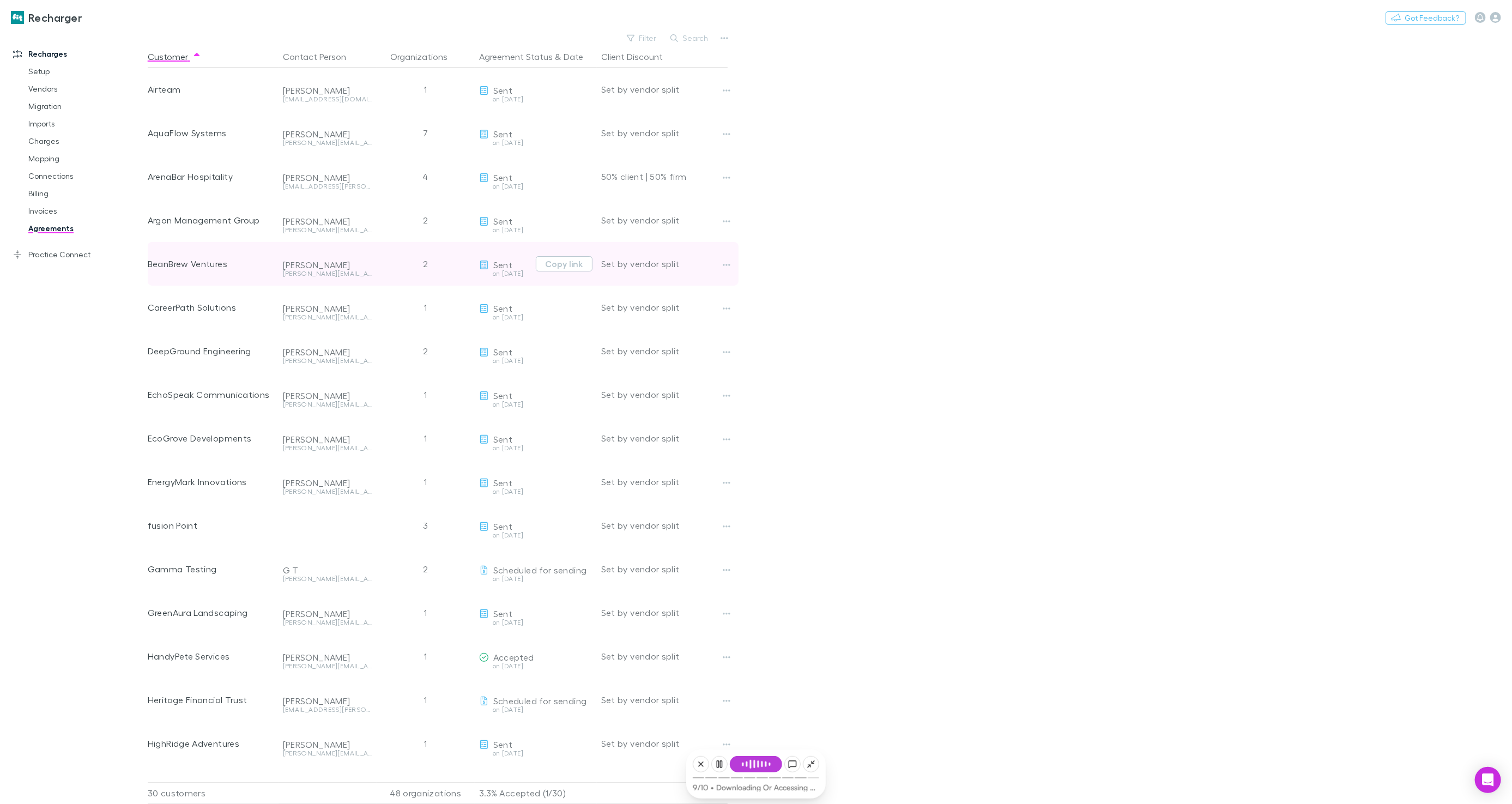
scroll to position [0, 1]
click at [550, 309] on button "Copy link" at bounding box center [563, 308] width 57 height 15
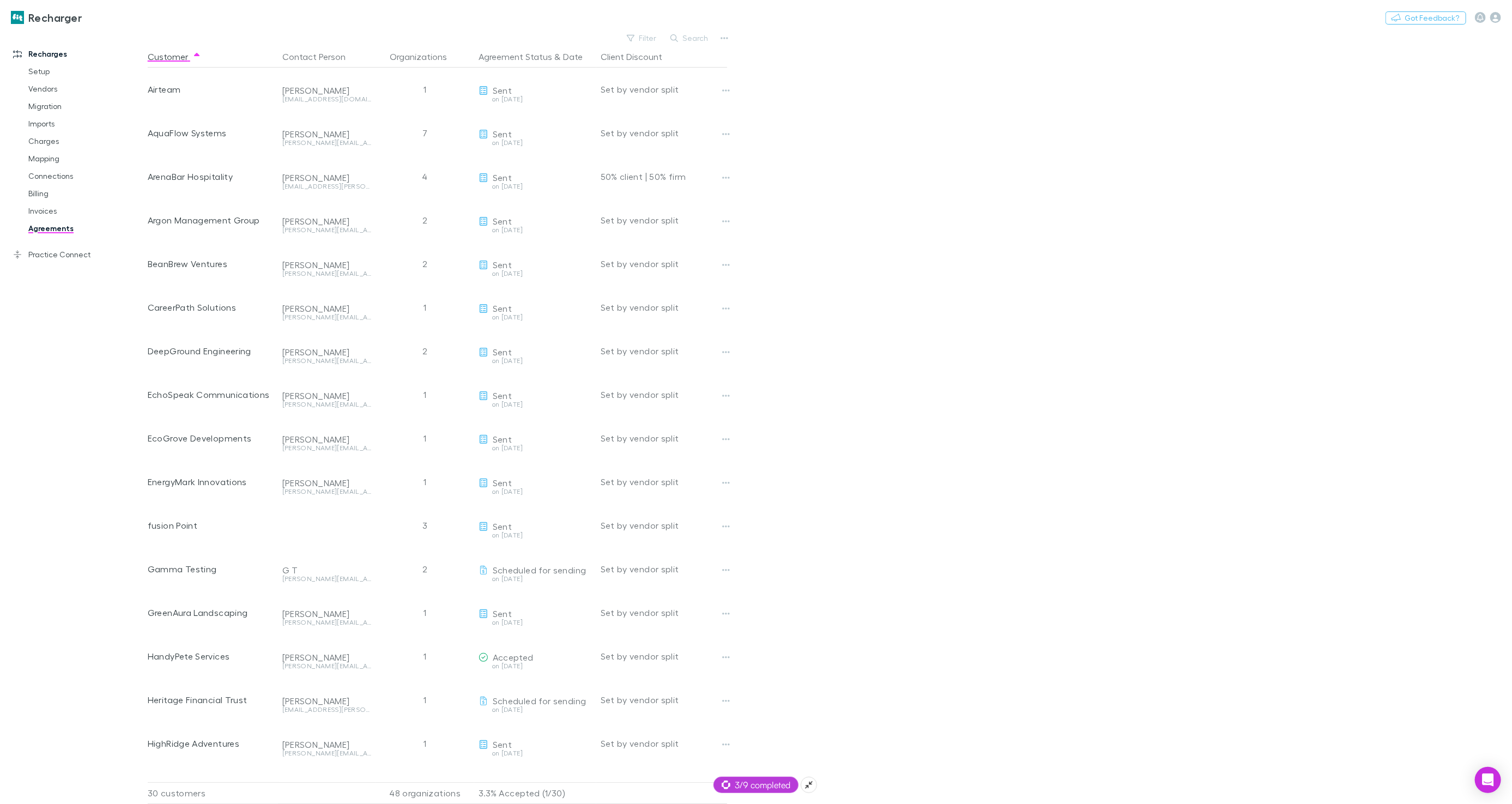
click at [764, 790] on span "3/9 completed" at bounding box center [755, 785] width 69 height 13
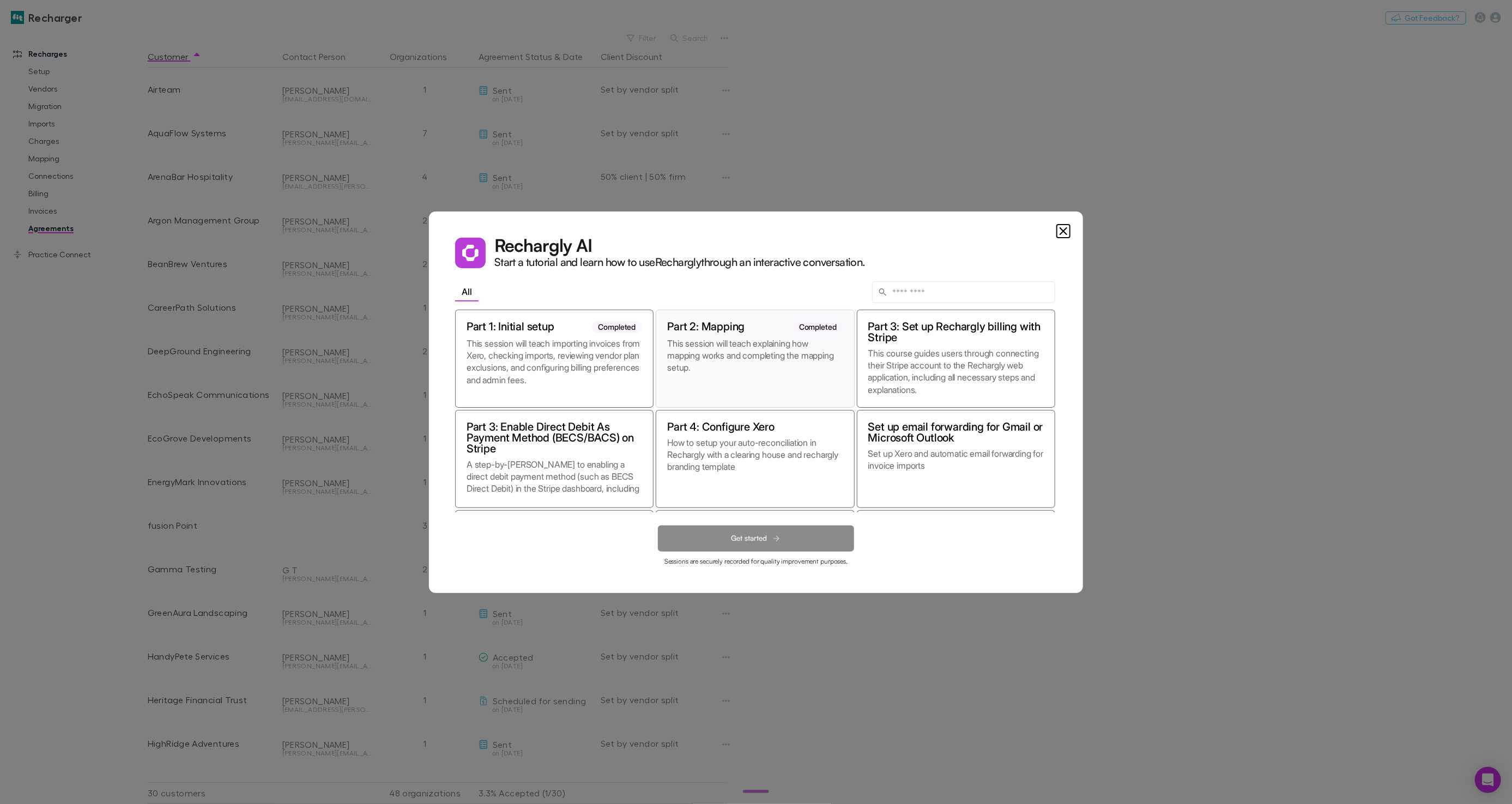
scroll to position [96, 0]
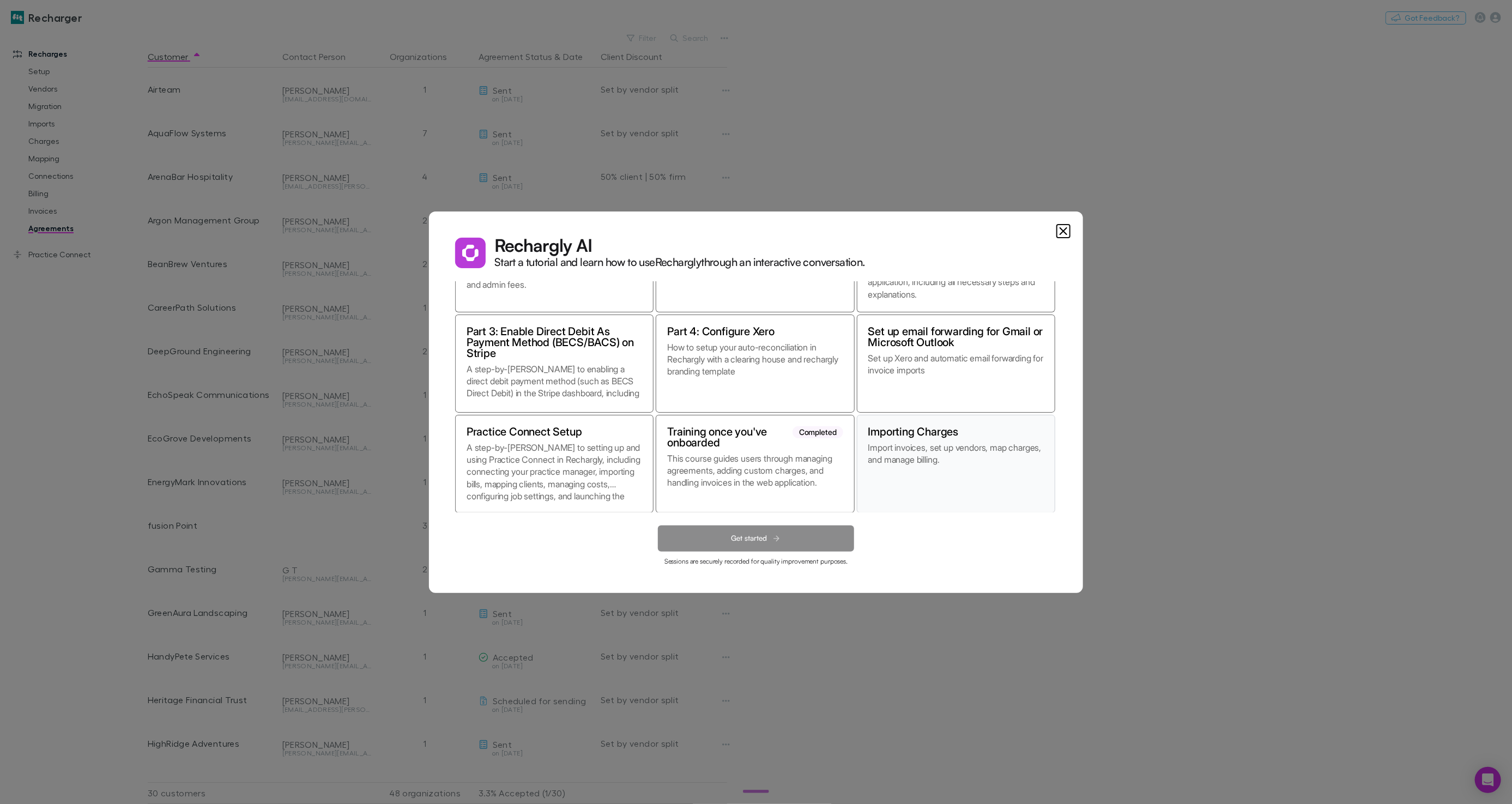
click at [891, 437] on h2 "Importing Charges" at bounding box center [913, 431] width 90 height 11
click at [744, 531] on button "Get started" at bounding box center [756, 538] width 196 height 26
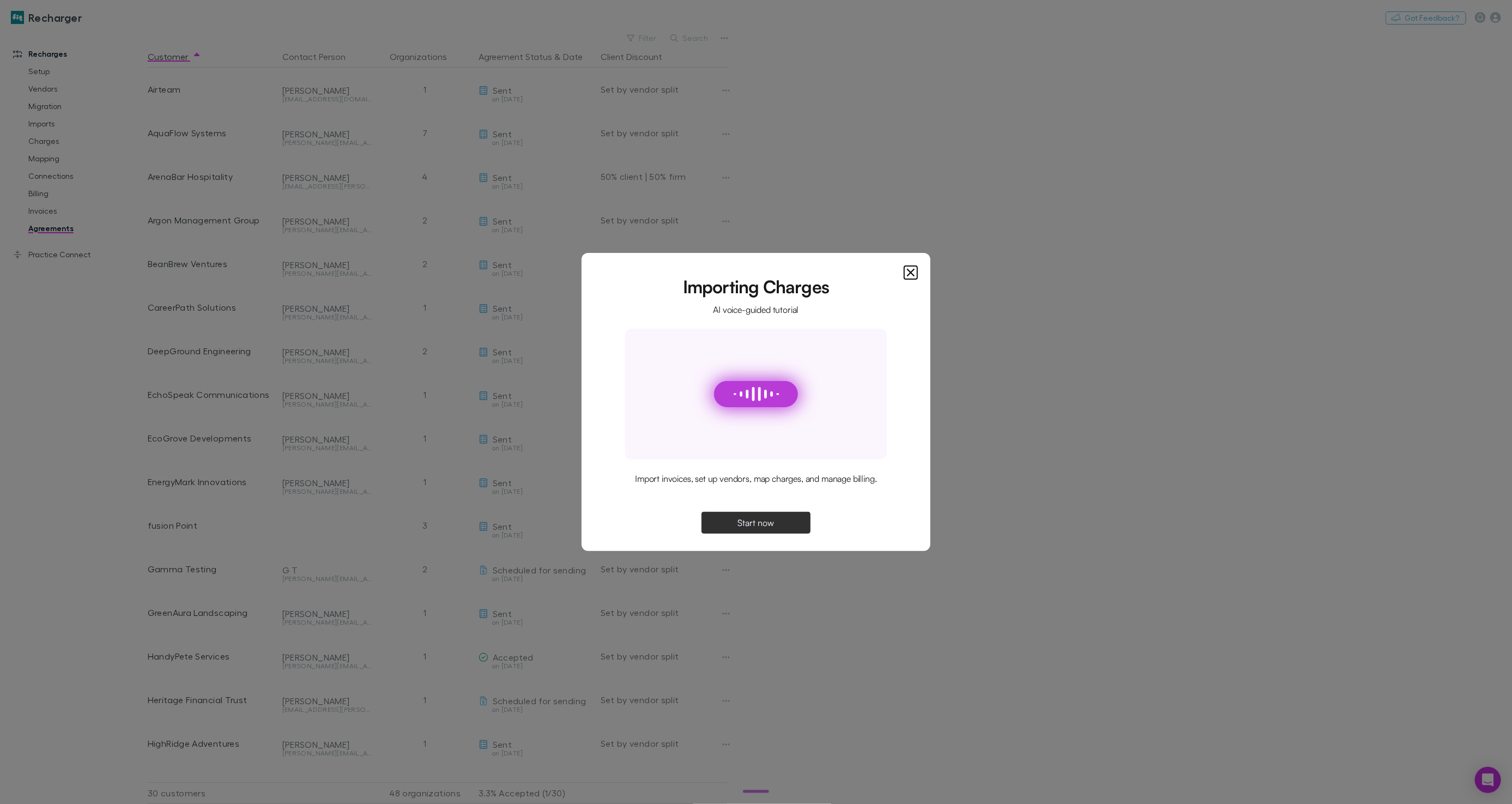
click at [734, 512] on button "Start now" at bounding box center [756, 522] width 109 height 22
click at [772, 520] on span "Continue" at bounding box center [755, 522] width 35 height 9
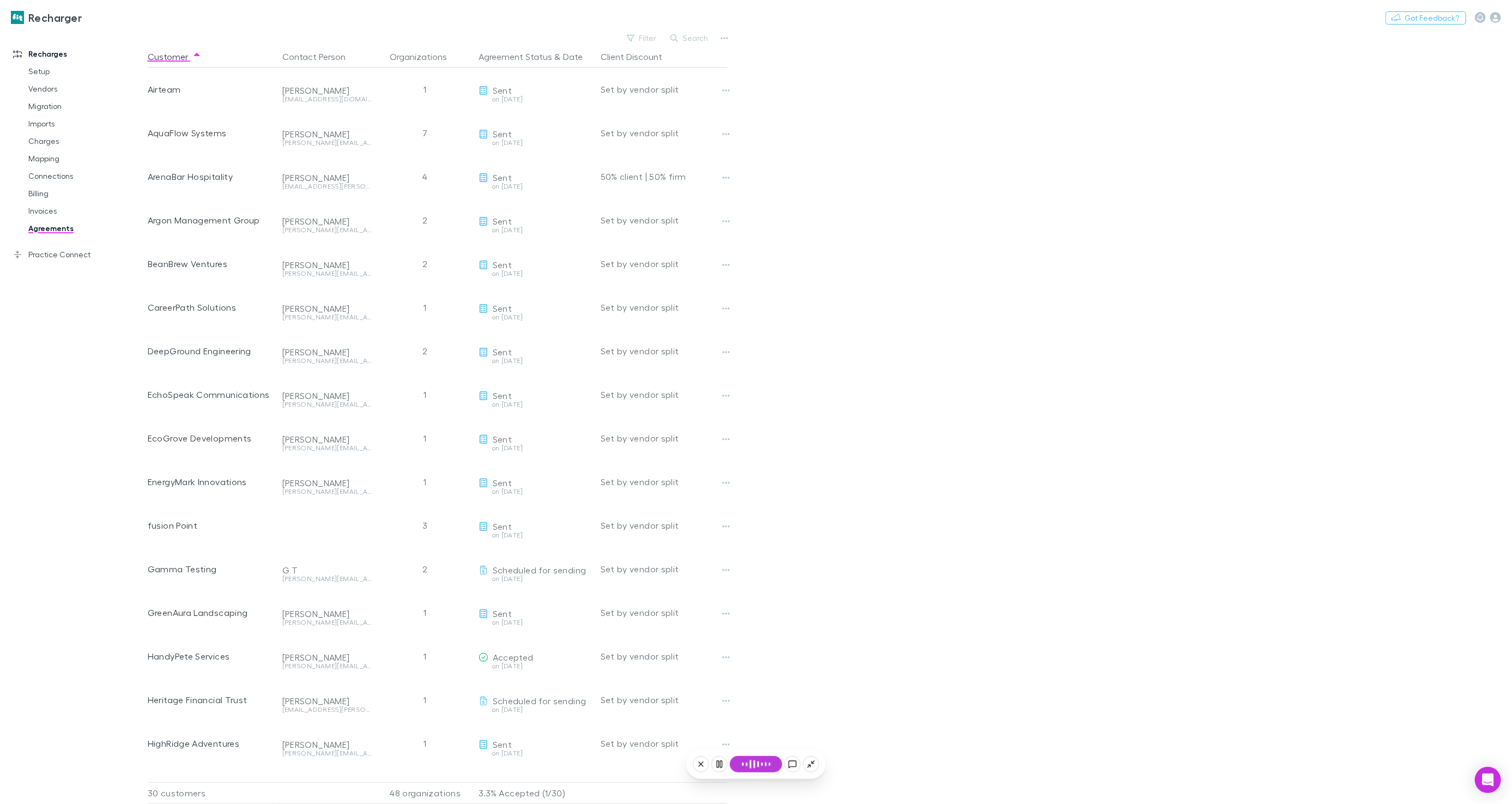
scroll to position [0, 0]
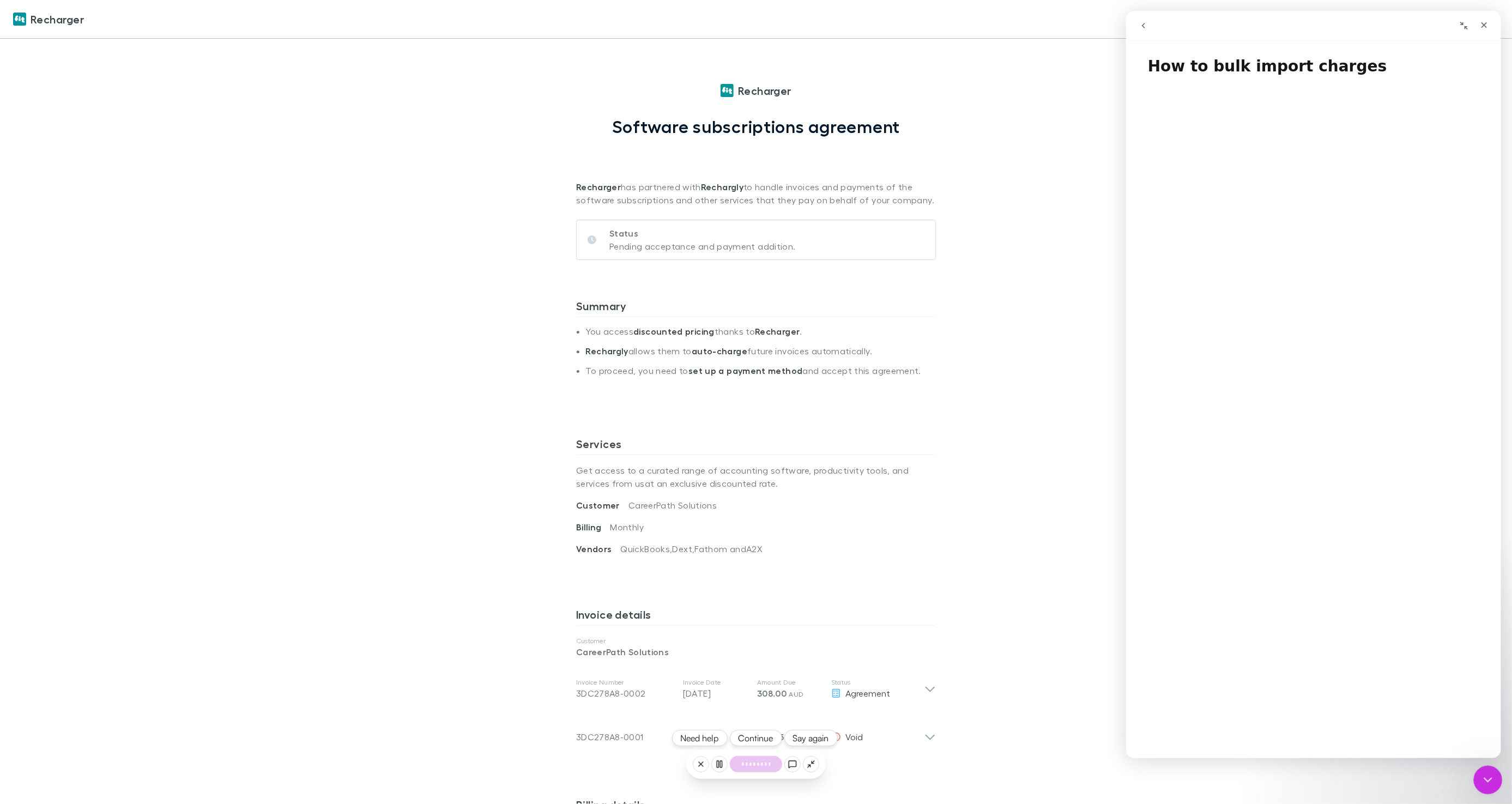
click at [1480, 783] on icon "Close Intercom Messenger" at bounding box center [1486, 778] width 13 height 13
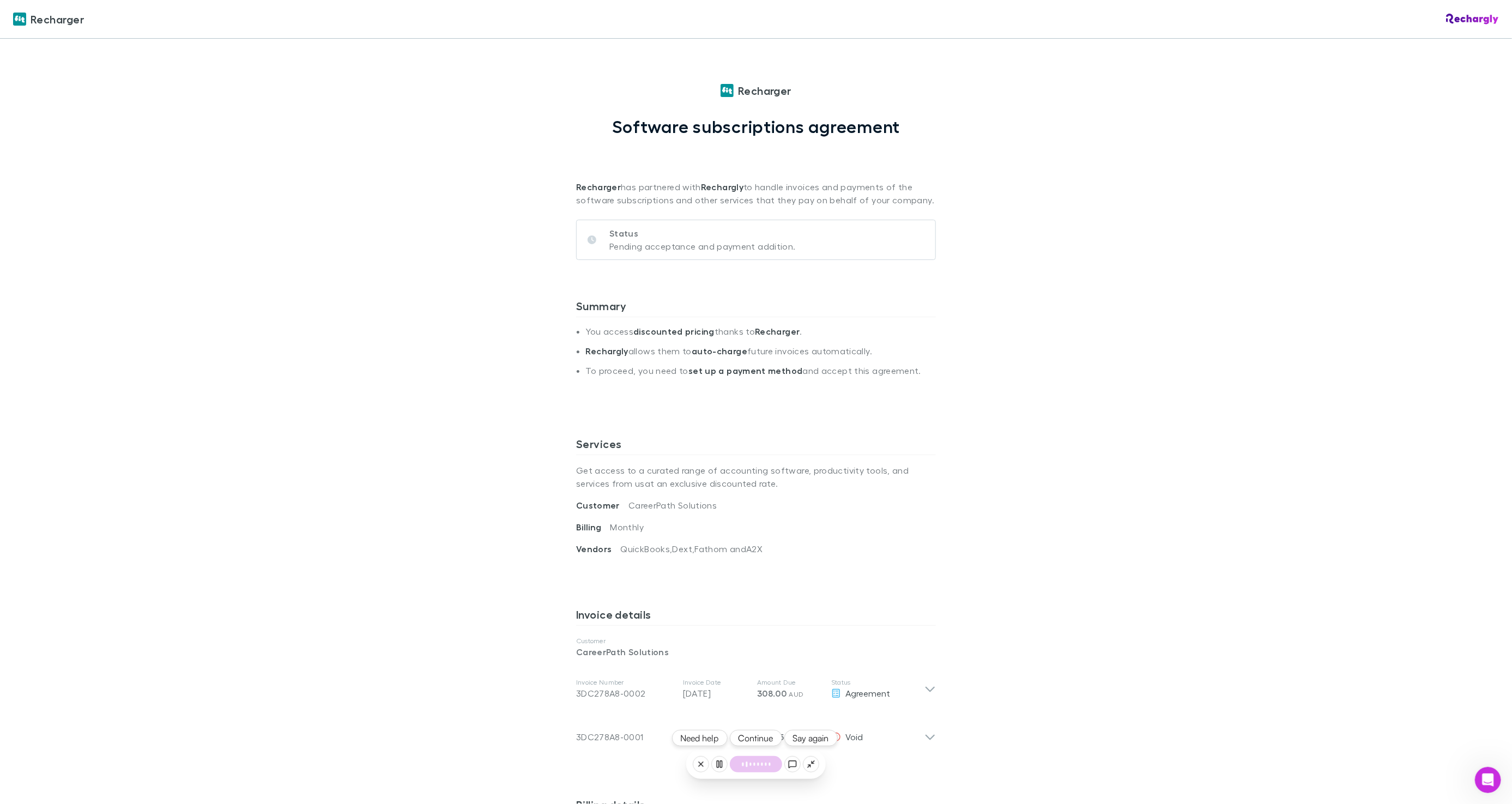
scroll to position [102, 0]
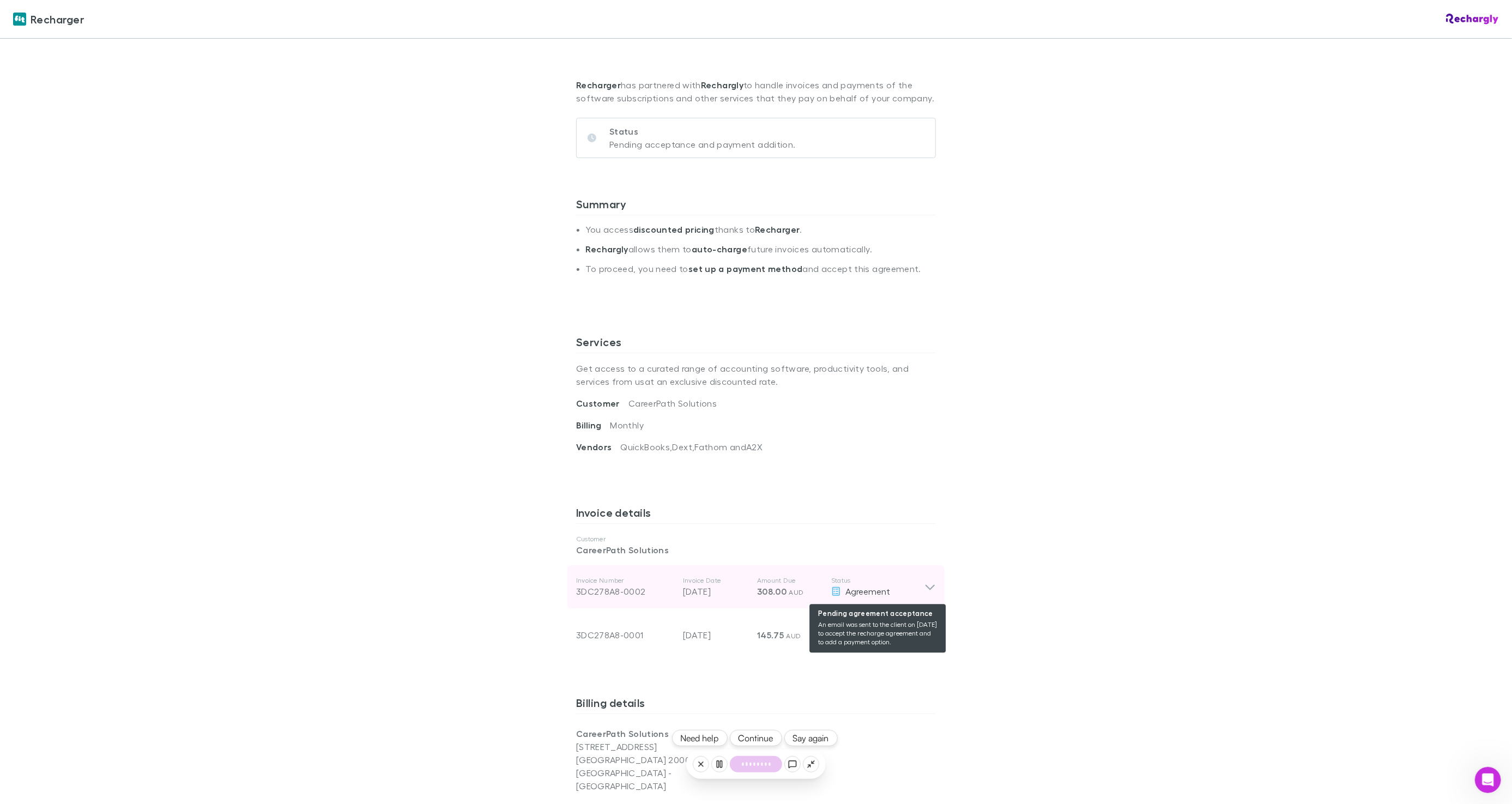
click at [913, 587] on div "Agreement" at bounding box center [878, 591] width 93 height 13
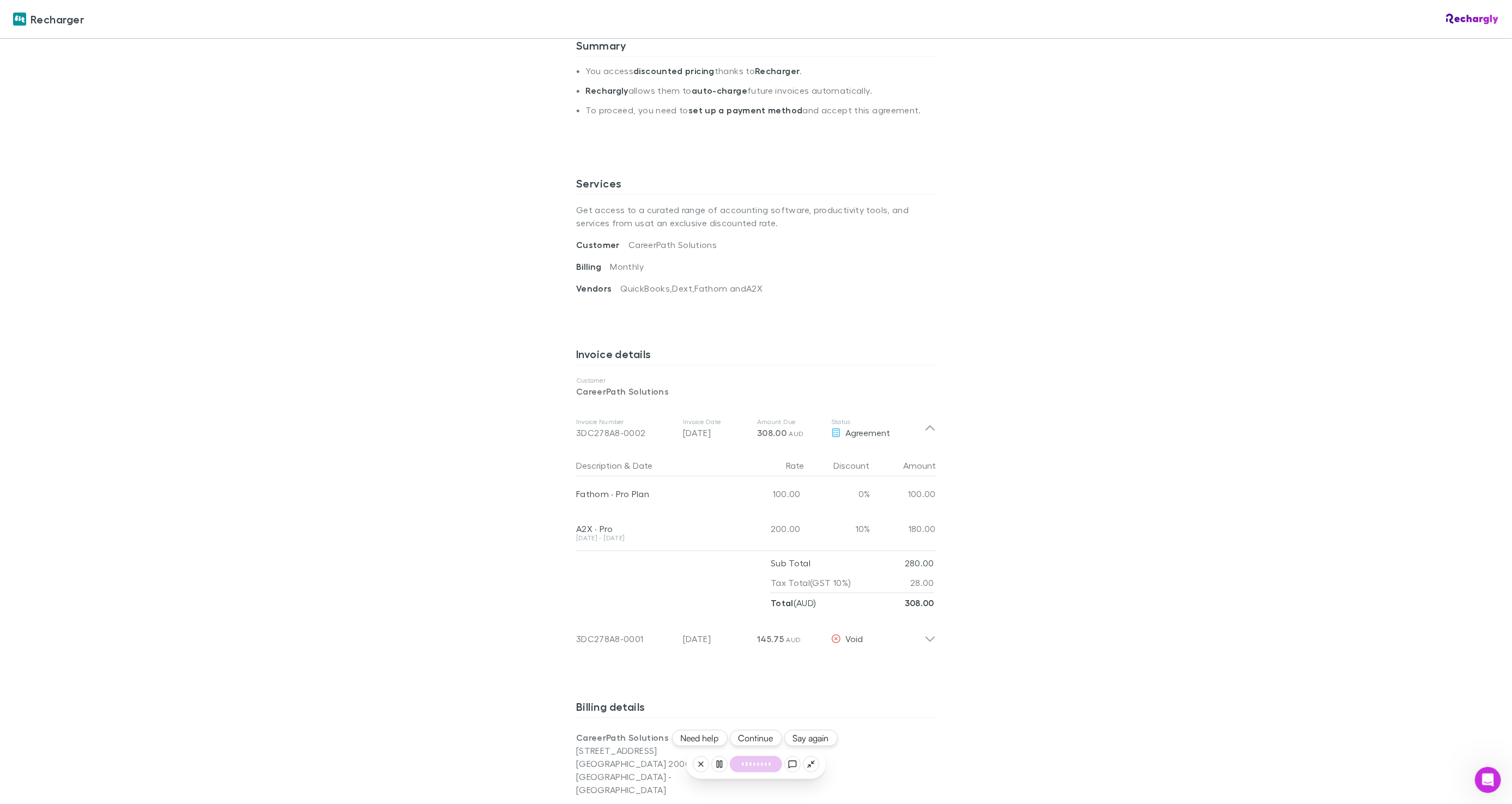
scroll to position [262, 0]
click at [1470, 789] on div "Recharger Recharger Software subscriptions agreement Recharger has partnered wi…" at bounding box center [756, 402] width 1512 height 804
click at [1477, 785] on div "Open Intercom Messenger" at bounding box center [1486, 778] width 36 height 36
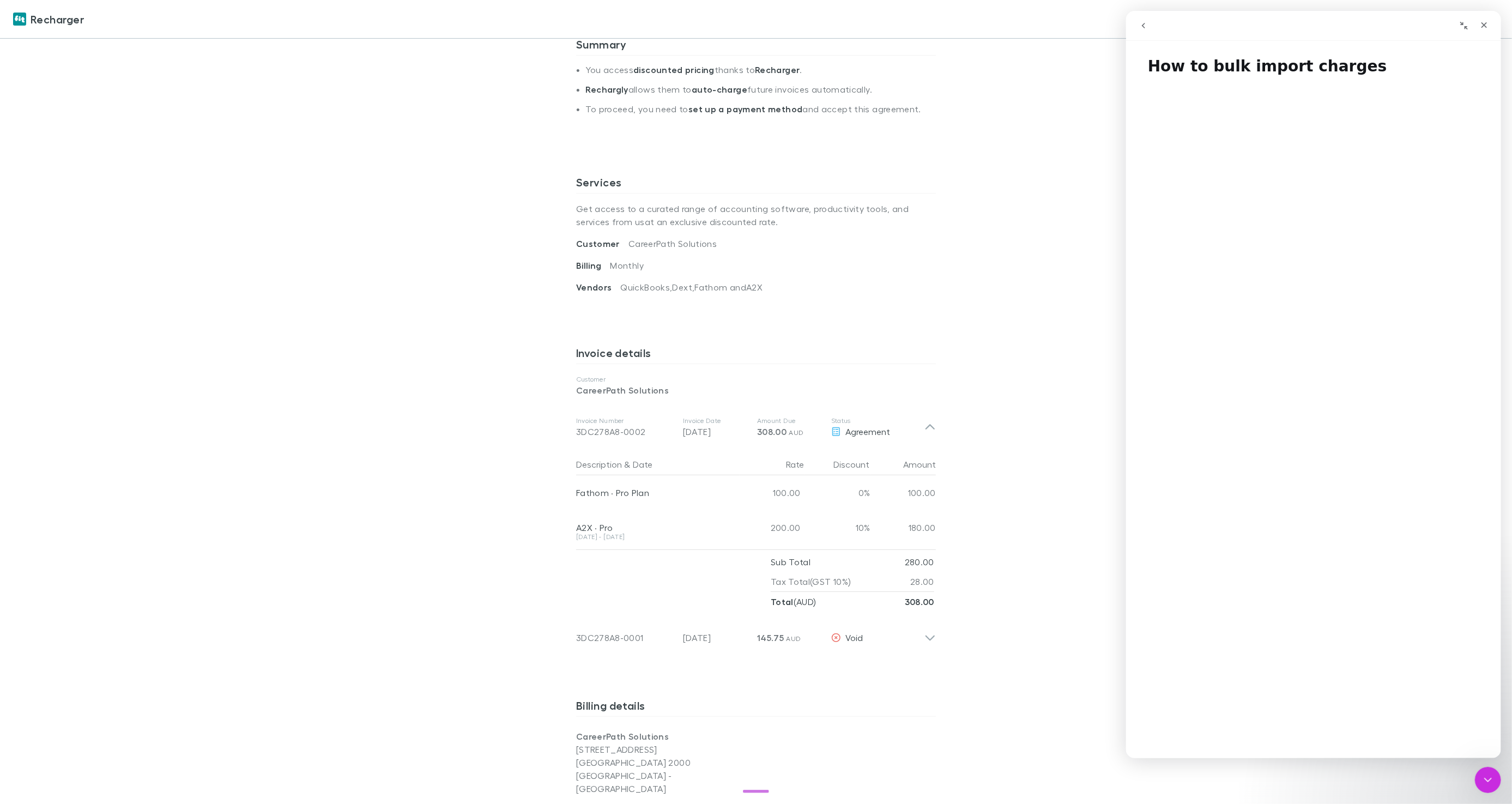
click at [1142, 25] on icon "go back" at bounding box center [1143, 25] width 4 height 5
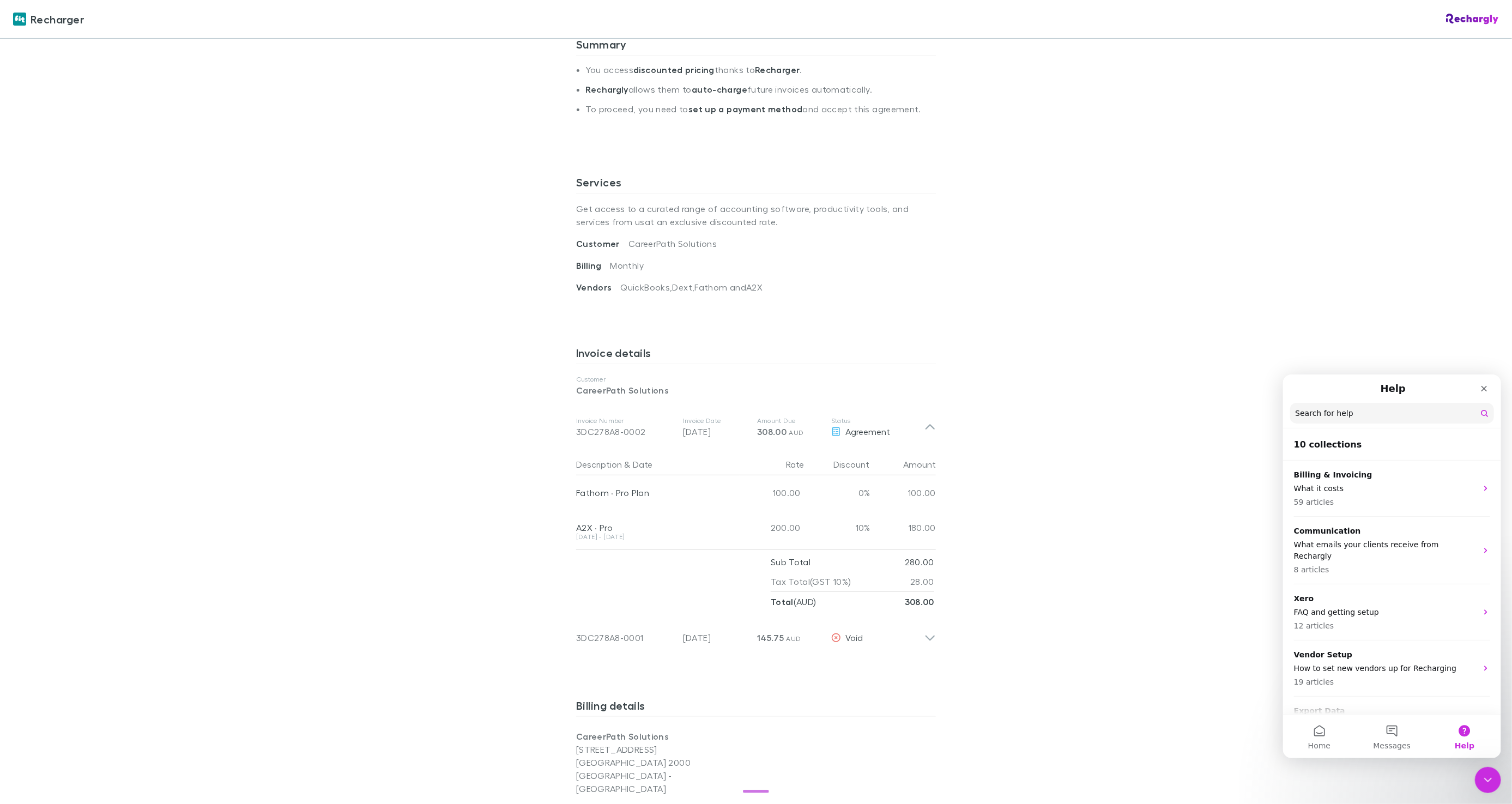
click at [1354, 412] on input "Search for help" at bounding box center [1391, 412] width 204 height 21
type input "**********"
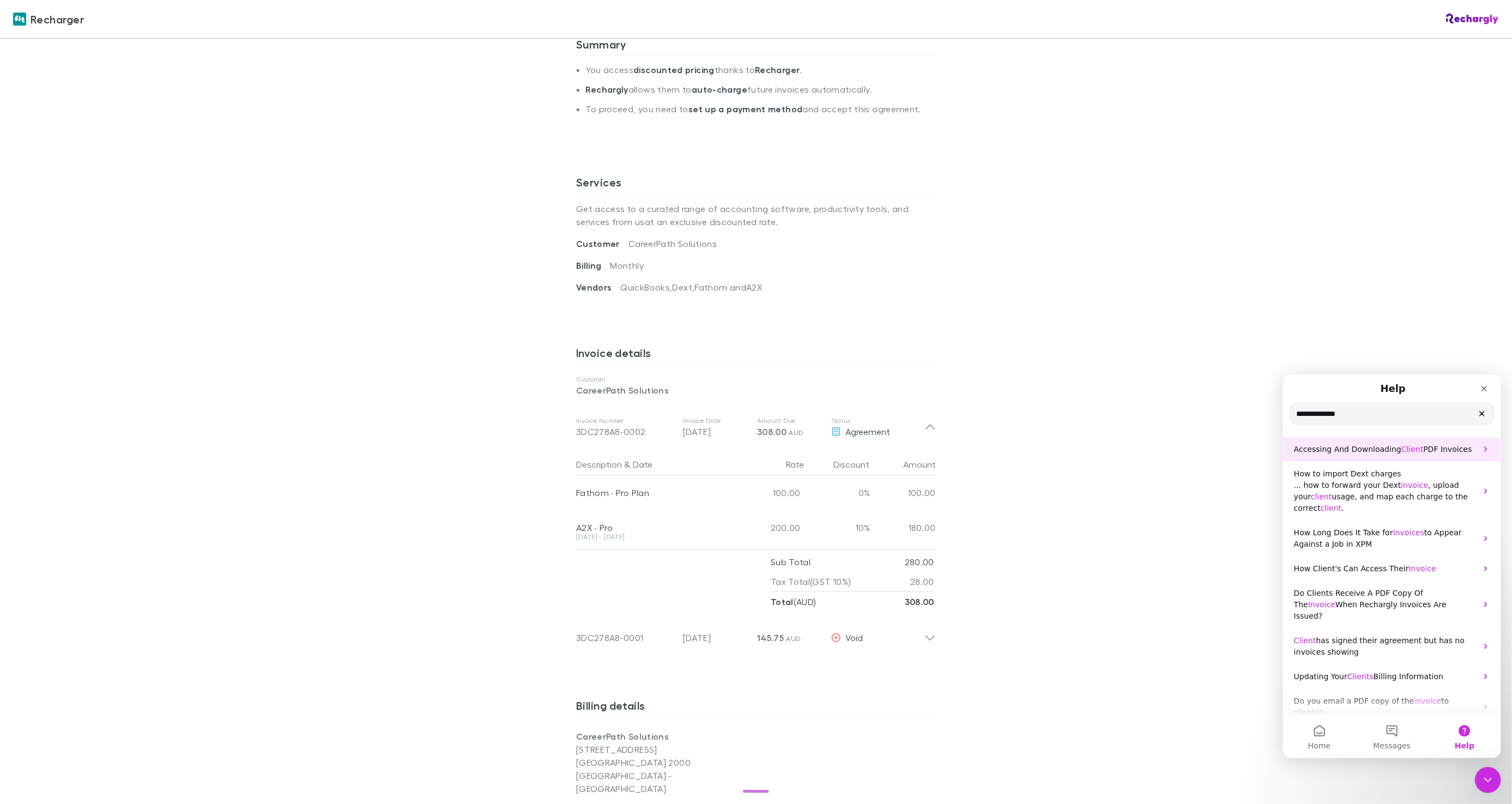
click at [1363, 444] on span "Accessing And Downloading" at bounding box center [1347, 448] width 107 height 9
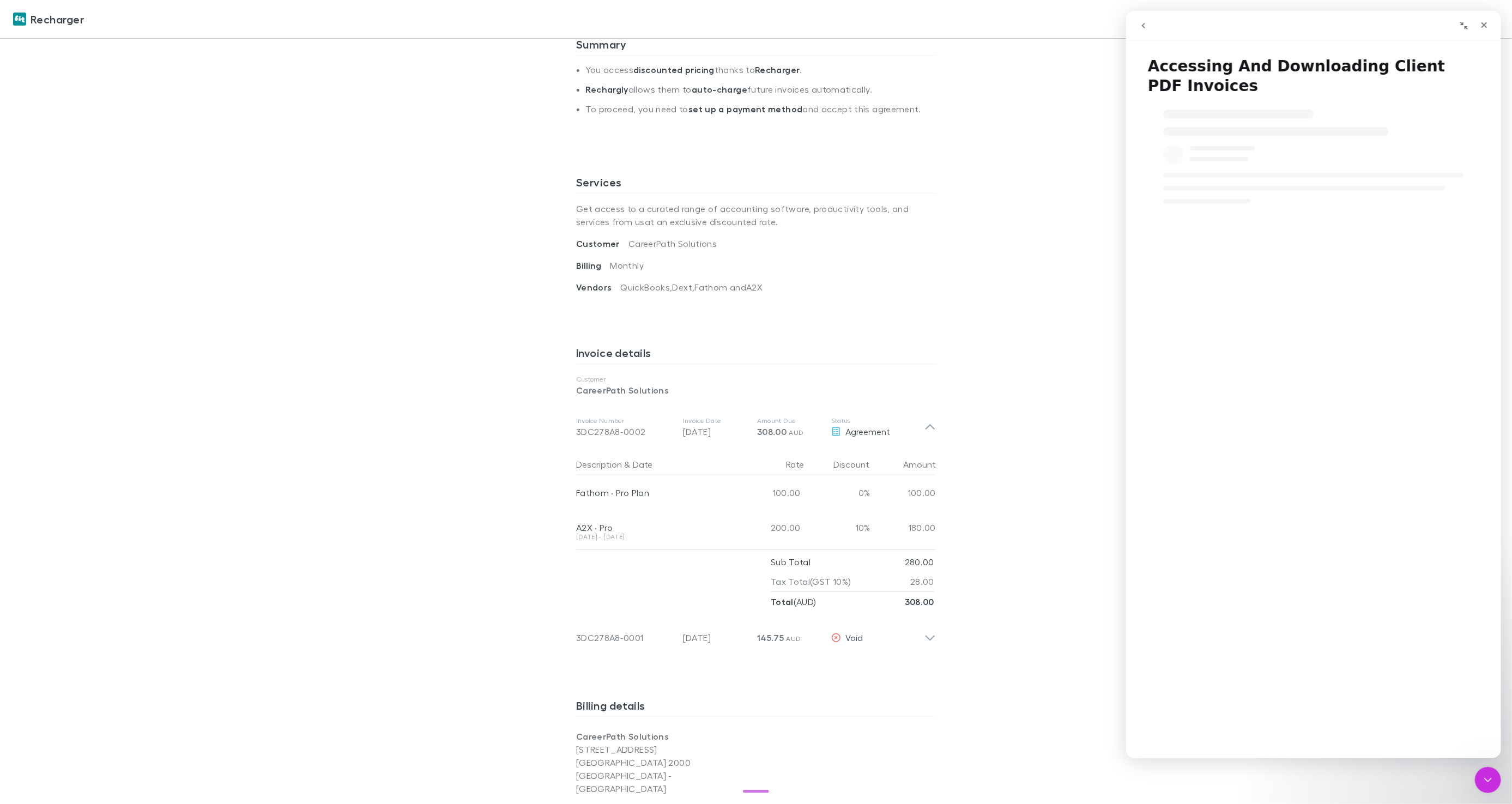
scroll to position [0, 0]
drag, startPoint x: 1217, startPoint y: 89, endPoint x: 1146, endPoint y: 70, distance: 73.5
click at [1146, 70] on h1 "Accessing And Downloading Client PDF Invoices" at bounding box center [1313, 72] width 375 height 53
copy h1 "Accessing And Downloading Client PDF Invoices"
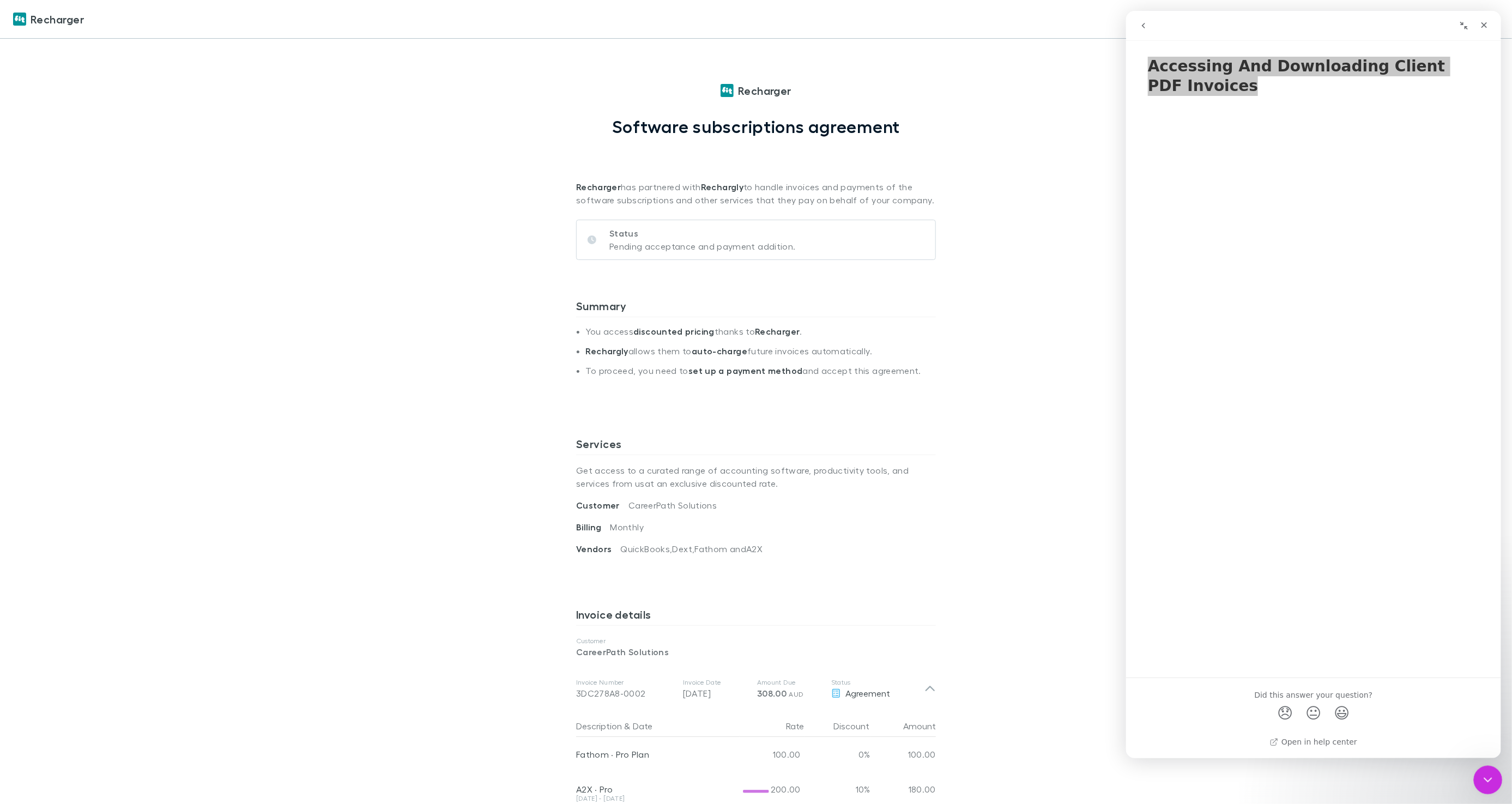
click at [1493, 779] on div "Close Intercom Messenger" at bounding box center [1486, 778] width 26 height 26
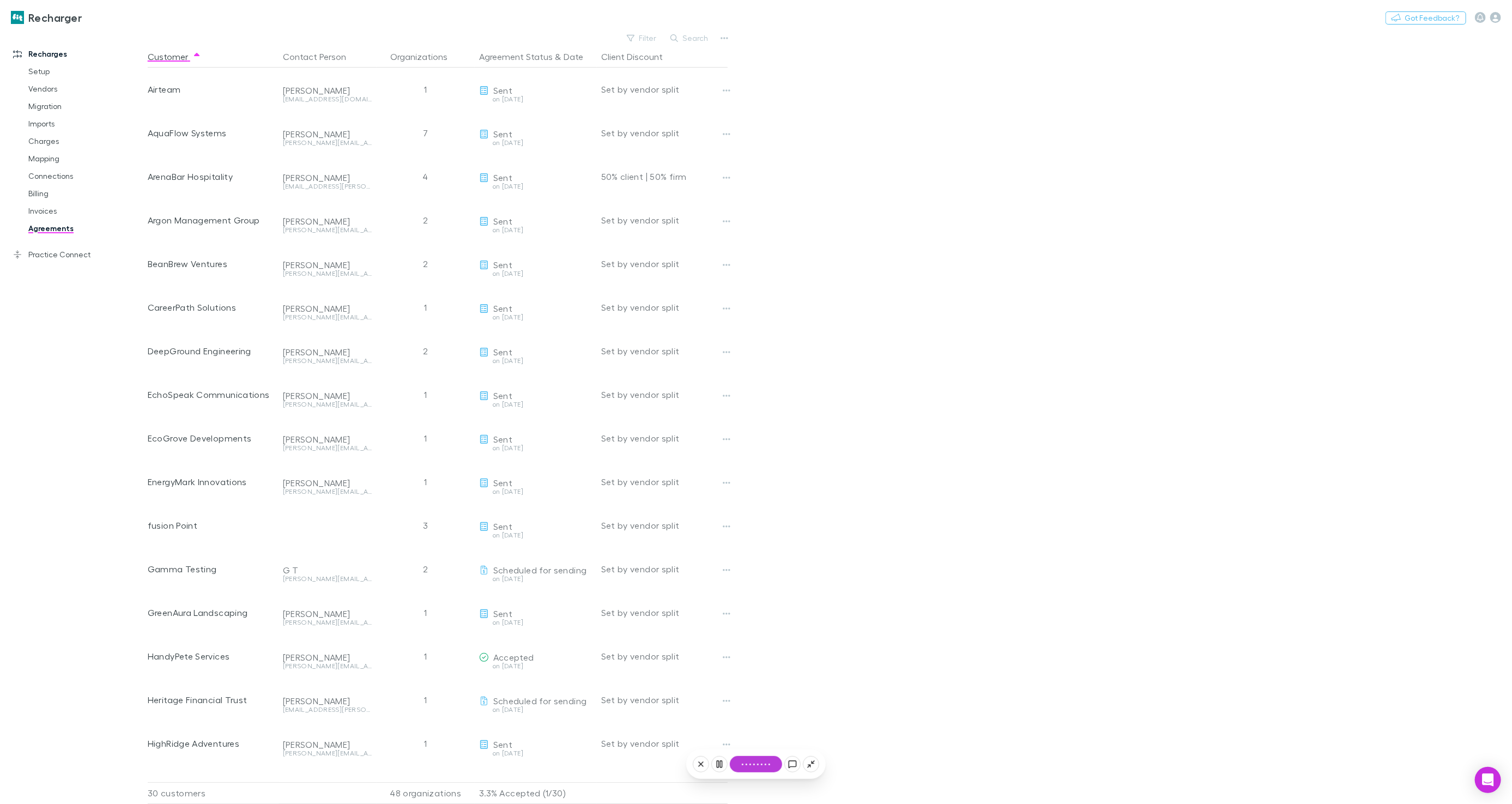
scroll to position [0, 1]
click at [36, 125] on link "Imports" at bounding box center [82, 124] width 128 height 18
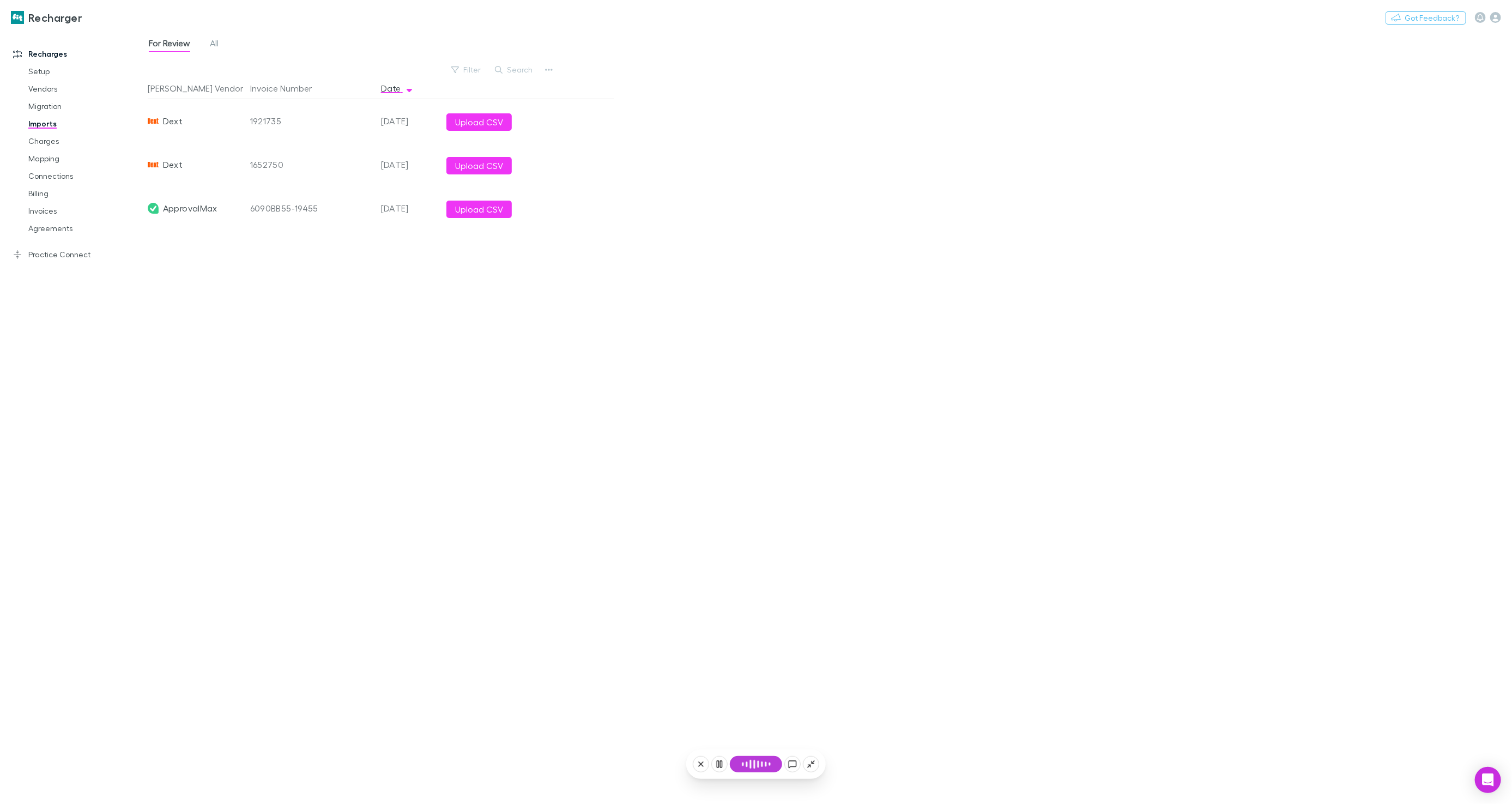
click at [228, 44] on div "For Review All" at bounding box center [188, 45] width 80 height 18
click at [222, 44] on div "For Review All" at bounding box center [188, 45] width 80 height 18
click at [218, 45] on span "All" at bounding box center [214, 45] width 9 height 14
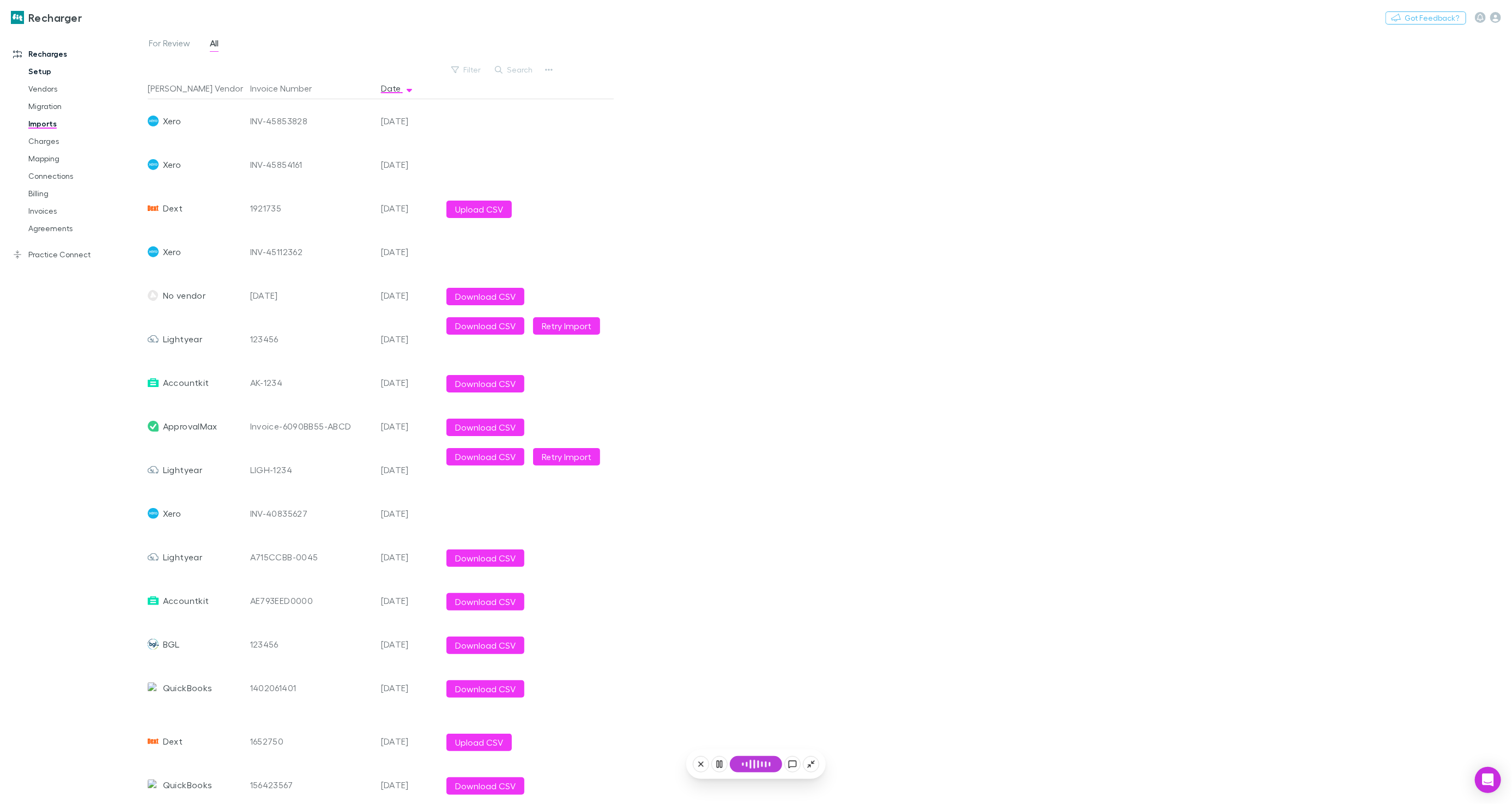
click at [56, 73] on link "Setup" at bounding box center [82, 72] width 128 height 18
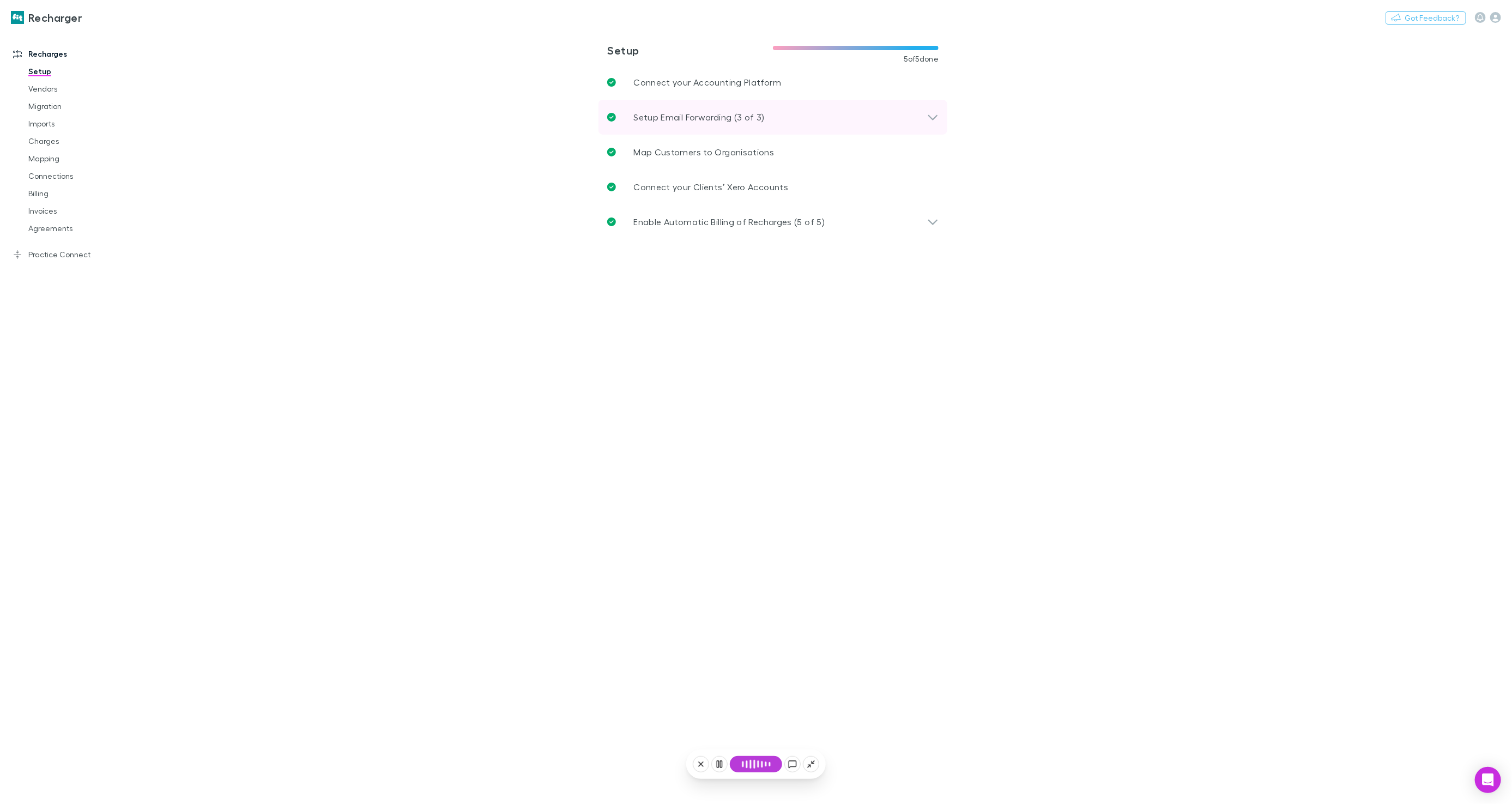
click at [724, 108] on div "Setup Email Forwarding (3 of 3)" at bounding box center [773, 117] width 349 height 35
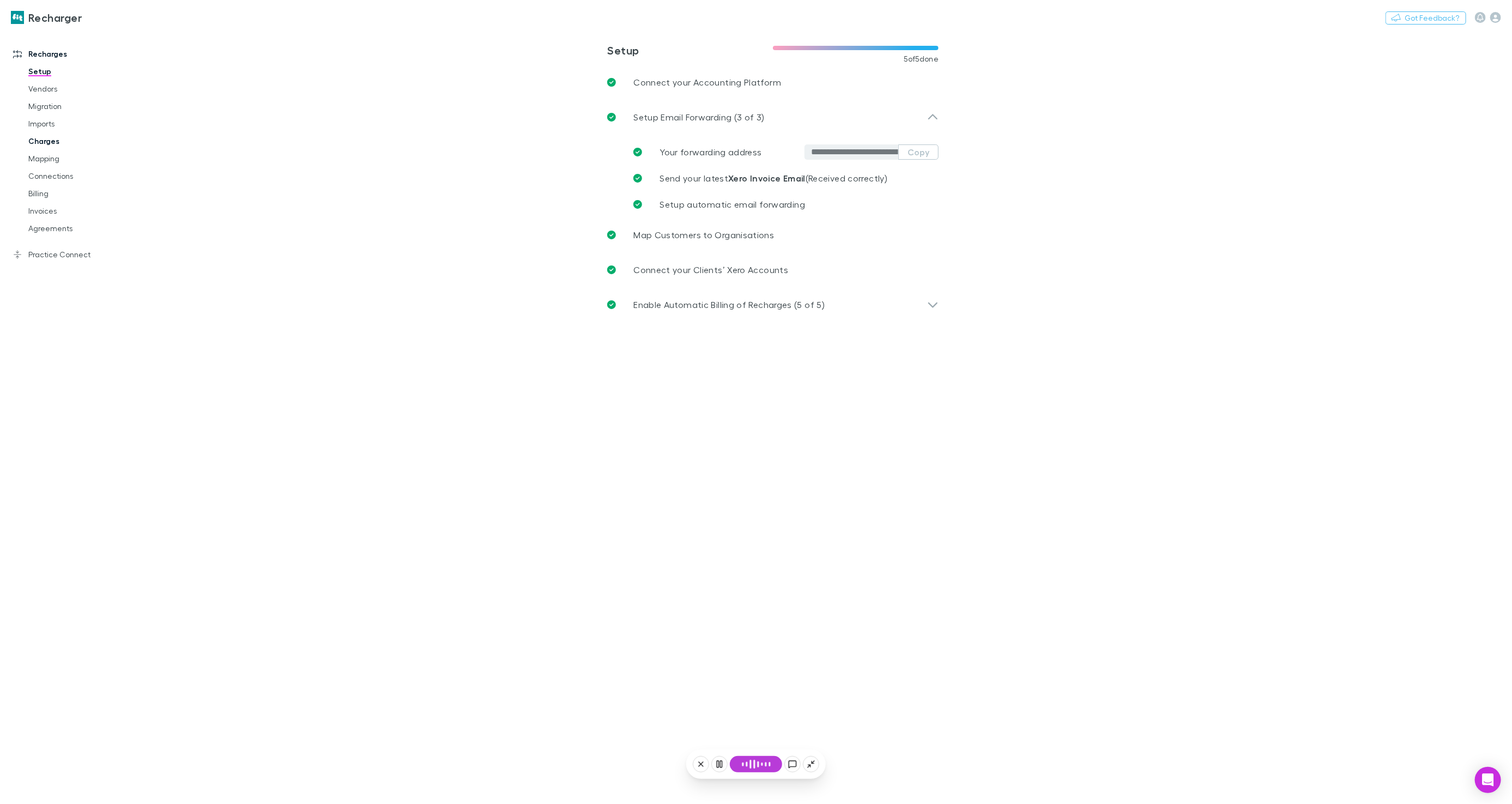
click at [65, 144] on link "Charges" at bounding box center [82, 141] width 128 height 18
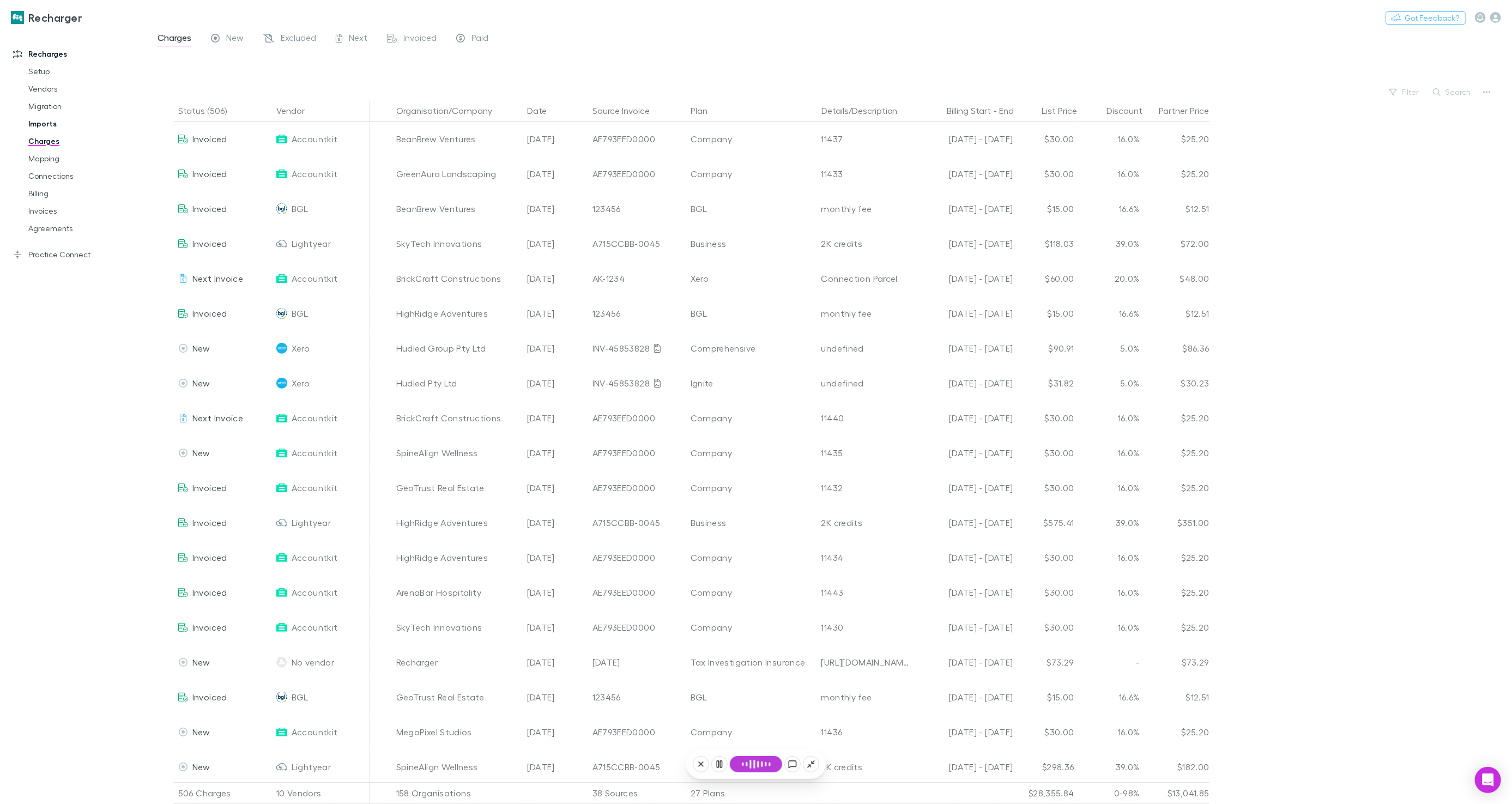
click at [48, 122] on link "Imports" at bounding box center [82, 124] width 128 height 18
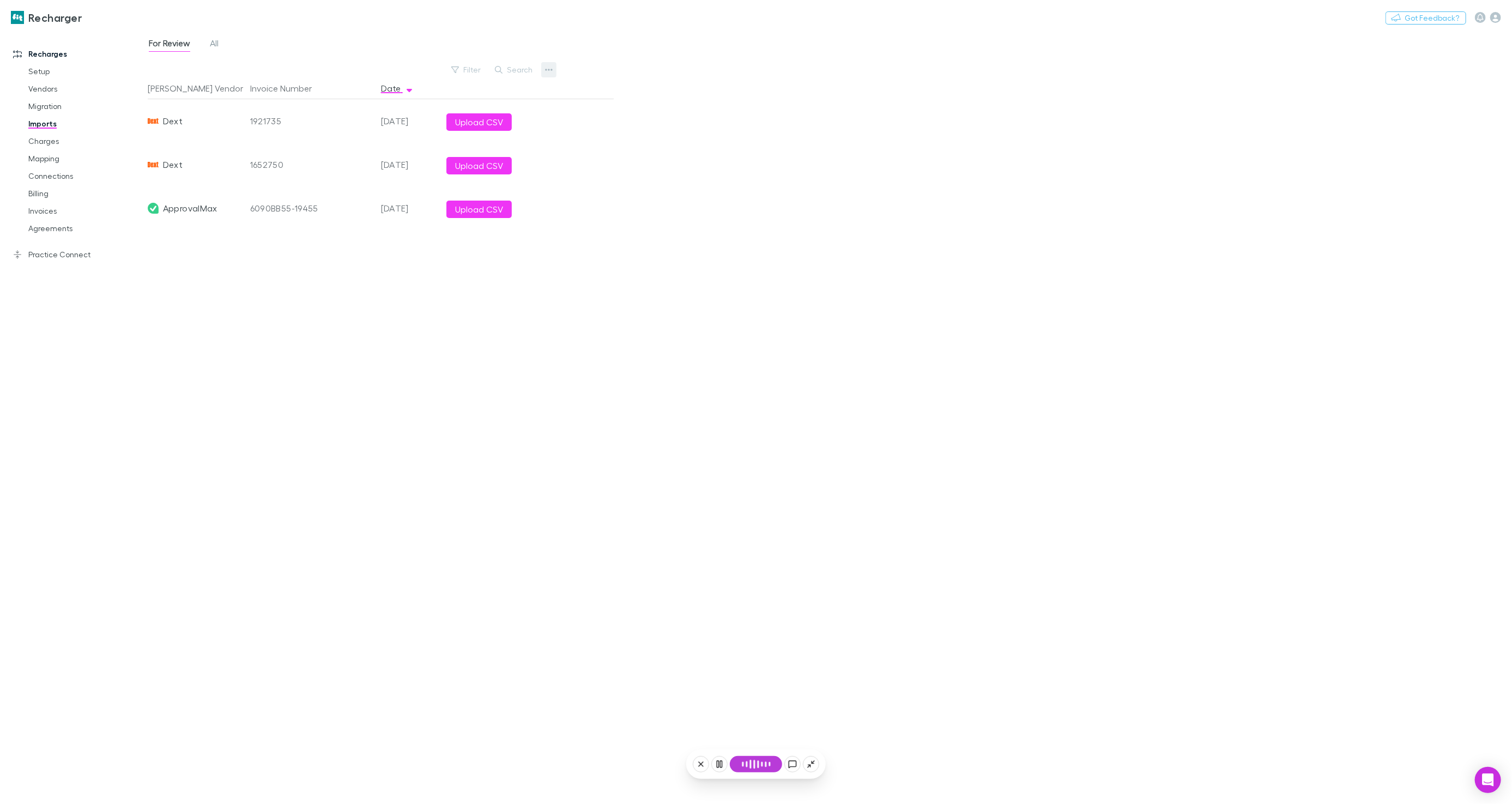
click at [554, 69] on button "button" at bounding box center [549, 70] width 15 height 15
click at [511, 92] on p "Custom CSV Import" at bounding box center [482, 92] width 133 height 13
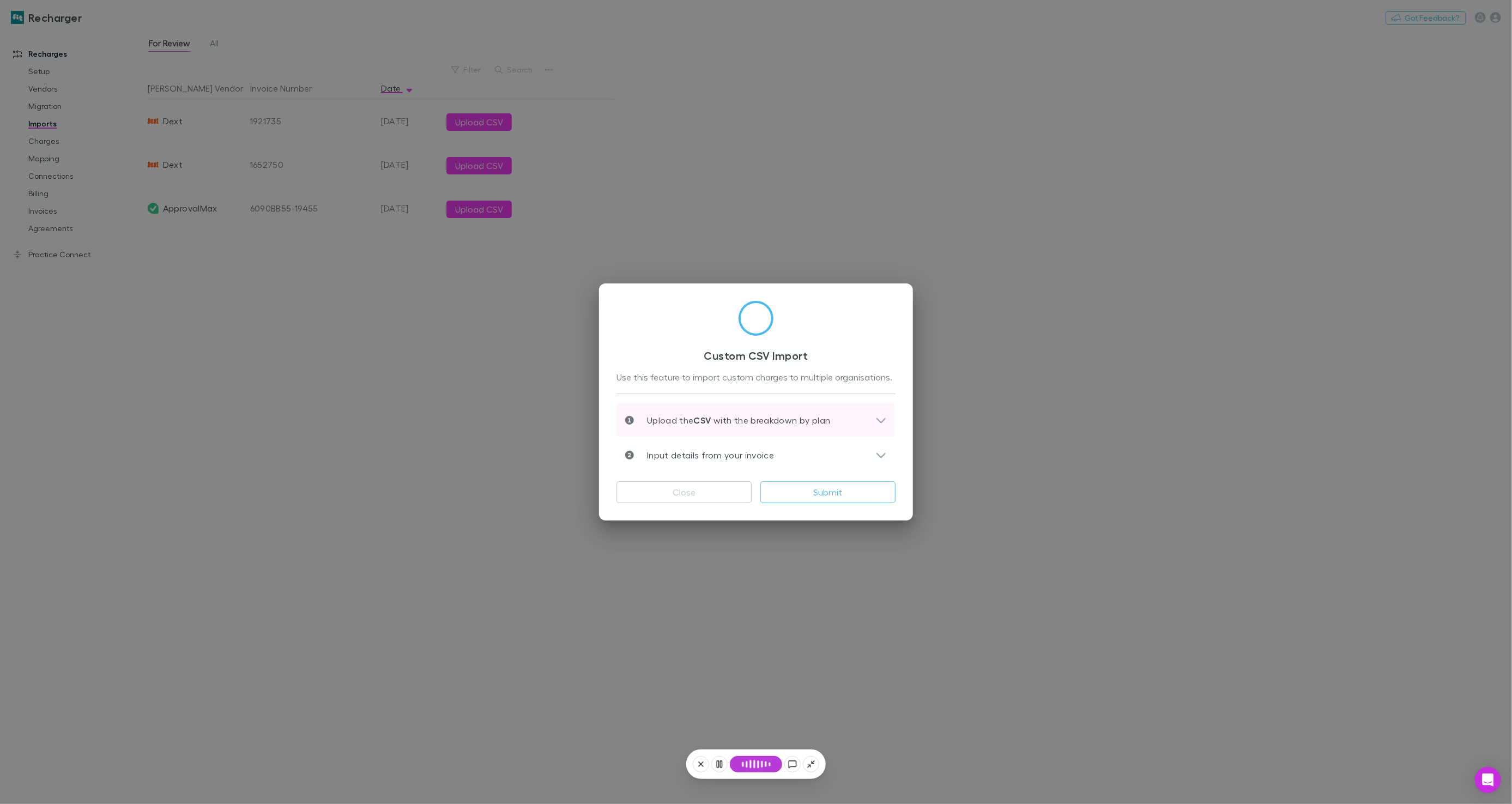
click at [791, 407] on div "Upload the CSV with the breakdown by plan" at bounding box center [755, 420] width 279 height 35
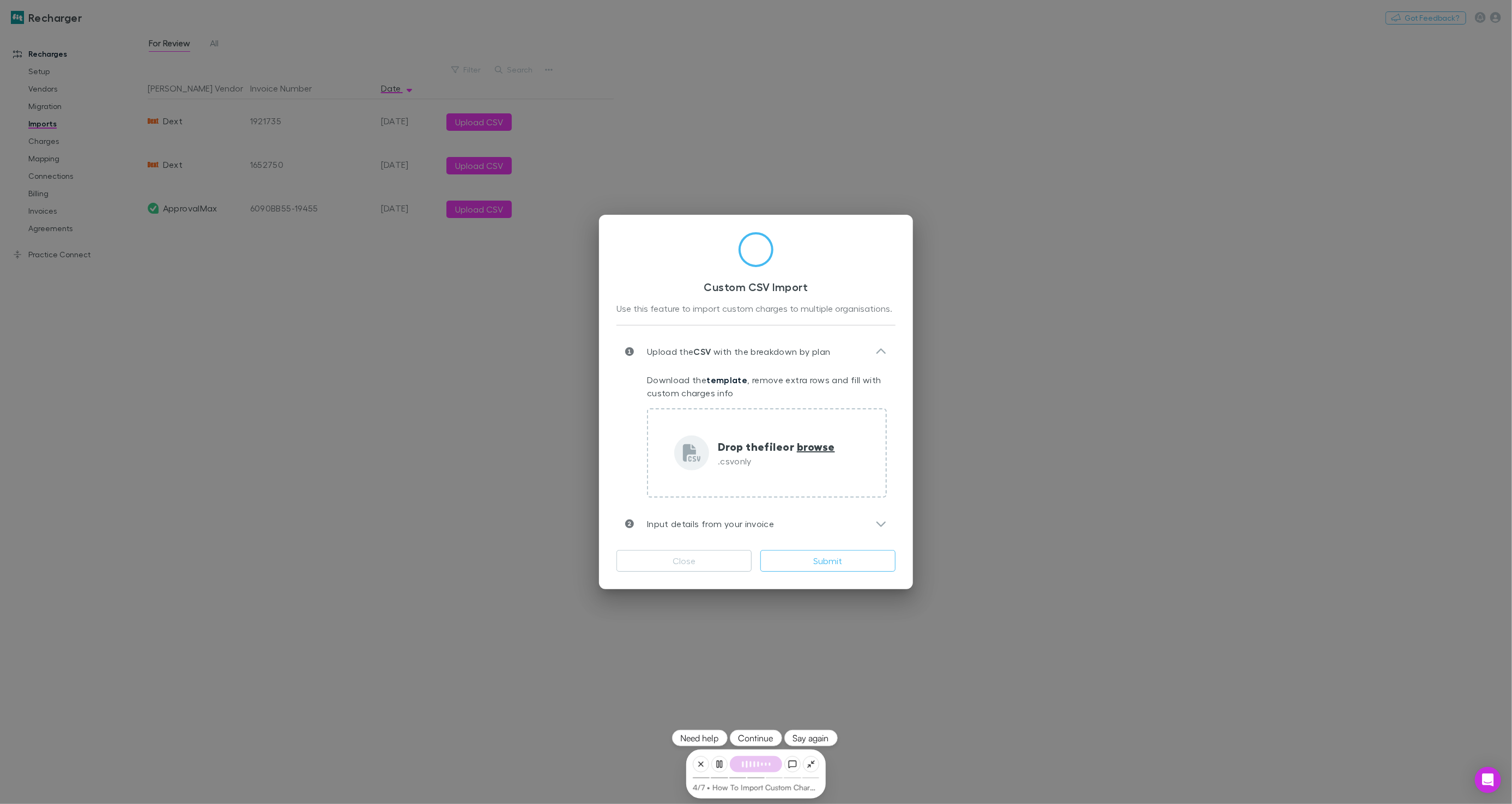
click at [758, 740] on button "Continue" at bounding box center [755, 738] width 52 height 16
click at [753, 735] on button "Continue" at bounding box center [755, 738] width 52 height 16
click at [724, 767] on button at bounding box center [720, 764] width 16 height 16
click at [699, 762] on icon at bounding box center [701, 764] width 9 height 9
click at [759, 717] on button "Yes, let's wrap up" at bounding box center [756, 720] width 148 height 24
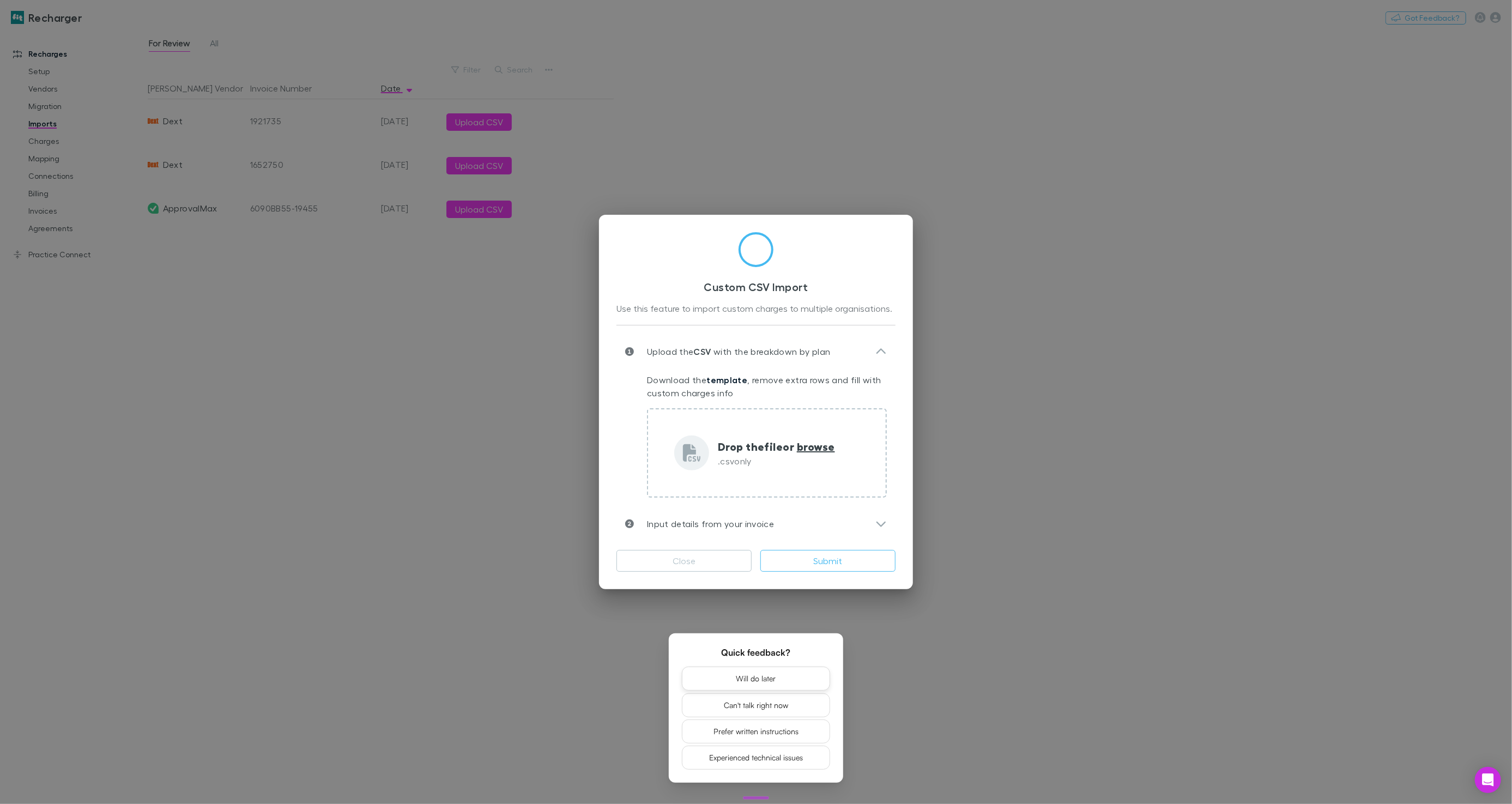
click at [760, 678] on button "Will do later" at bounding box center [756, 678] width 148 height 24
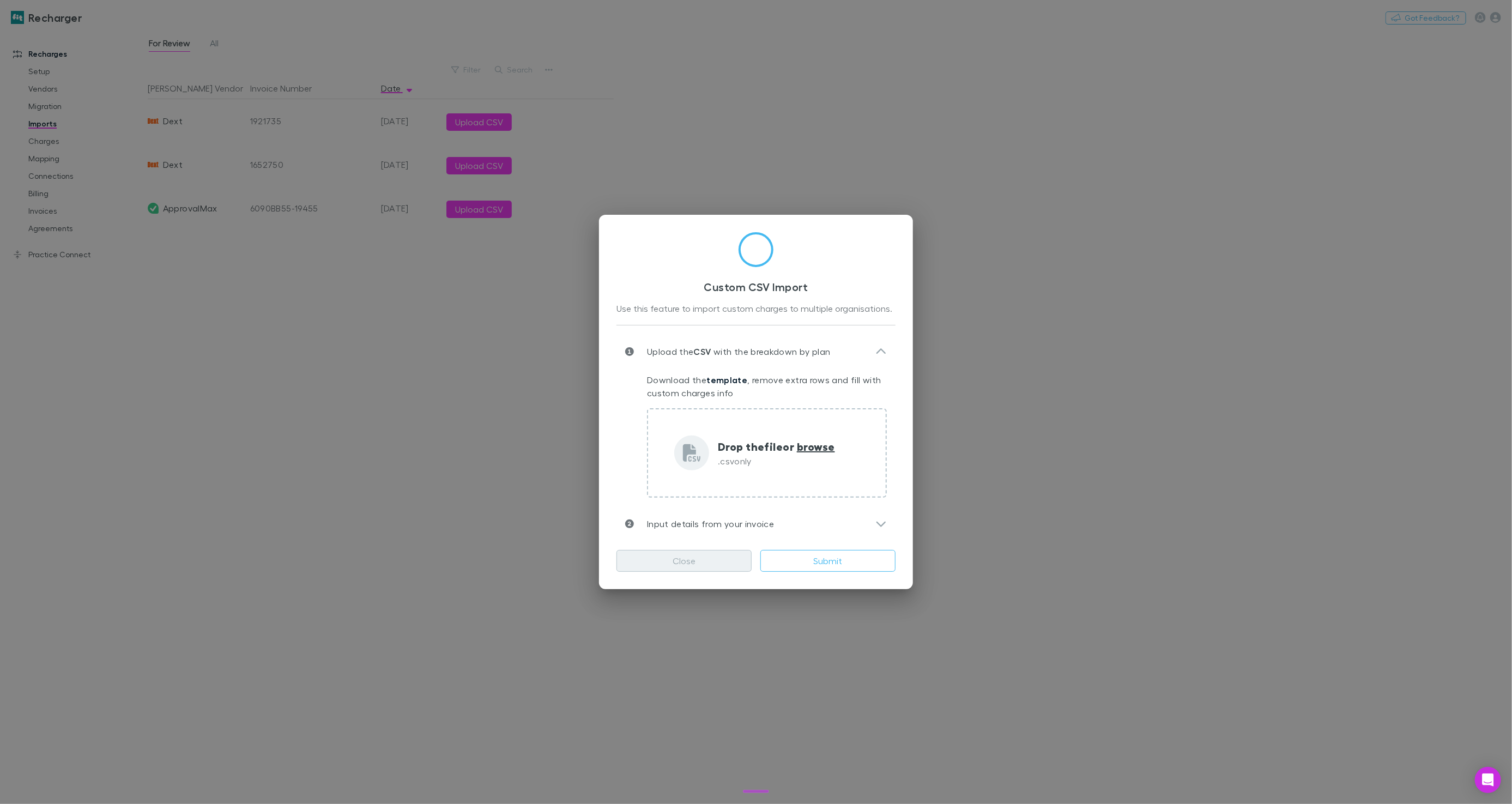
click at [681, 553] on button "Close" at bounding box center [684, 560] width 135 height 22
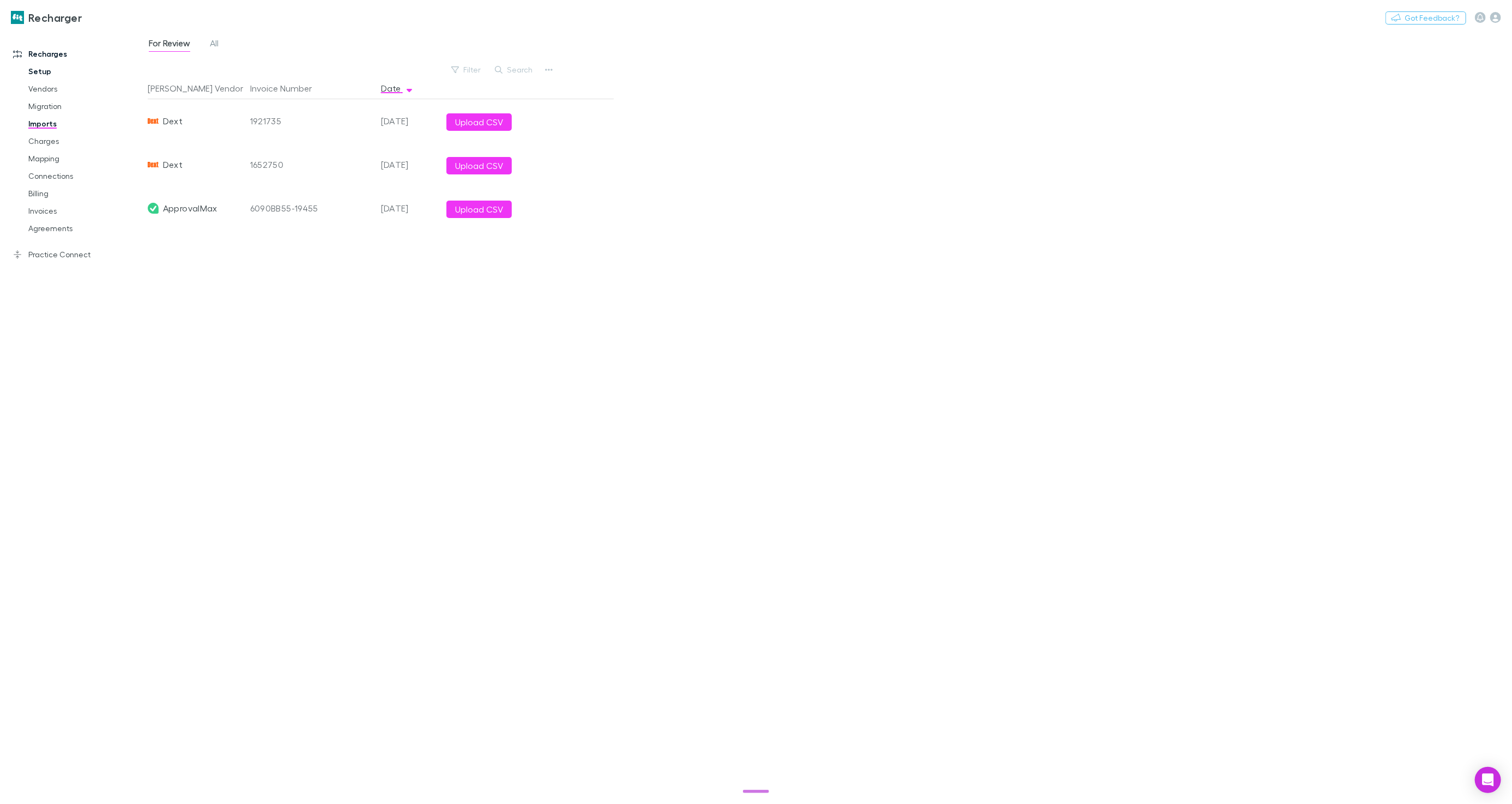
click at [43, 71] on link "Setup" at bounding box center [82, 72] width 128 height 18
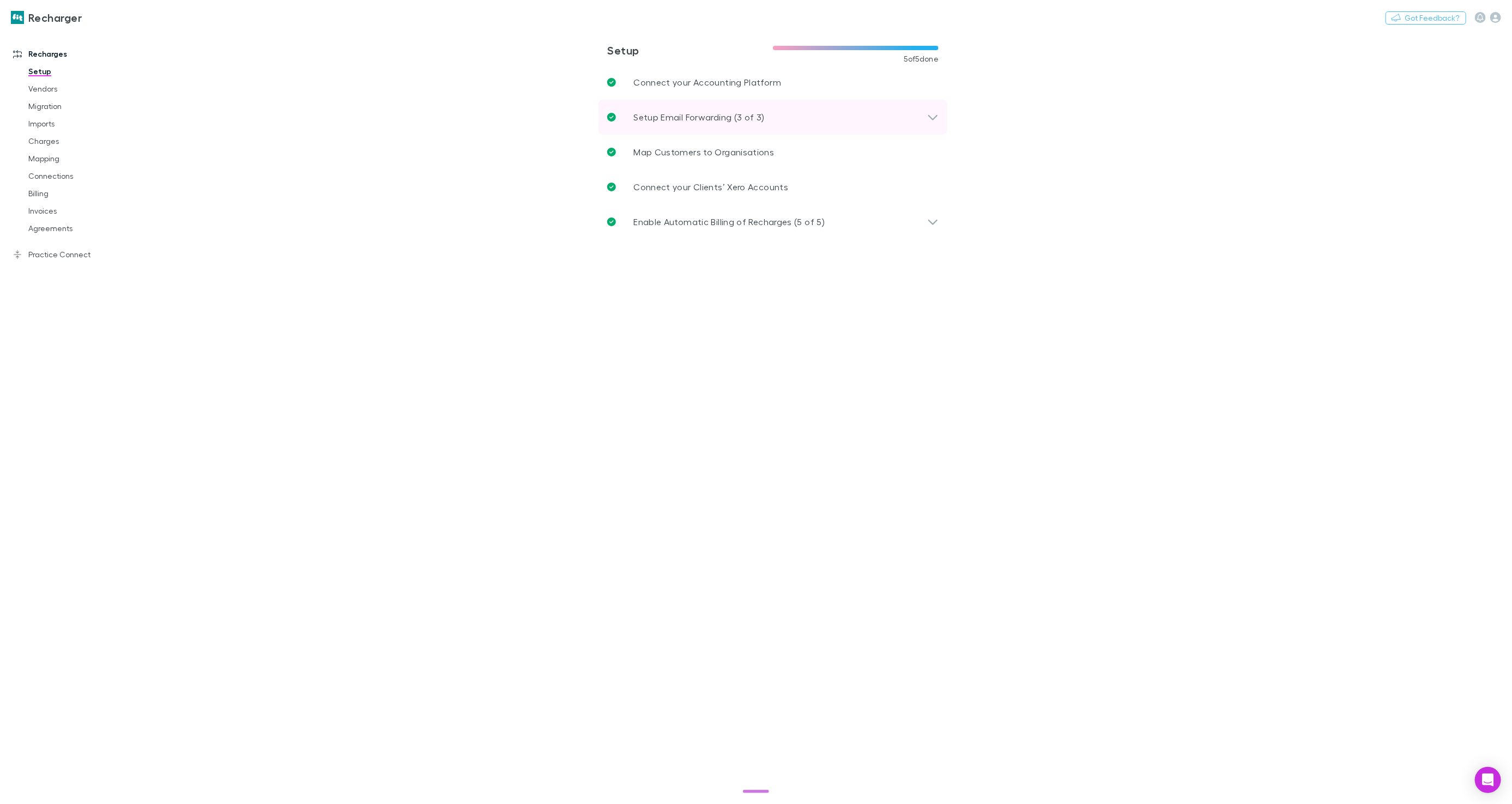
click at [653, 119] on p "Setup Email Forwarding (3 of 3)" at bounding box center [698, 117] width 131 height 13
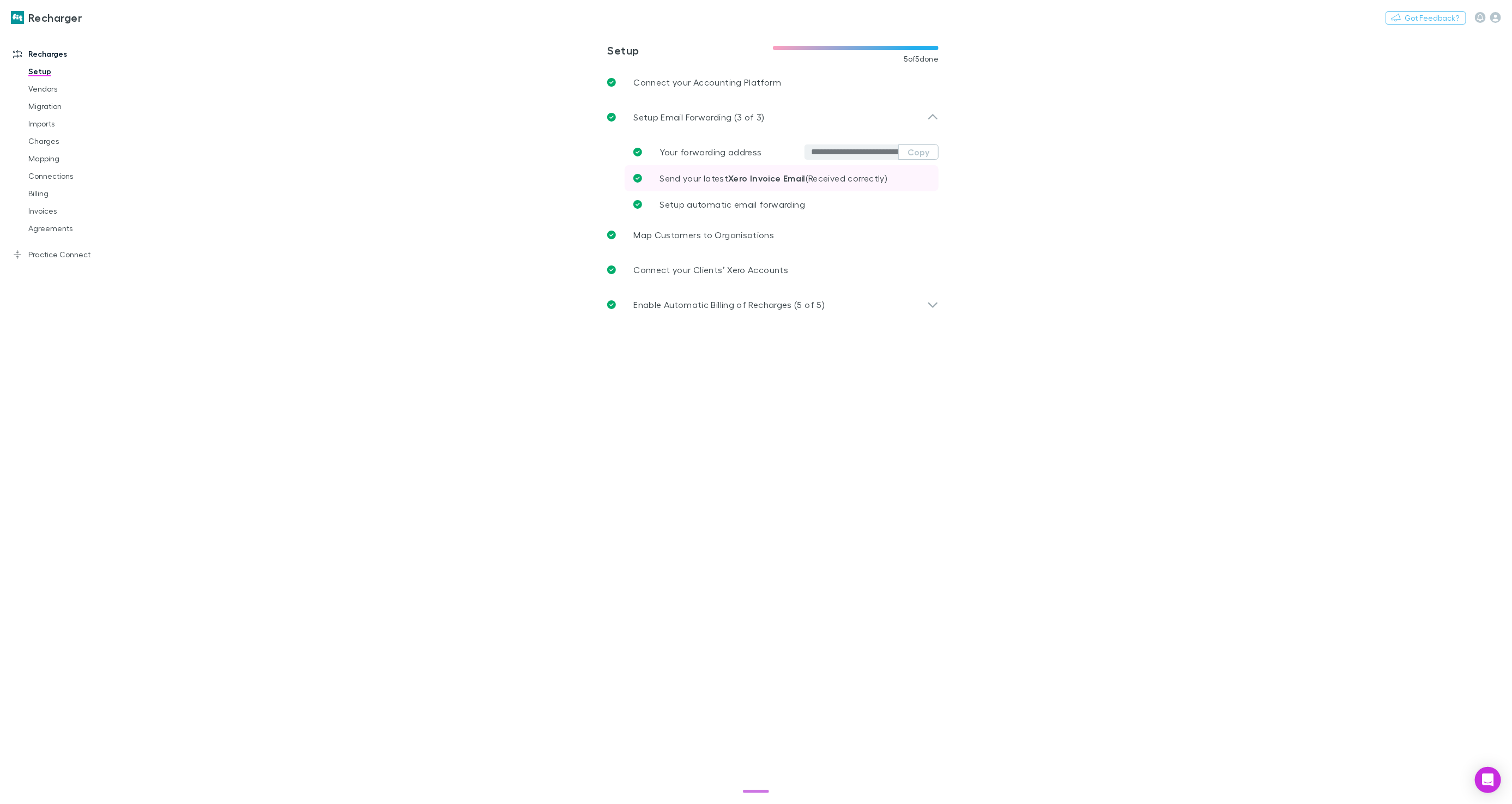
click at [721, 184] on link "Send your latest Xero Invoice Email (Received correctly)" at bounding box center [781, 178] width 314 height 26
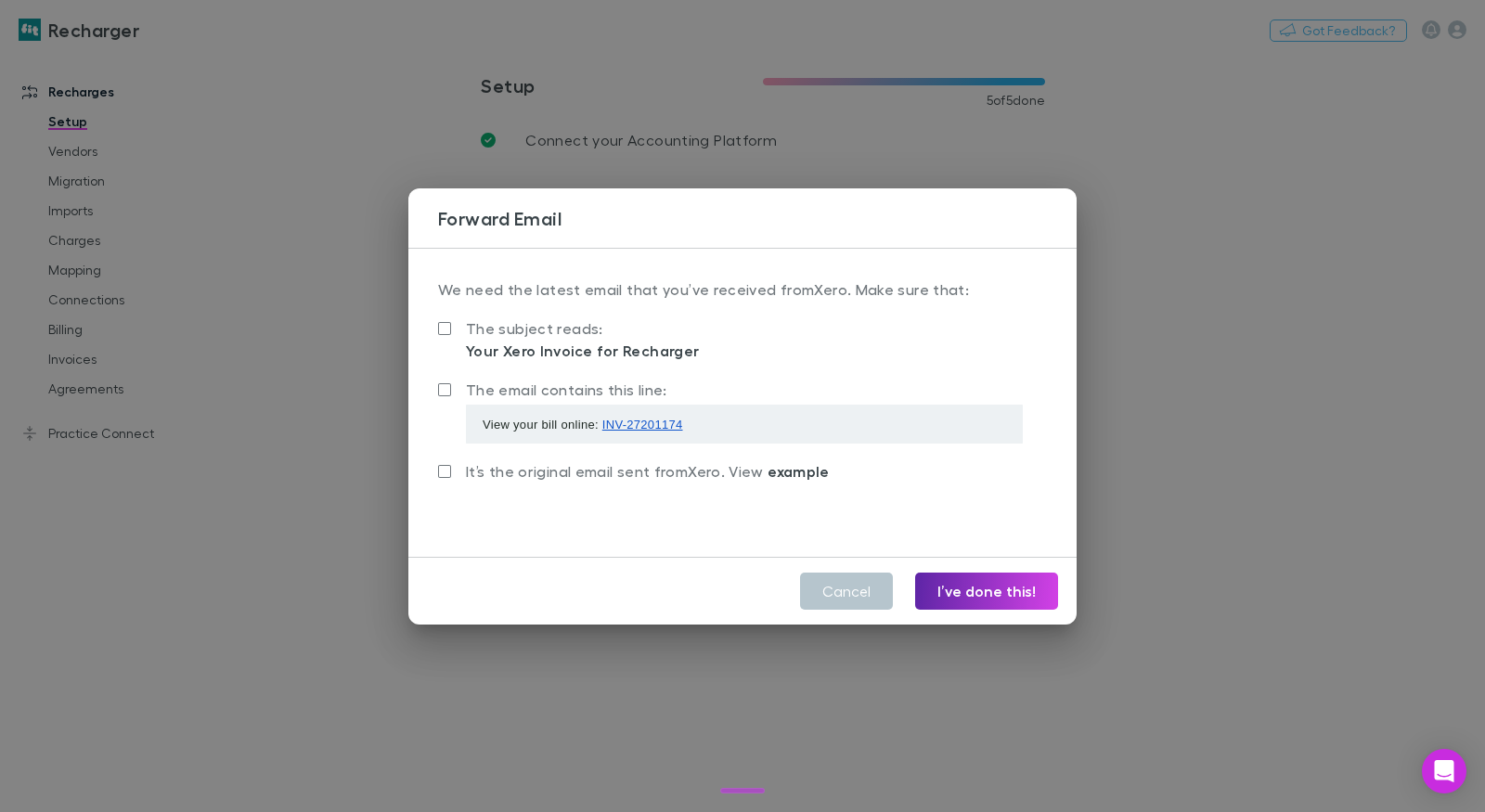
click at [384, 358] on div "Forward Email We need the latest email that you’ve received from Xero . Make su…" at bounding box center [742, 406] width 1485 height 812
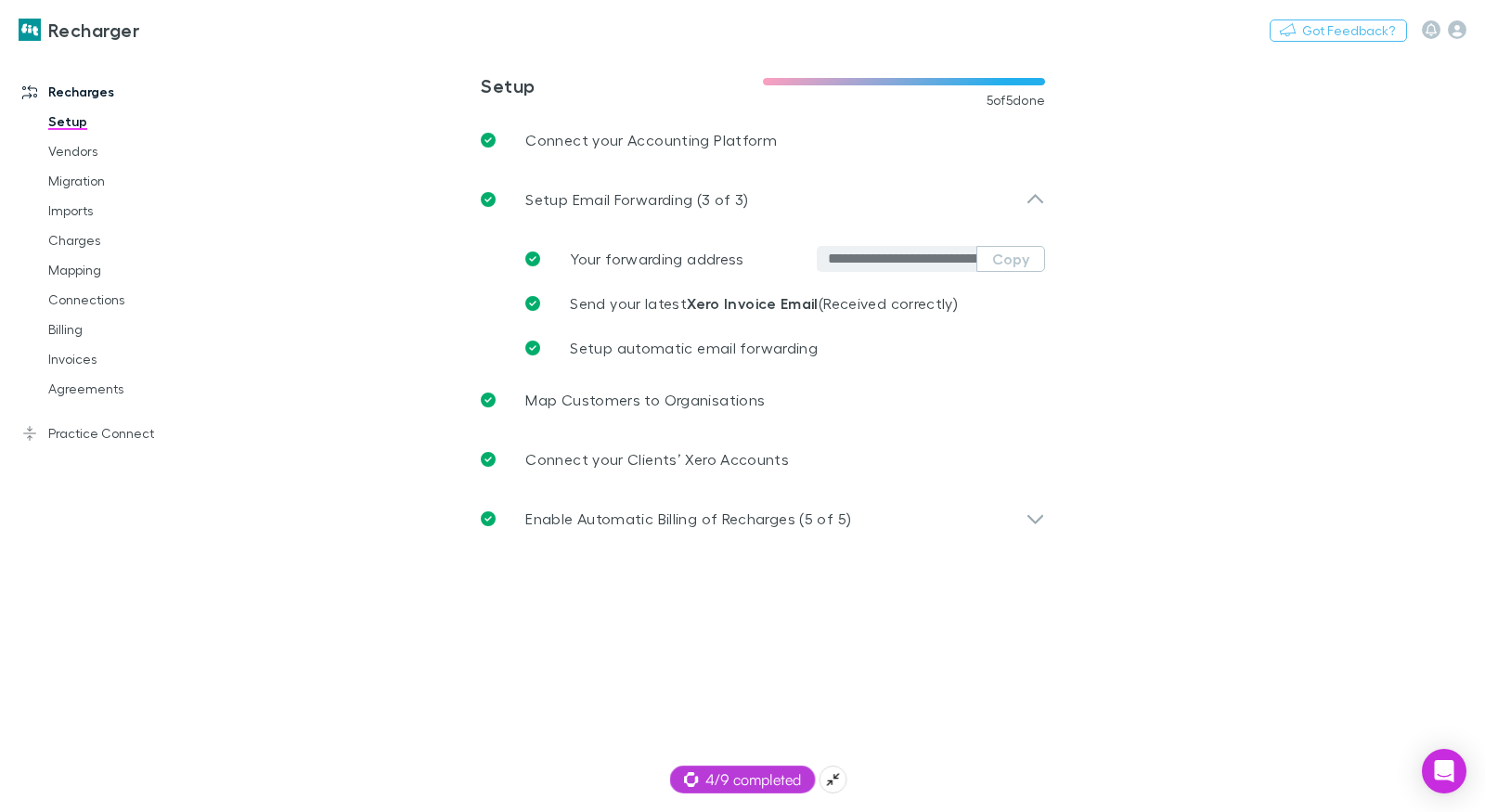
click at [746, 788] on span "4/9 completed" at bounding box center [742, 779] width 118 height 22
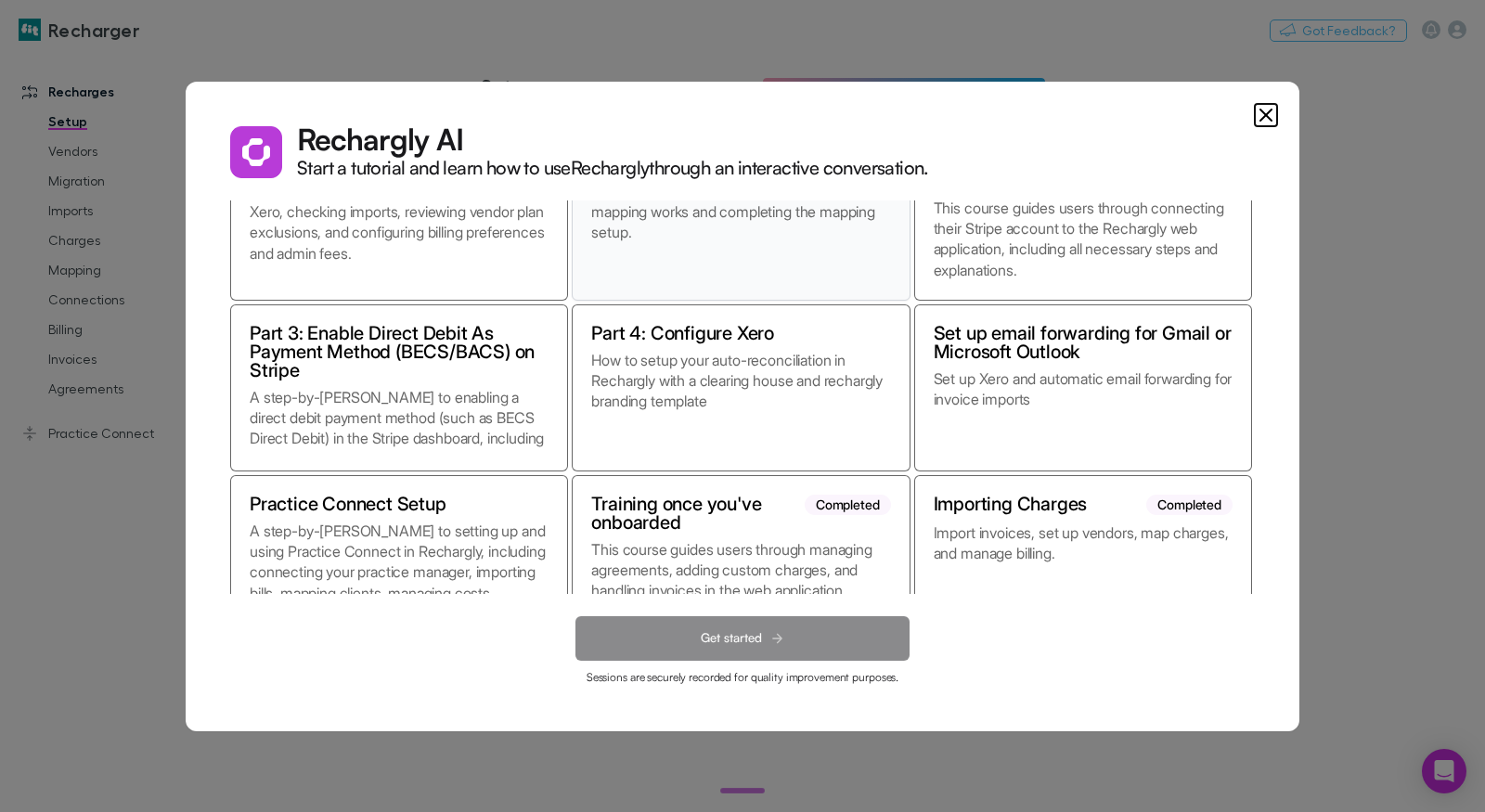
scroll to position [163, 0]
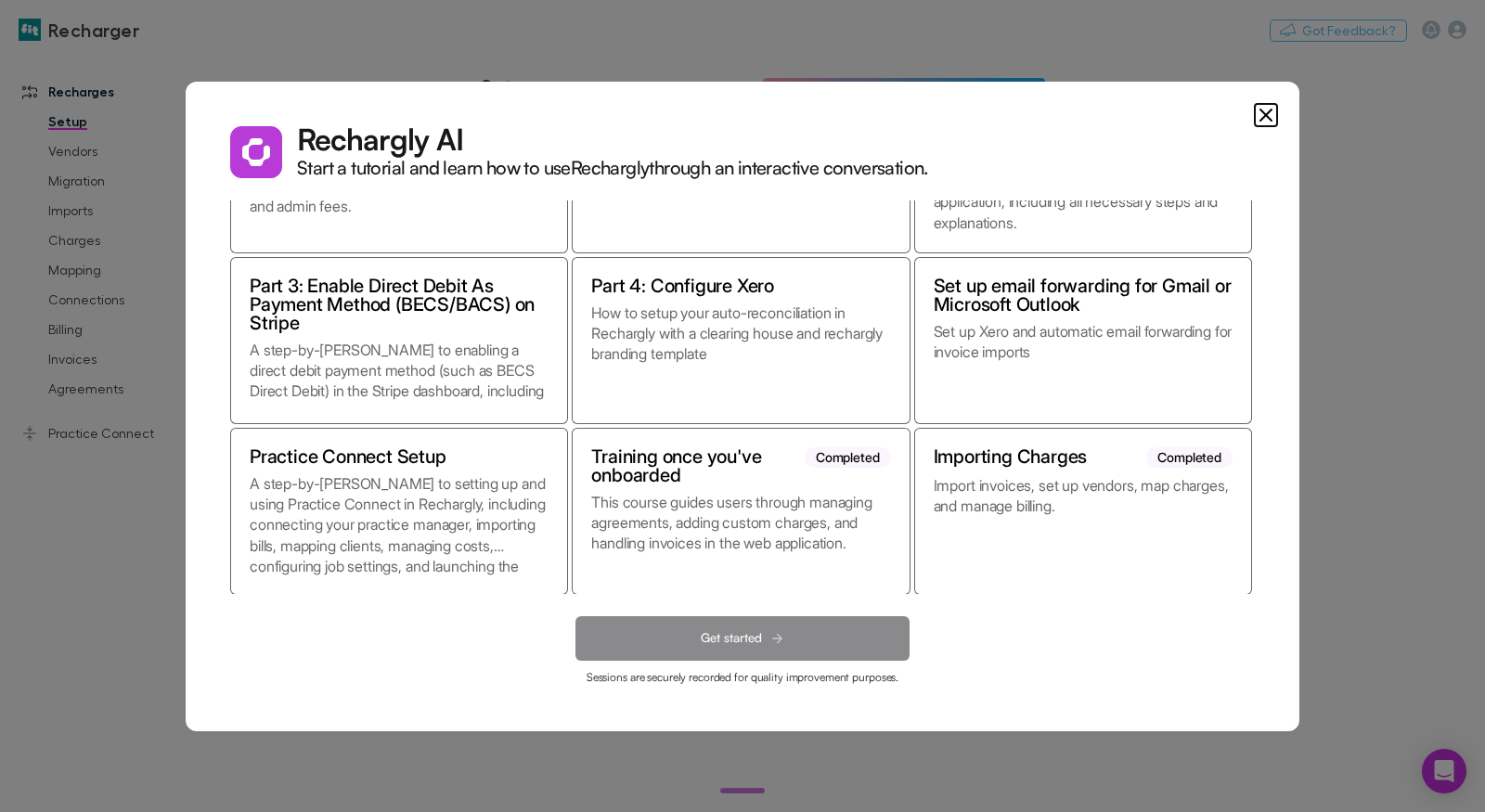
scroll to position [163, 0]
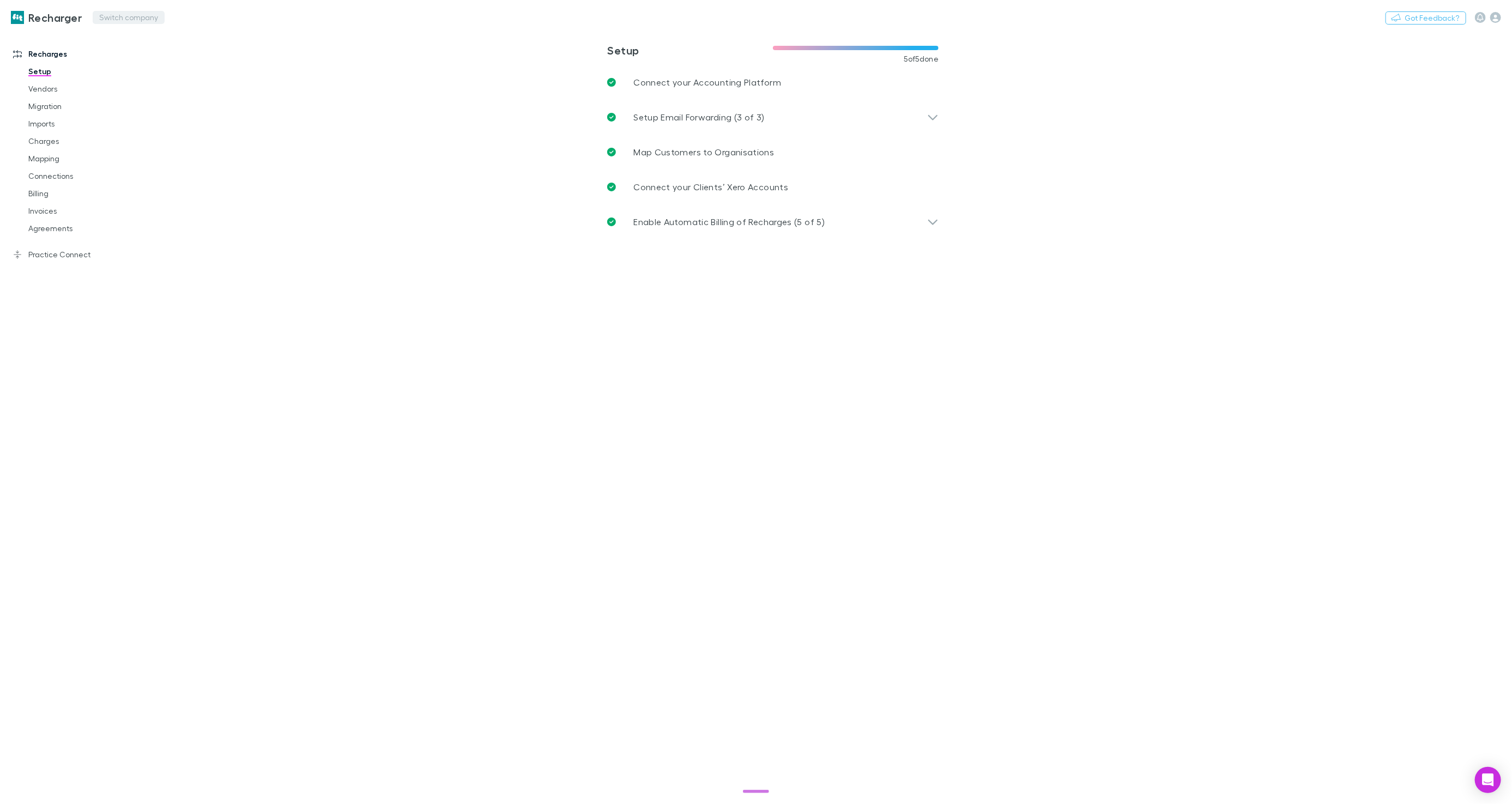
click at [109, 17] on button "Switch company" at bounding box center [129, 18] width 72 height 13
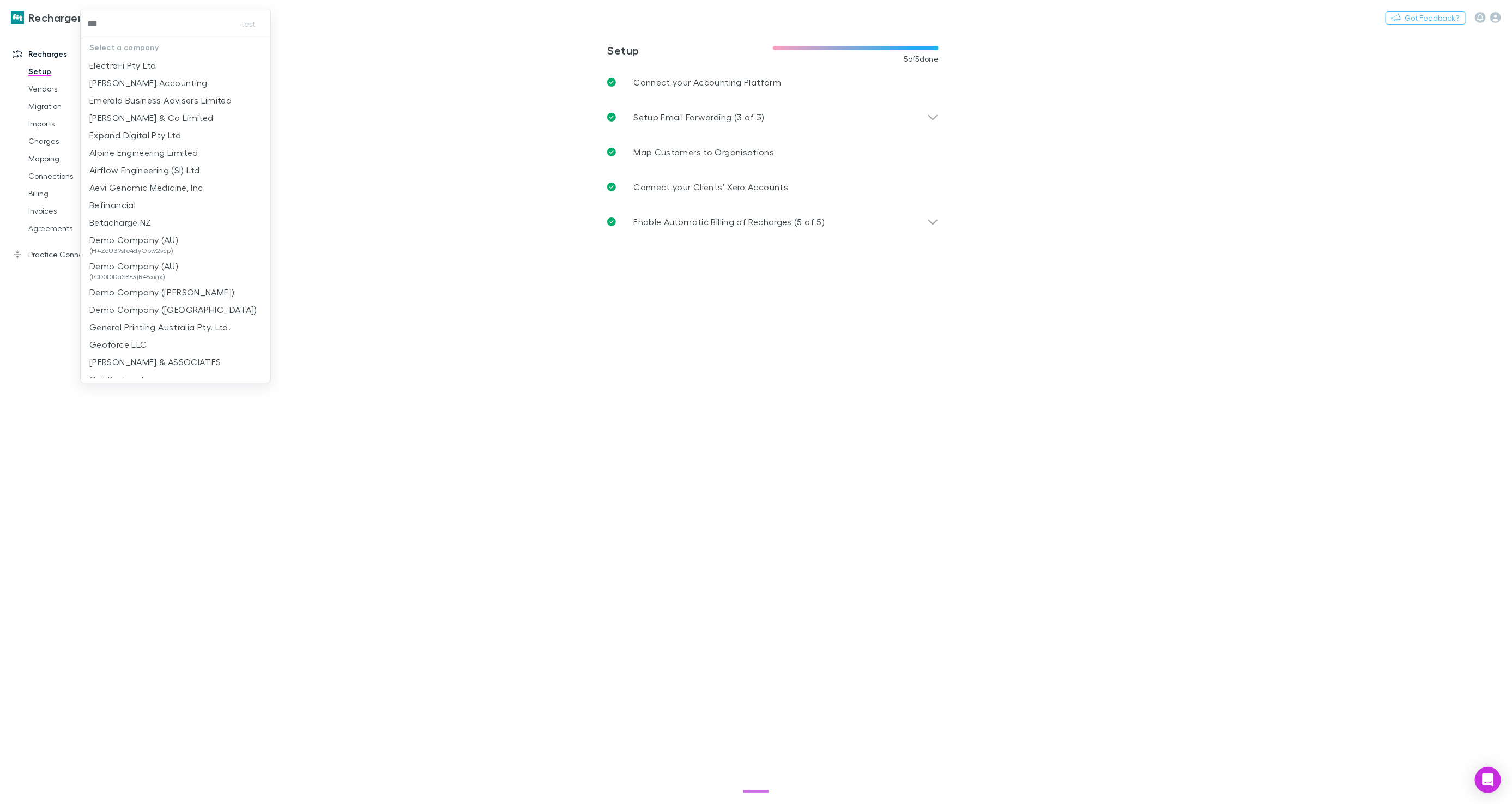
type input "****"
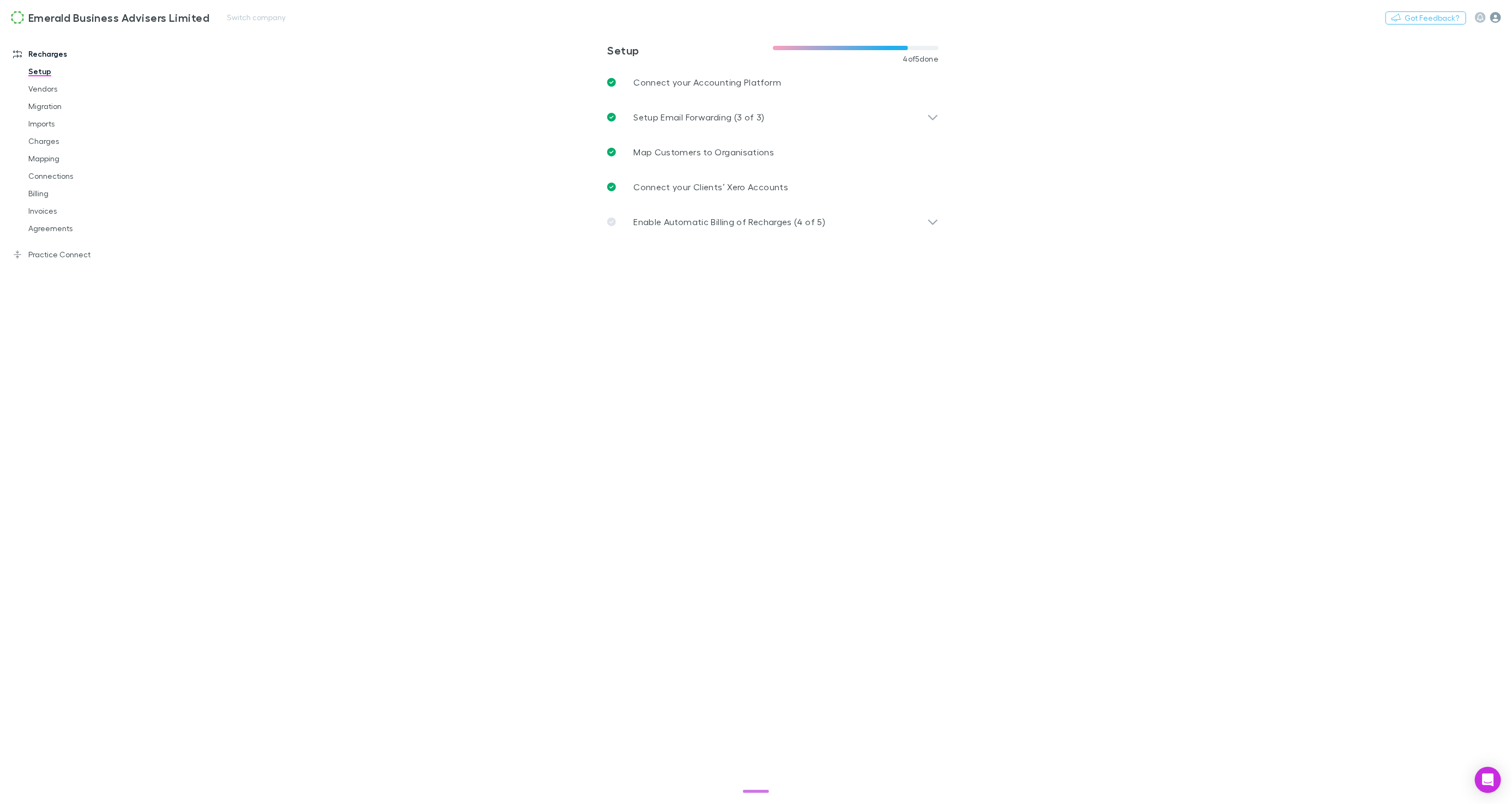
click at [1493, 19] on icon "button" at bounding box center [1496, 17] width 11 height 11
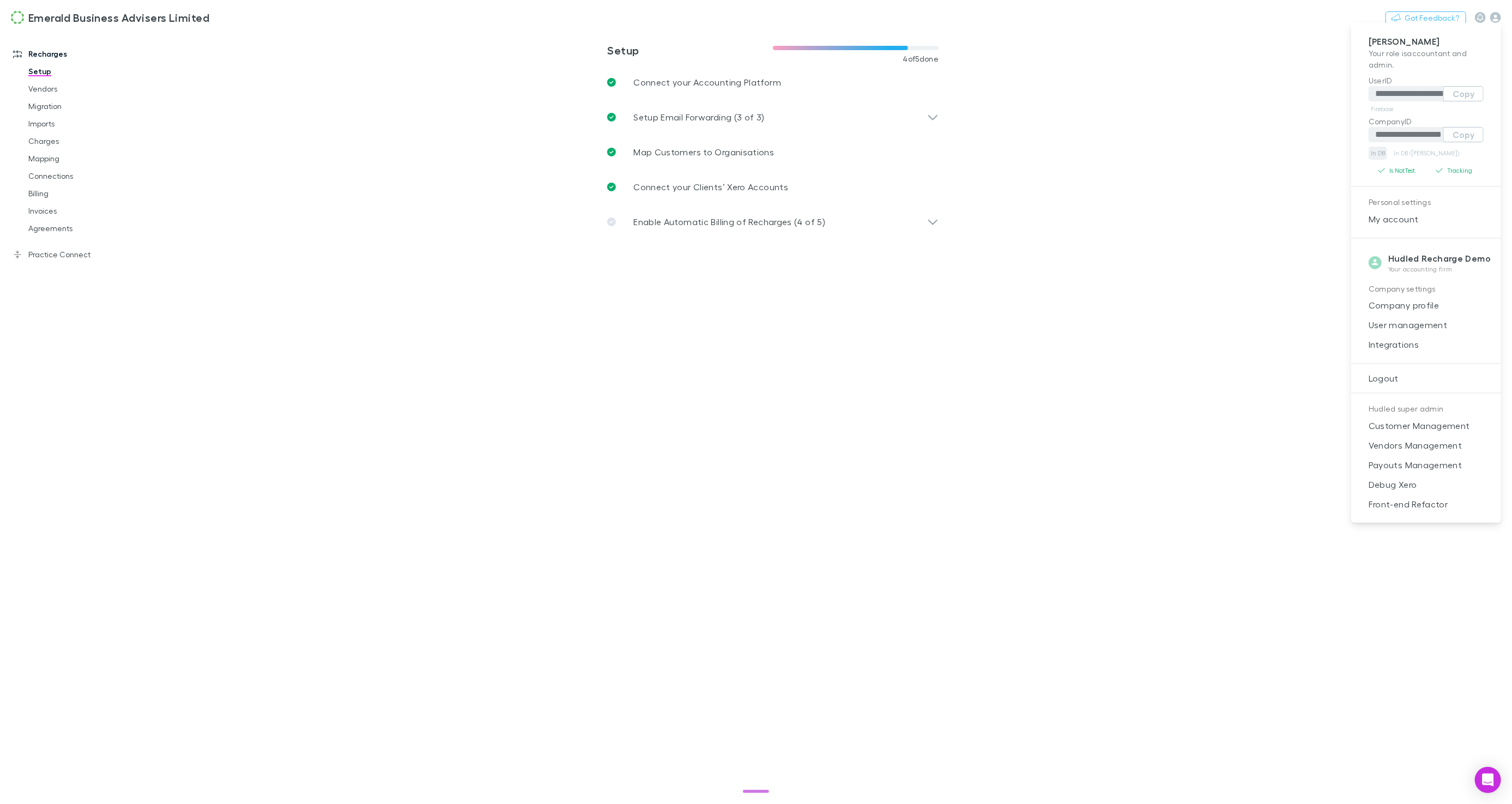
click at [1376, 154] on link "In DB" at bounding box center [1378, 153] width 19 height 13
click at [329, 106] on div at bounding box center [756, 402] width 1512 height 804
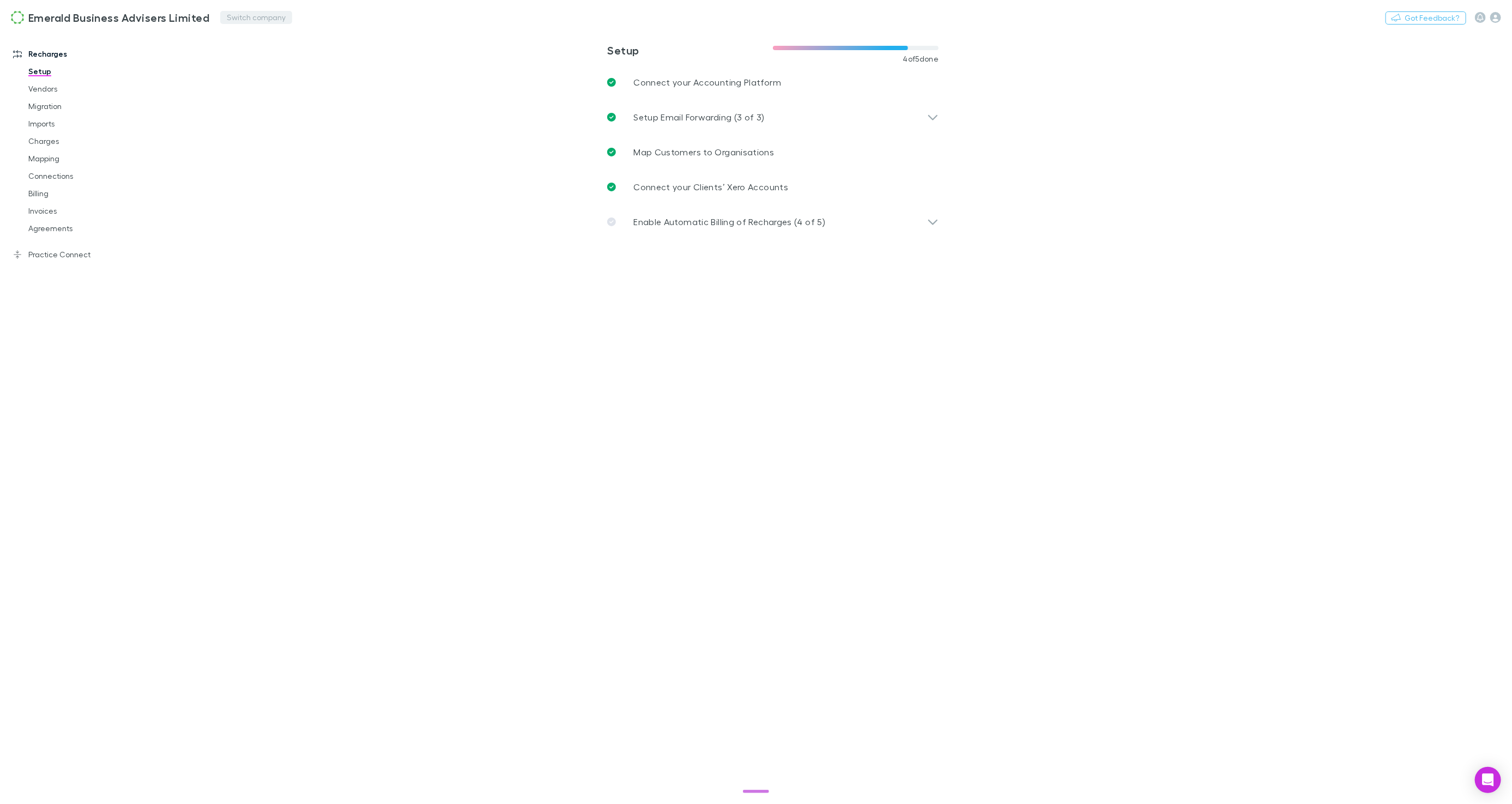
click at [238, 20] on button "Switch company" at bounding box center [256, 18] width 72 height 13
type input "****"
click at [47, 210] on link "Invoices" at bounding box center [82, 211] width 128 height 18
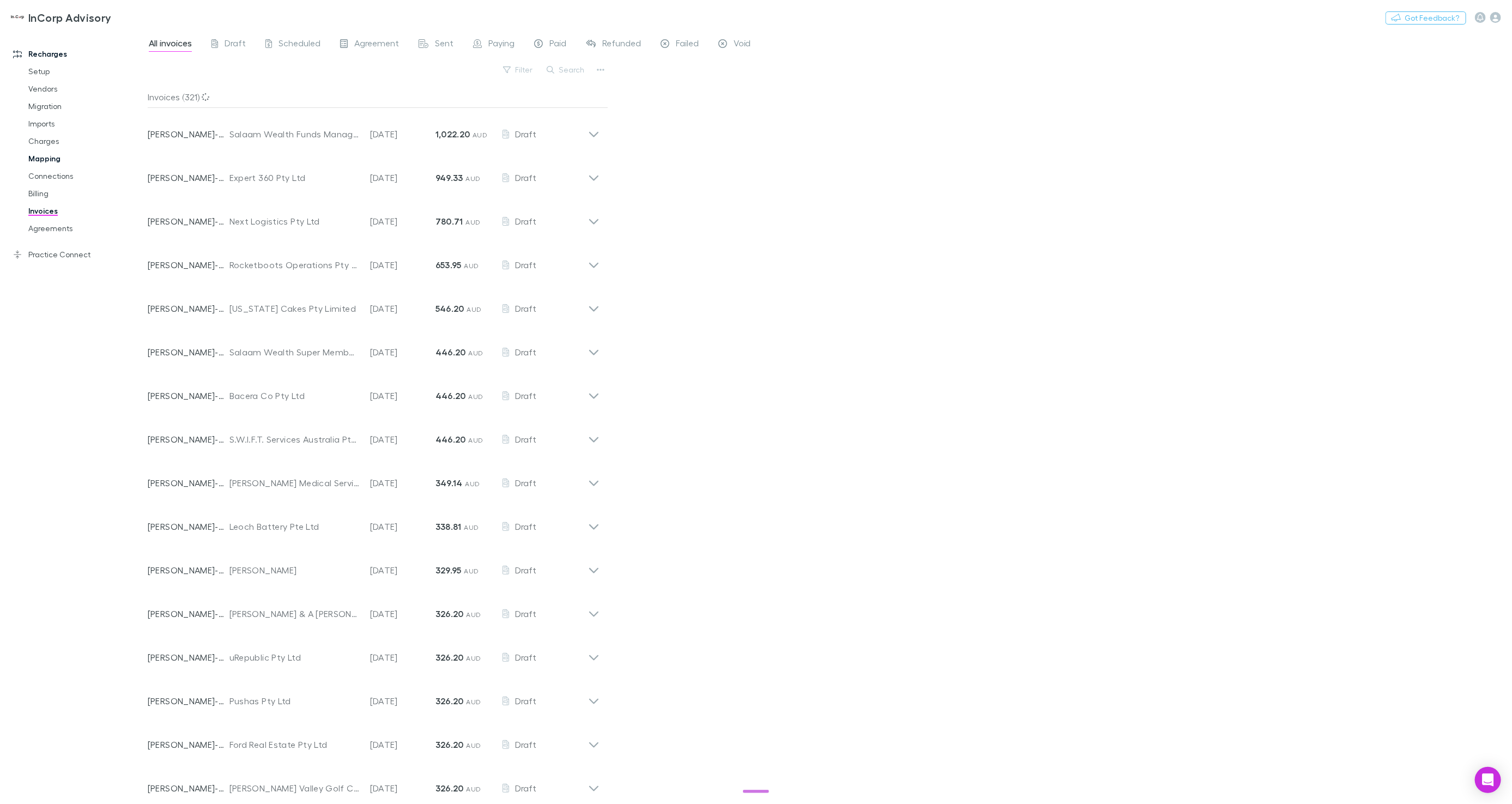
click at [43, 160] on link "Mapping" at bounding box center [82, 158] width 128 height 18
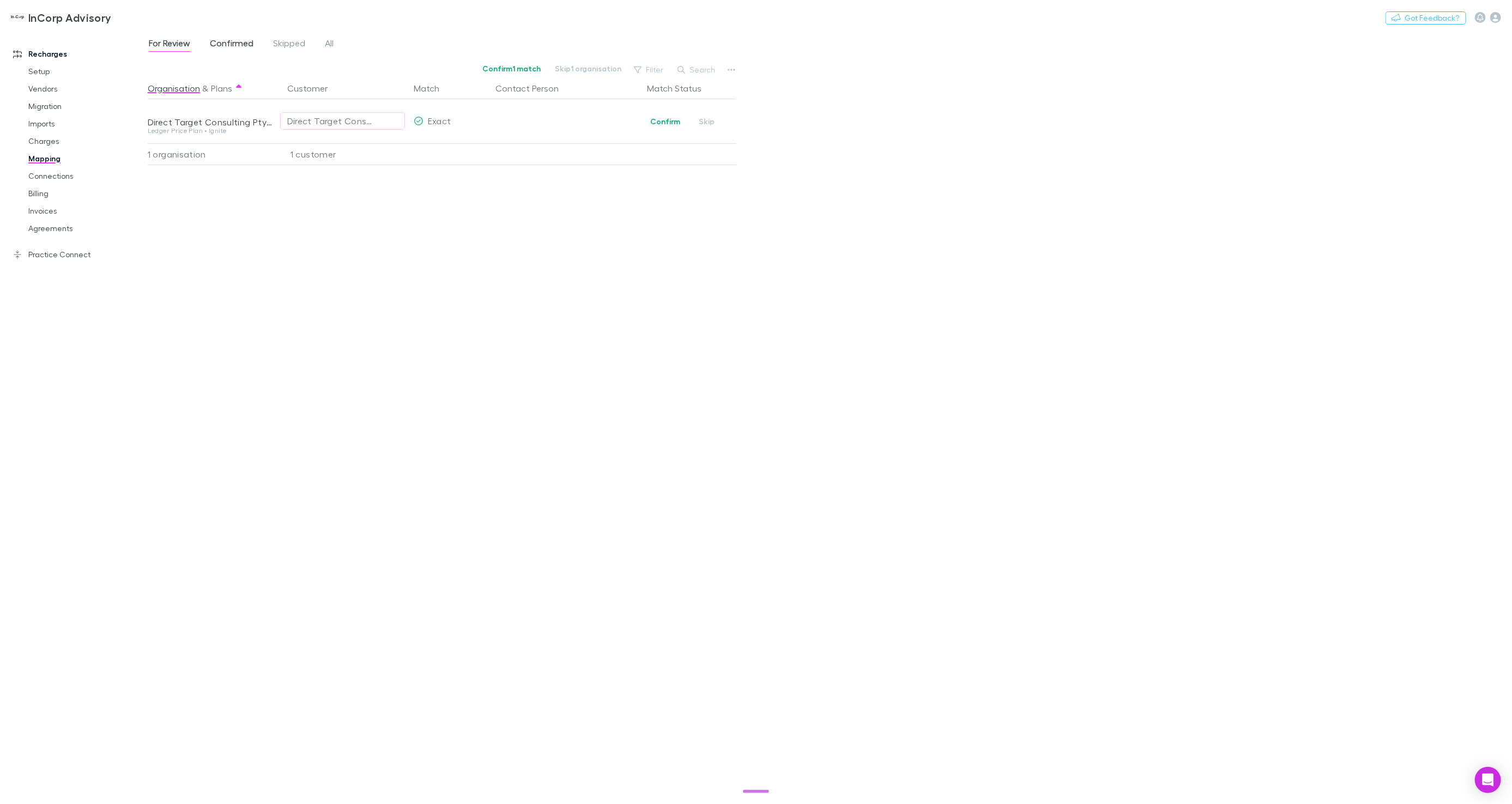
click at [217, 42] on span "Confirmed" at bounding box center [232, 45] width 43 height 14
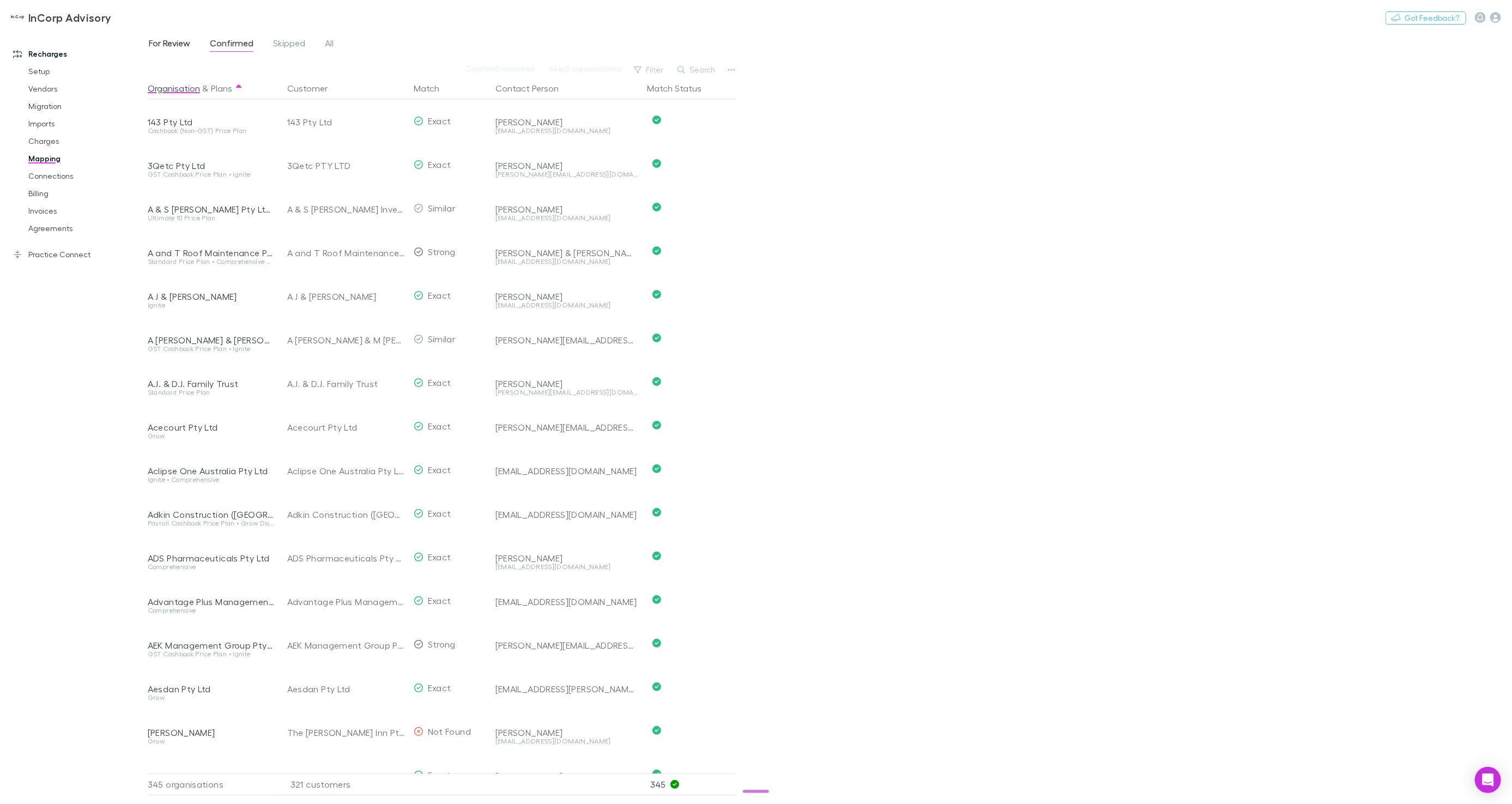
click at [185, 42] on span "For Review" at bounding box center [170, 45] width 42 height 14
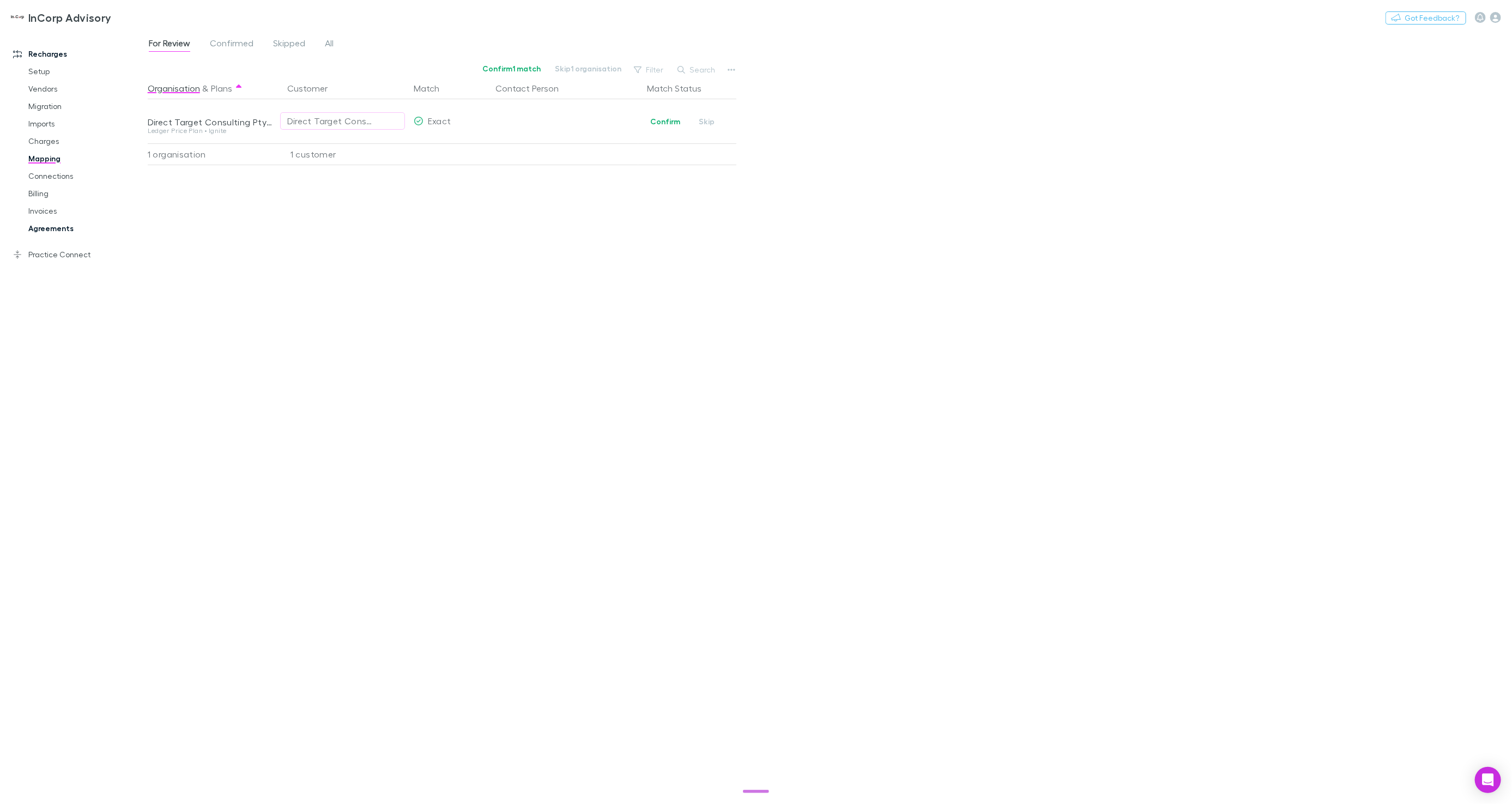
click at [49, 228] on link "Agreements" at bounding box center [82, 228] width 128 height 18
click at [58, 256] on link "Practice Connect" at bounding box center [74, 255] width 143 height 18
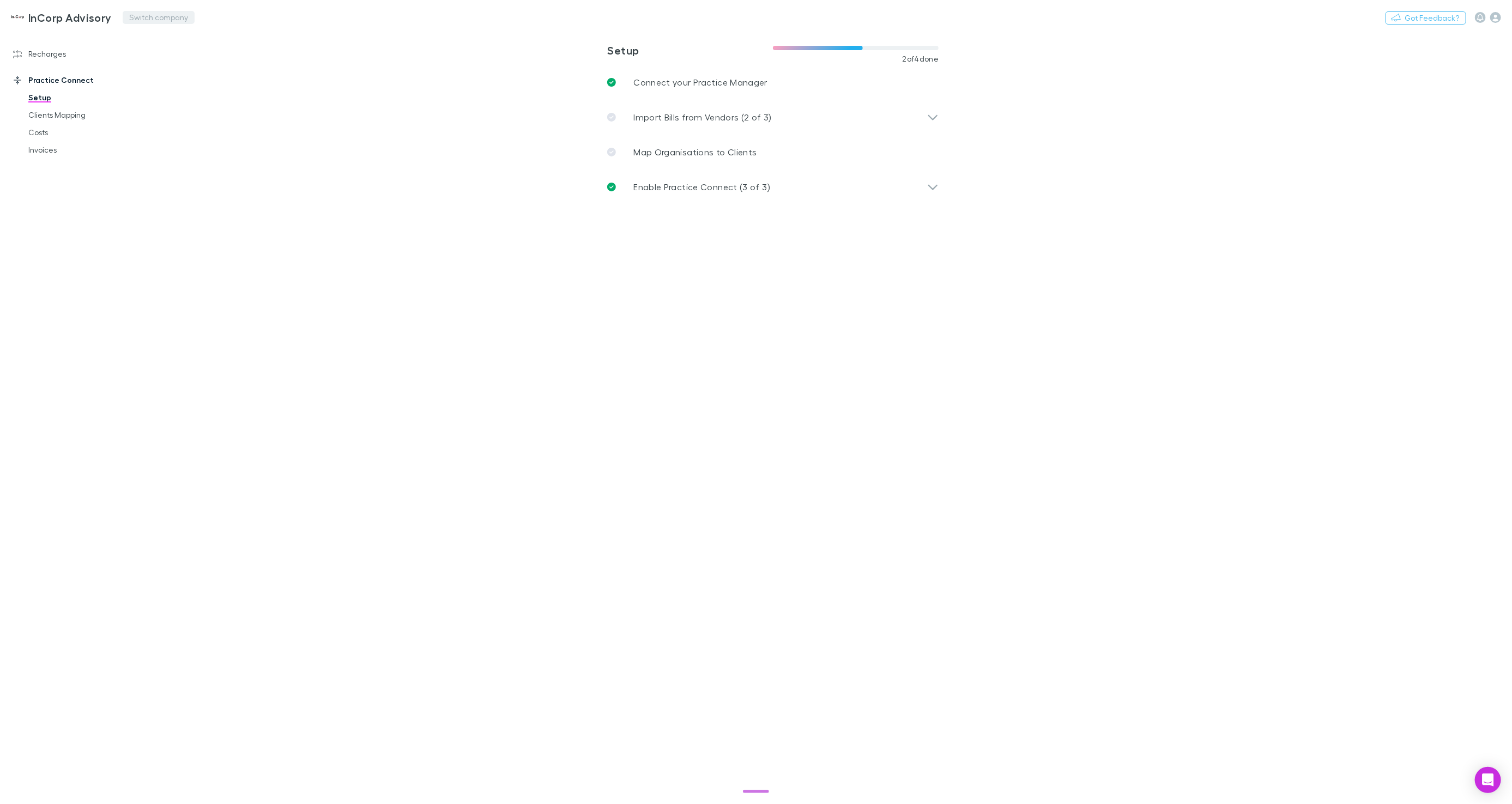
click at [167, 12] on button "Switch company" at bounding box center [158, 18] width 72 height 13
type input "***"
click at [212, 65] on p "Pitcher Partners SA Pty Ltd" at bounding box center [187, 65] width 111 height 13
click at [56, 48] on link "Recharges" at bounding box center [74, 54] width 143 height 18
click at [49, 126] on link "Imports" at bounding box center [82, 124] width 128 height 18
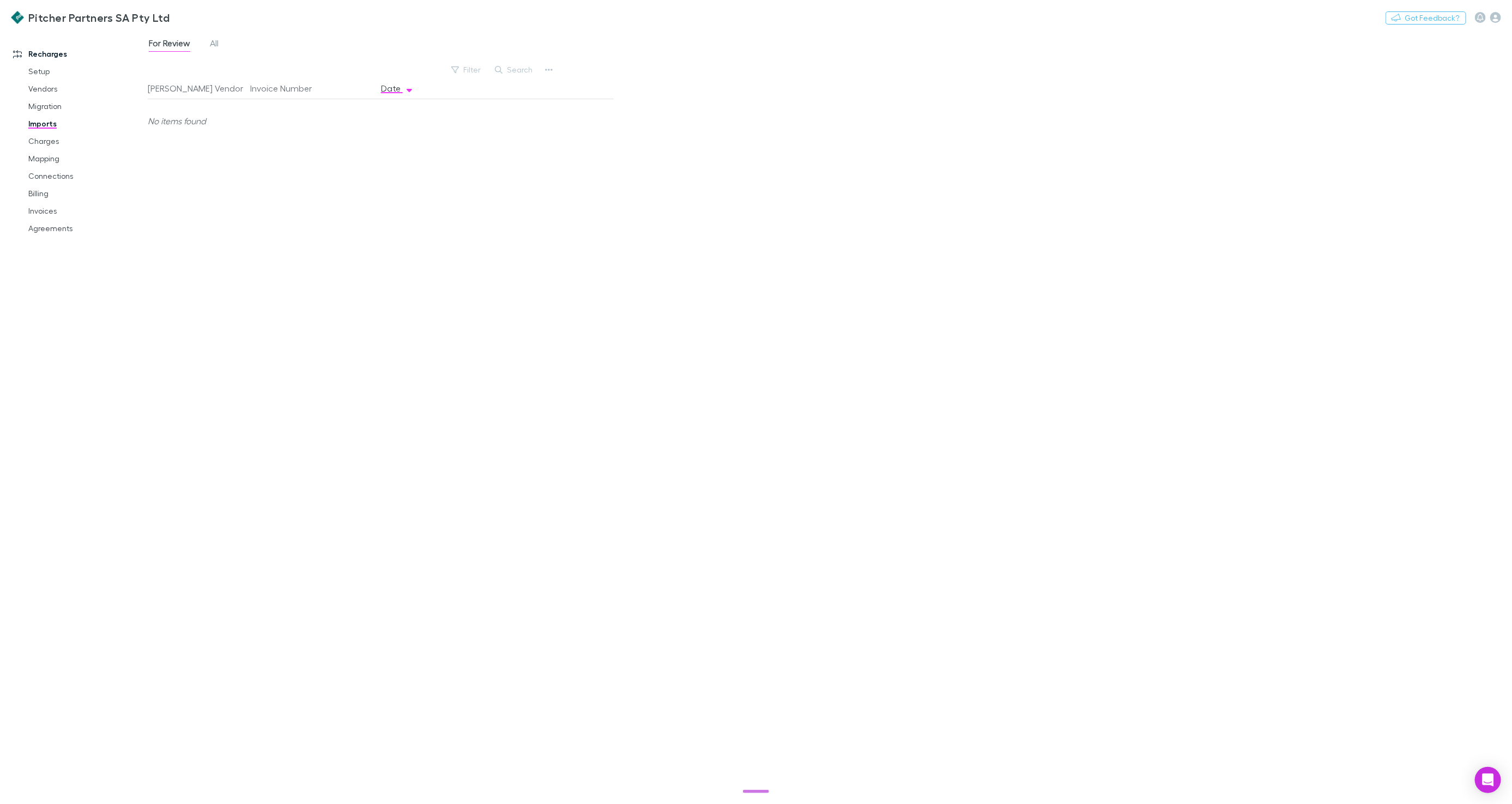
click at [222, 41] on div "For Review All" at bounding box center [188, 45] width 80 height 18
click at [218, 42] on span "All" at bounding box center [214, 45] width 9 height 14
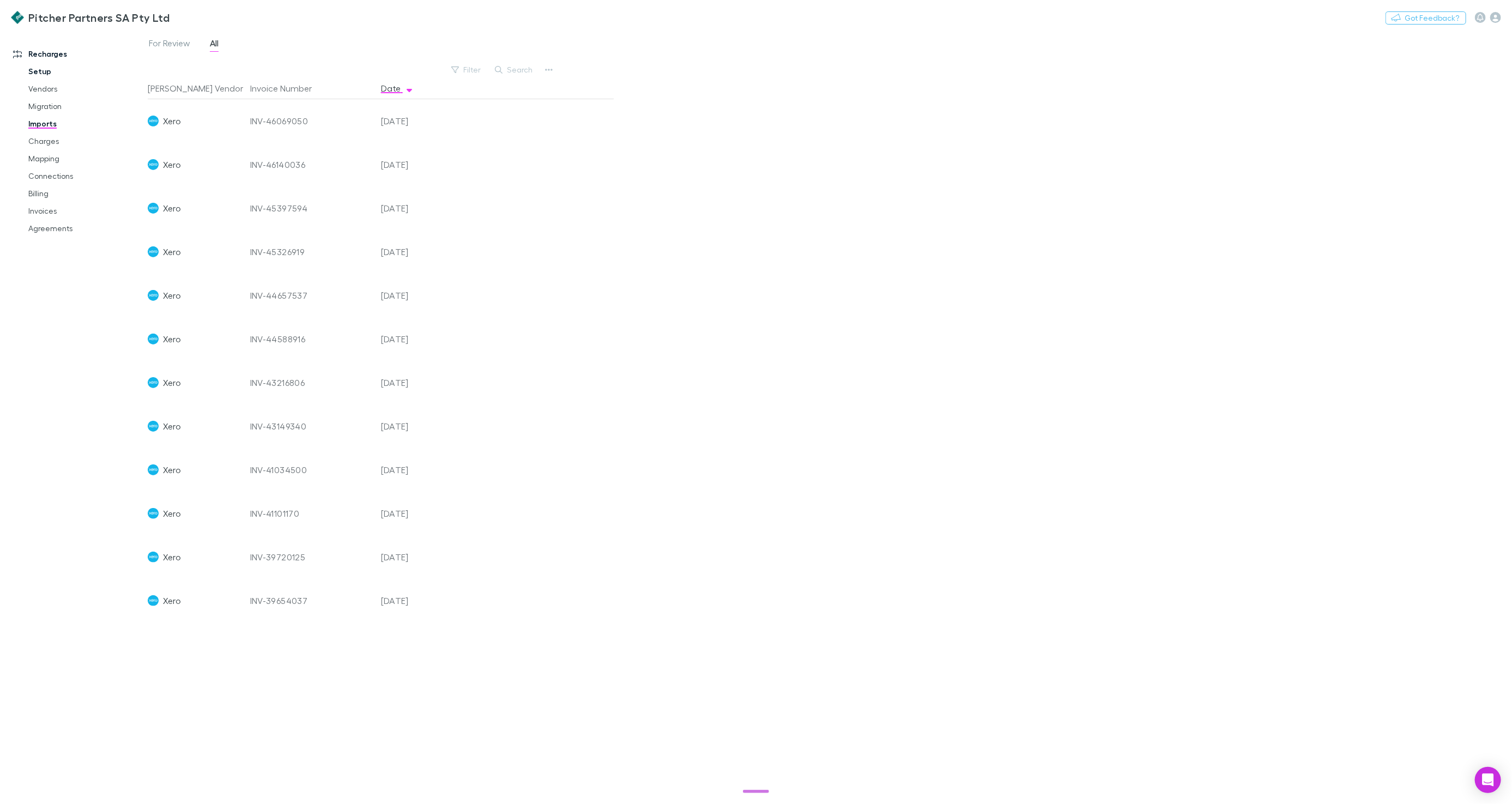
click at [41, 72] on link "Setup" at bounding box center [82, 72] width 128 height 18
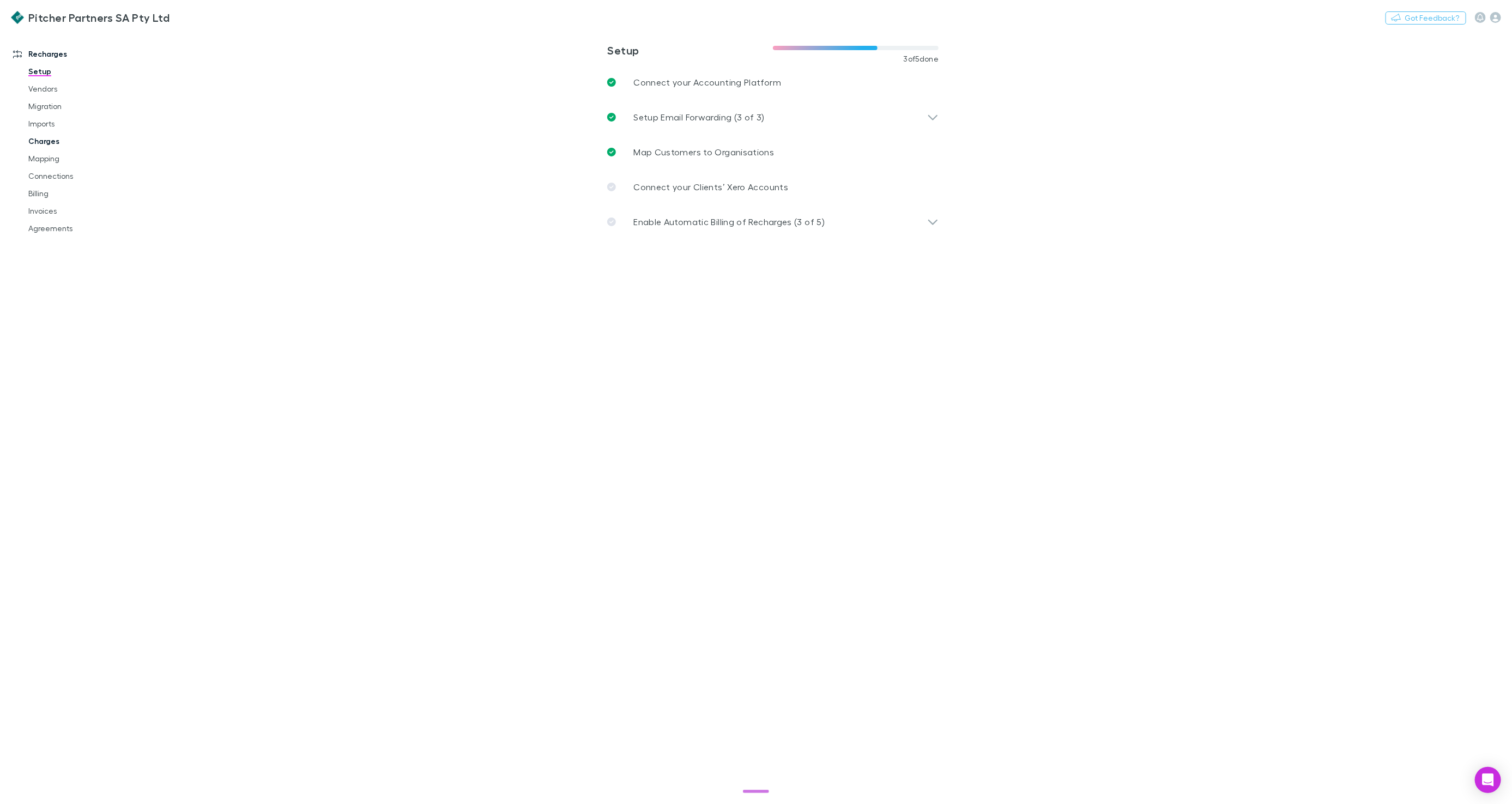
click at [45, 138] on link "Charges" at bounding box center [82, 141] width 128 height 18
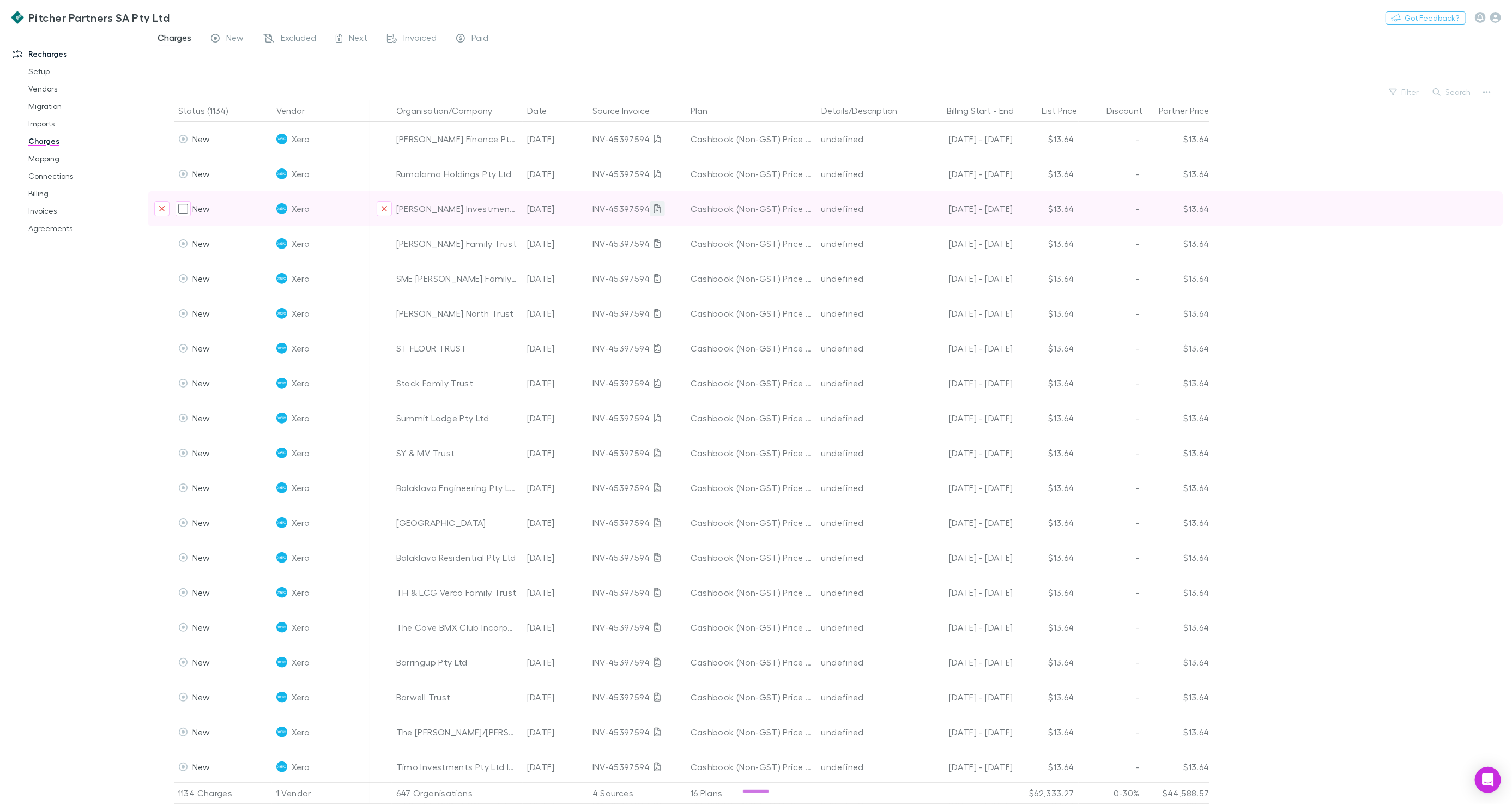
click at [654, 210] on icon at bounding box center [657, 208] width 6 height 9
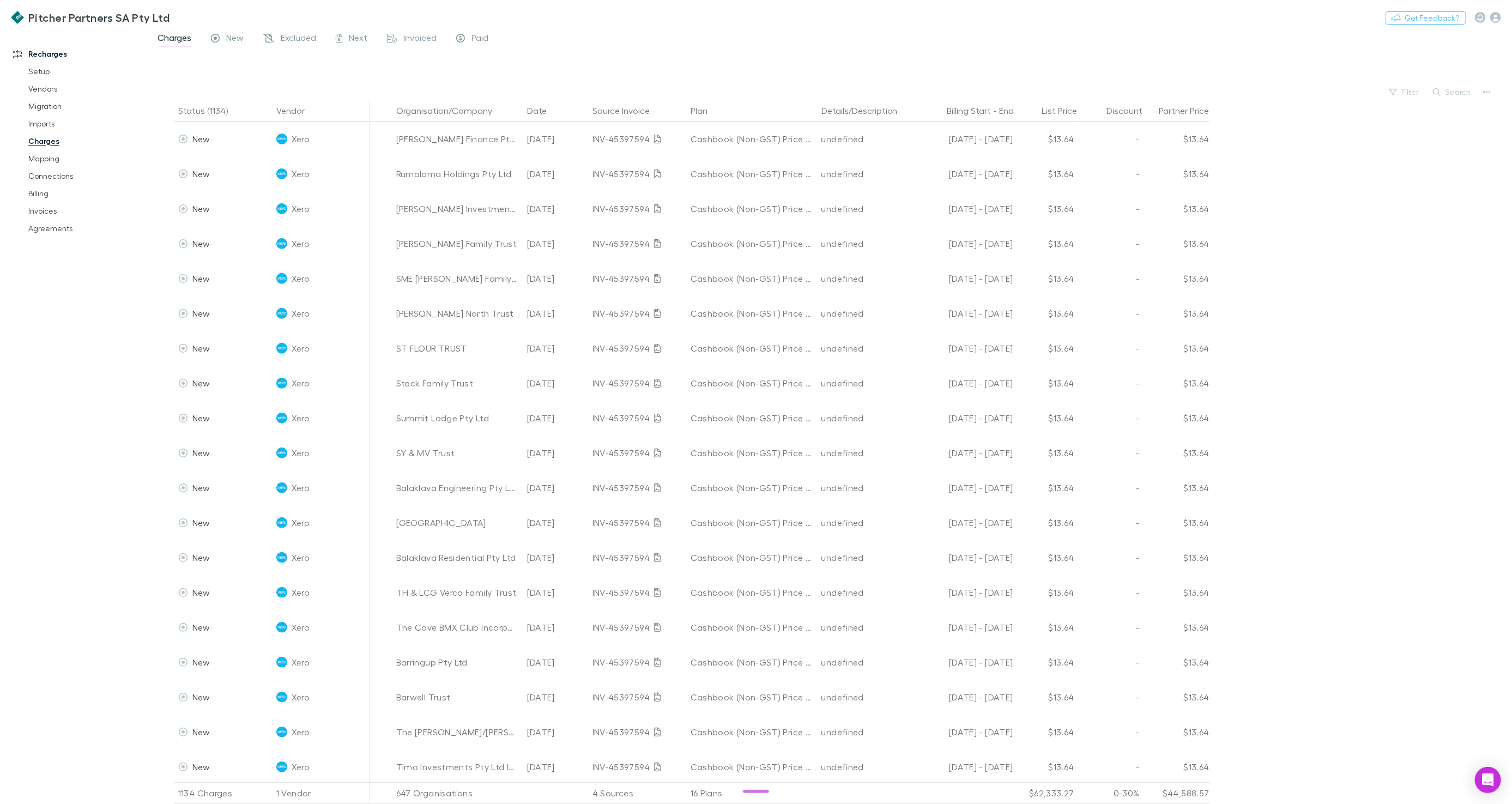
click at [1440, 90] on icon "button" at bounding box center [1436, 92] width 8 height 8
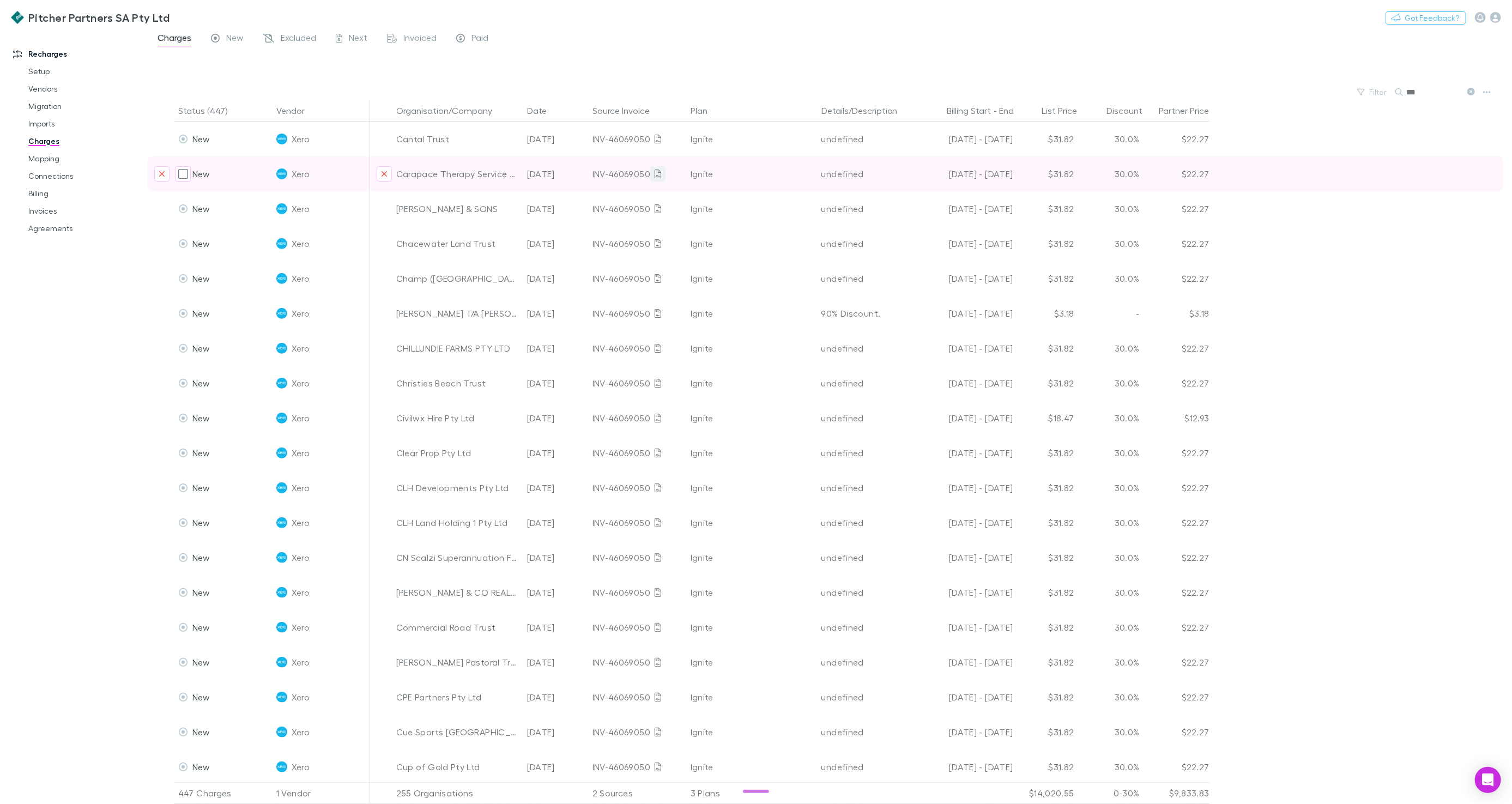
type input "***"
click at [660, 173] on link at bounding box center [658, 174] width 15 height 15
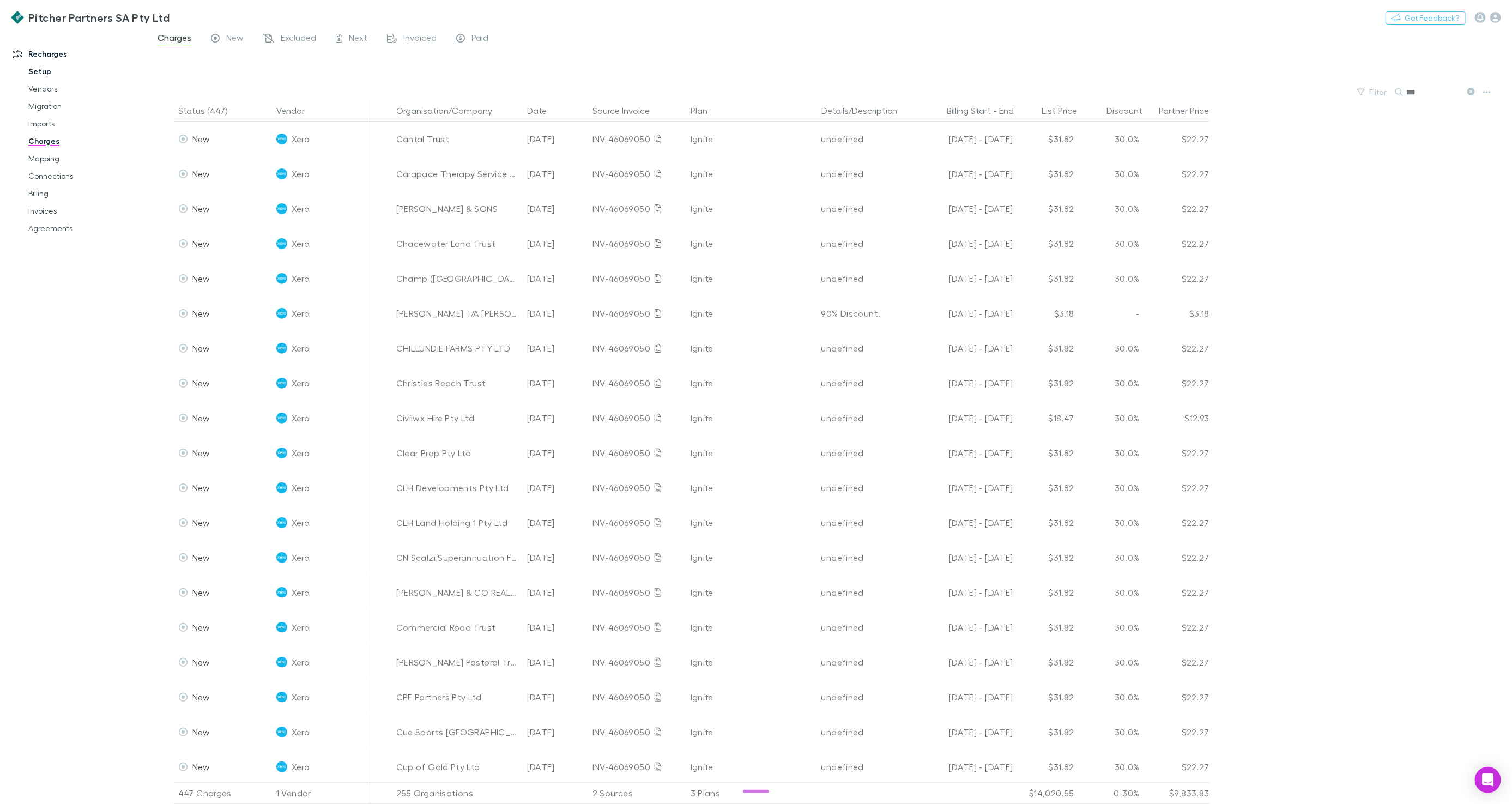
click at [51, 65] on link "Setup" at bounding box center [82, 72] width 128 height 18
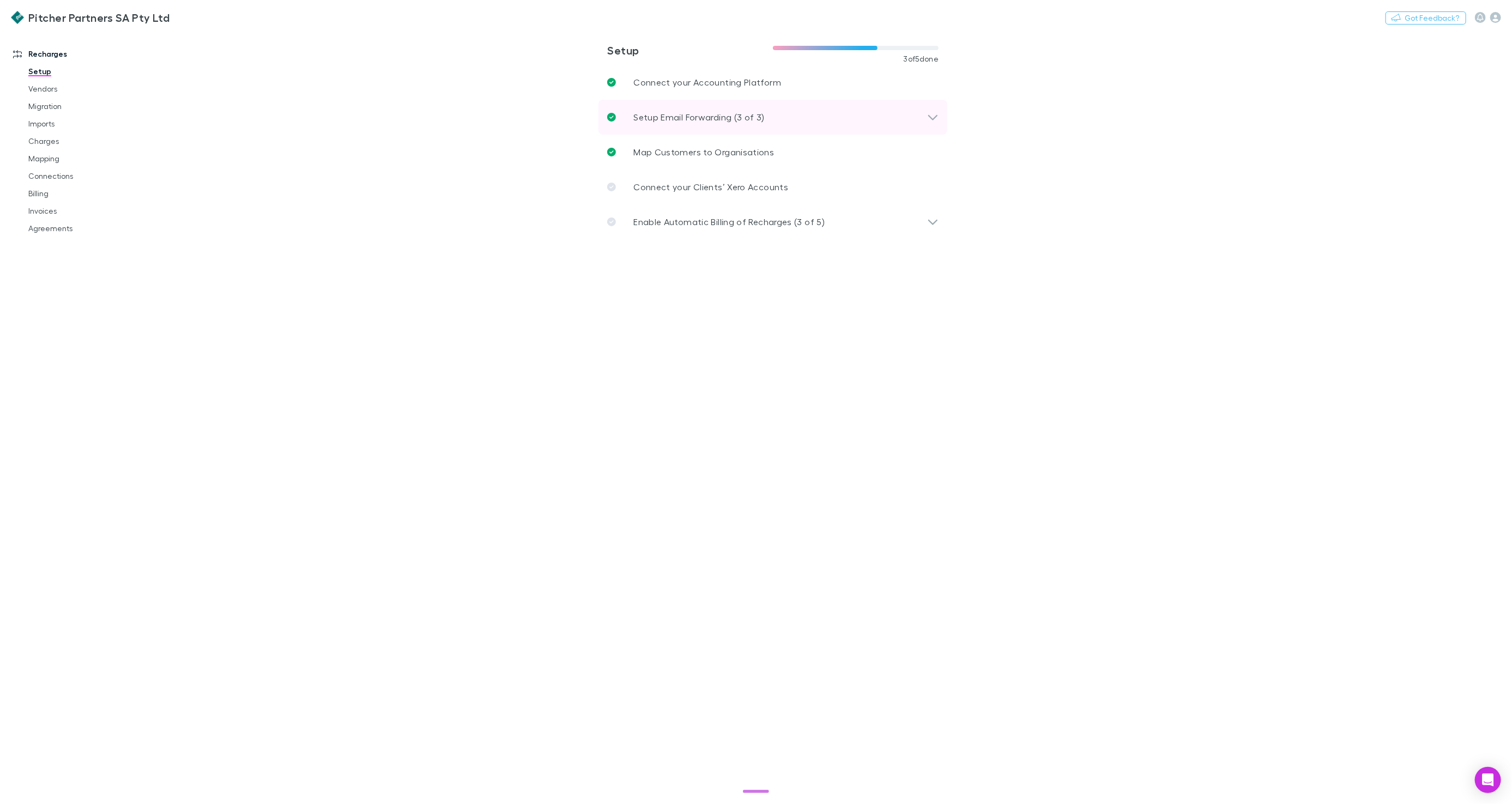
click at [667, 112] on p "Setup Email Forwarding (3 of 3)" at bounding box center [698, 117] width 131 height 13
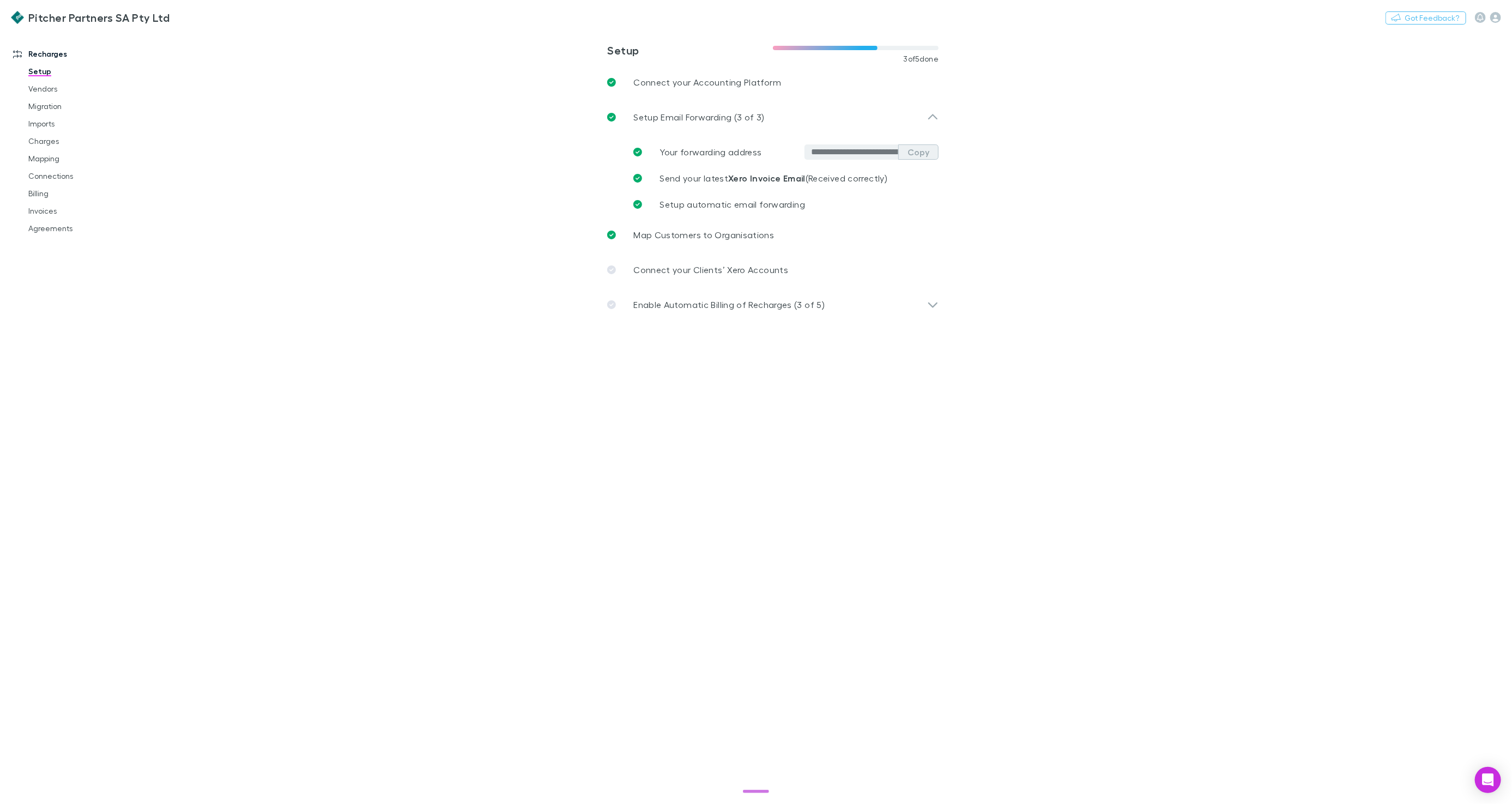
click at [938, 154] on button "Copy" at bounding box center [918, 152] width 41 height 15
click at [48, 106] on link "Migration" at bounding box center [82, 106] width 128 height 18
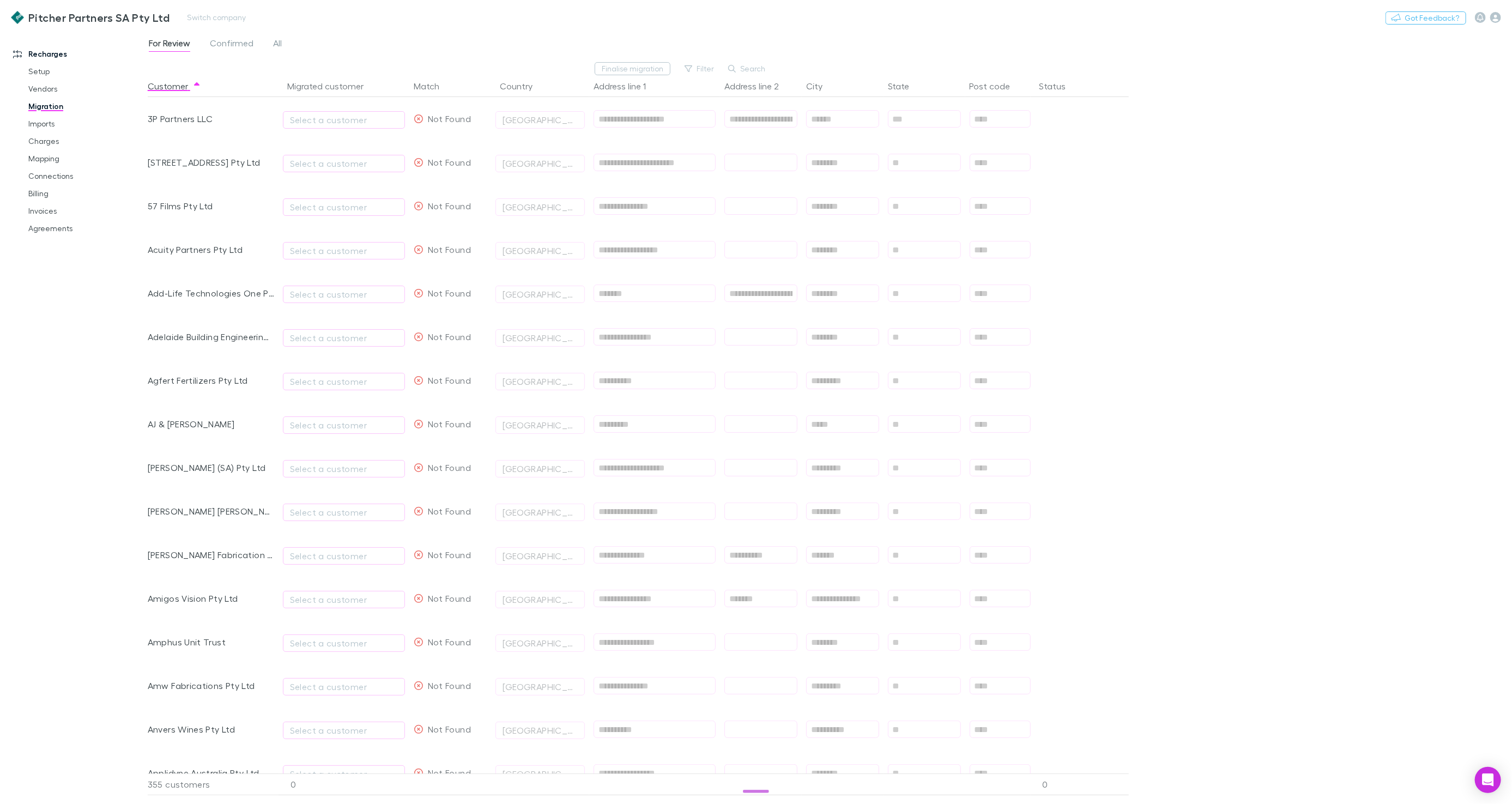
click at [215, 4] on div "Pitcher Partners SA Pty Ltd Switch company Nothing Got Feedback?" at bounding box center [756, 17] width 1512 height 35
click at [214, 12] on button "Switch company" at bounding box center [216, 18] width 72 height 13
type input "***"
click at [220, 62] on li "RGM" at bounding box center [274, 66] width 190 height 18
click at [48, 72] on link "Setup" at bounding box center [82, 72] width 128 height 18
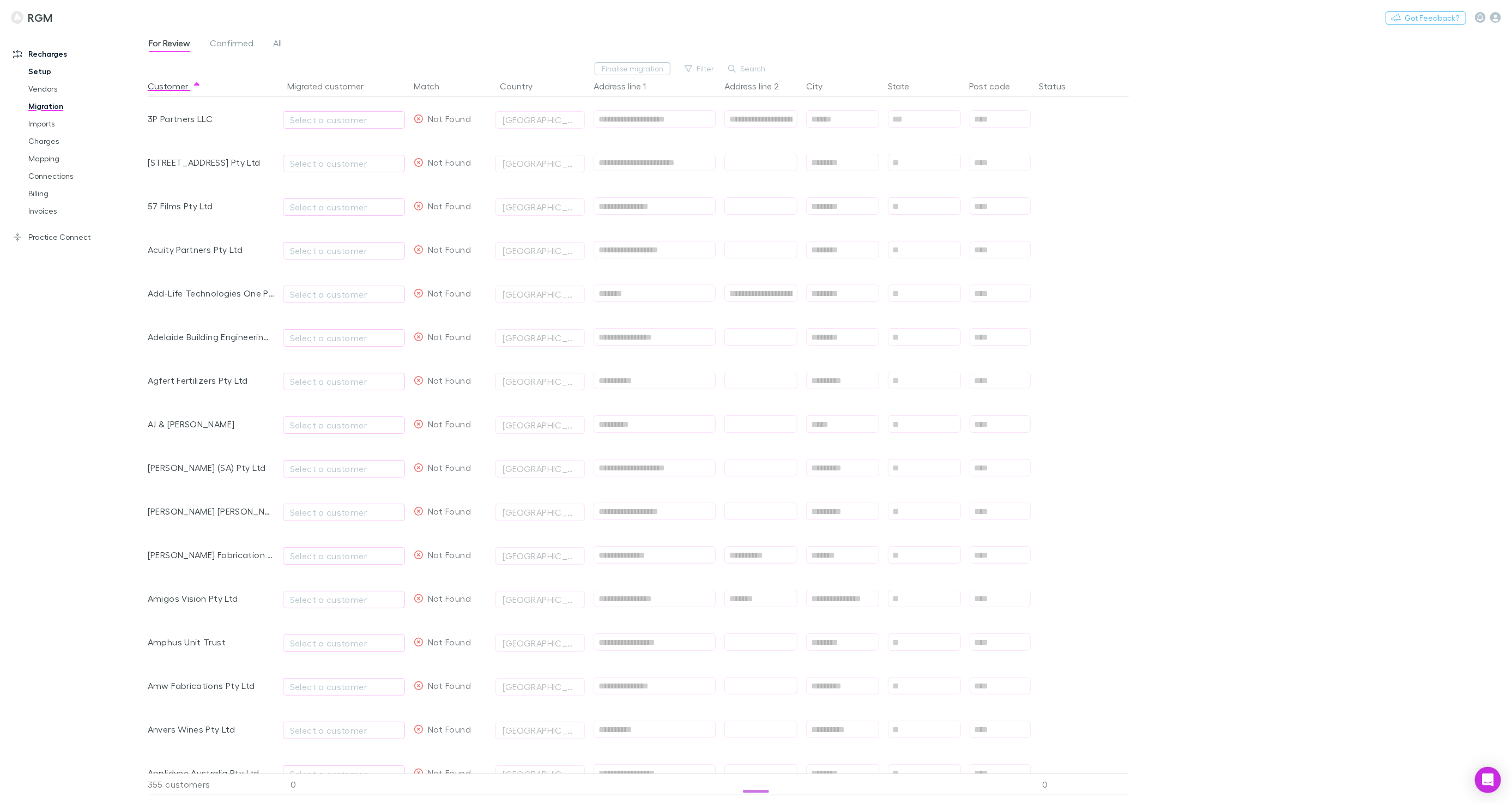
click at [39, 70] on link "Setup" at bounding box center [82, 72] width 128 height 18
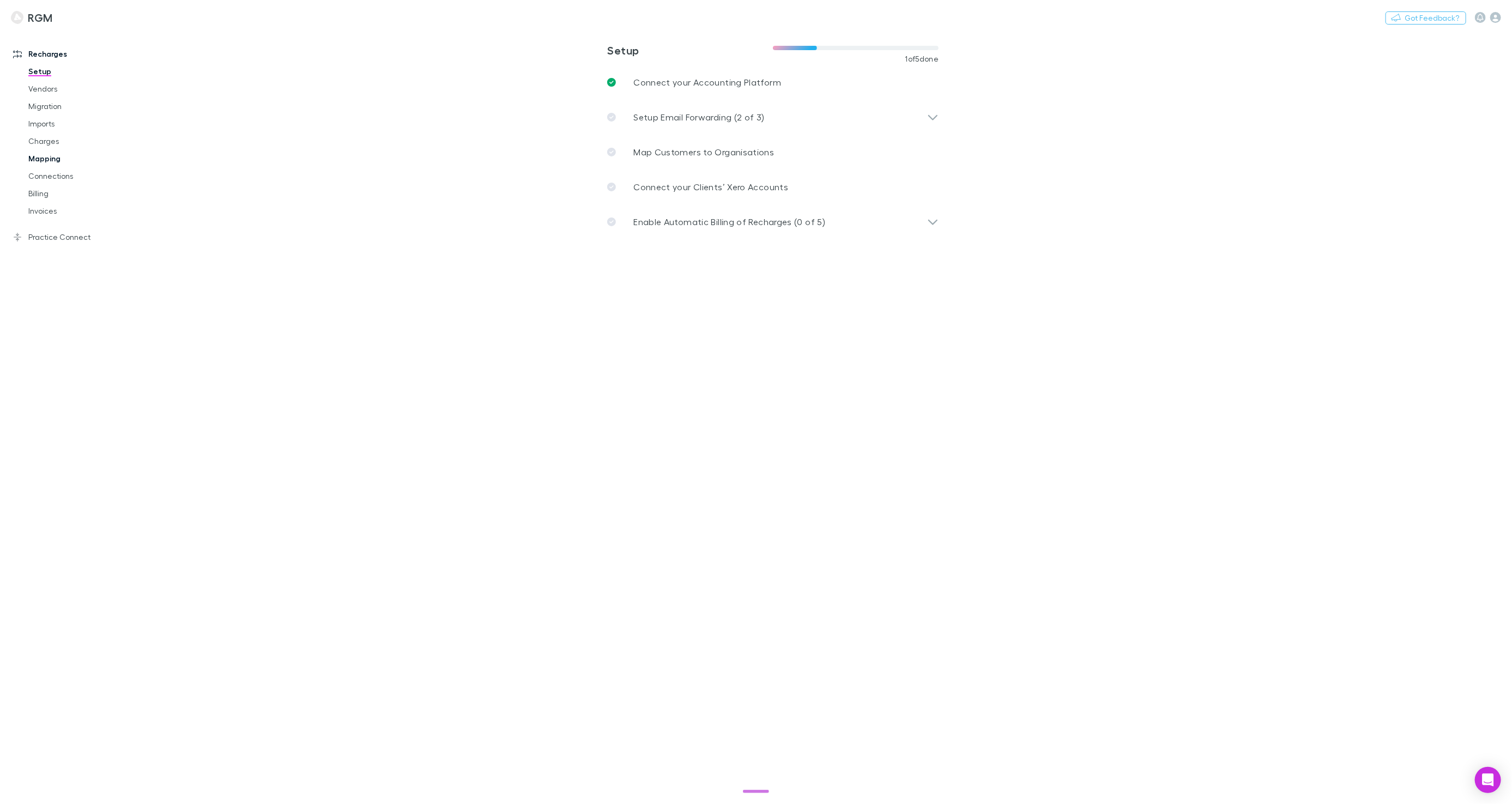
click at [50, 157] on link "Mapping" at bounding box center [82, 158] width 128 height 18
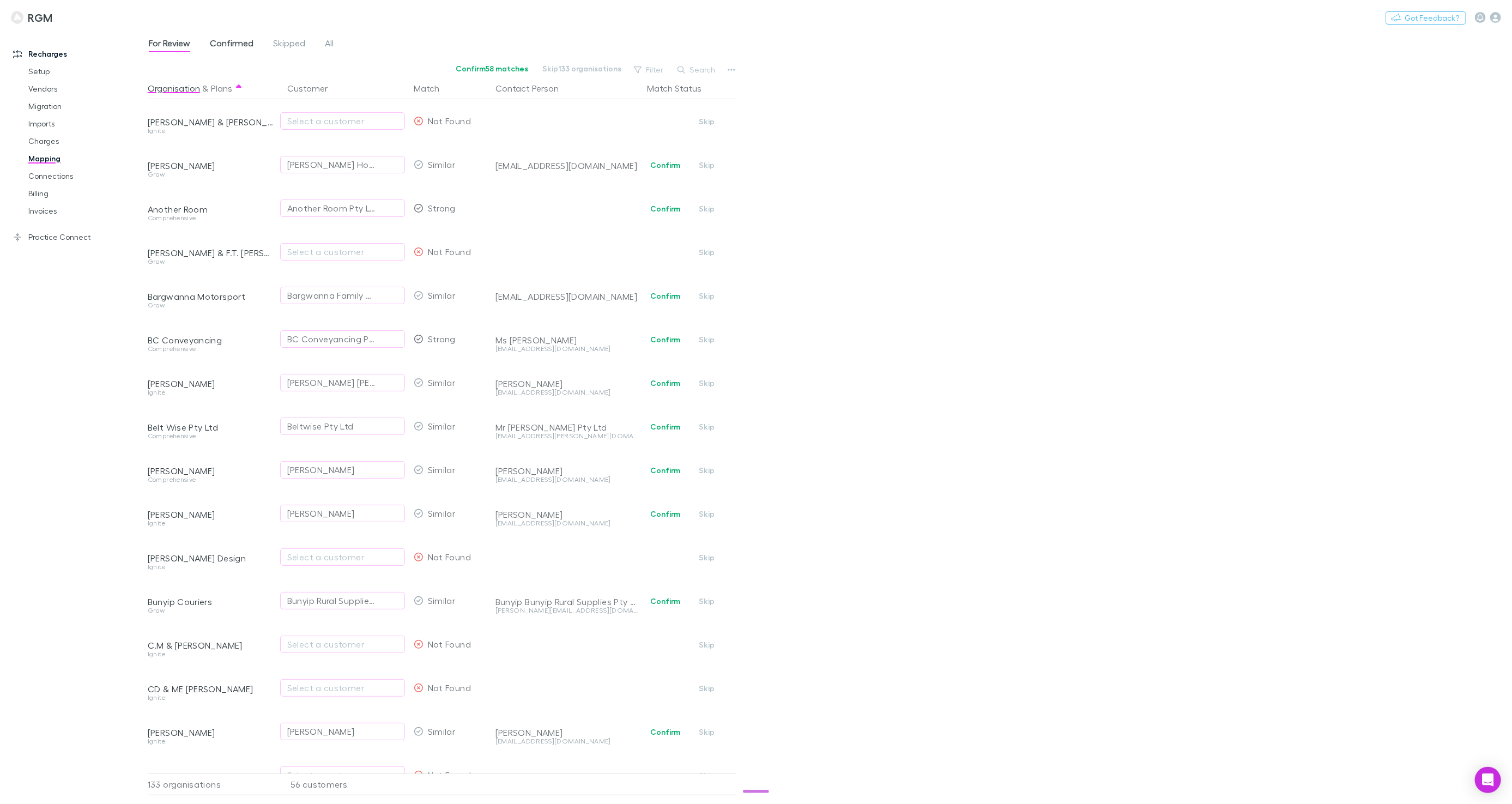
click at [239, 44] on span "Confirmed" at bounding box center [232, 45] width 43 height 14
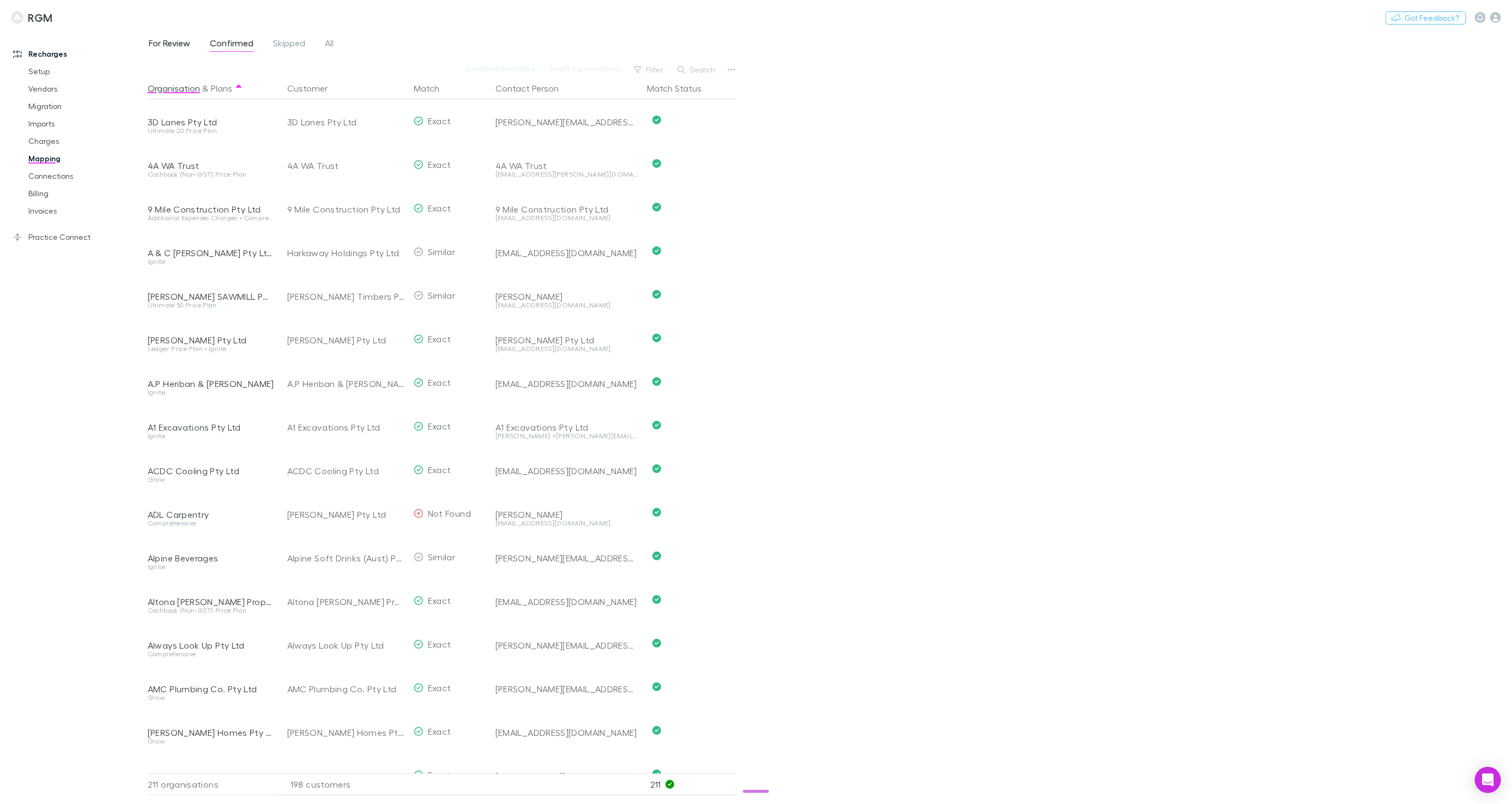
click at [181, 45] on span "For Review" at bounding box center [170, 45] width 42 height 14
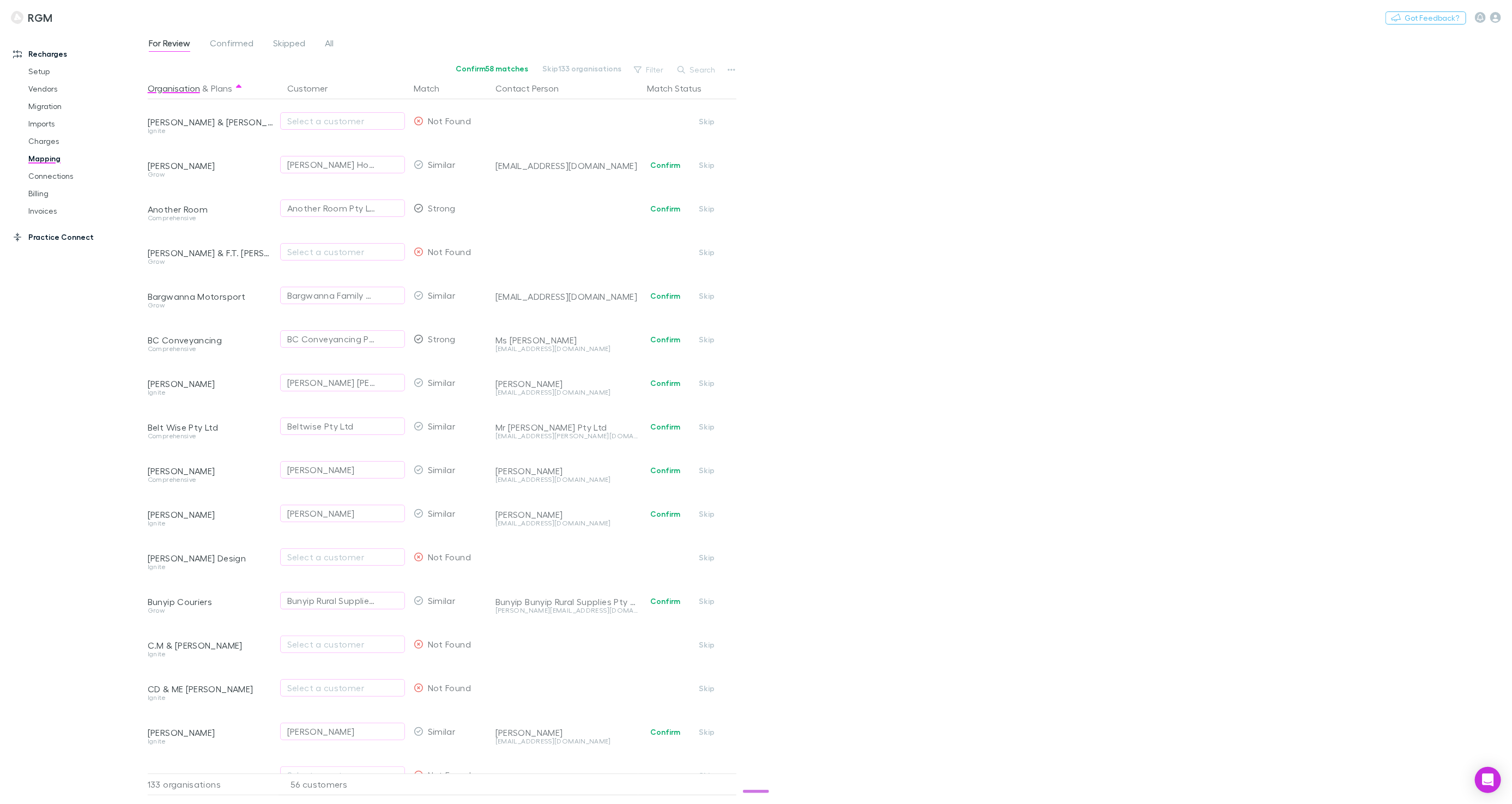
click at [56, 235] on link "Practice Connect" at bounding box center [74, 237] width 143 height 18
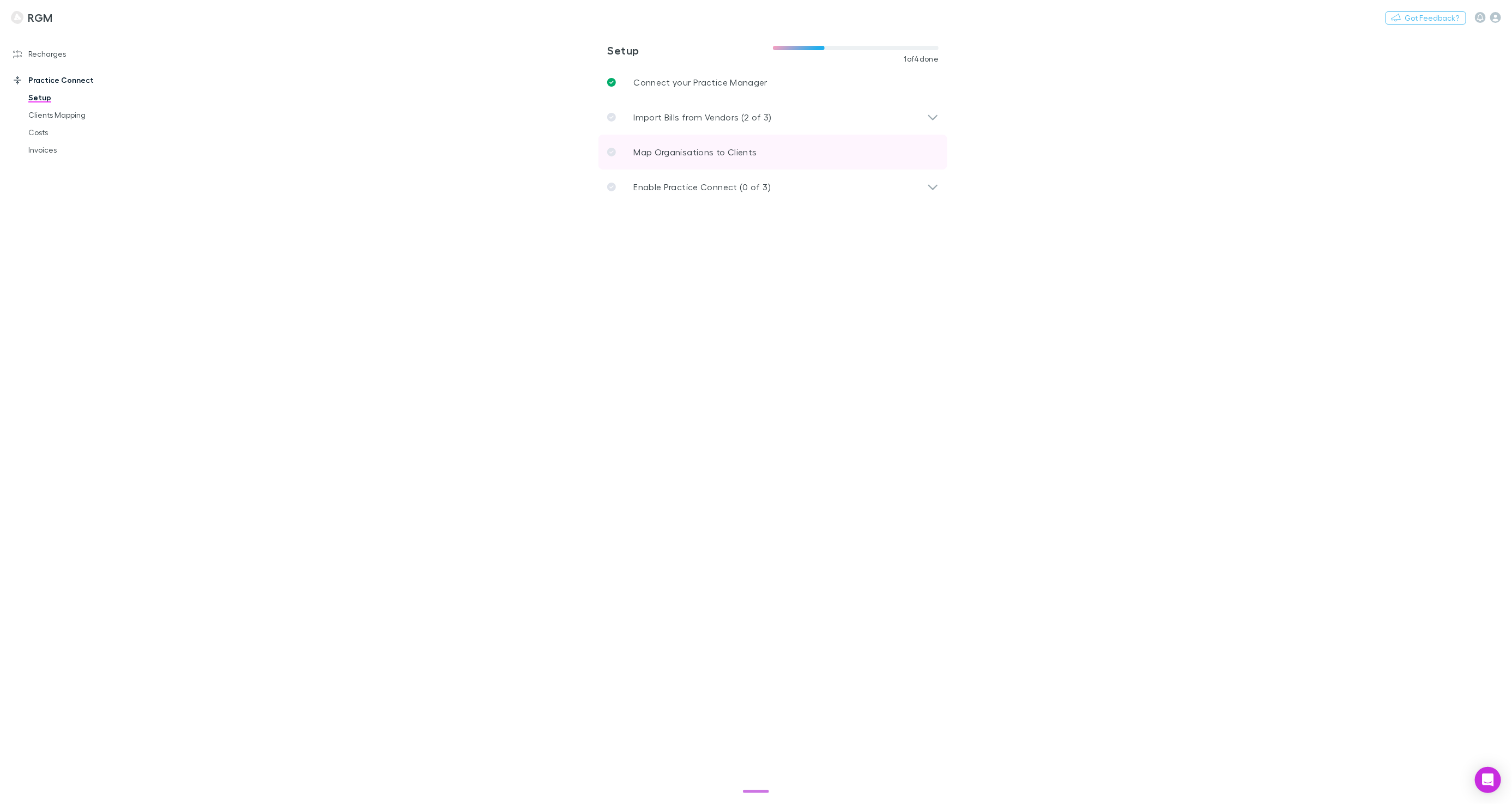
click at [639, 143] on link "Map Organisations to Clients" at bounding box center [773, 151] width 349 height 35
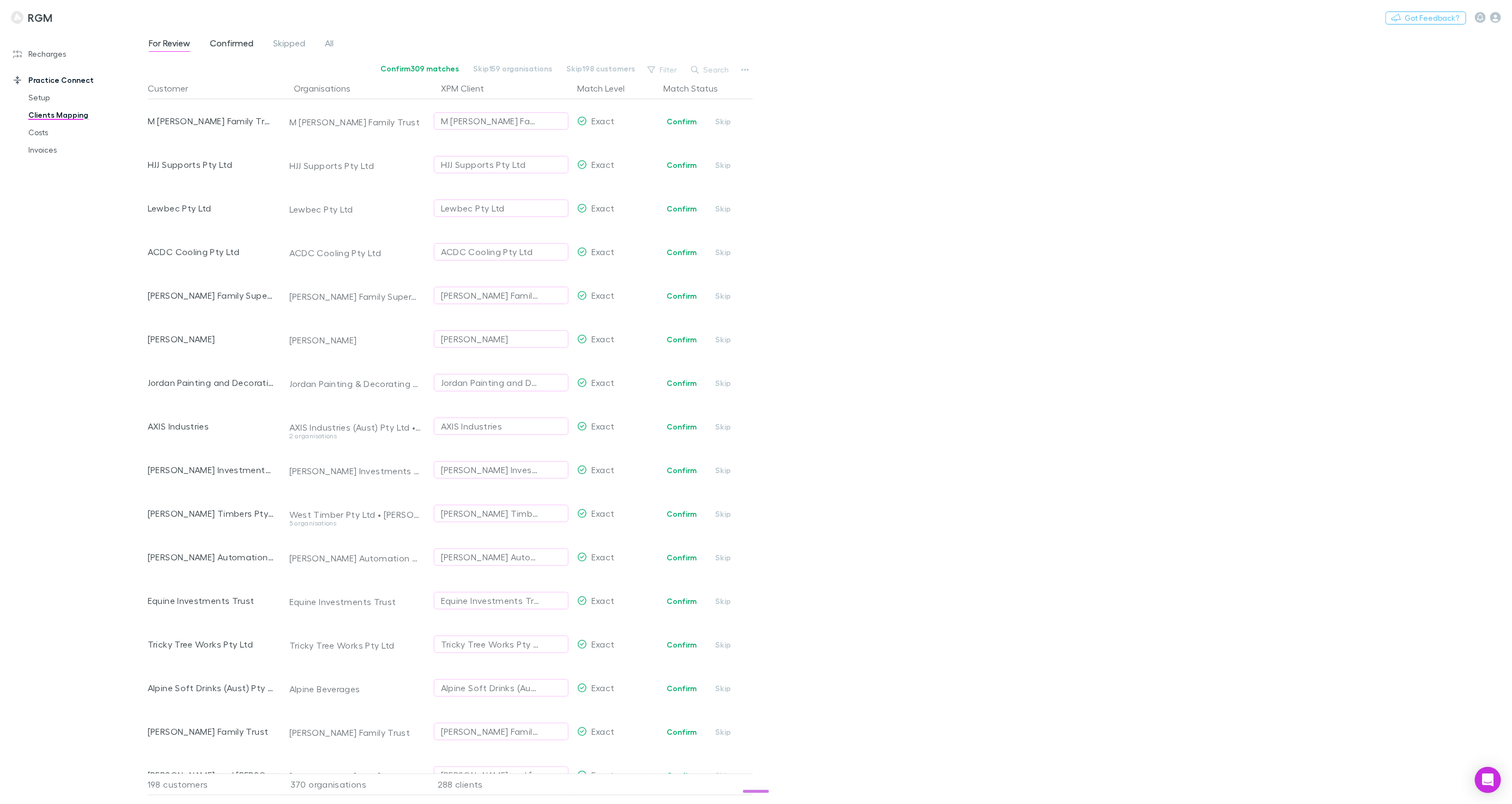
click at [241, 43] on span "Confirmed" at bounding box center [232, 45] width 43 height 14
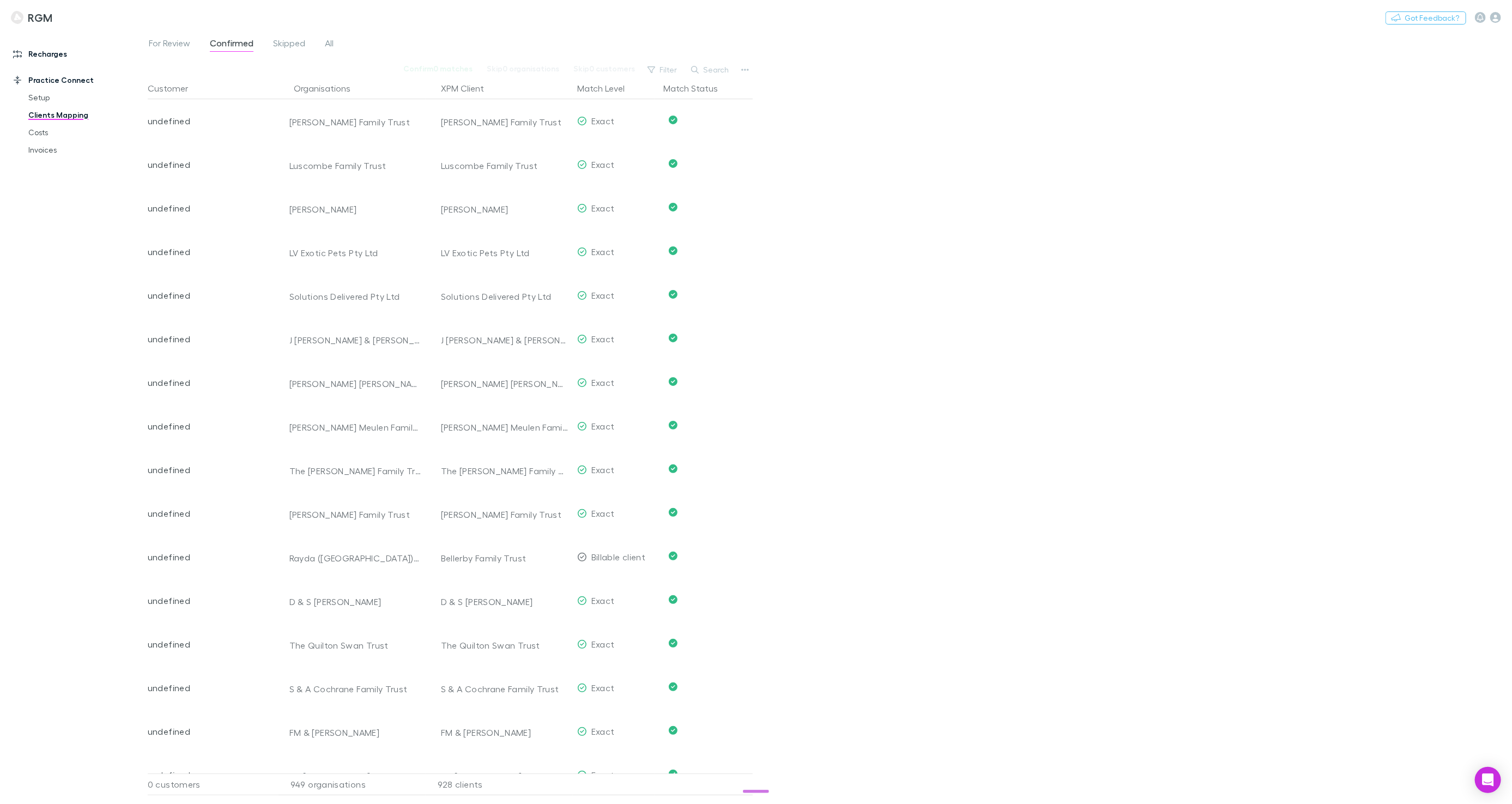
click at [46, 51] on link "Recharges" at bounding box center [74, 54] width 143 height 18
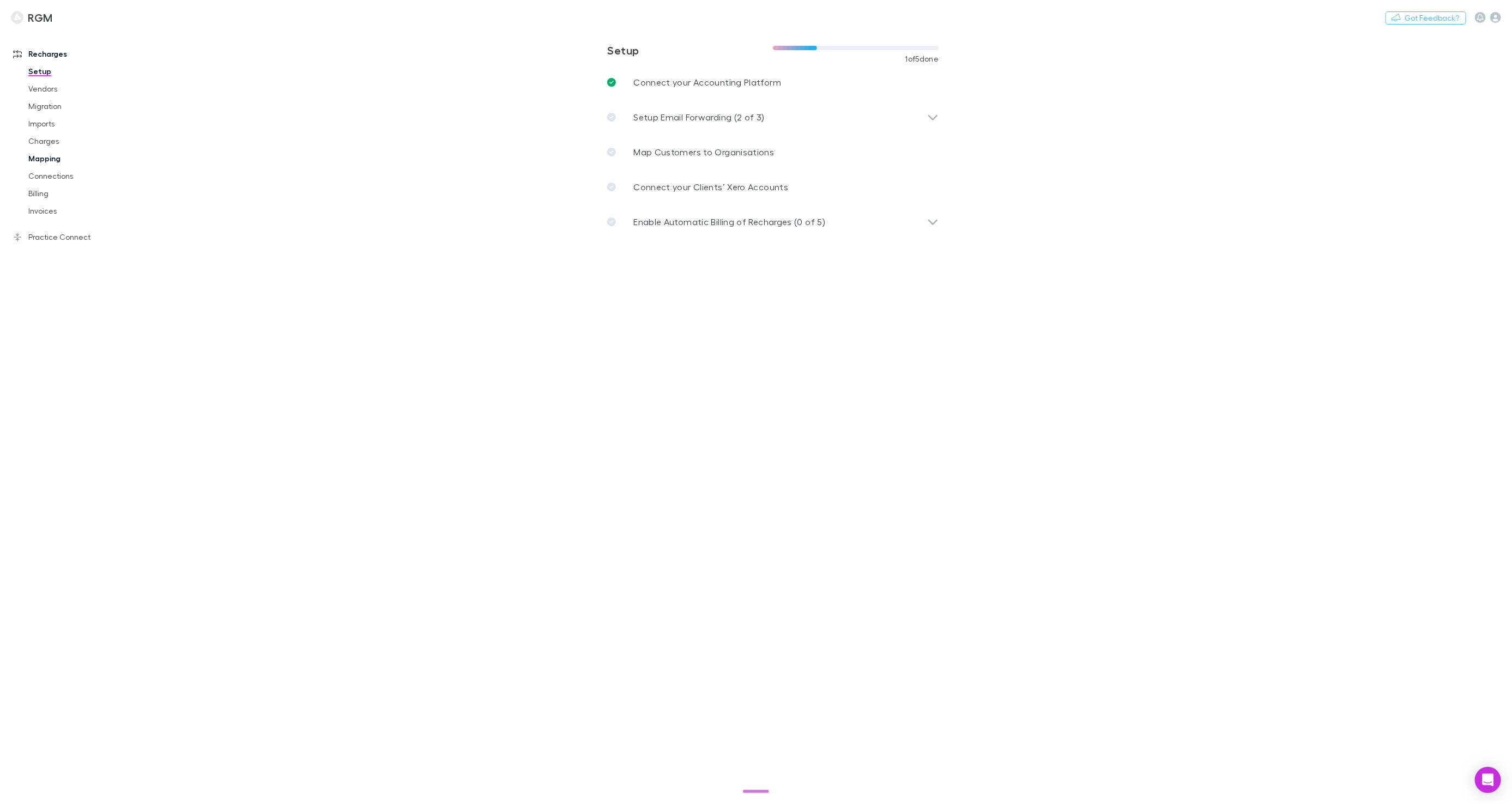
drag, startPoint x: 58, startPoint y: 157, endPoint x: 83, endPoint y: 161, distance: 25.3
click at [58, 157] on link "Mapping" at bounding box center [82, 158] width 128 height 18
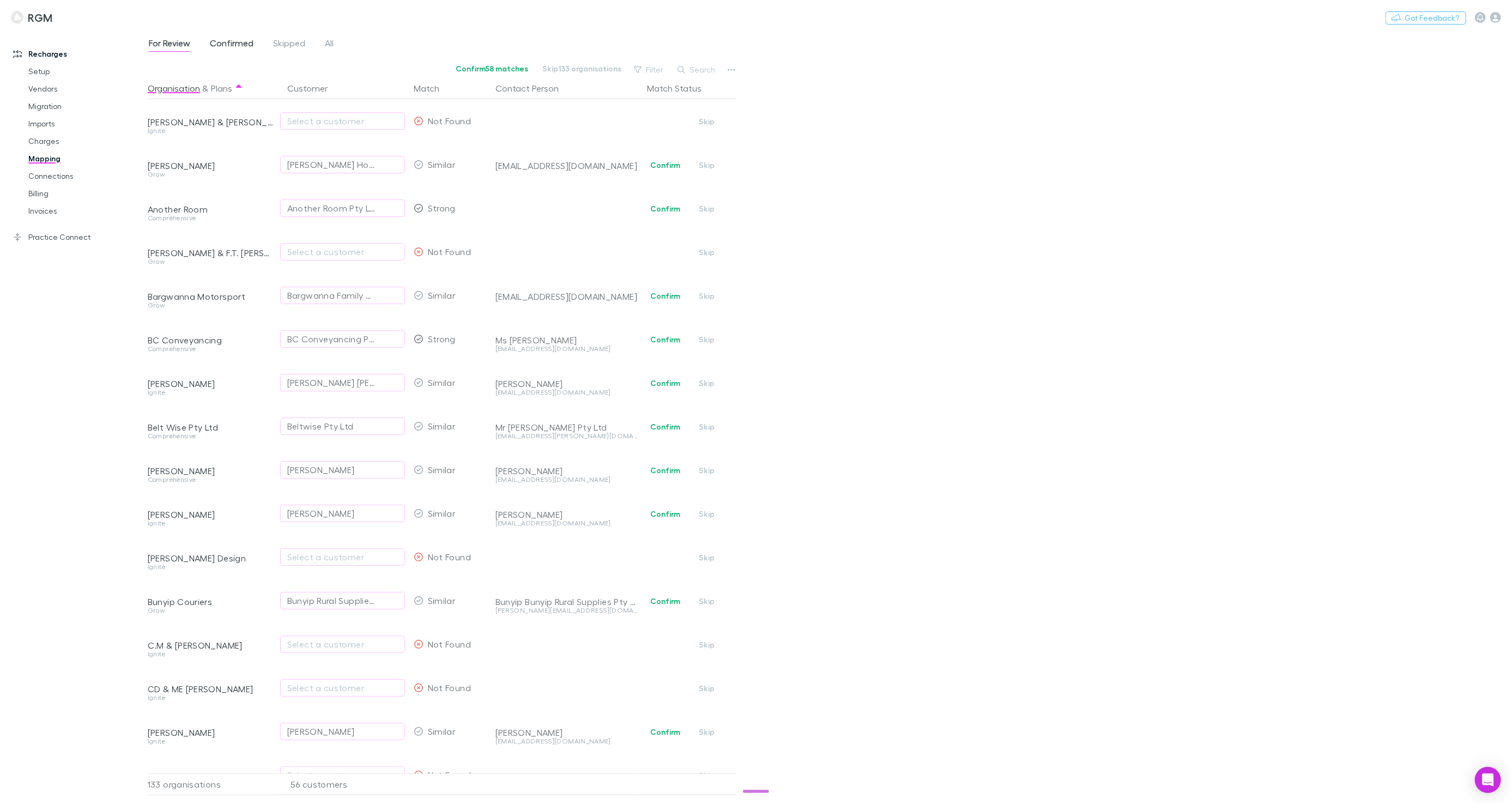
click at [214, 45] on span "Confirmed" at bounding box center [232, 45] width 43 height 14
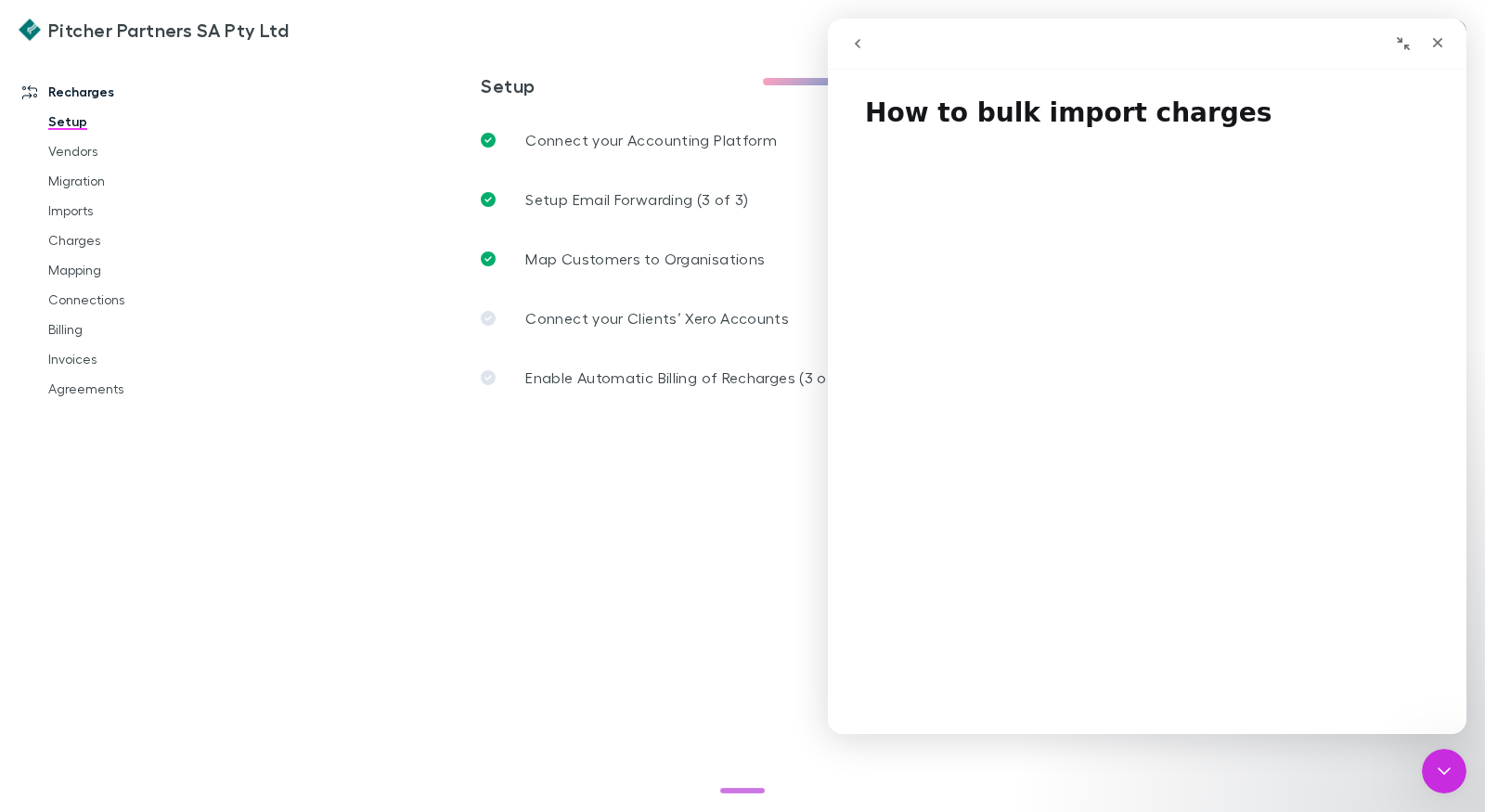
scroll to position [6, 0]
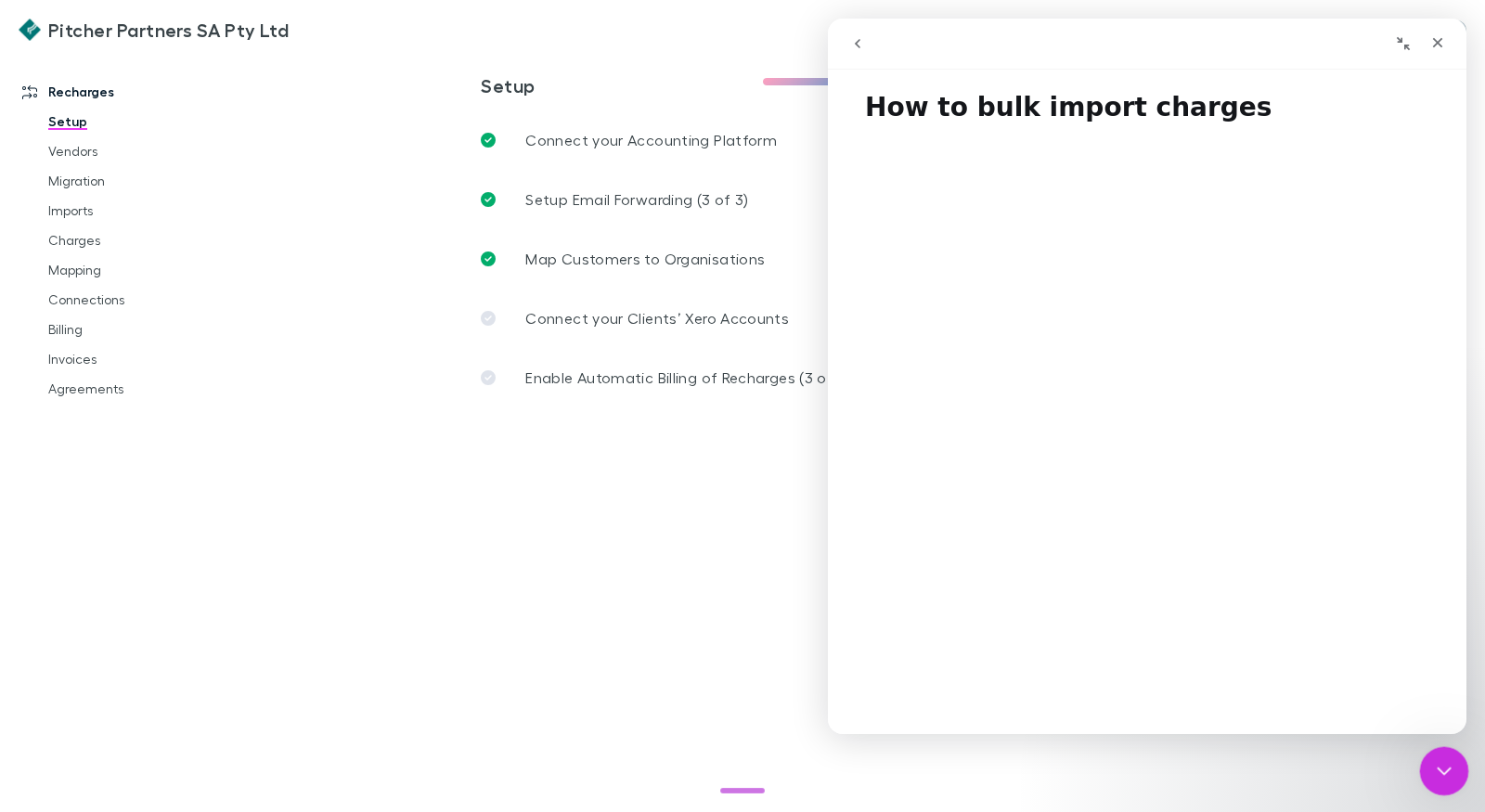
click at [1437, 751] on div "Close Intercom Messenger" at bounding box center [1441, 768] width 45 height 45
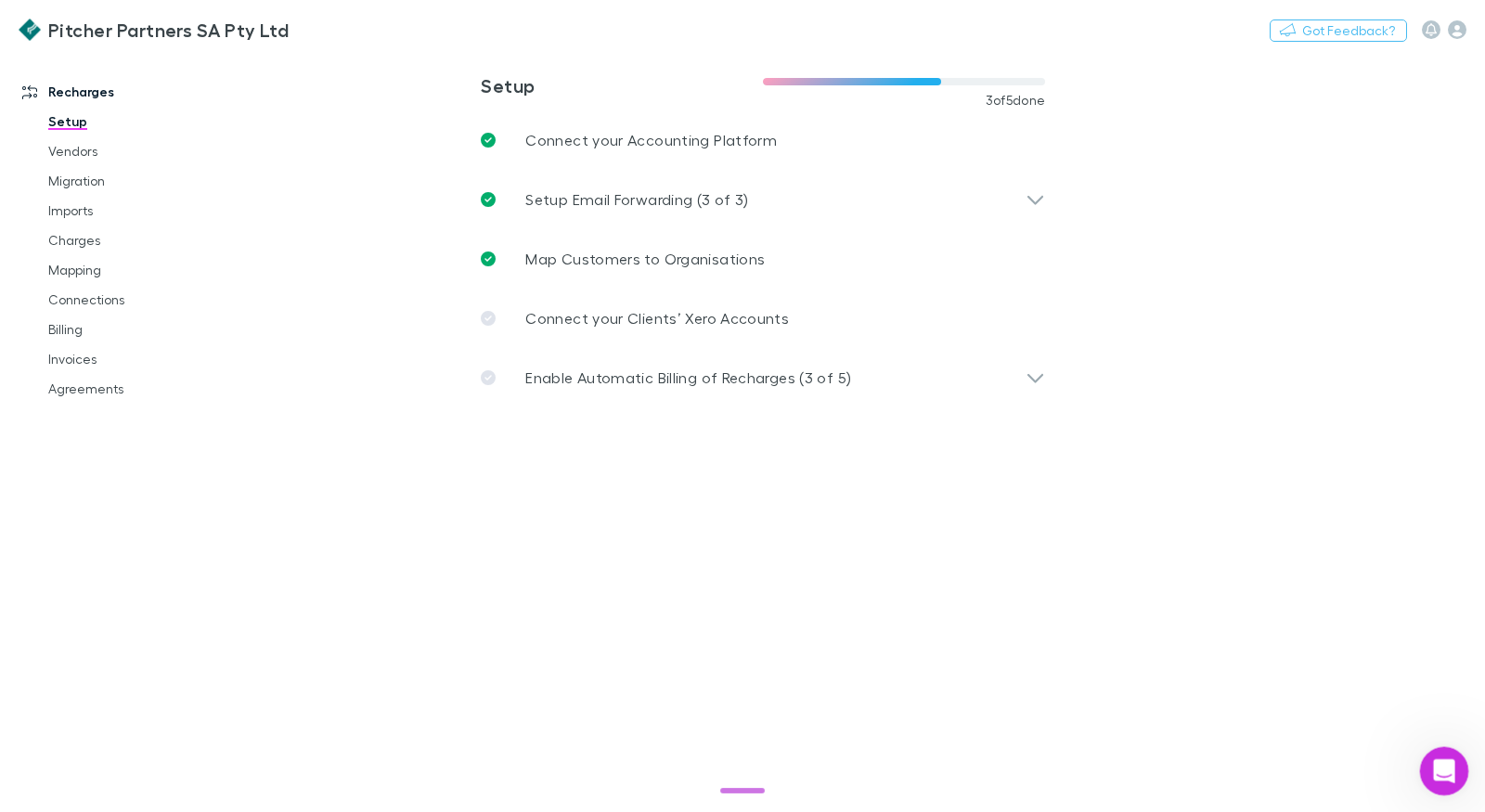
scroll to position [0, 0]
click at [1448, 32] on icon "button" at bounding box center [1457, 29] width 19 height 19
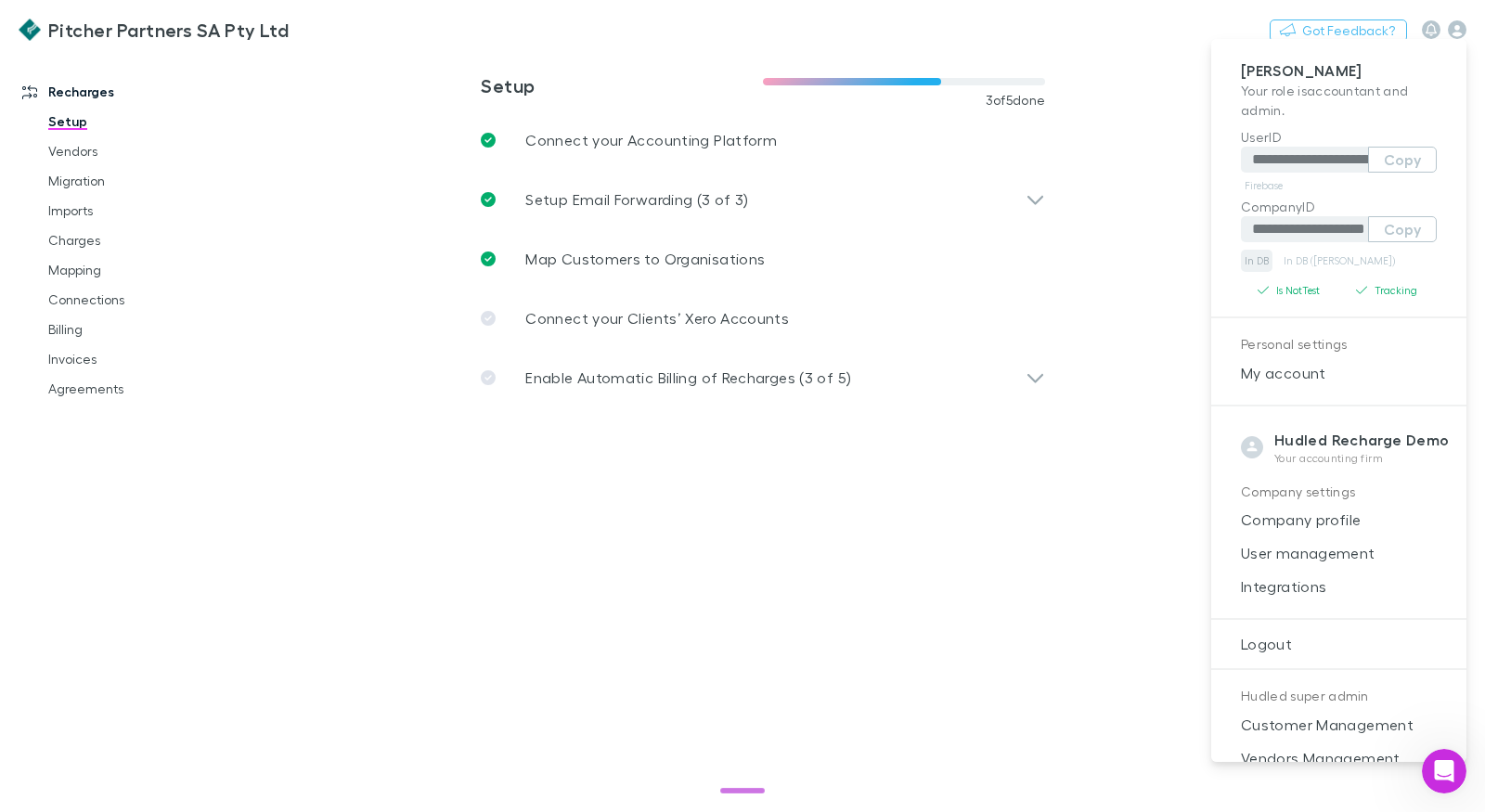
click at [1252, 263] on link "In DB" at bounding box center [1257, 261] width 32 height 22
type input "**********"
click at [189, 20] on div at bounding box center [742, 406] width 1485 height 812
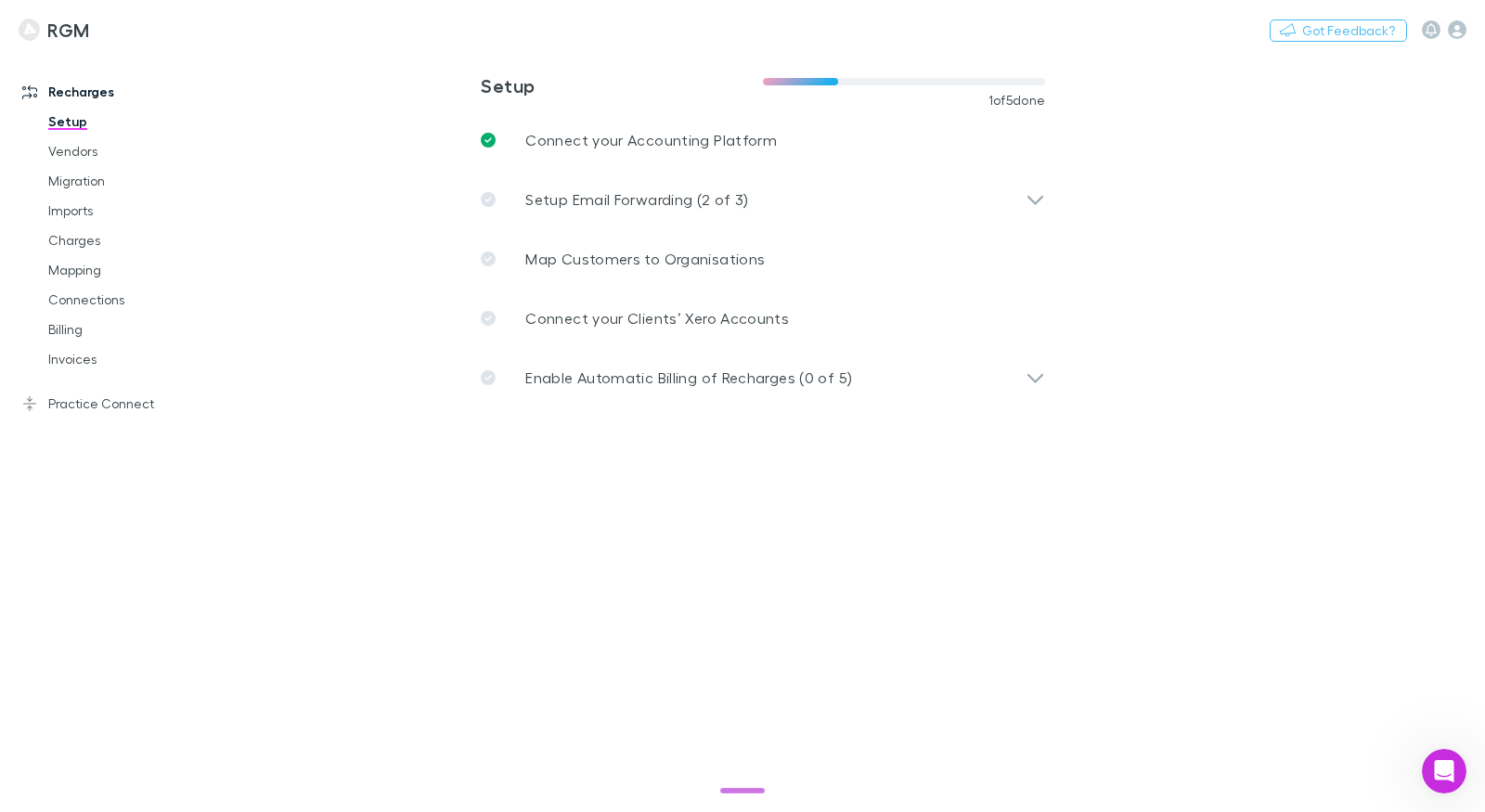
click at [168, 29] on div "**********" at bounding box center [742, 406] width 1485 height 812
click at [109, 31] on button "Switch company" at bounding box center [170, 30] width 123 height 22
type input "***"
click at [187, 104] on p "Gwydir Chartered Accountants" at bounding box center [235, 111] width 223 height 22
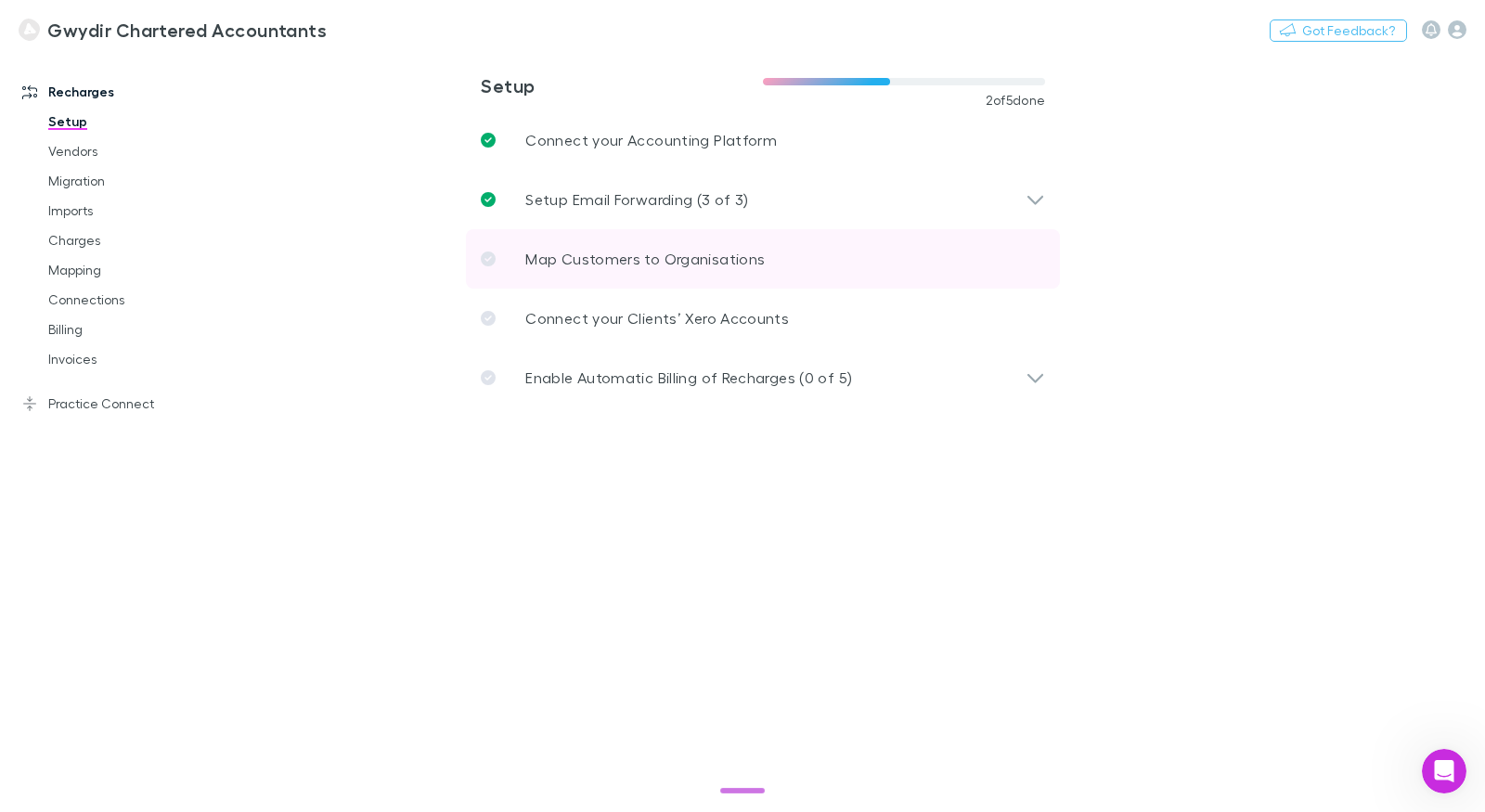
click at [538, 255] on p "Map Customers to Organisations" at bounding box center [646, 259] width 240 height 22
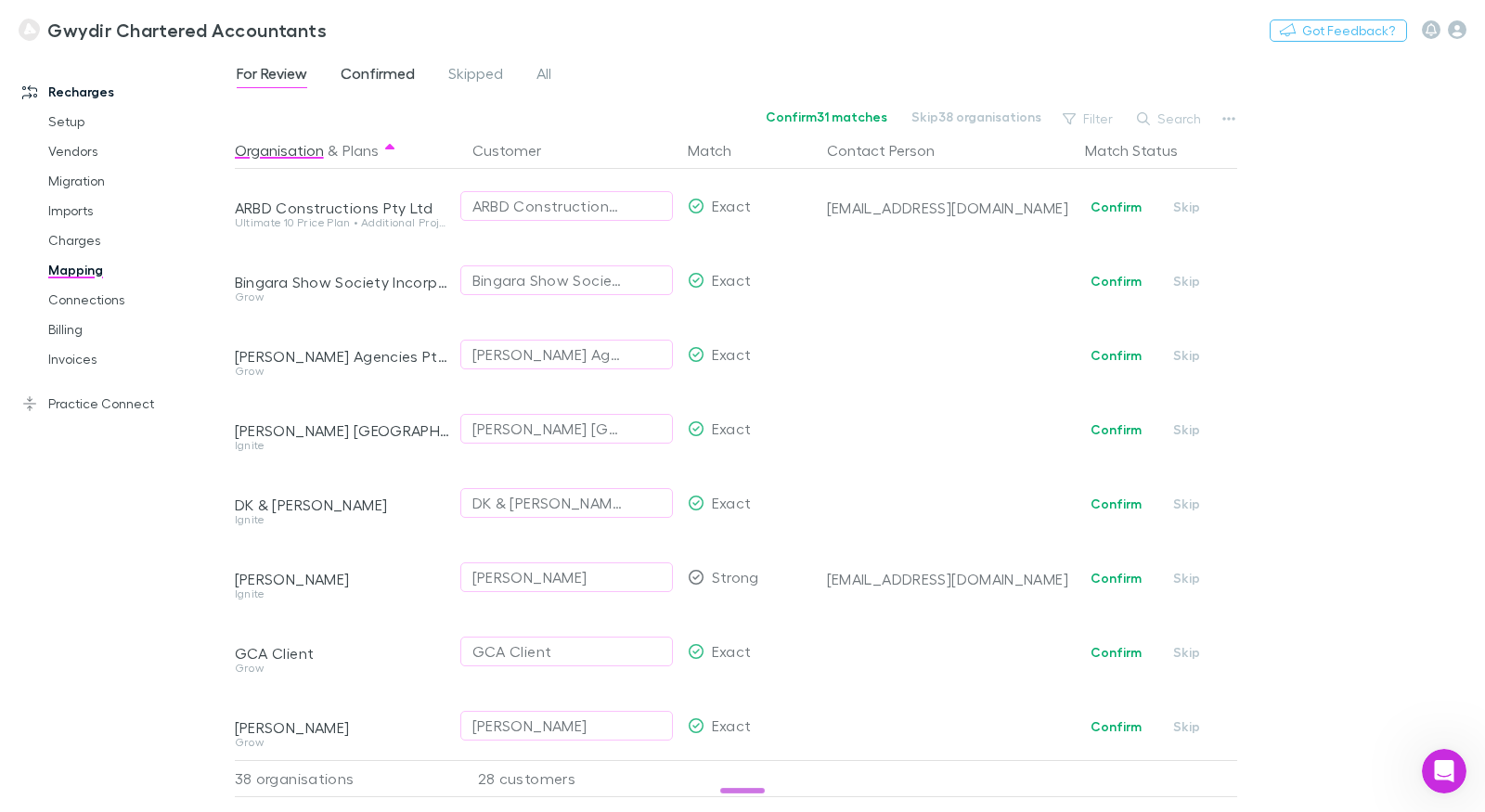
click at [364, 74] on span "Confirmed" at bounding box center [378, 76] width 74 height 24
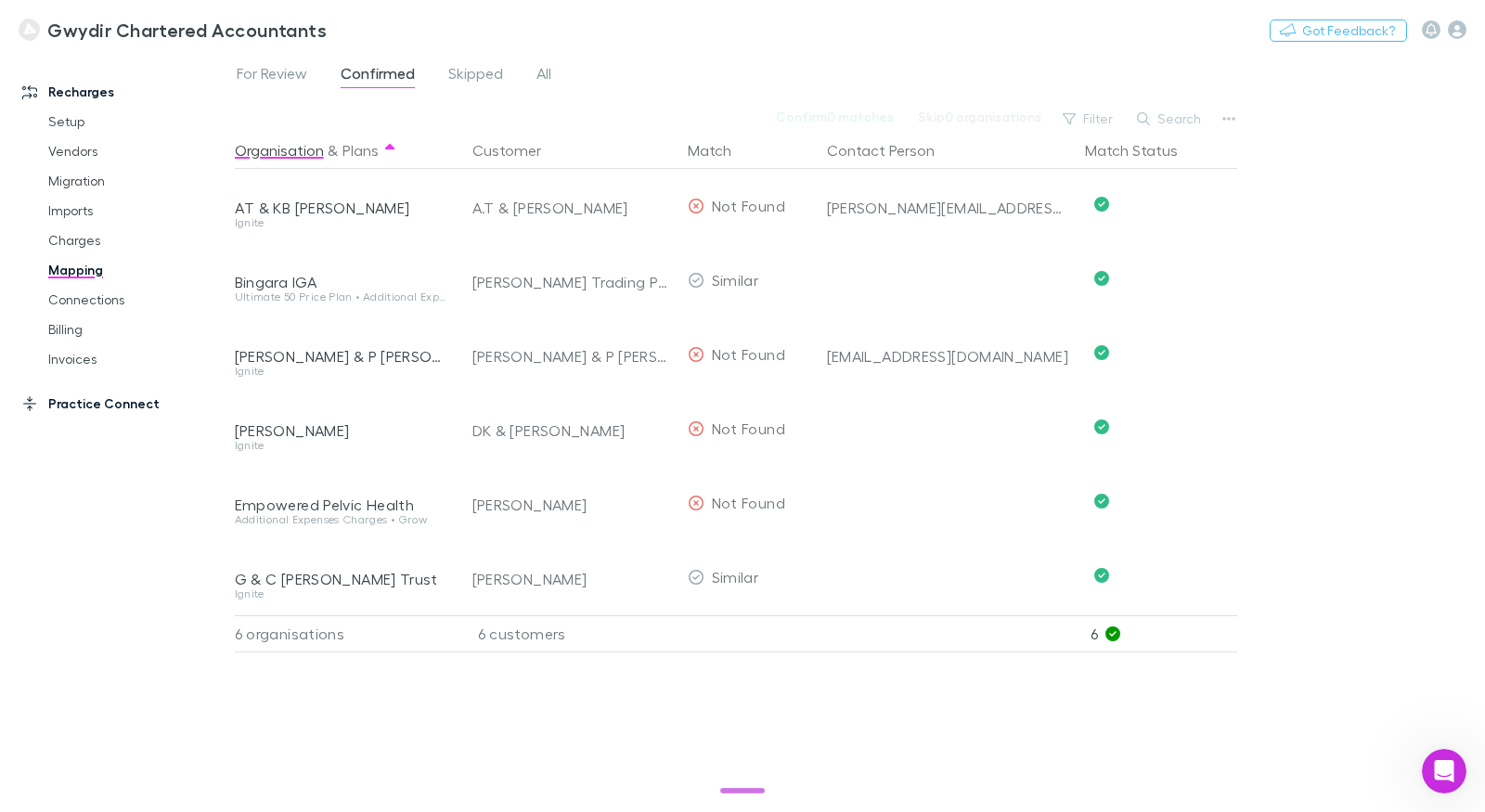
click at [122, 410] on link "Practice Connect" at bounding box center [118, 404] width 228 height 30
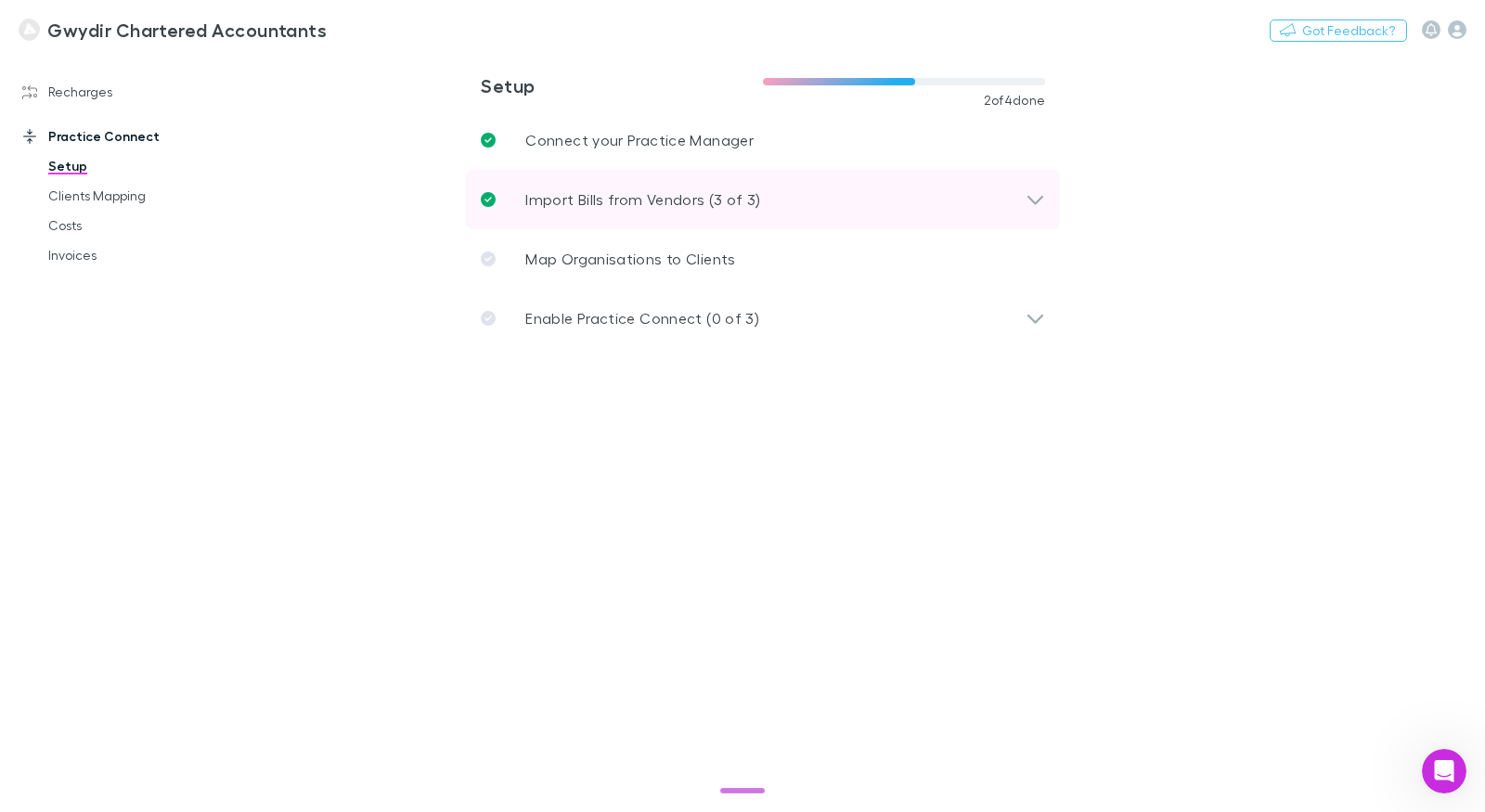
click at [606, 211] on div "Import Bills from Vendors (3 of 3)" at bounding box center [762, 199] width 594 height 59
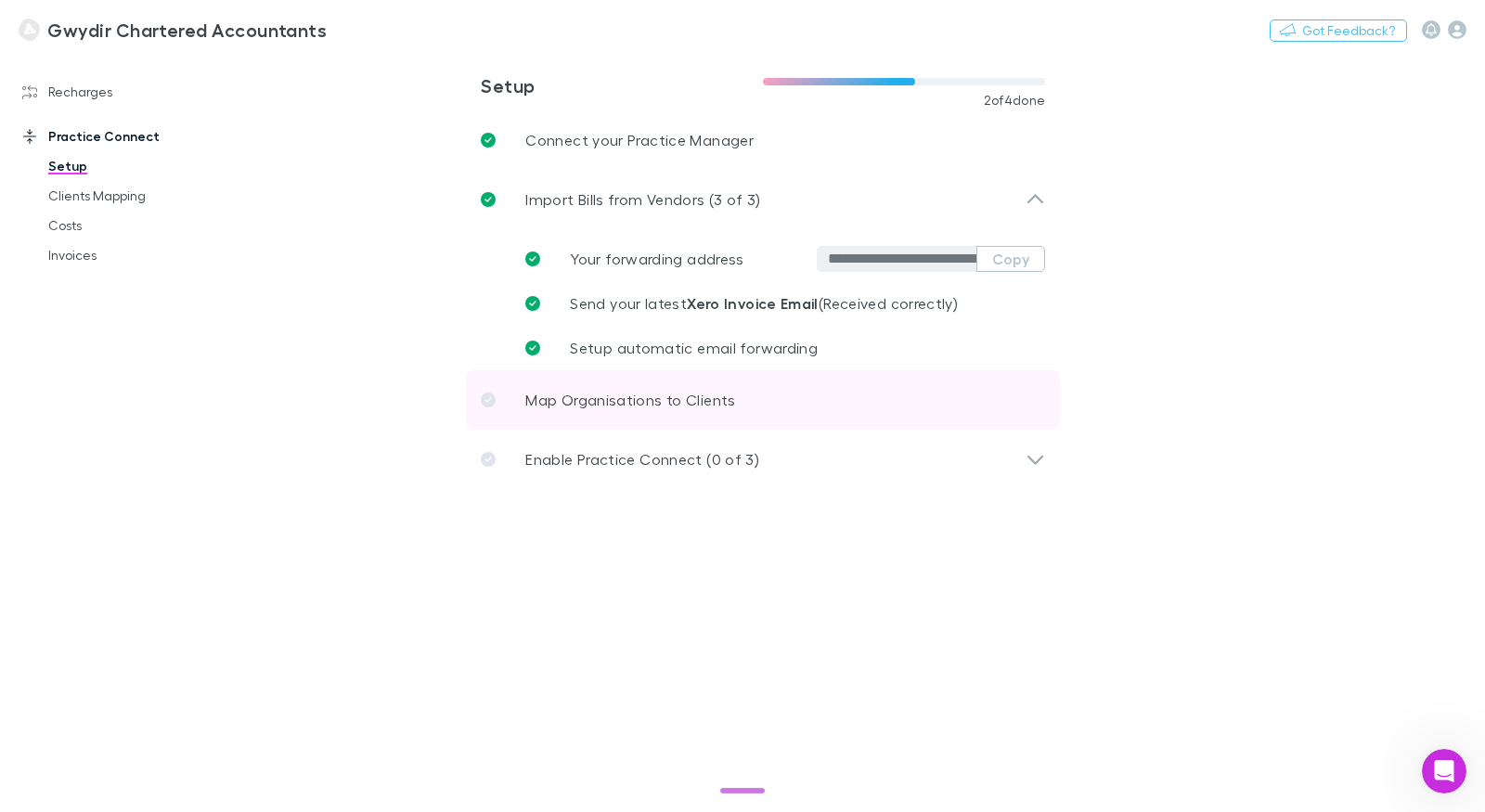
click at [665, 392] on p "Map Organisations to Clients" at bounding box center [631, 400] width 210 height 22
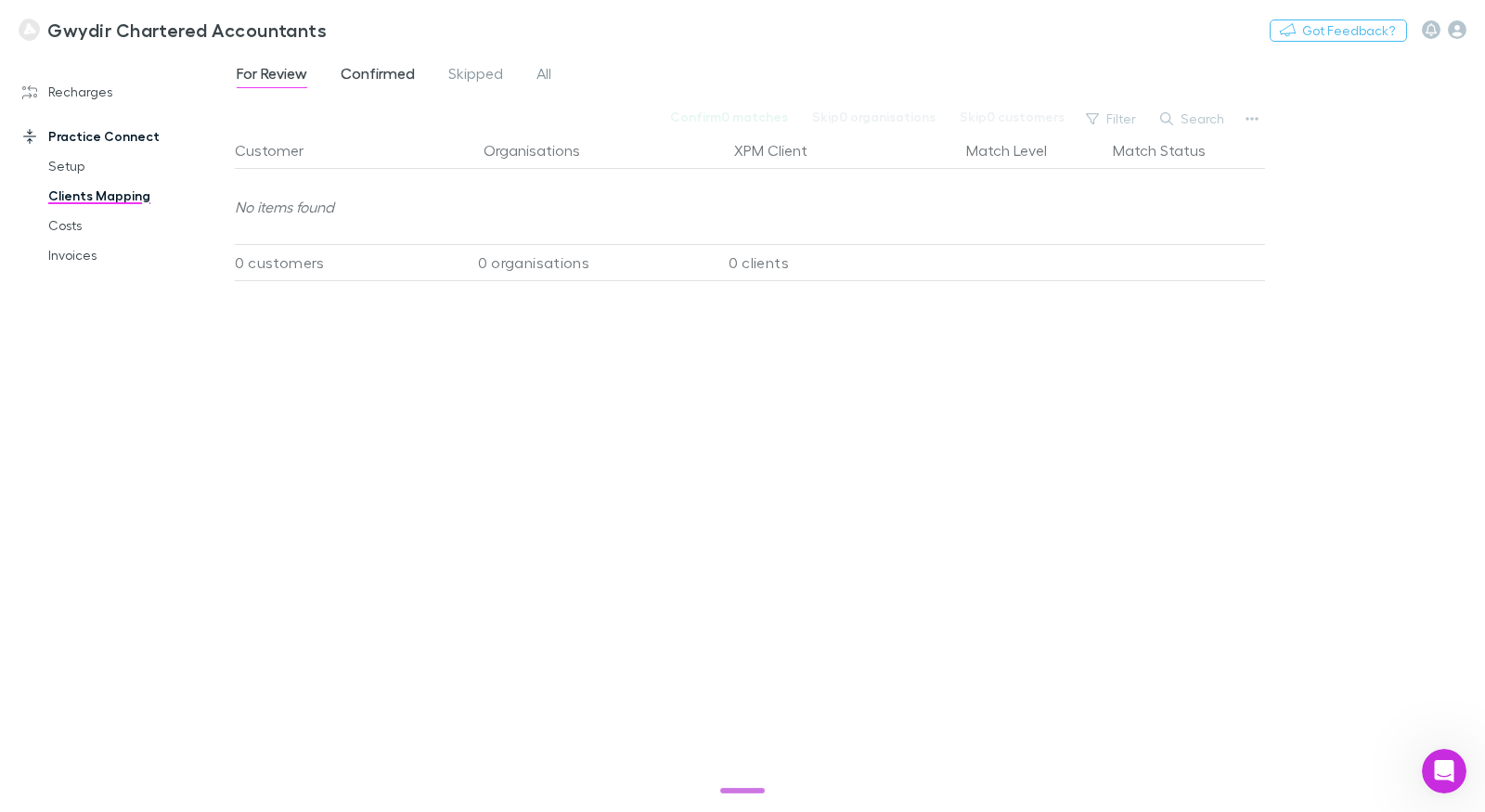
click at [402, 80] on span "Confirmed" at bounding box center [378, 76] width 74 height 24
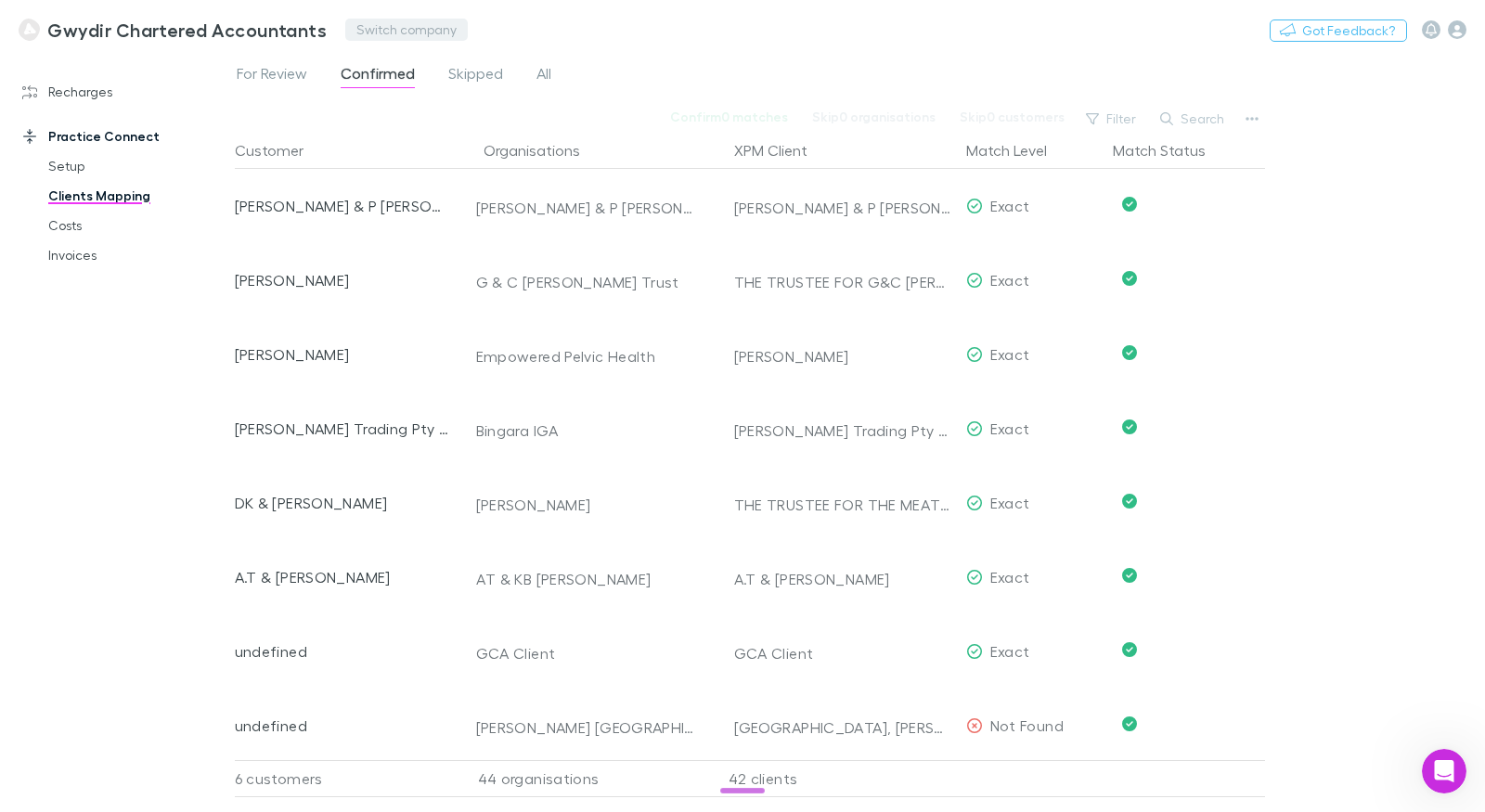
click at [364, 23] on button "Switch company" at bounding box center [406, 30] width 123 height 22
type input "*****"
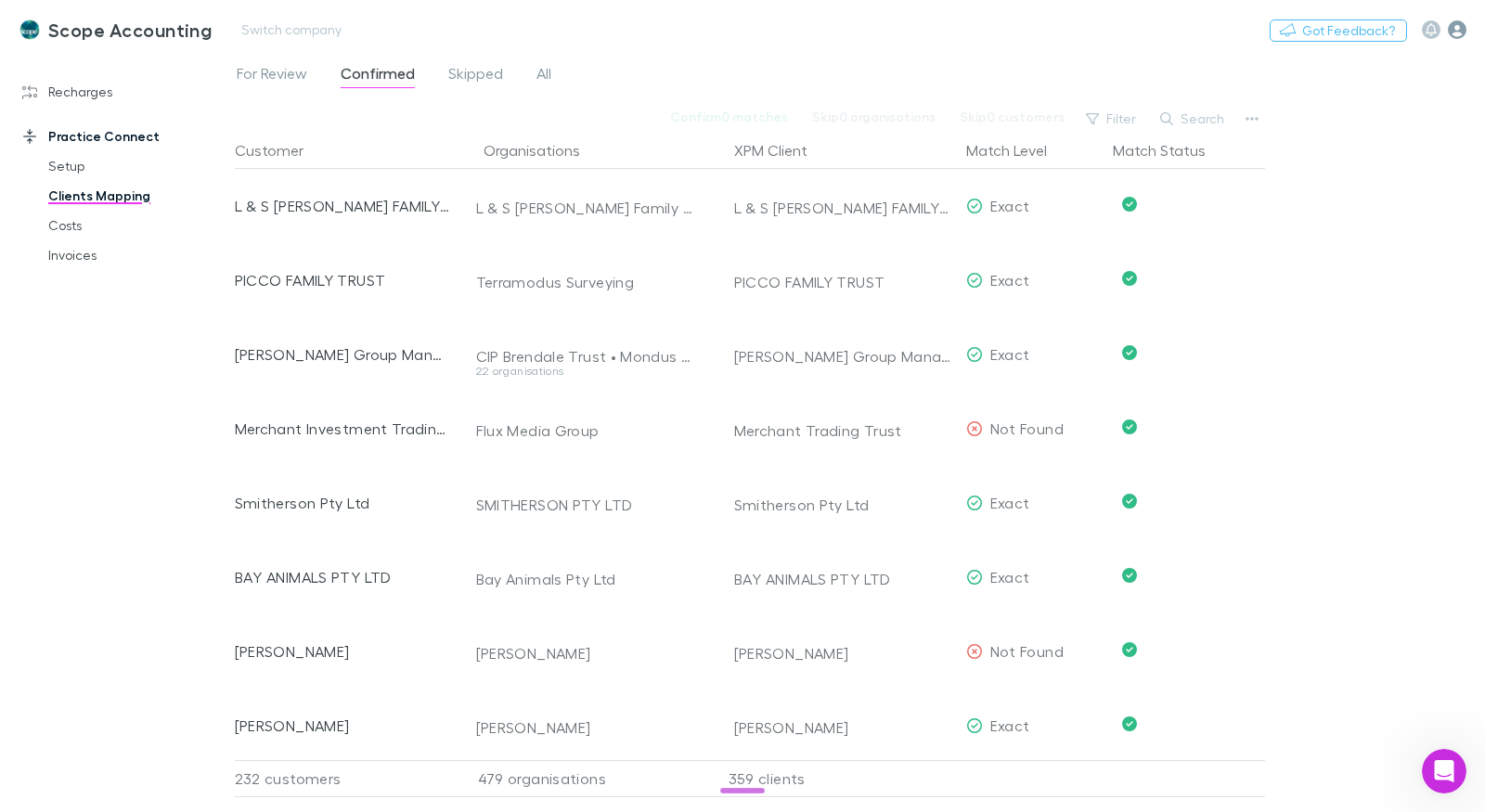
click at [1452, 31] on icon "button" at bounding box center [1457, 29] width 19 height 19
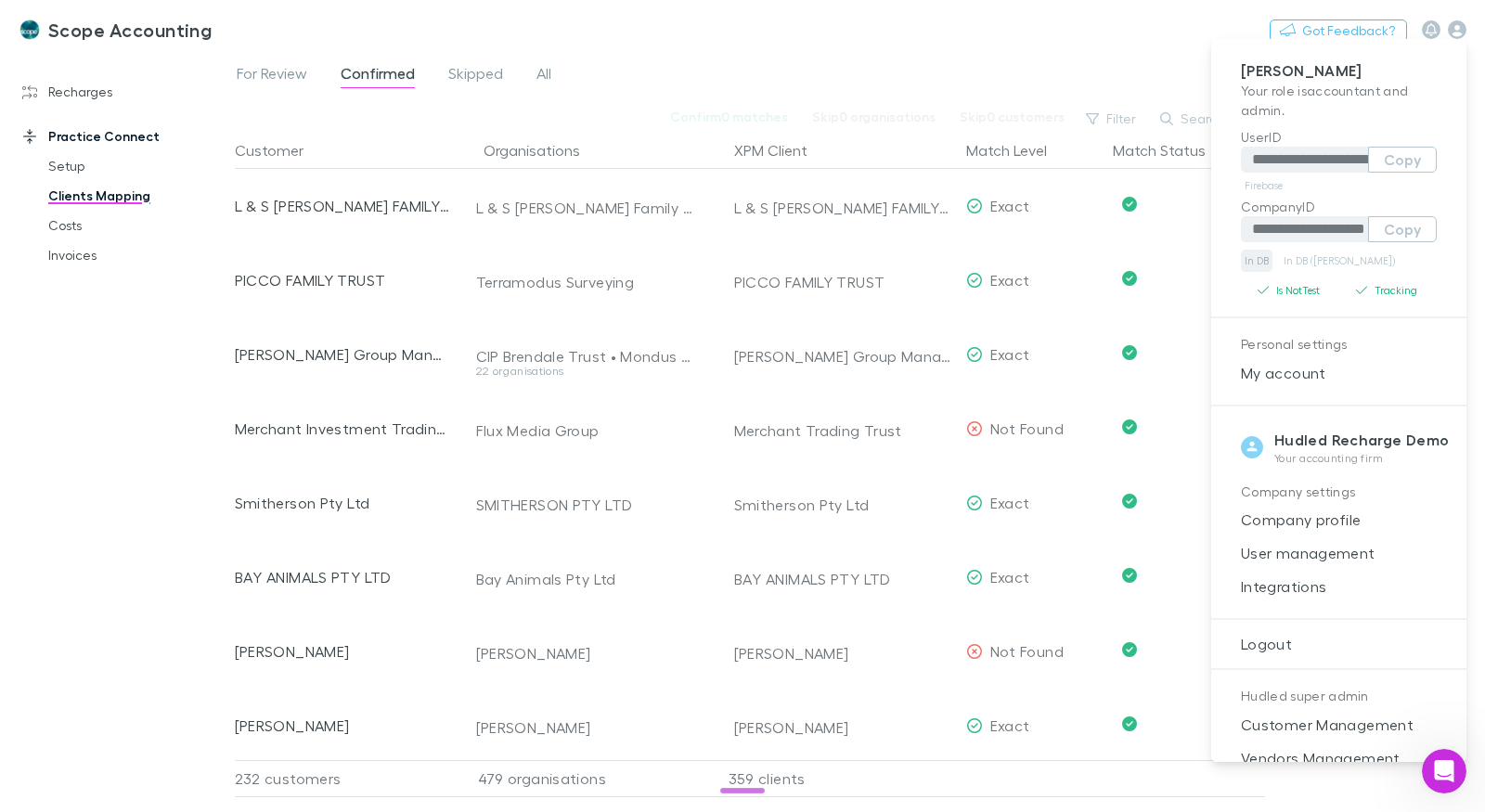
click at [1260, 266] on link "In DB" at bounding box center [1257, 261] width 32 height 22
